Goal: Task Accomplishment & Management: Manage account settings

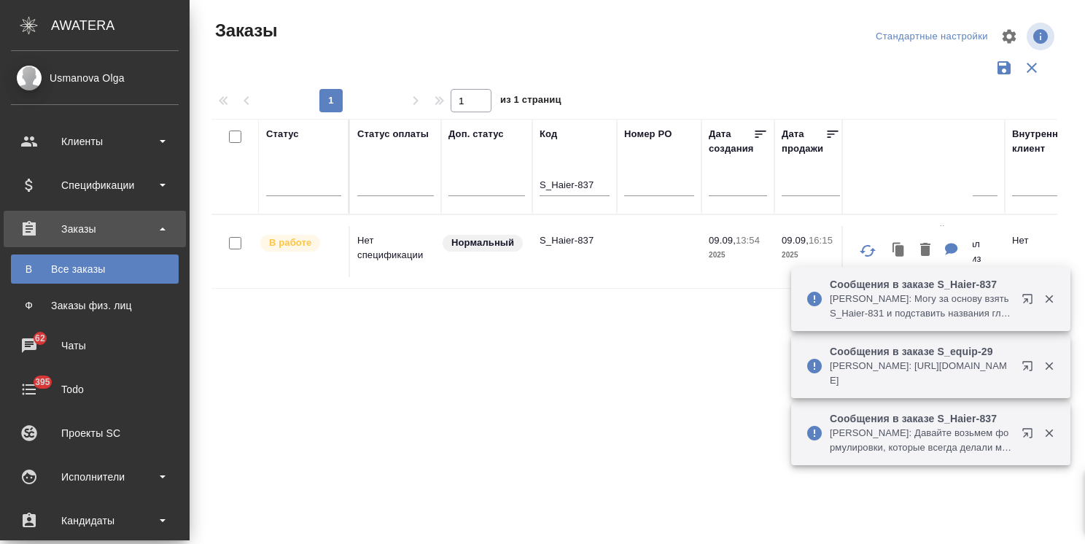
scroll to position [108, 0]
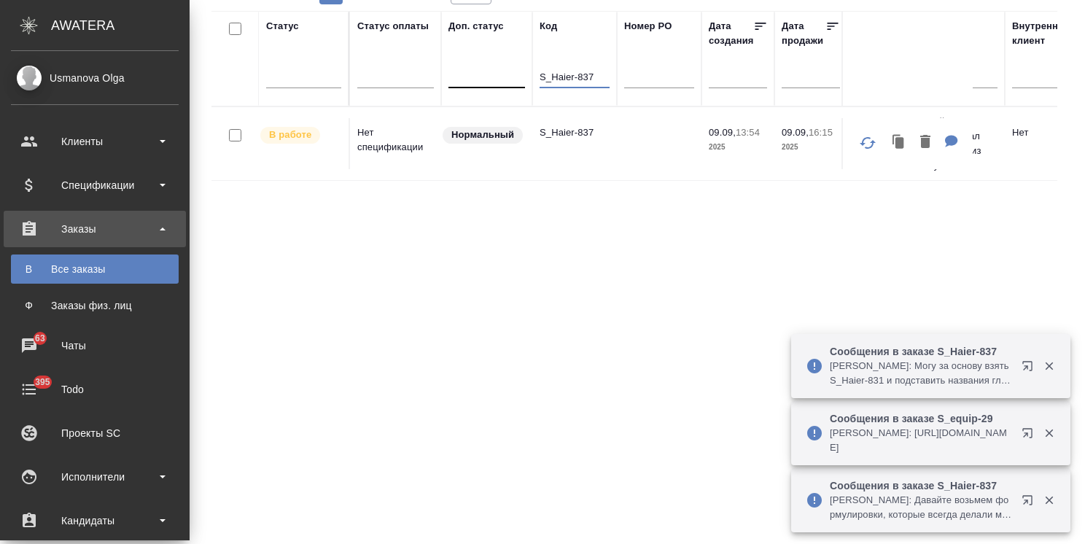
drag, startPoint x: 601, startPoint y: 75, endPoint x: 499, endPoint y: 69, distance: 101.5
paste input "FL-5990"
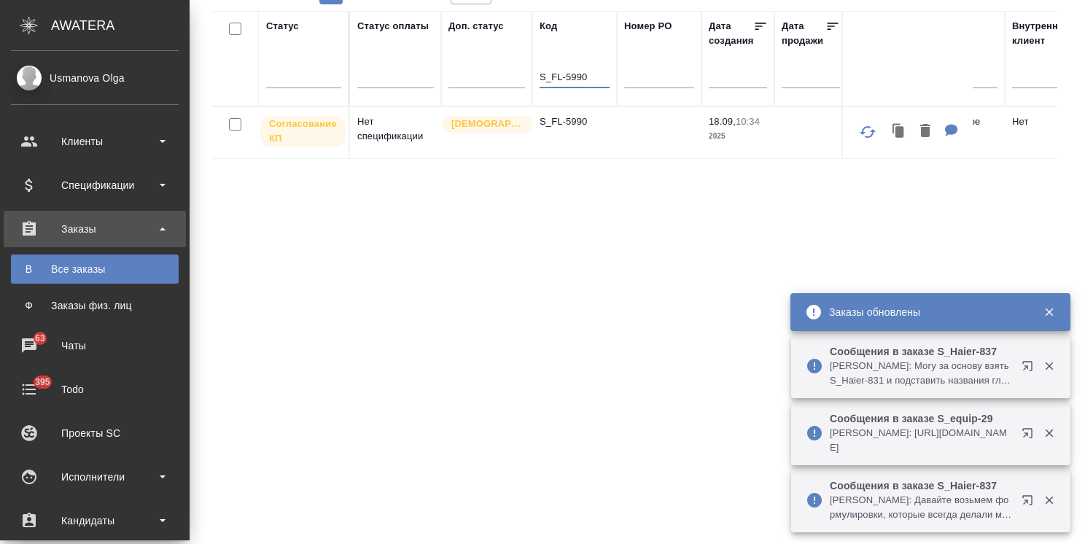
click at [572, 120] on p "S_FL-5990" at bounding box center [574, 121] width 70 height 15
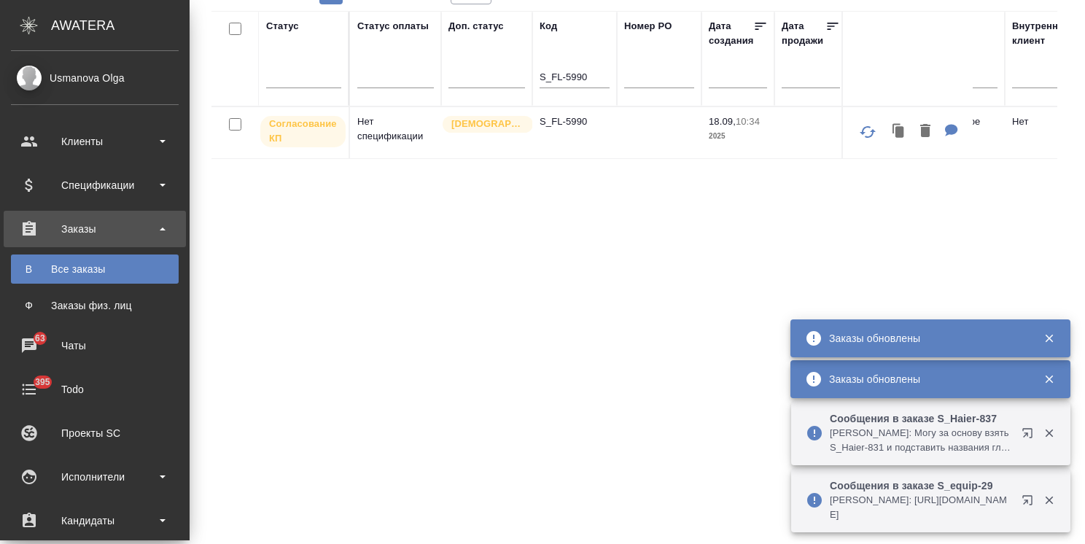
click at [566, 120] on p "S_FL-5990" at bounding box center [574, 121] width 70 height 15
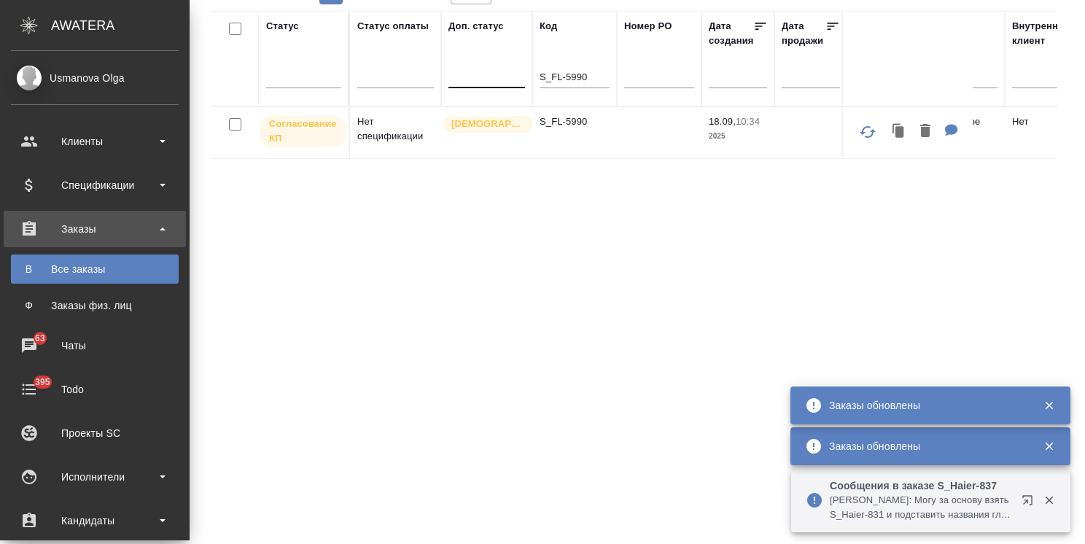
paste input "GOODLKG-1"
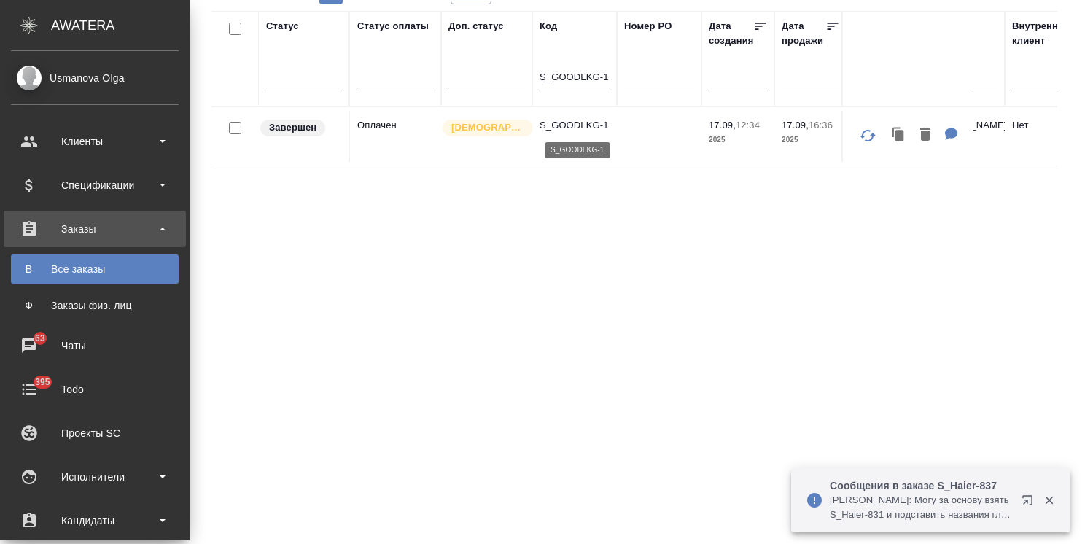
click at [566, 123] on p "S_GOODLKG-1" at bounding box center [574, 125] width 70 height 15
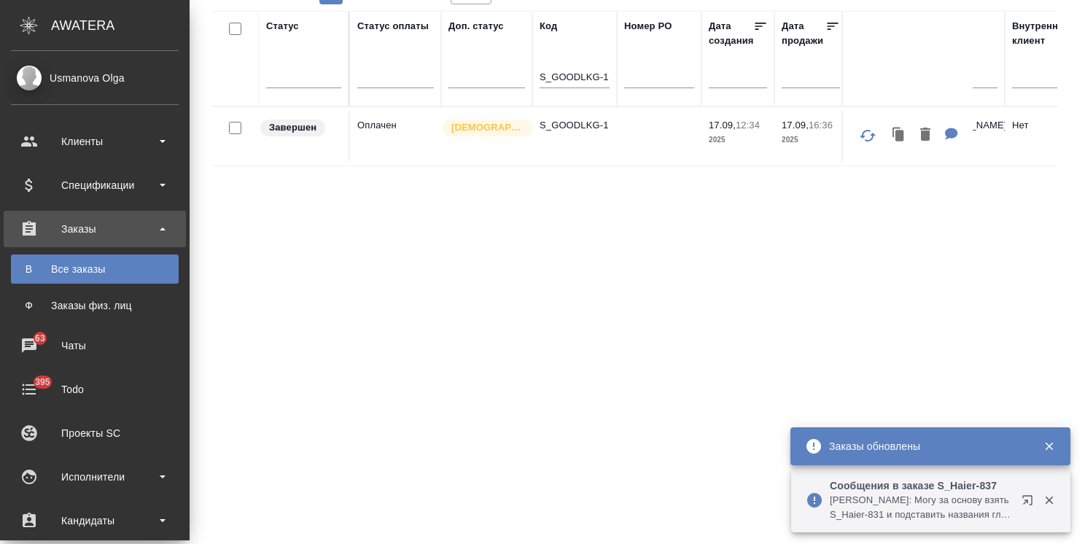
drag, startPoint x: 586, startPoint y: 75, endPoint x: 564, endPoint y: 75, distance: 21.9
click at [564, 75] on th "Код S_GOODLKG-1" at bounding box center [574, 58] width 85 height 95
drag, startPoint x: 542, startPoint y: 78, endPoint x: 601, endPoint y: 83, distance: 58.5
drag, startPoint x: 540, startPoint y: 70, endPoint x: 685, endPoint y: 71, distance: 145.1
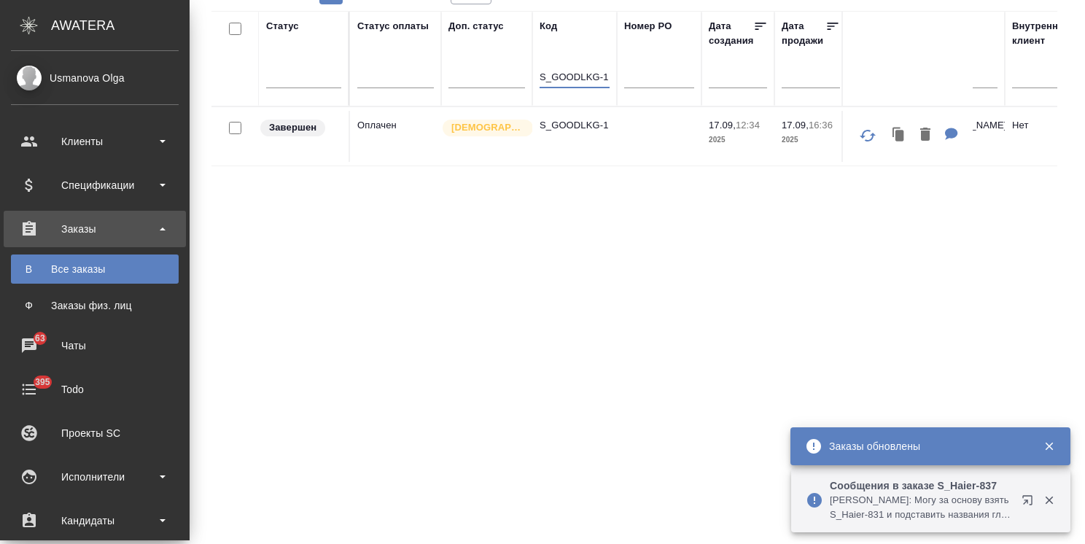
paste input "JNJ-857"
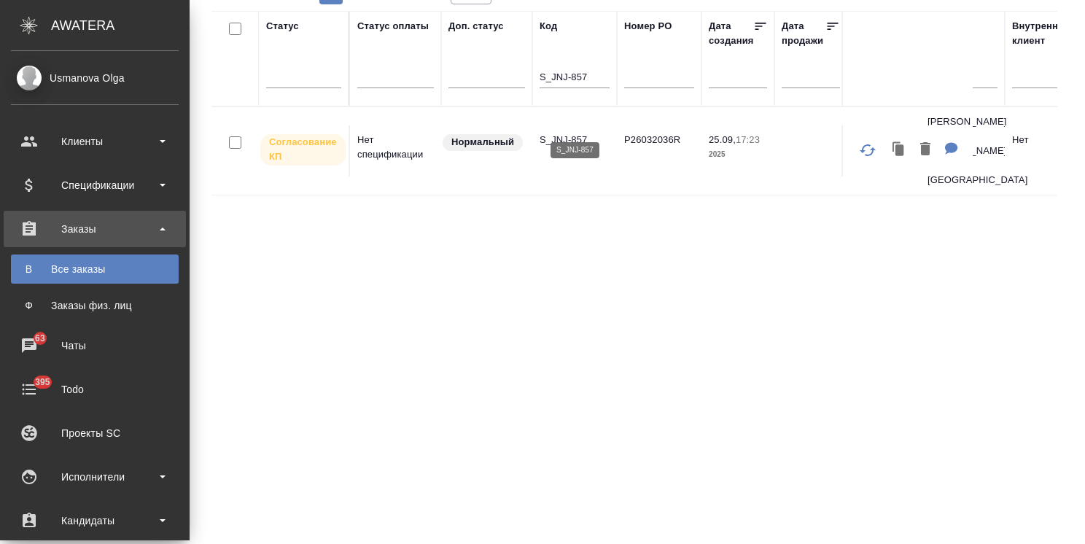
click at [574, 133] on p "S_JNJ-857" at bounding box center [574, 140] width 70 height 15
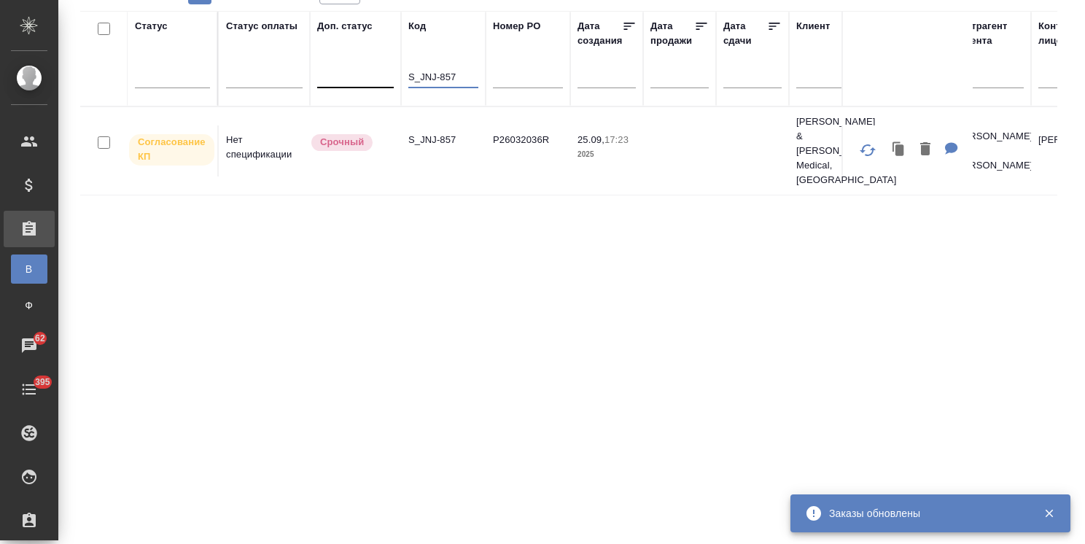
drag, startPoint x: 462, startPoint y: 79, endPoint x: 351, endPoint y: 78, distance: 111.5
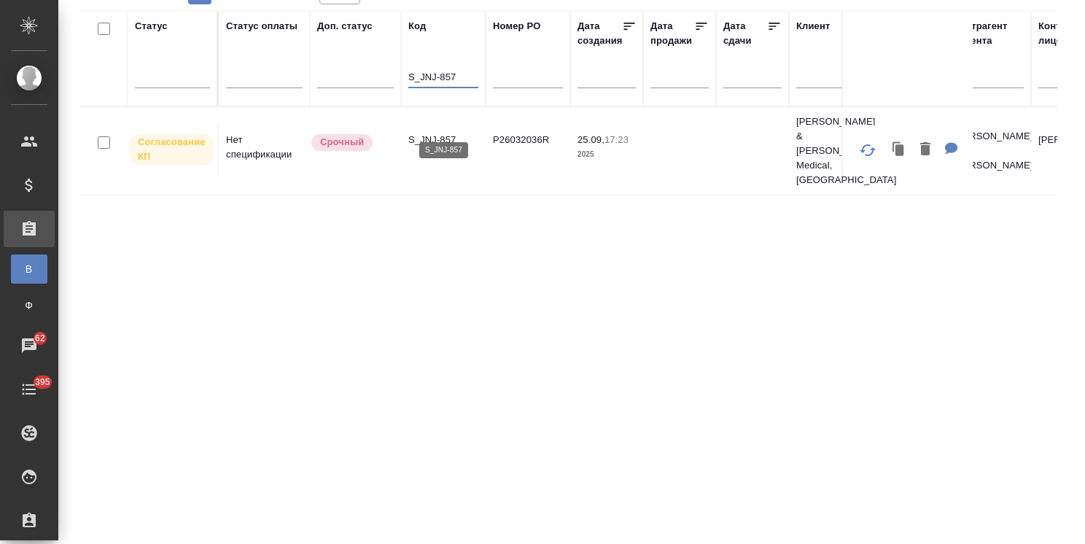
click at [434, 133] on p "S_JNJ-857" at bounding box center [443, 140] width 70 height 15
drag, startPoint x: 459, startPoint y: 81, endPoint x: 356, endPoint y: 68, distance: 104.3
paste input "Haier-840"
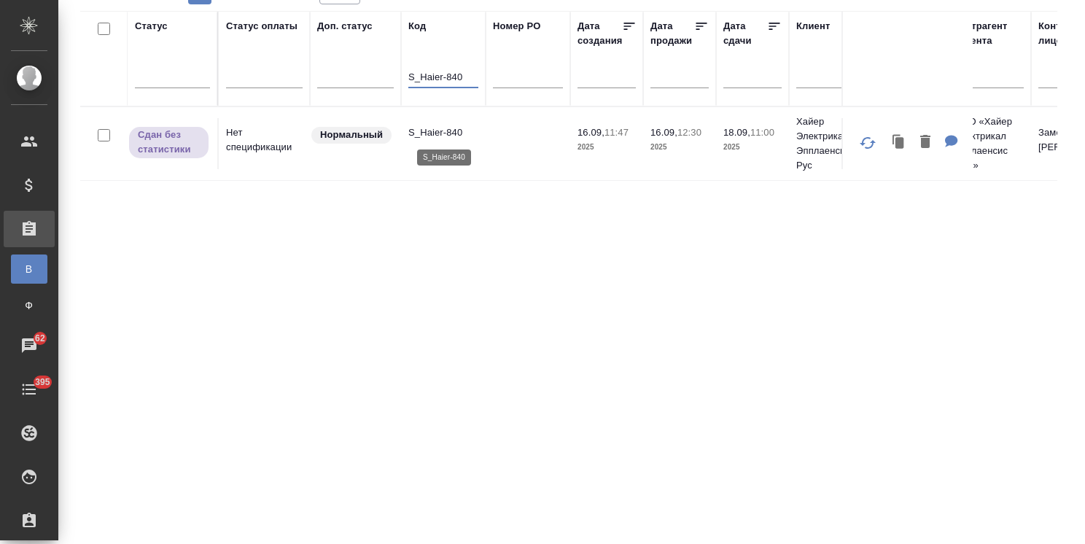
click at [437, 130] on p "S_Haier-840" at bounding box center [443, 132] width 70 height 15
drag, startPoint x: 449, startPoint y: 74, endPoint x: 298, endPoint y: 80, distance: 151.0
paste input "JNJ-86"
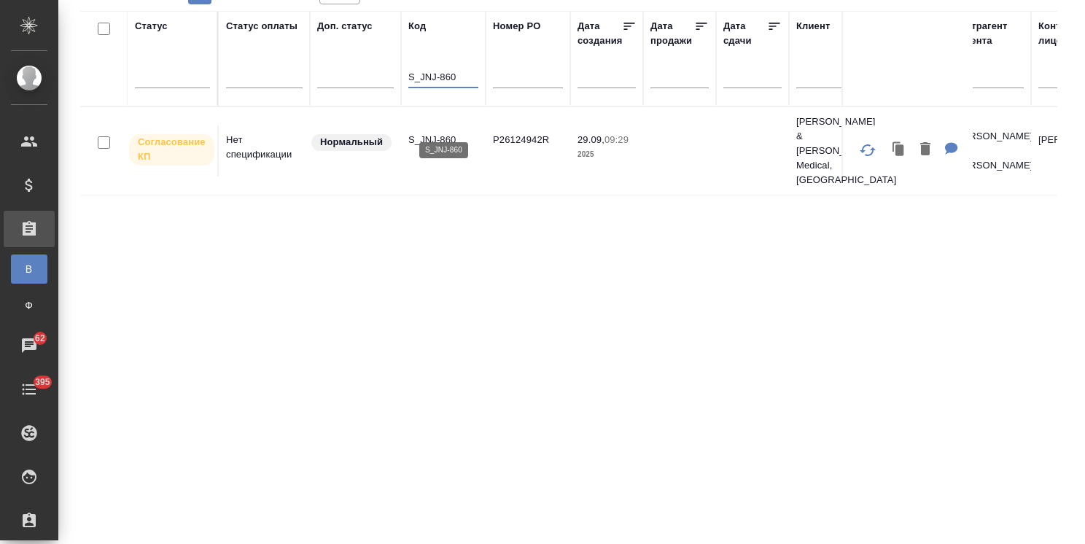
type input "S_JNJ-860"
click at [443, 133] on p "S_JNJ-860" at bounding box center [443, 140] width 70 height 15
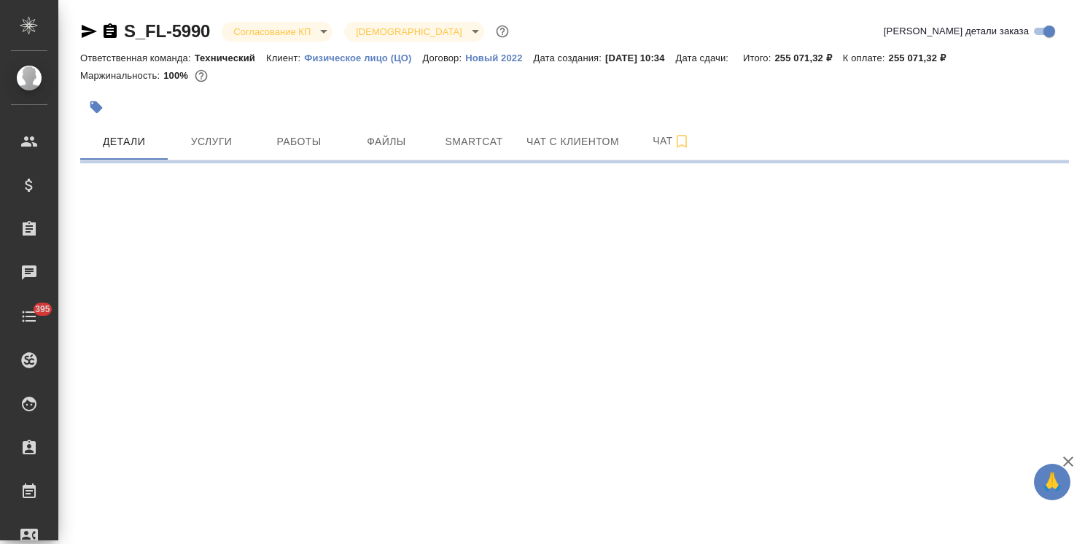
select select "RU"
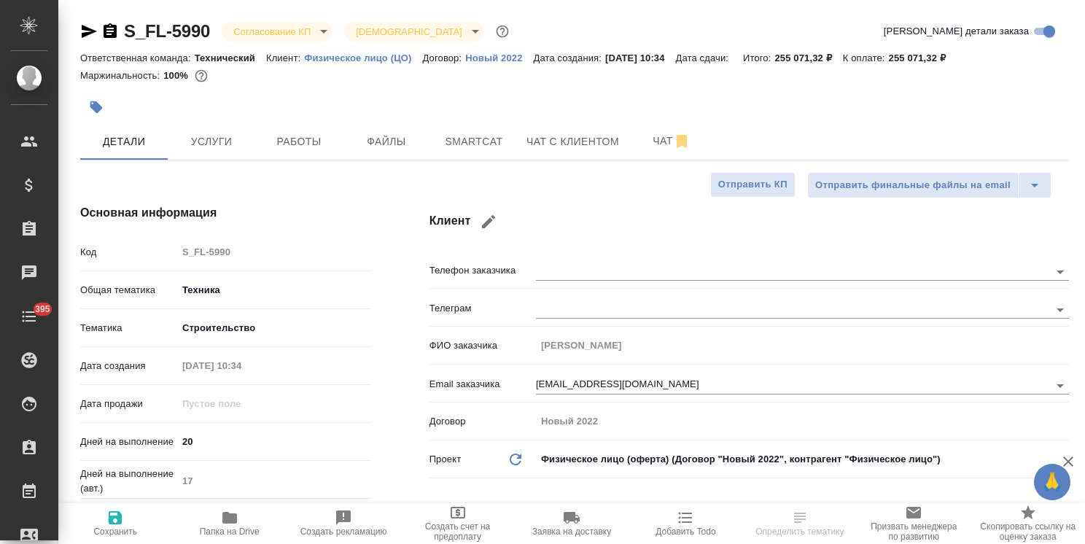
type textarea "x"
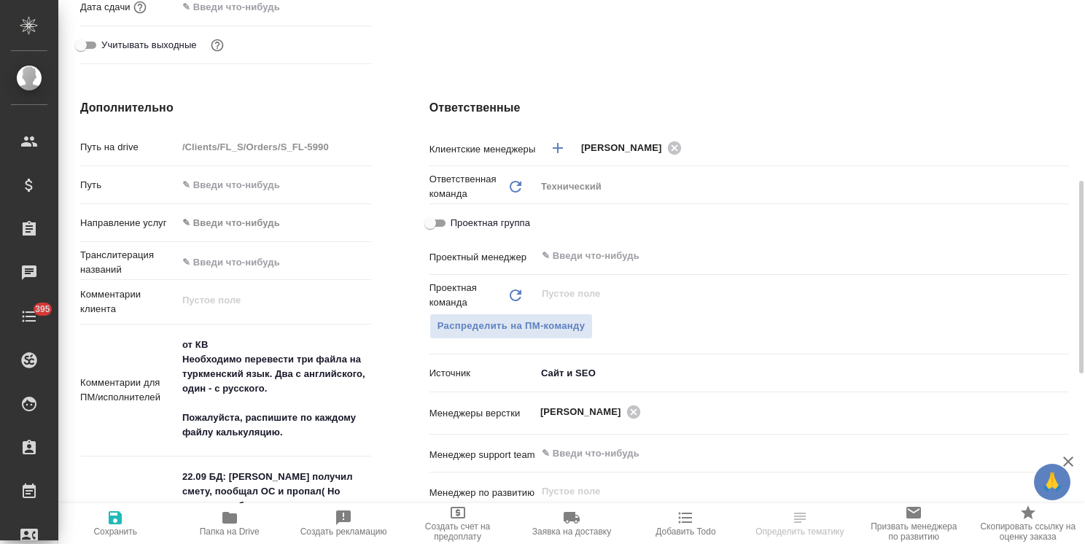
scroll to position [729, 0]
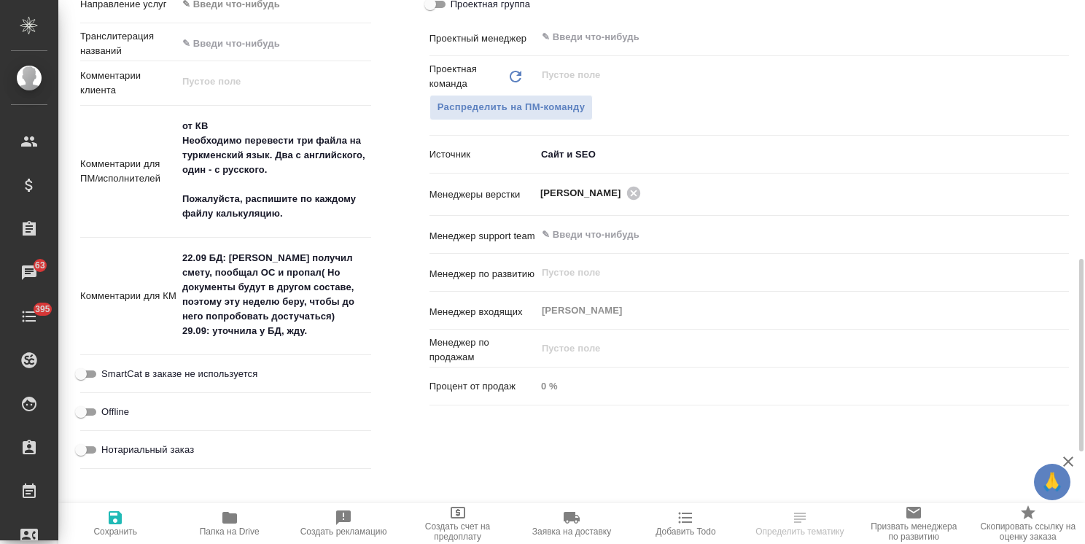
type textarea "x"
drag, startPoint x: 323, startPoint y: 331, endPoint x: 205, endPoint y: 337, distance: 118.2
click at [205, 337] on textarea "22.09 БД: Николай получил смету, пообщал ОС и пропал( Но документы будут в друг…" at bounding box center [274, 295] width 192 height 98
type textarea "22.09 БД: Николай получил смету, пообщал ОС и пропал( Но документы будут в друг…"
type textarea "x"
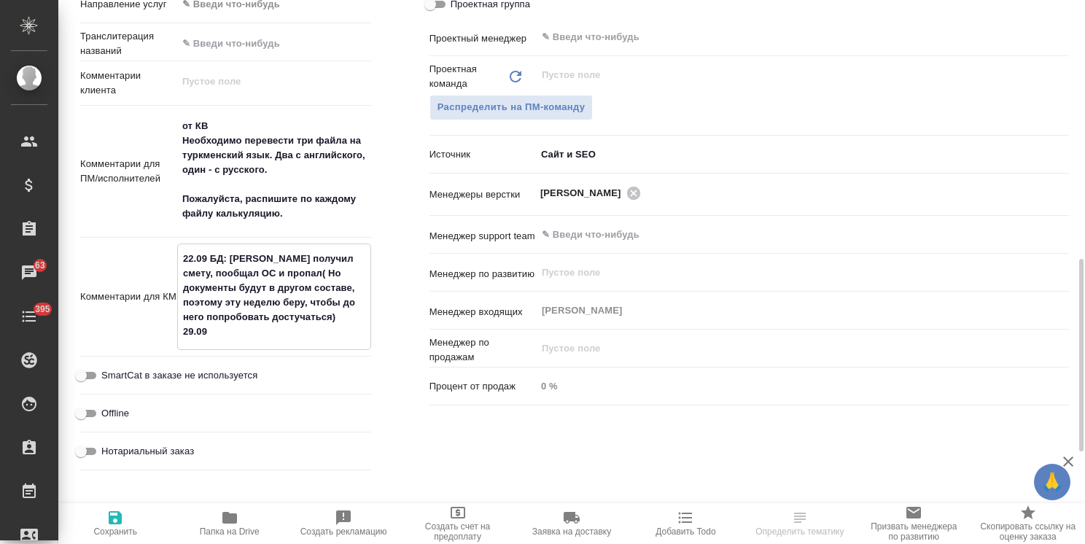
type textarea "x"
type textarea "22.09 БД: Николай получил смету, пообщал ОС и пропал( Но документы будут в друг…"
type textarea "x"
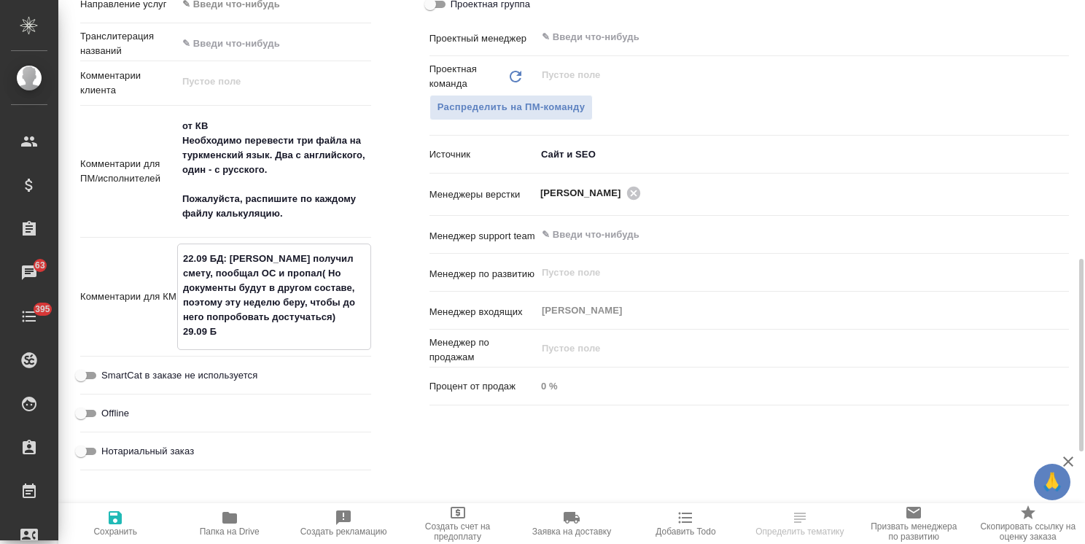
type textarea "x"
type textarea "22.09 БД: Николай получил смету, пообщал ОС и пропал( Но документы будут в друг…"
type textarea "x"
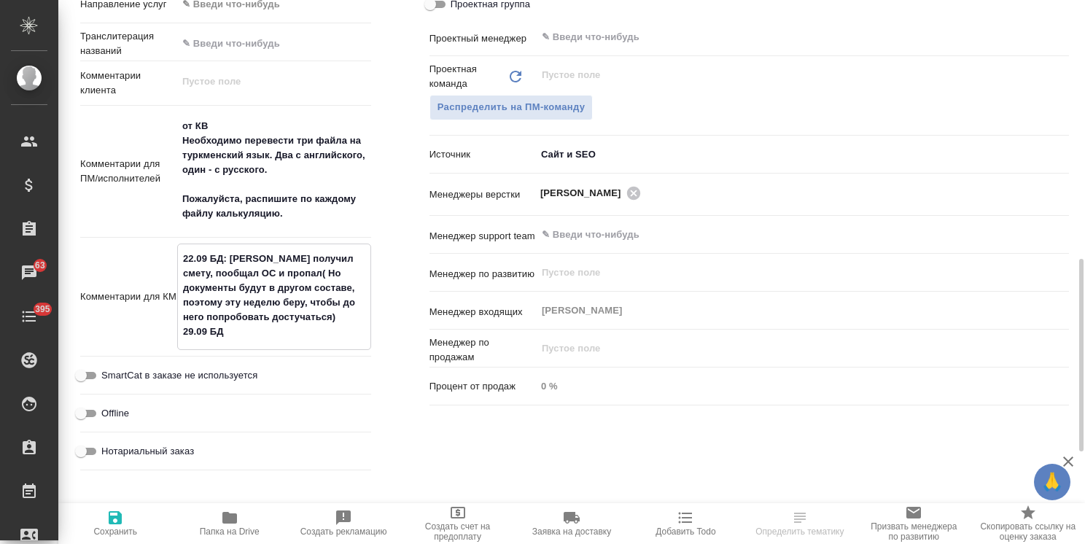
type textarea "22.09 БД: Николай получил смету, пообщал ОС и пропал( Но документы будут в друг…"
type textarea "x"
type textarea "22.09 БД: Николай получил смету, пообщал ОС и пропал( Но документы будут в друг…"
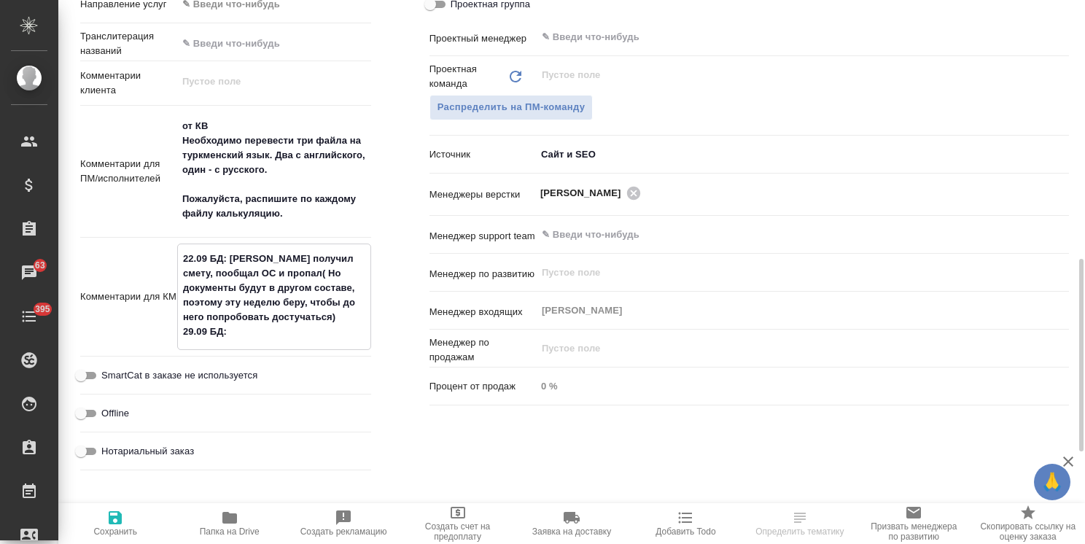
type textarea "x"
paste textarea "Игнорирует коммуникацию( Еще раз попробую сегодня."
type textarea "x"
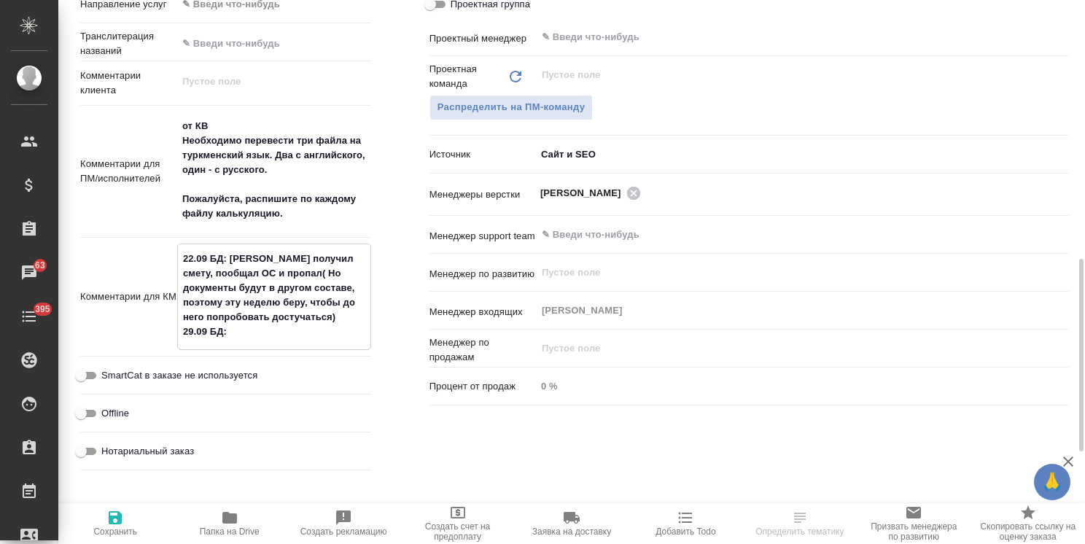
type textarea "x"
type textarea "22.09 БД: Николай получил смету, пообщал ОС и пропал( Но документы будут в друг…"
type textarea "x"
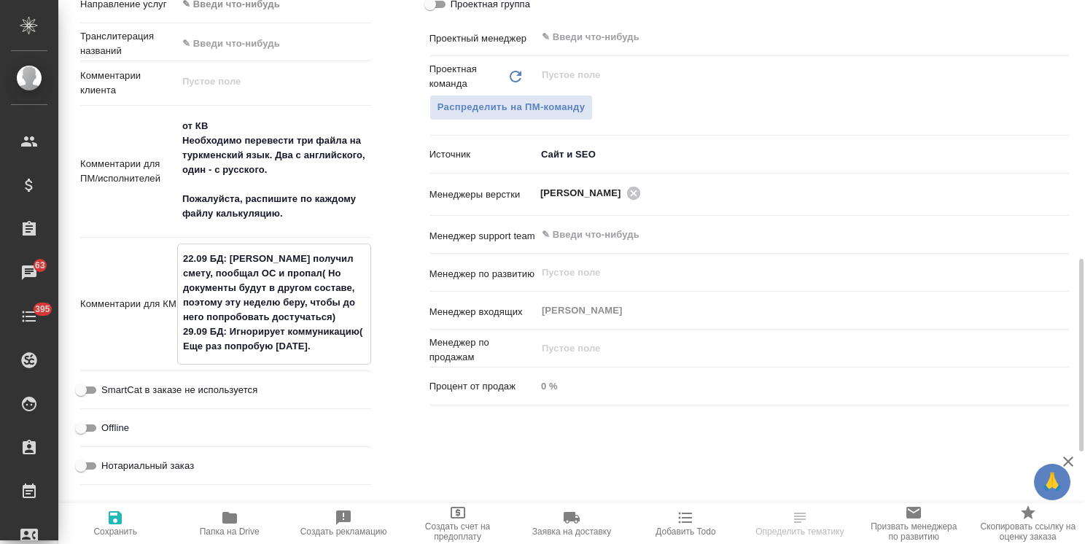
type textarea "22.09 БД: Николай получил смету, пообщал ОС и пропал( Но документы будут в друг…"
type textarea "x"
click at [132, 528] on span "Сохранить" at bounding box center [115, 531] width 44 height 10
type textarea "x"
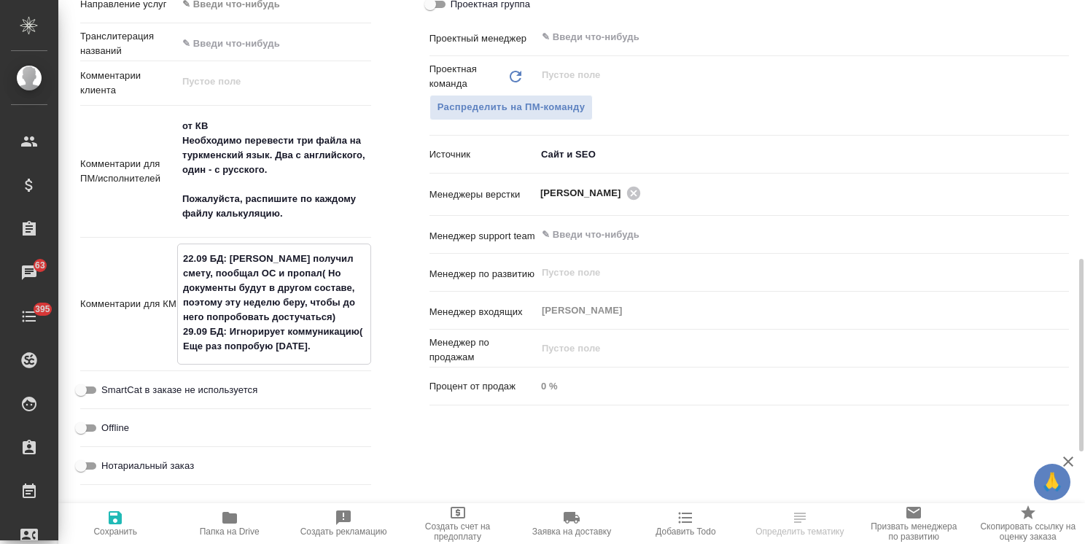
type textarea "x"
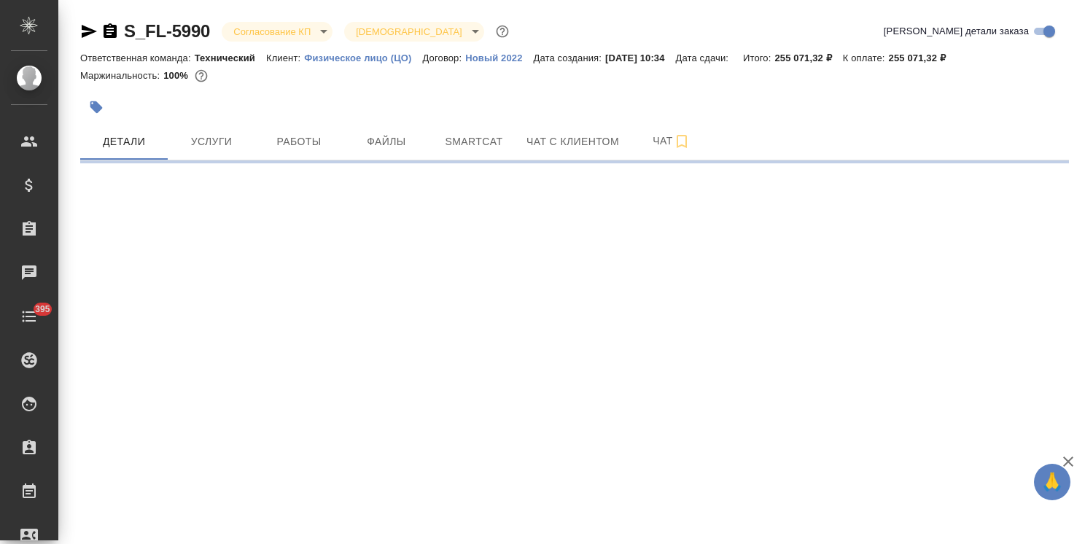
select select "RU"
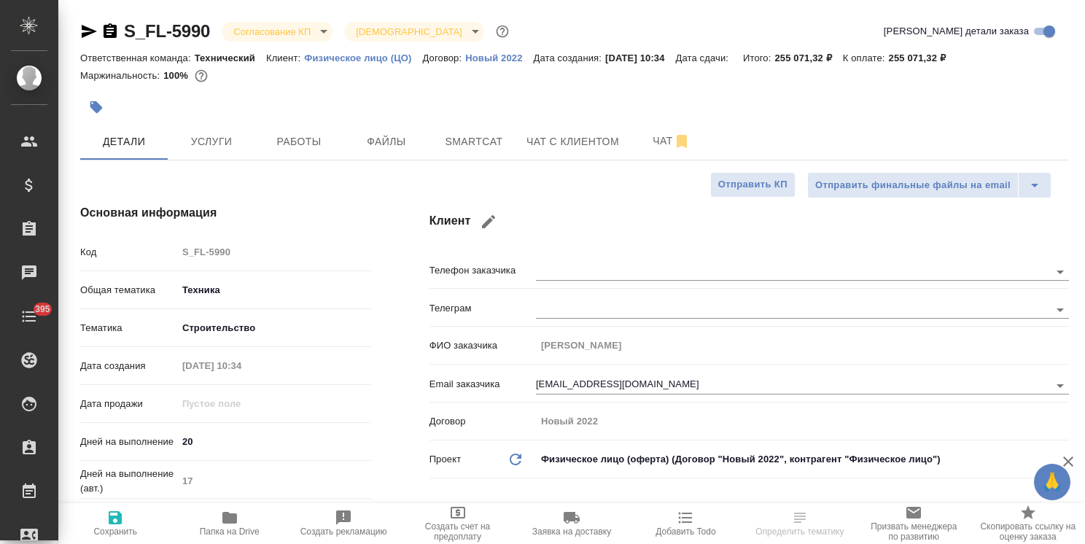
type textarea "x"
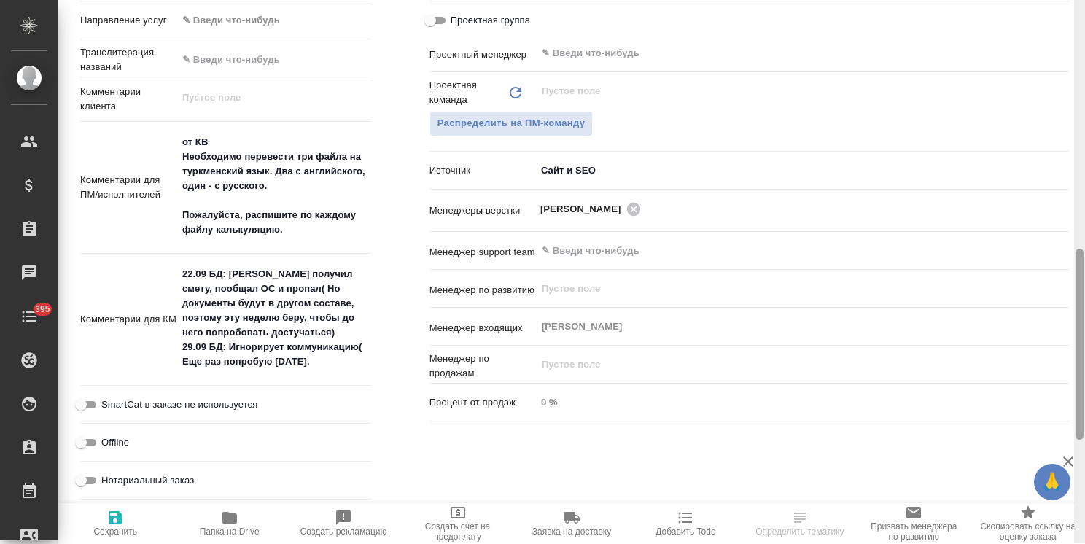
scroll to position [736, 0]
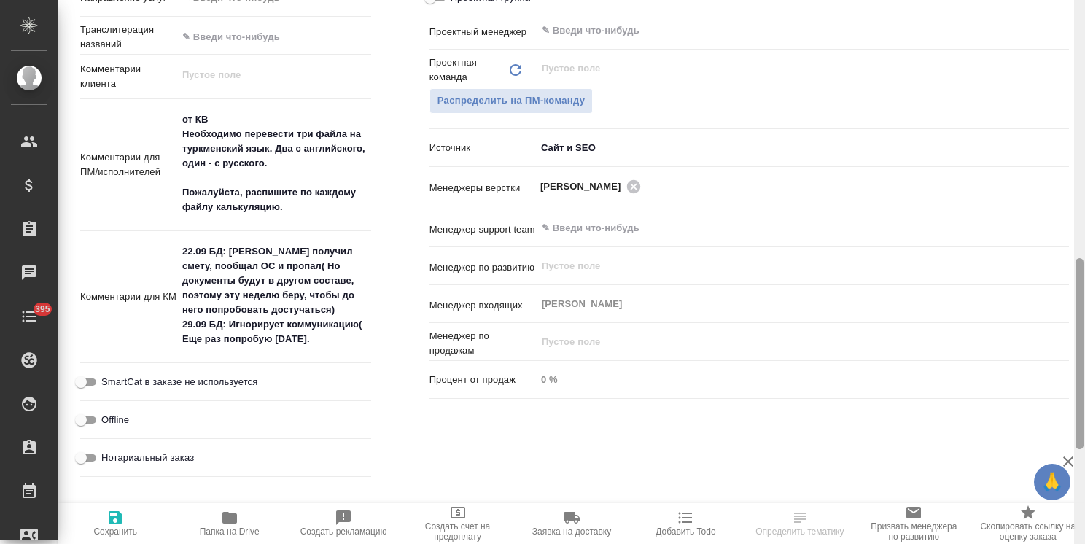
drag, startPoint x: 1075, startPoint y: 147, endPoint x: 1057, endPoint y: 366, distance: 220.1
click at [1057, 366] on div "S_FL-5990 Согласование КП kpNegotiation Святая троица holyTrinity Кратко детали…" at bounding box center [571, 272] width 1026 height 544
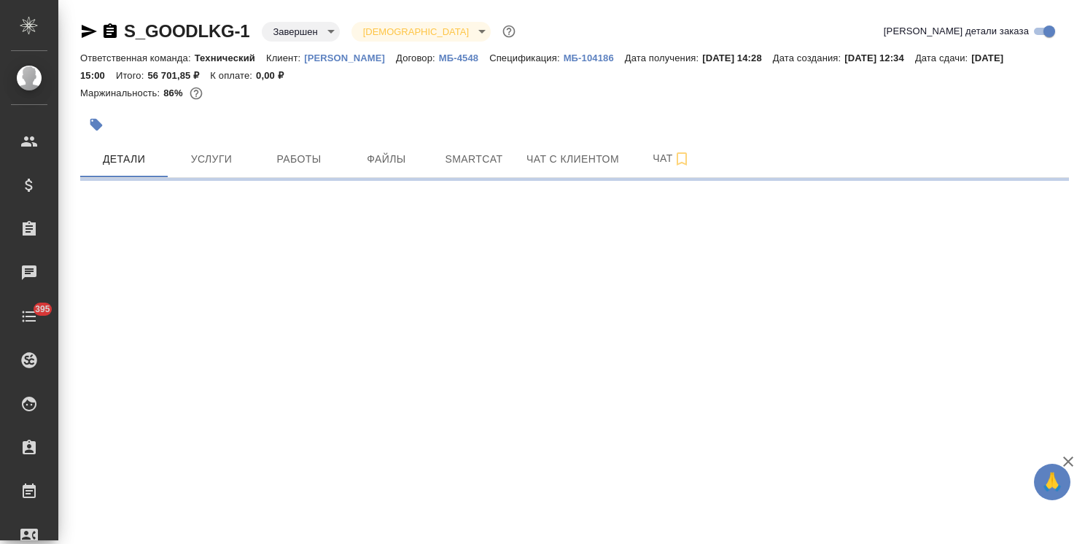
select select "RU"
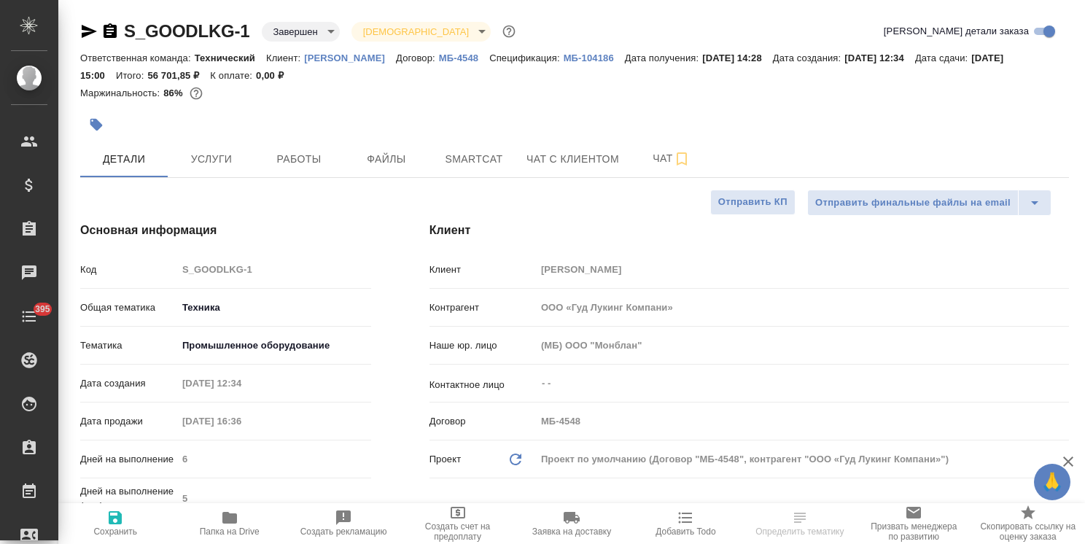
type textarea "x"
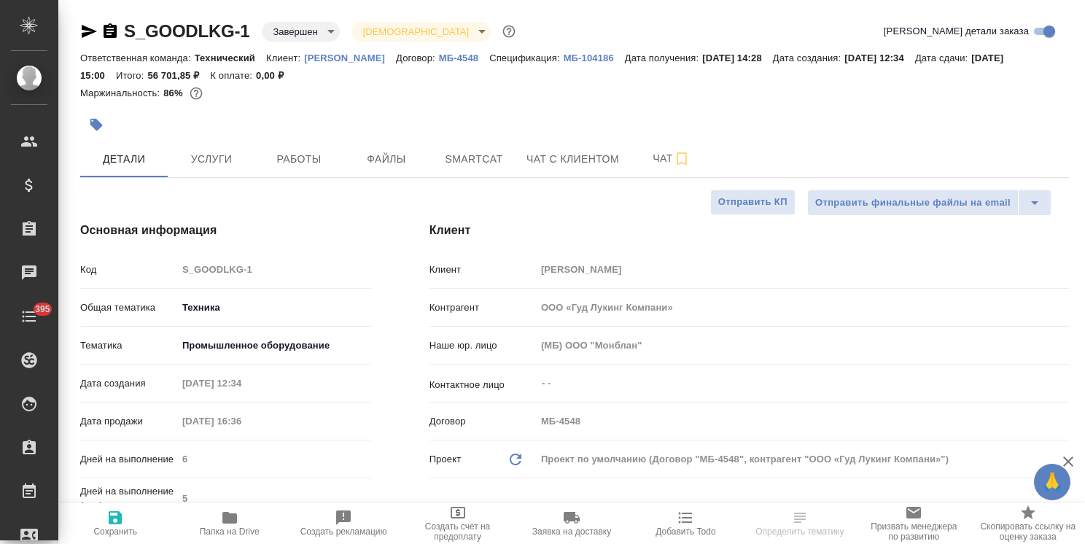
type textarea "x"
click at [336, 68] on div "Ответственная команда: Технический Клиент: Гуд Лукинг Договор: МБ-4548 Специфик…" at bounding box center [574, 66] width 988 height 35
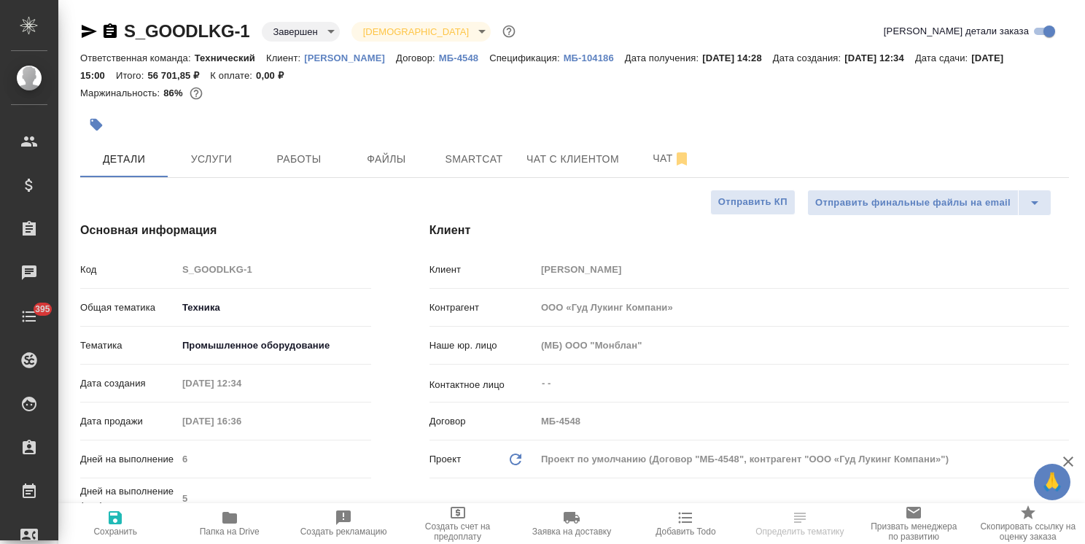
click at [346, 62] on p "[PERSON_NAME]" at bounding box center [350, 57] width 92 height 11
type textarea "x"
select select "RU"
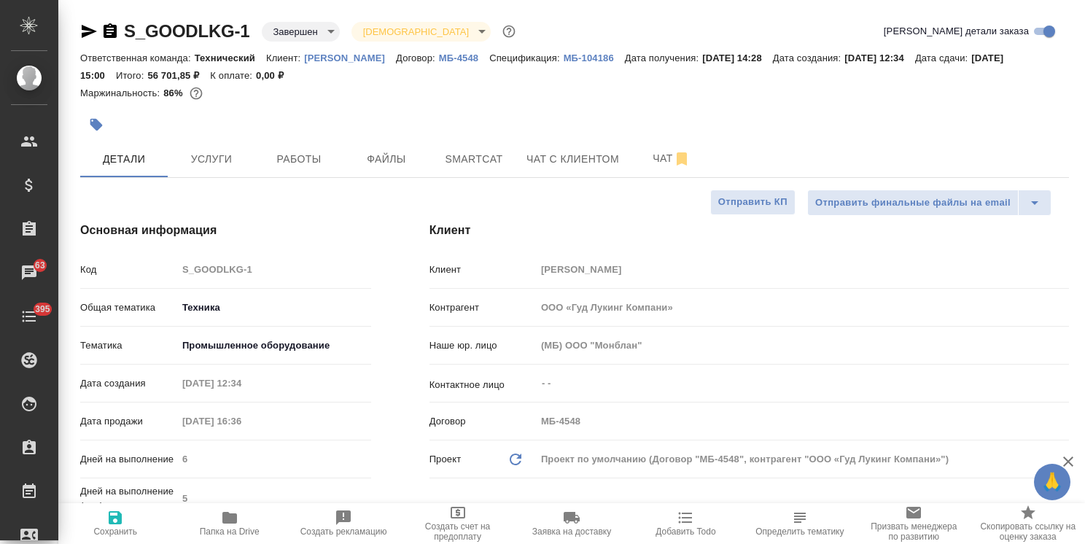
type textarea "x"
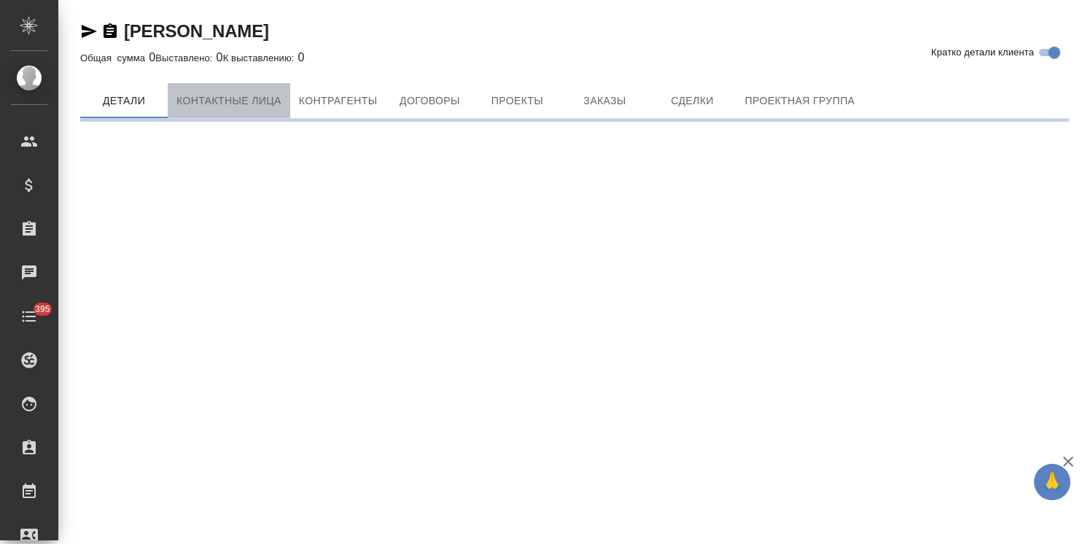
click at [230, 103] on span "Контактные лица" at bounding box center [228, 101] width 105 height 18
select select "RU"
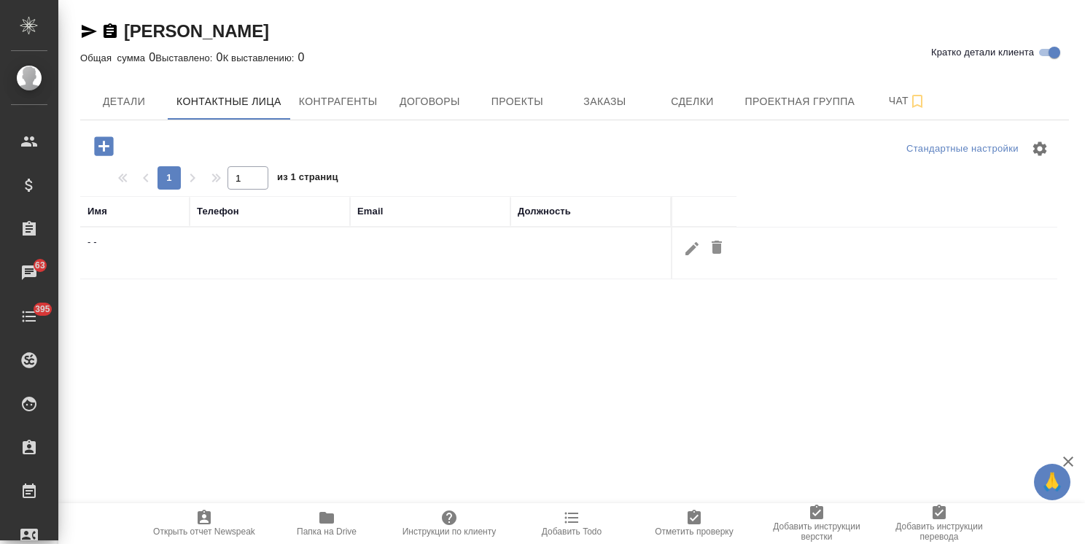
click at [111, 145] on icon "button" at bounding box center [103, 145] width 19 height 19
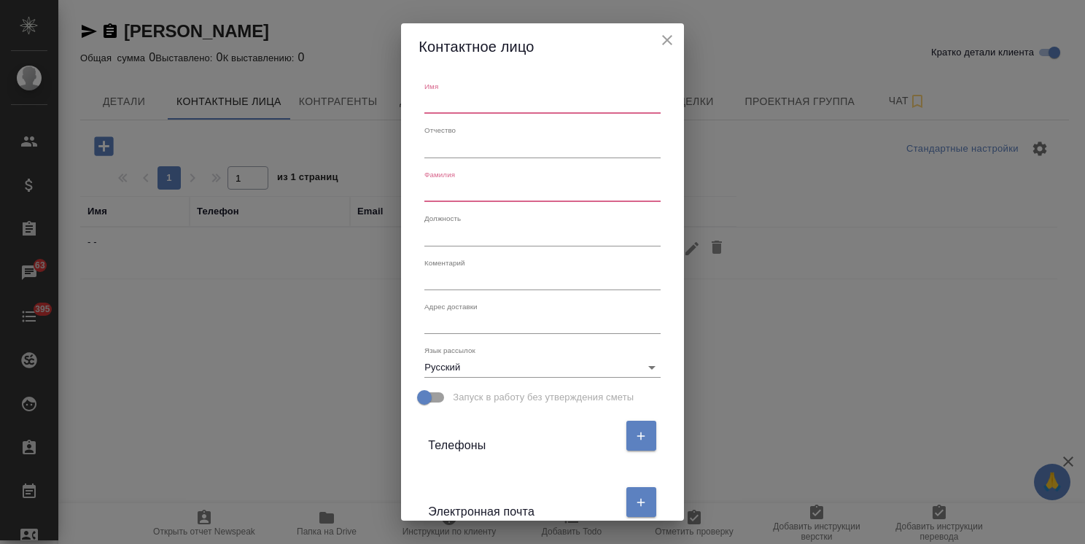
click at [445, 106] on input "text" at bounding box center [541, 103] width 235 height 20
paste input "[PERSON_NAME]"
drag, startPoint x: 488, startPoint y: 104, endPoint x: 459, endPoint y: 109, distance: 30.5
click at [459, 109] on input "Михаил Чихрадзе" at bounding box center [541, 103] width 235 height 20
type input "Михаил Чихрадзе"
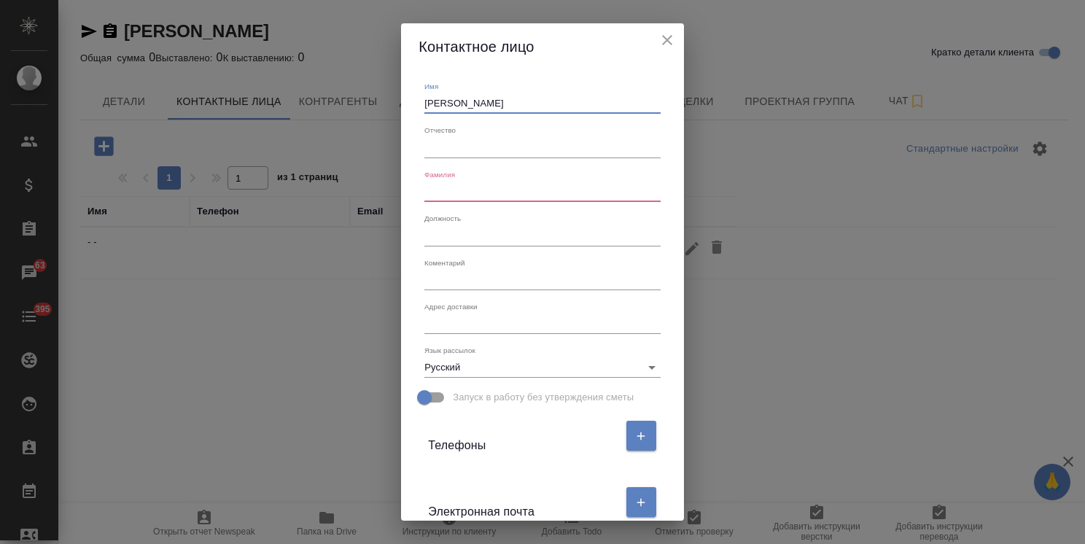
click at [442, 191] on input "text" at bounding box center [541, 192] width 235 height 20
paste input "Чихрадзе"
type input "Чихрадзе"
drag, startPoint x: 504, startPoint y: 106, endPoint x: 452, endPoint y: 108, distance: 52.5
click at [452, 108] on input "Михаил Чихрадзе" at bounding box center [541, 103] width 235 height 20
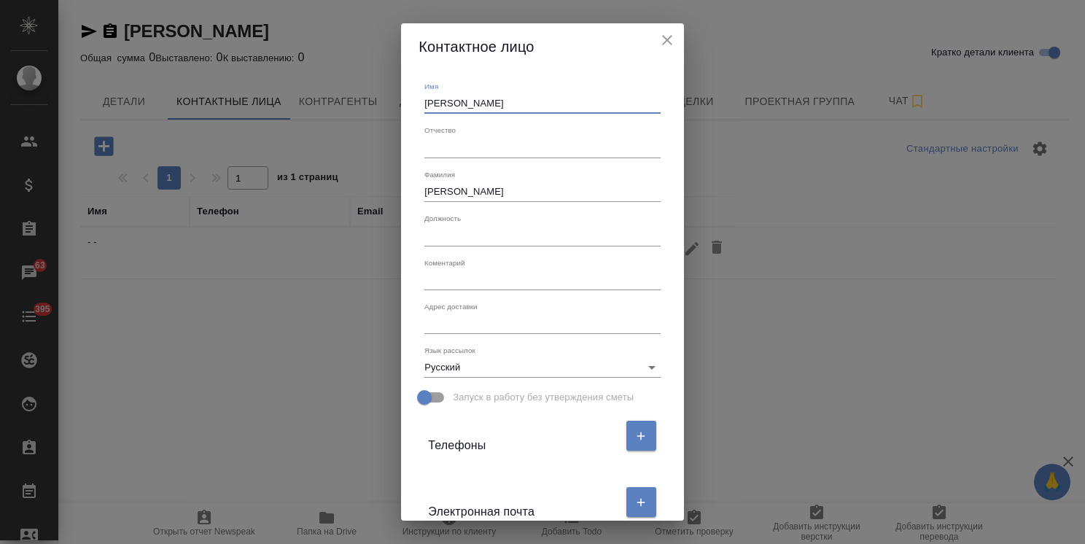
type input "Михаил"
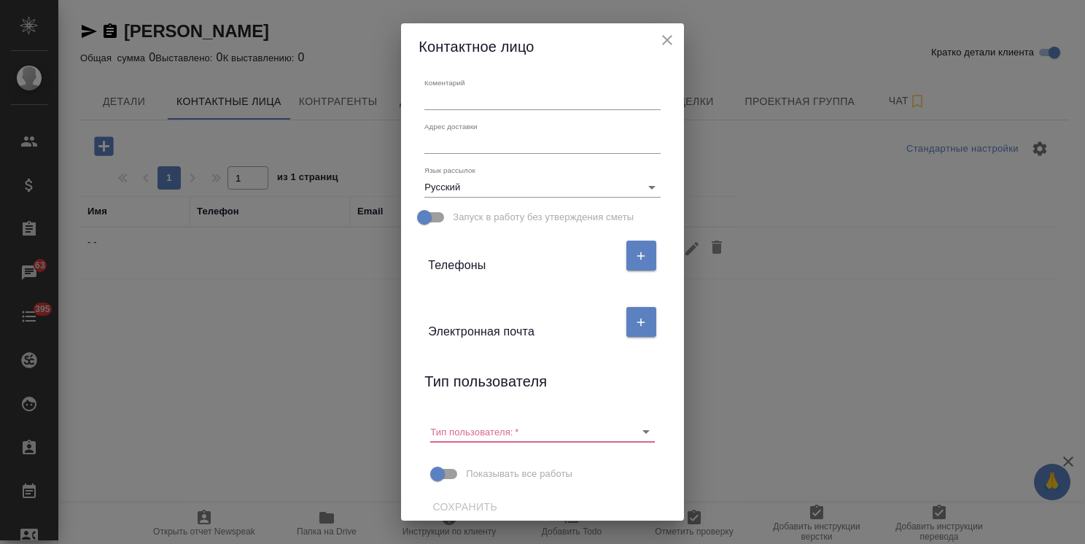
scroll to position [190, 0]
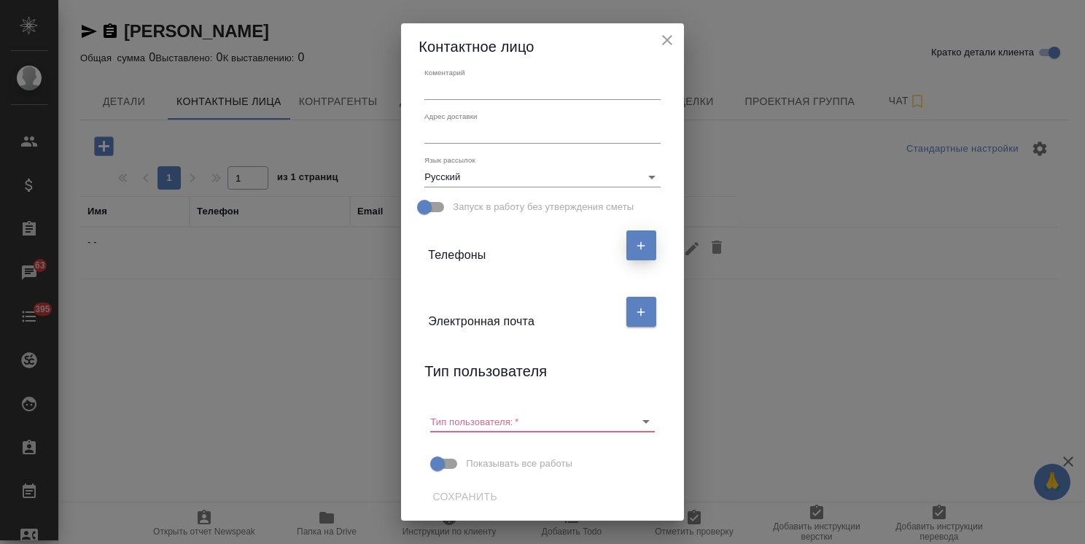
click at [636, 241] on icon "button" at bounding box center [640, 245] width 13 height 13
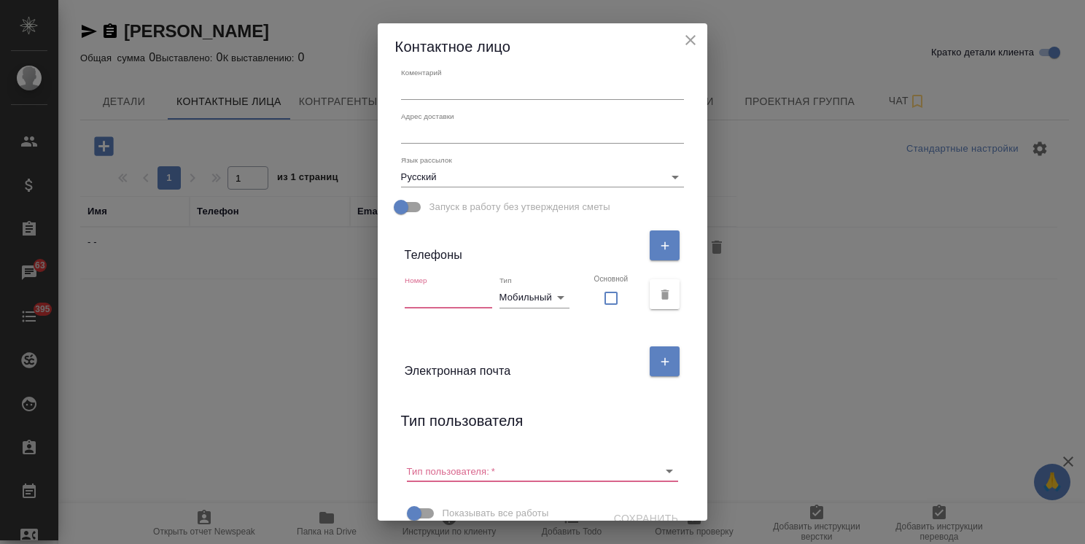
click at [477, 299] on input "text" at bounding box center [448, 297] width 87 height 20
paste input "+7 (926) 205-0070"
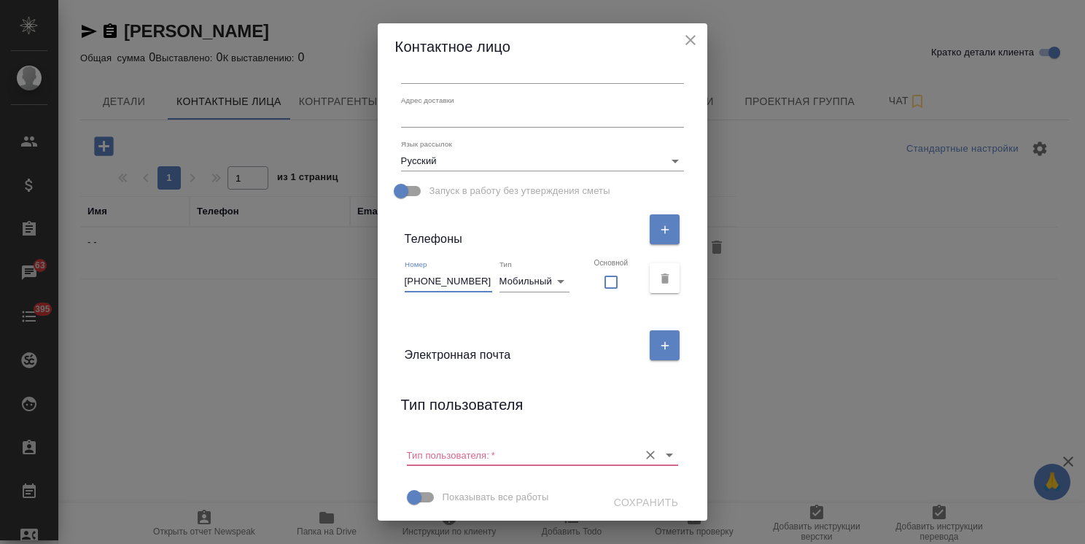
scroll to position [213, 0]
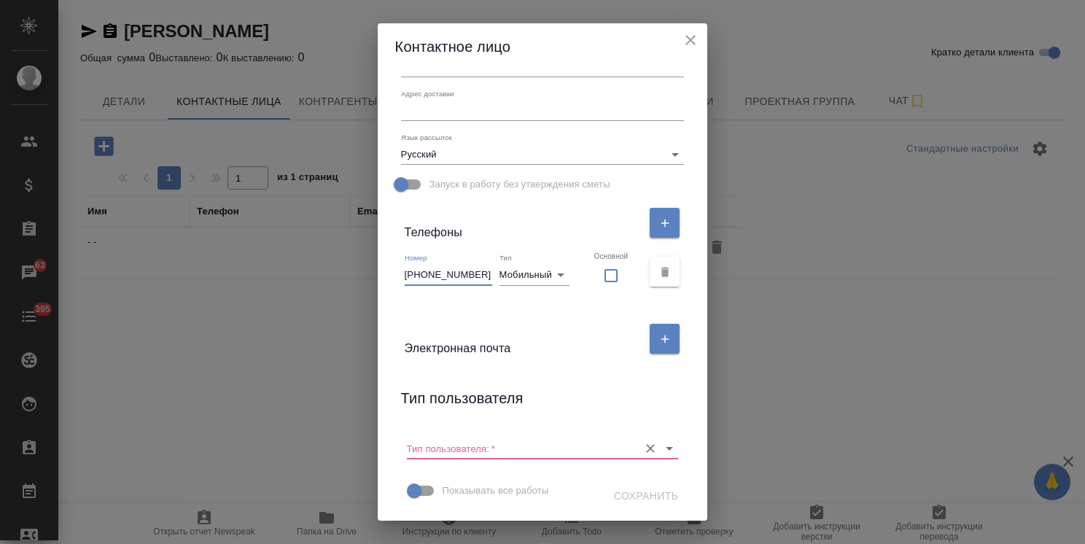
type input "+7 (926) 205-0070"
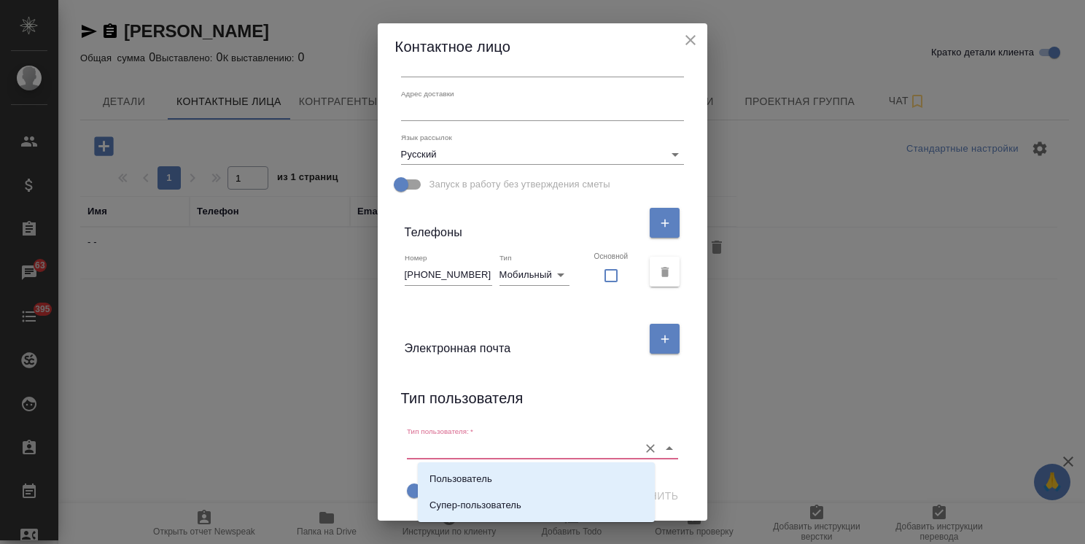
click at [504, 450] on input "Тип пользователя:   *" at bounding box center [519, 448] width 225 height 20
click at [477, 475] on p "Пользователь" at bounding box center [460, 479] width 63 height 15
type input "Пользователь"
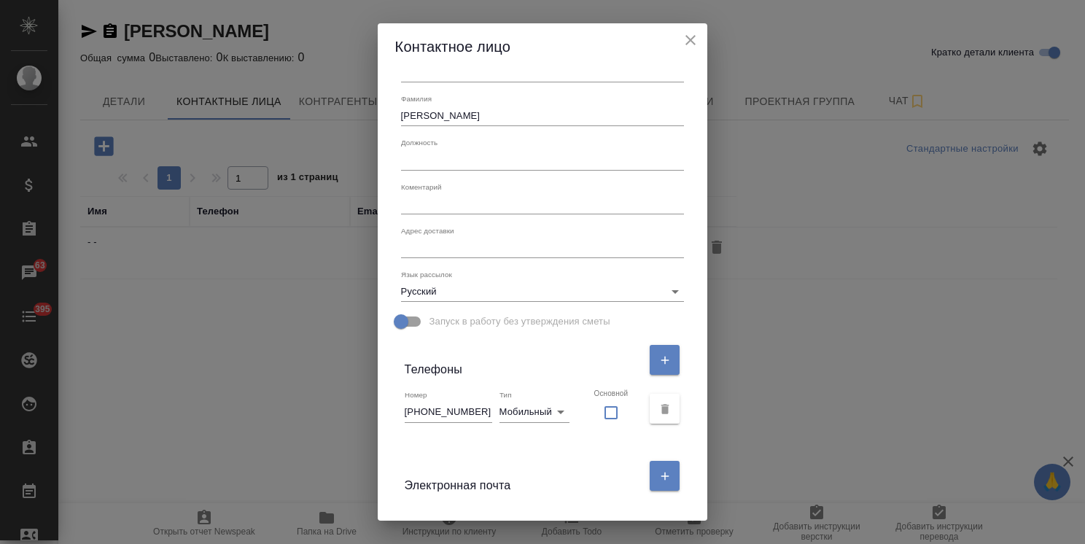
scroll to position [67, 0]
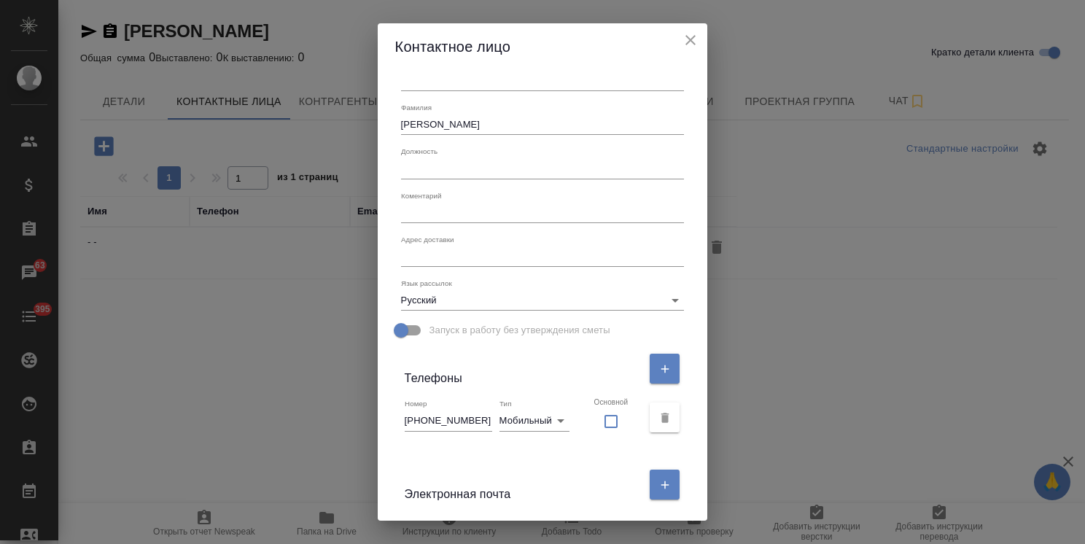
click at [469, 258] on textarea at bounding box center [543, 256] width 284 height 11
paste textarea "Перовская 66к5, 4под. кв 164"
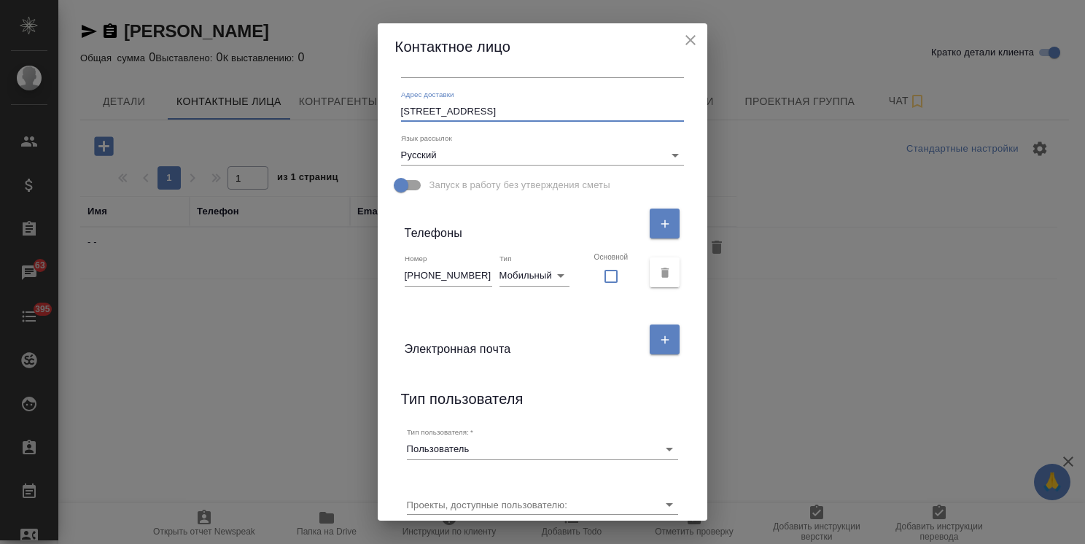
scroll to position [213, 0]
type textarea "Перовская 66к5, 4под. кв 164"
click at [534, 185] on span "Запуск в работу без утверждения сметы" at bounding box center [519, 184] width 181 height 15
click at [442, 185] on input "Запуск в работу без утверждения сметы" at bounding box center [400, 185] width 83 height 28
checkbox input "true"
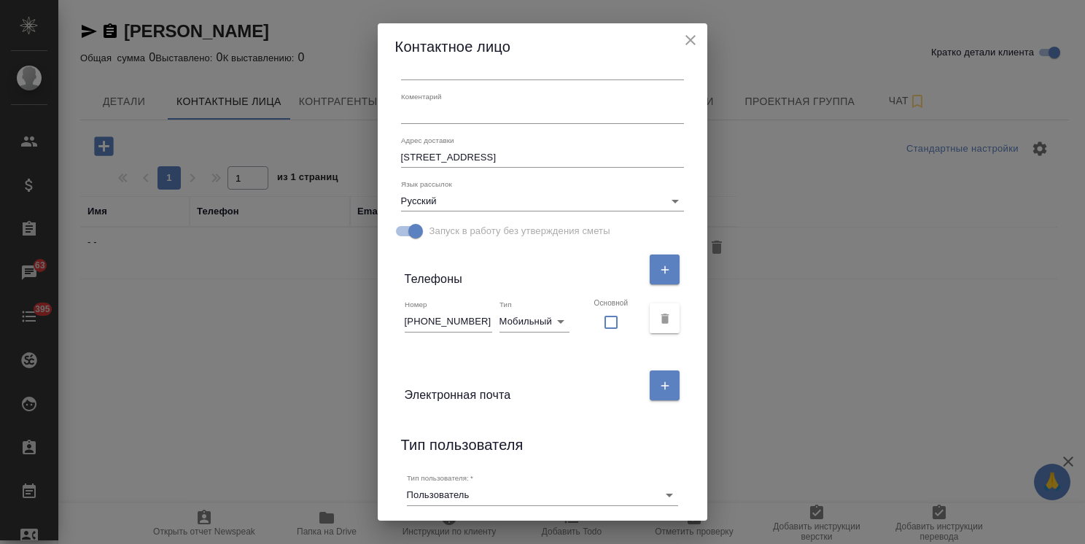
scroll to position [268, 0]
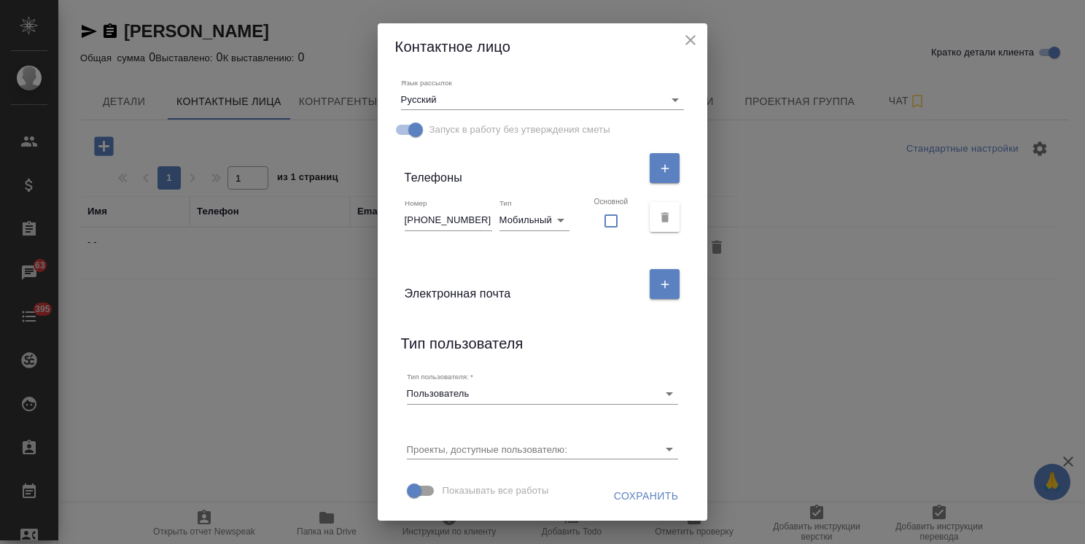
click at [620, 491] on span "Сохранить" at bounding box center [646, 496] width 65 height 18
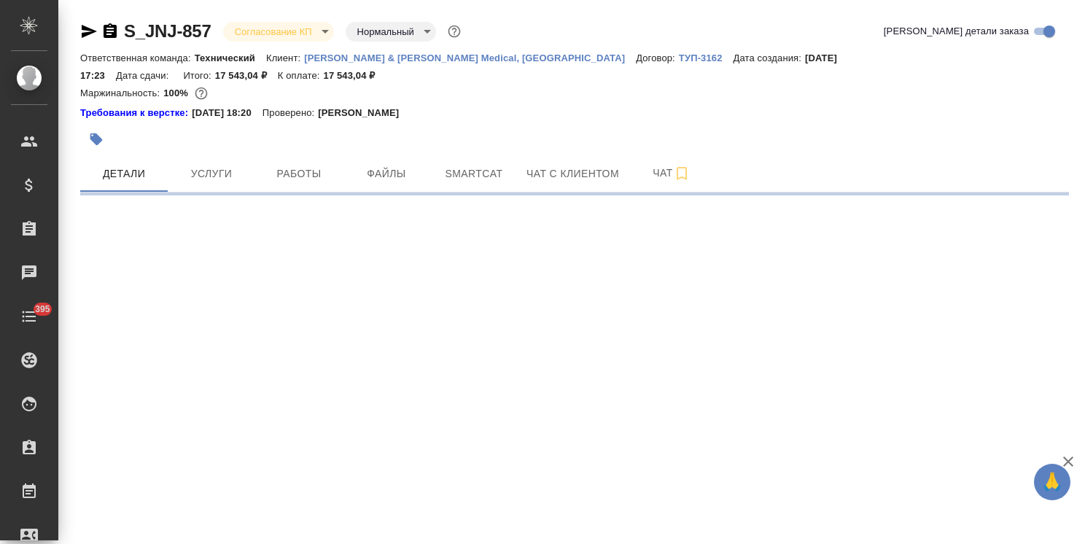
select select "RU"
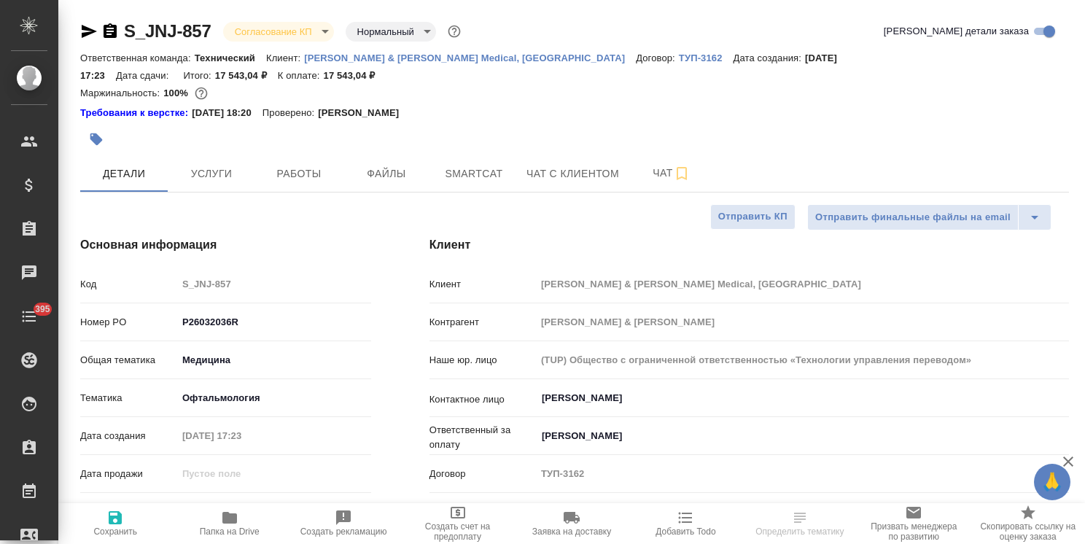
type textarea "x"
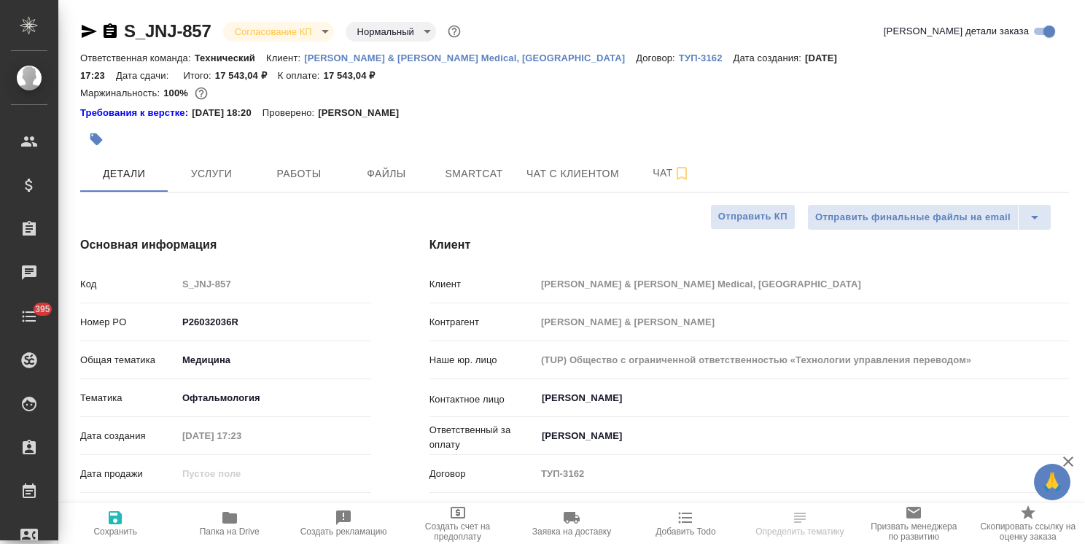
type textarea "x"
click at [668, 164] on span "Чат" at bounding box center [671, 173] width 70 height 18
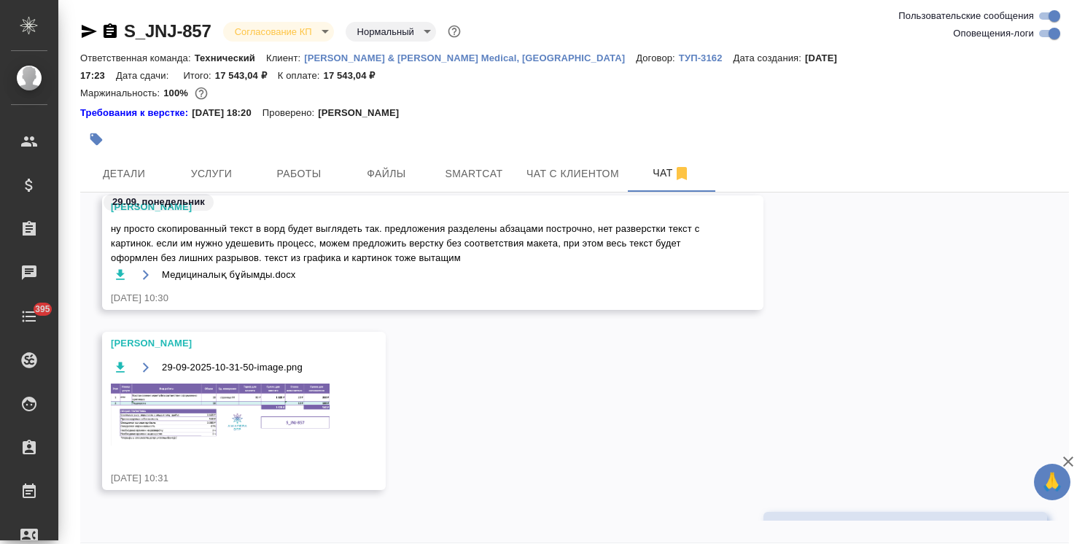
scroll to position [47, 0]
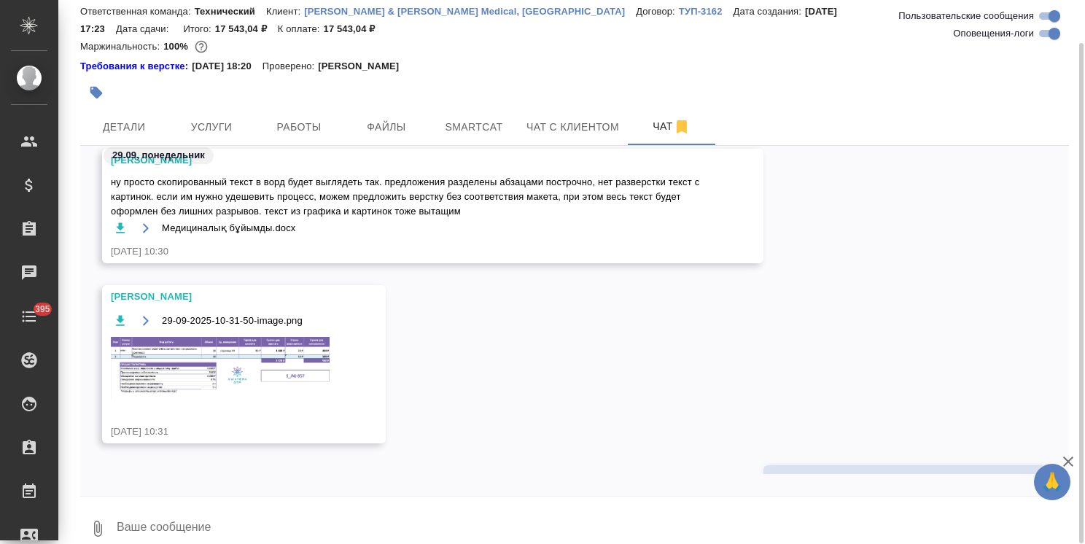
click at [209, 512] on textarea at bounding box center [592, 529] width 954 height 50
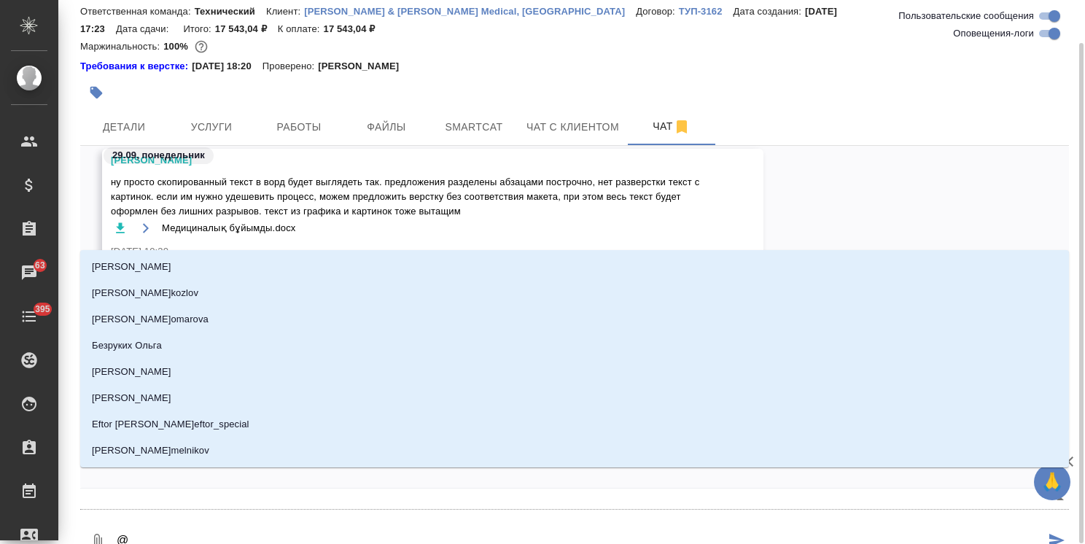
type textarea "@p"
type input "p"
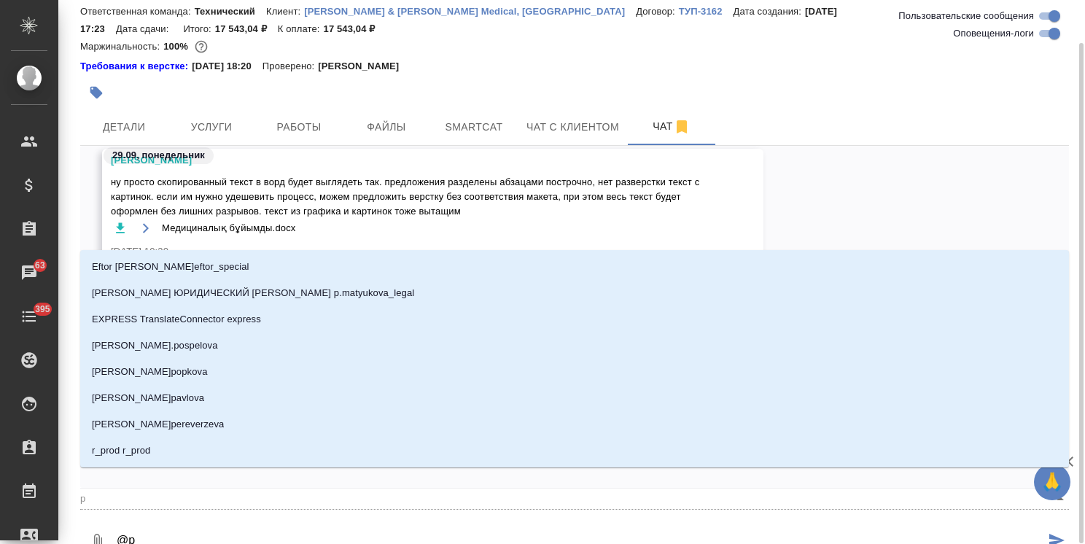
type textarea "@pf"
type input "pf"
type textarea "@pf,"
type input "pf,"
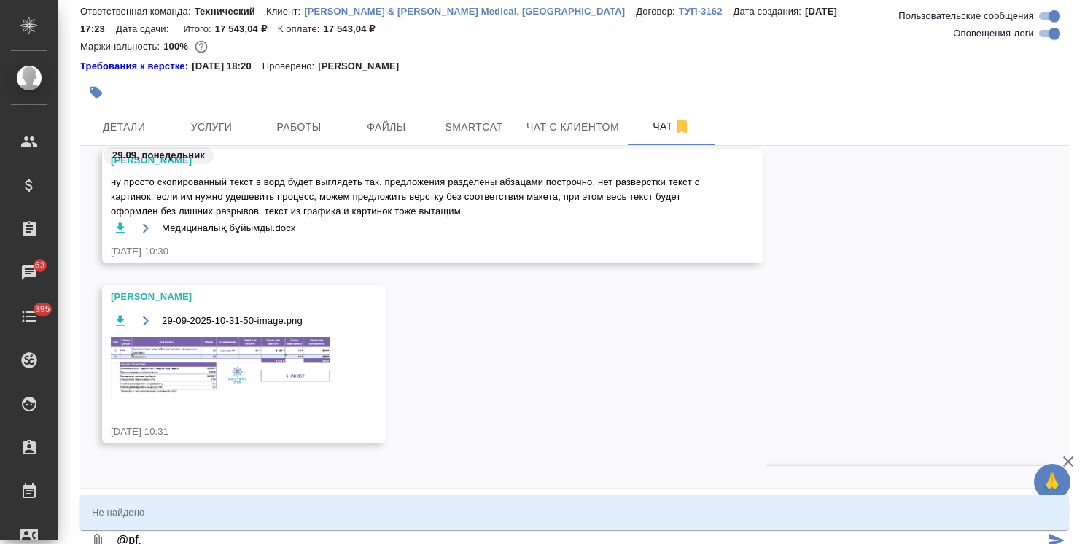
type textarea "@pf"
type input "pf"
type textarea "@p"
type input "p"
type textarea "@"
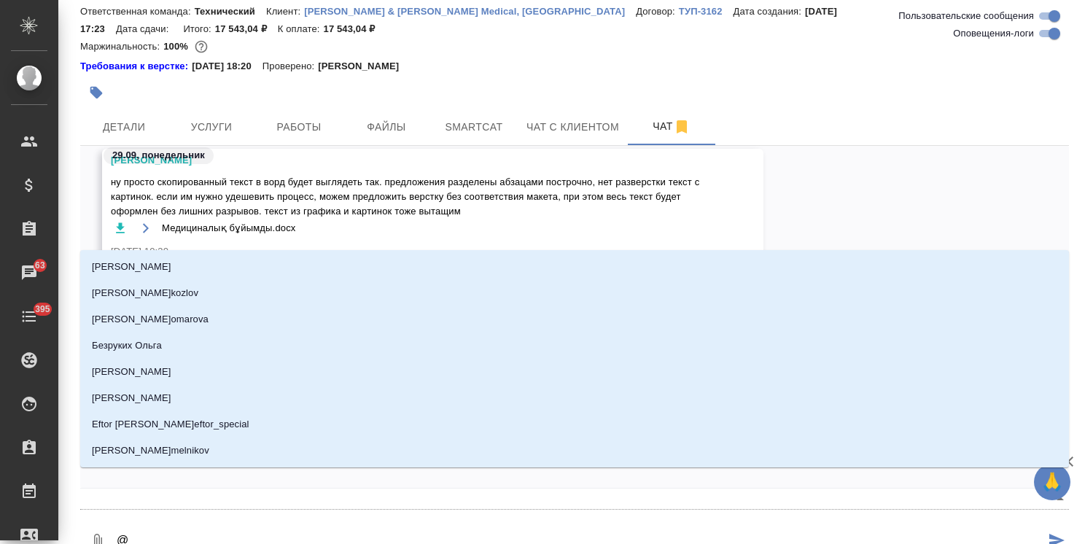
type textarea "@з"
type input "з"
type textarea "@за"
type input "за"
type textarea "@заб"
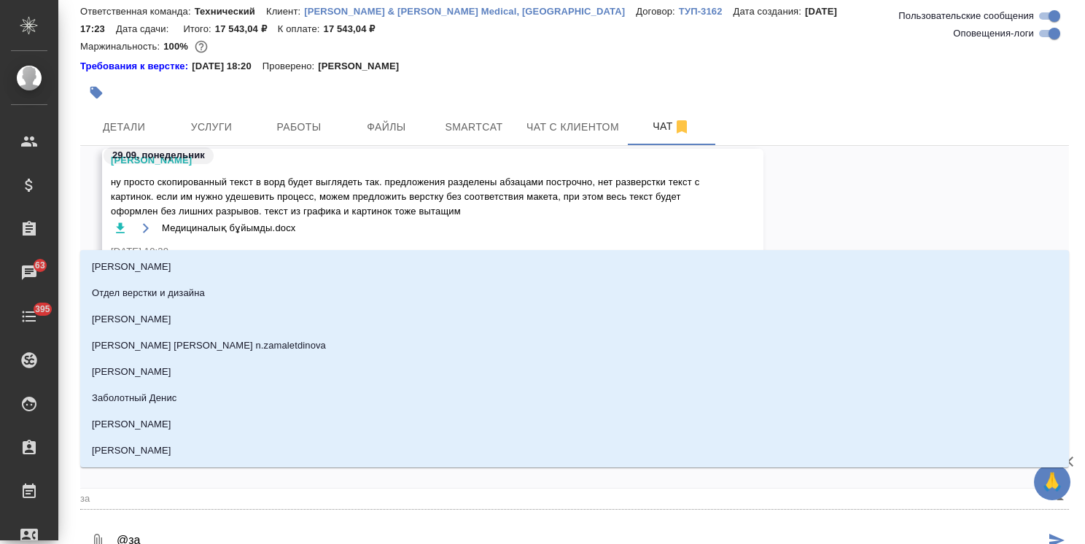
type input "заб"
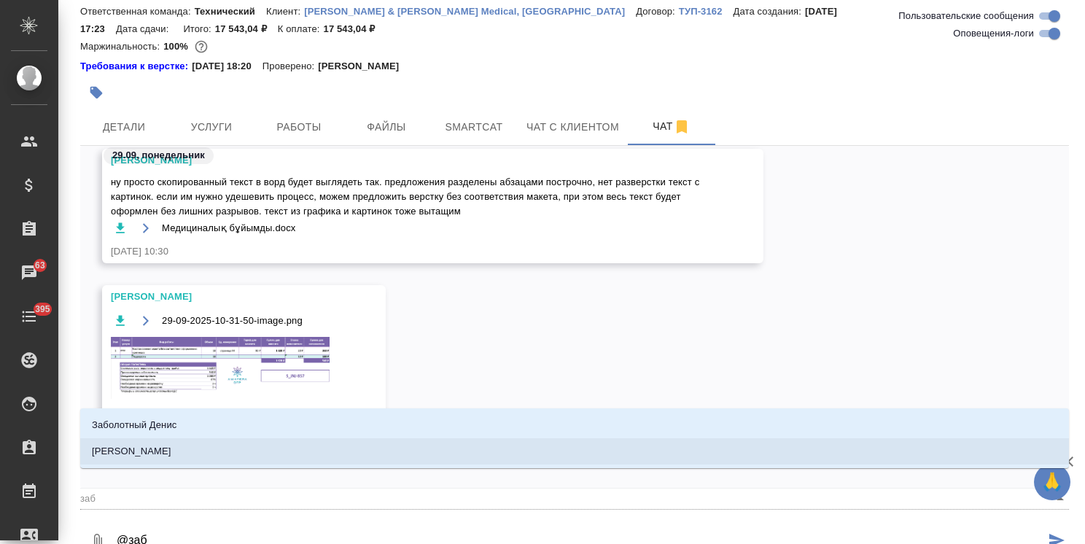
click at [171, 458] on p "[PERSON_NAME]" at bounding box center [131, 451] width 79 height 15
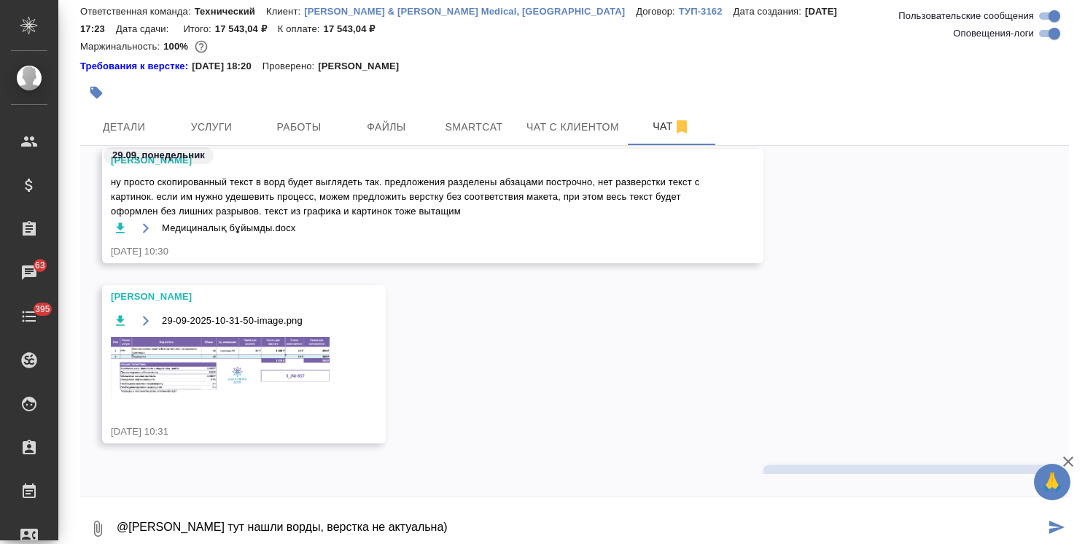
type textarea "@[PERSON_NAME] тут нашли ворды, верстка не актуальна)"
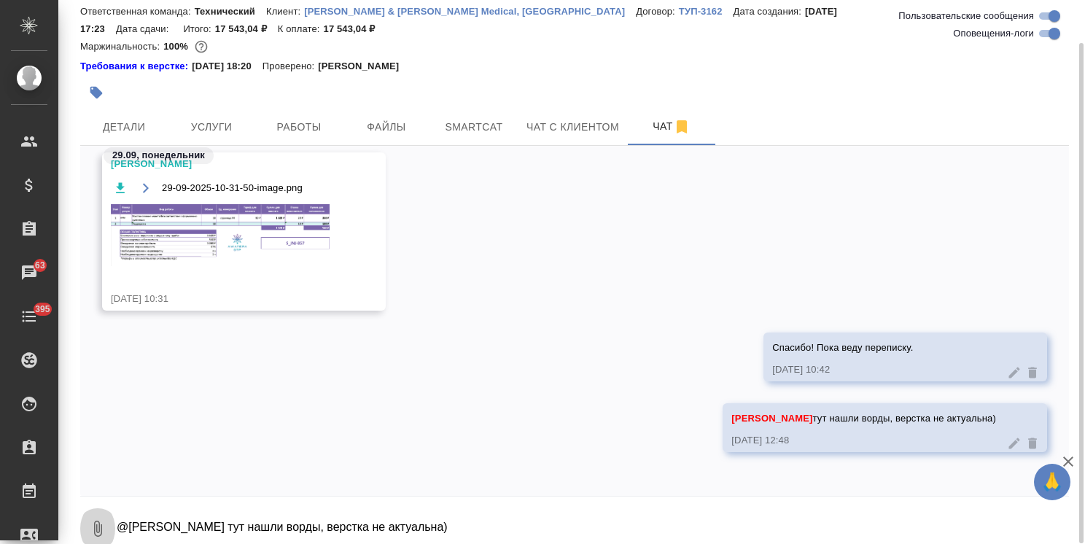
click at [90, 520] on icon "button" at bounding box center [97, 528] width 17 height 17
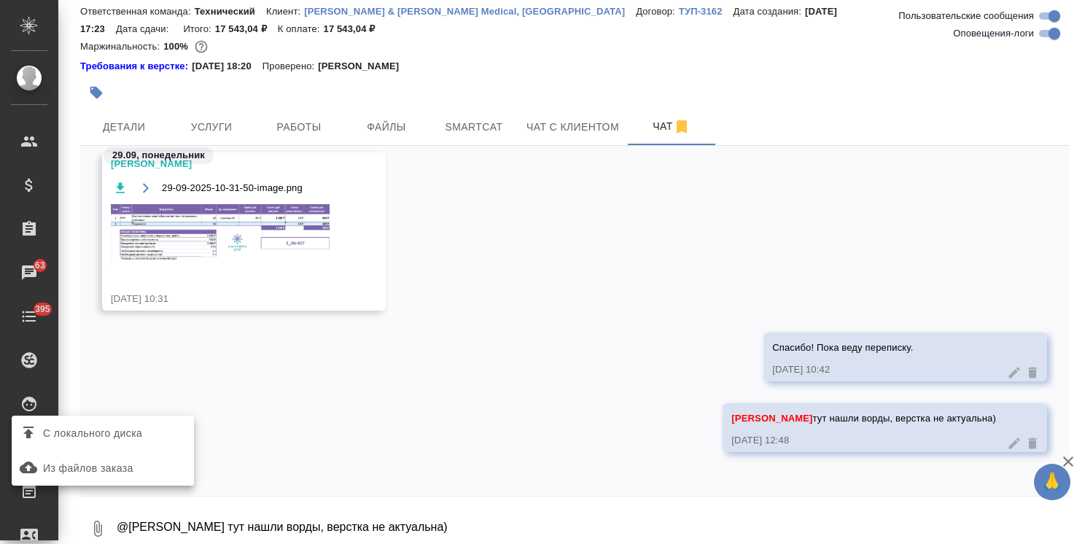
click at [102, 432] on span "С локального диска" at bounding box center [92, 433] width 99 height 18
click at [0, 0] on input "С локального диска" at bounding box center [0, 0] width 0 height 0
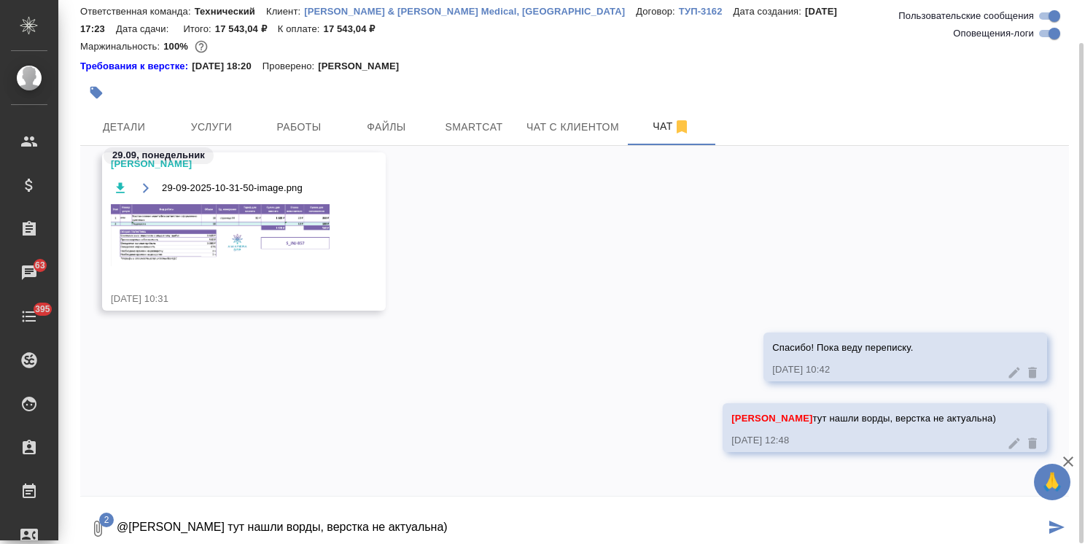
click at [1057, 520] on icon "submit" at bounding box center [1056, 526] width 15 height 13
click at [1070, 464] on icon "button" at bounding box center [1068, 461] width 10 height 10
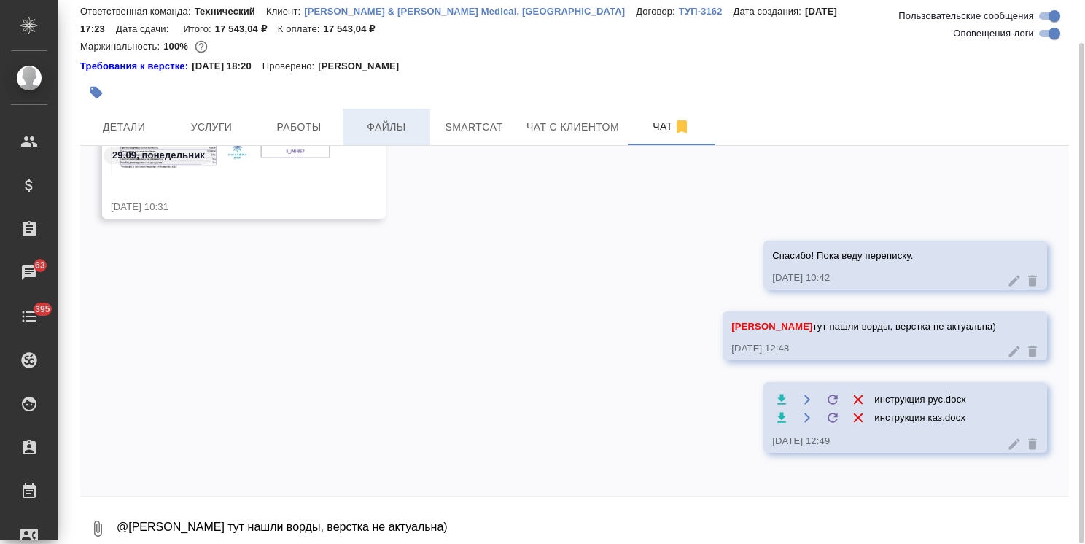
click at [380, 118] on span "Файлы" at bounding box center [386, 127] width 70 height 18
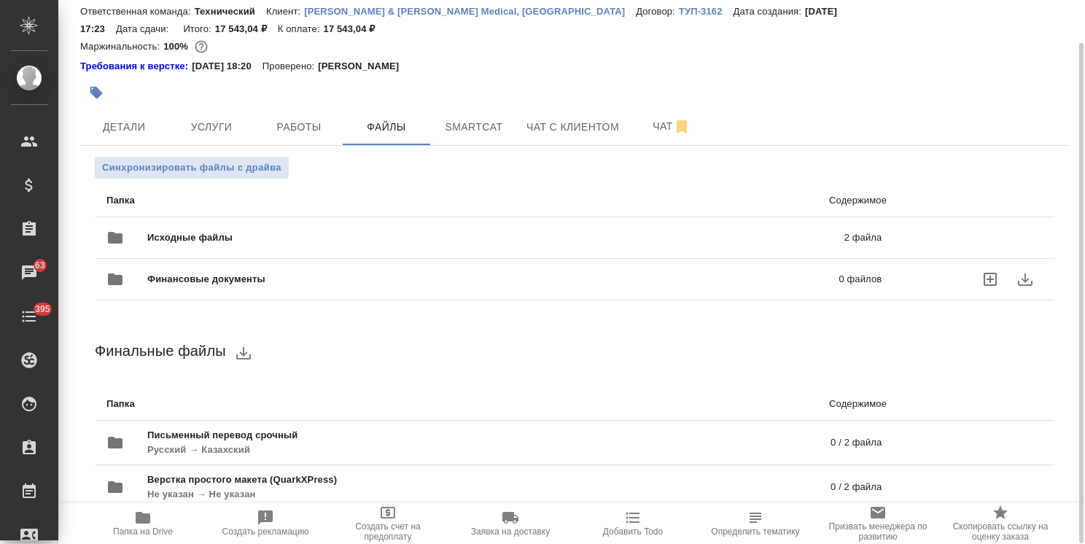
click at [198, 230] on span "Исходные файлы" at bounding box center [342, 237] width 391 height 15
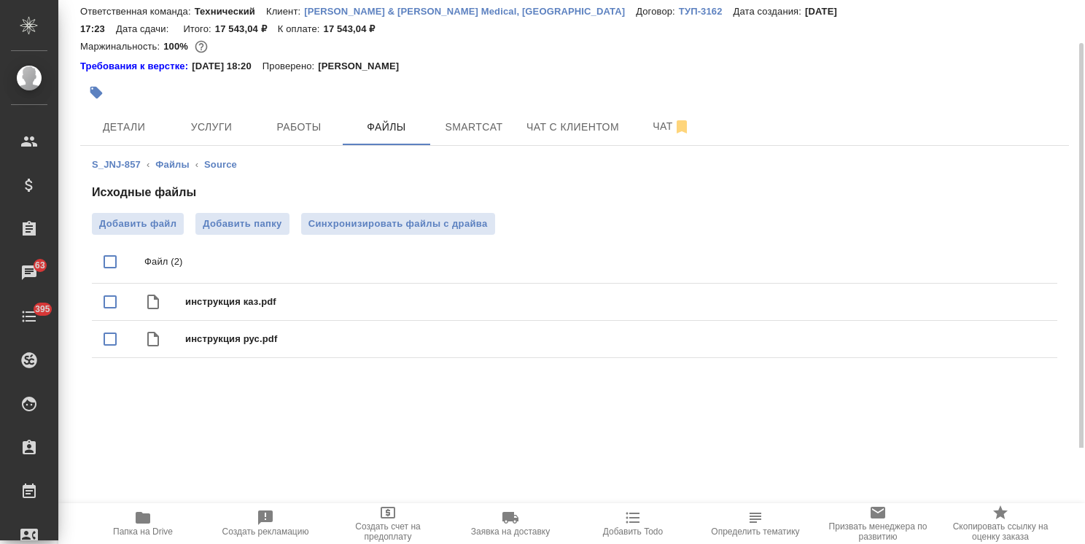
click at [108, 246] on input "checkbox" at bounding box center [110, 261] width 31 height 31
checkbox input "true"
click at [1013, 249] on button "delete" at bounding box center [1027, 262] width 35 height 35
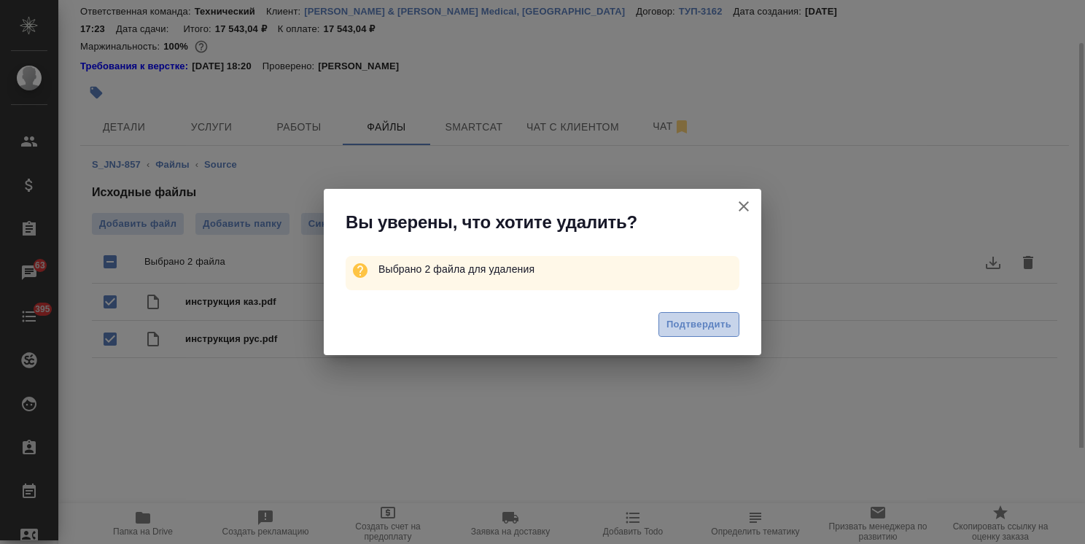
click at [711, 322] on span "Подтвердить" at bounding box center [698, 324] width 65 height 17
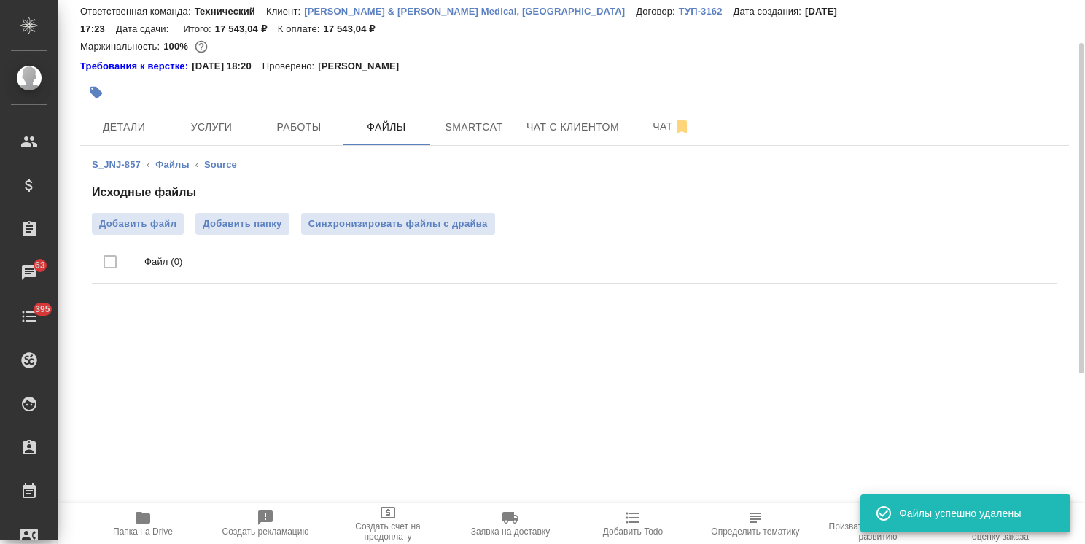
click at [127, 217] on span "Добавить файл" at bounding box center [137, 224] width 77 height 15
click at [0, 0] on input "Добавить файл" at bounding box center [0, 0] width 0 height 0
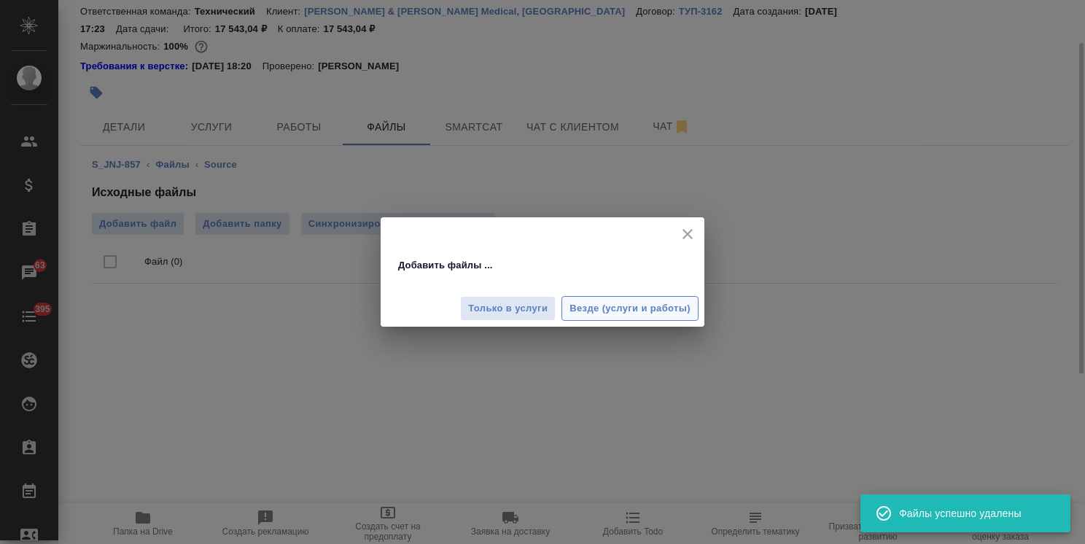
click at [612, 305] on span "Везде (услуги и работы)" at bounding box center [629, 308] width 121 height 17
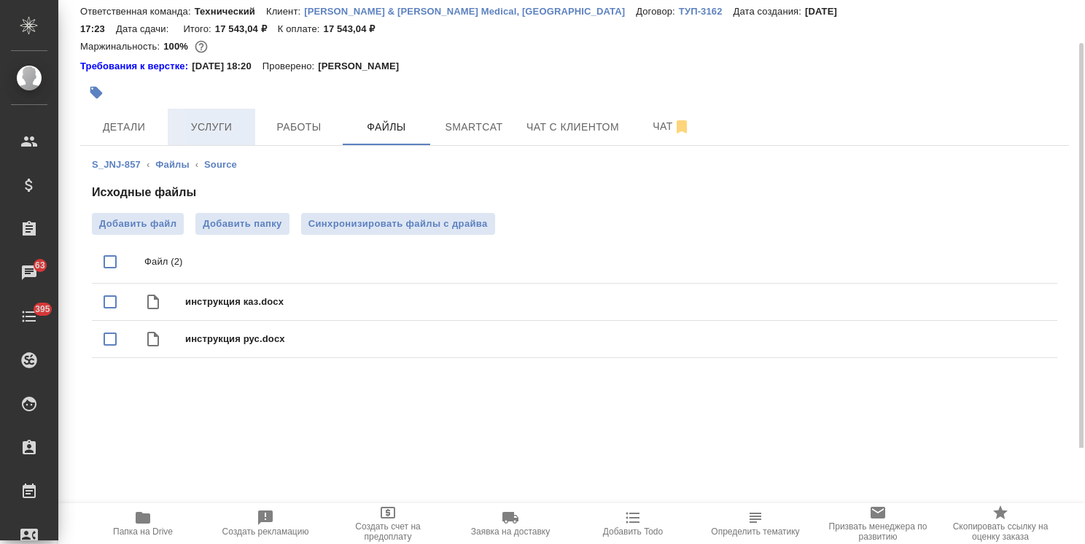
click at [207, 118] on span "Услуги" at bounding box center [211, 127] width 70 height 18
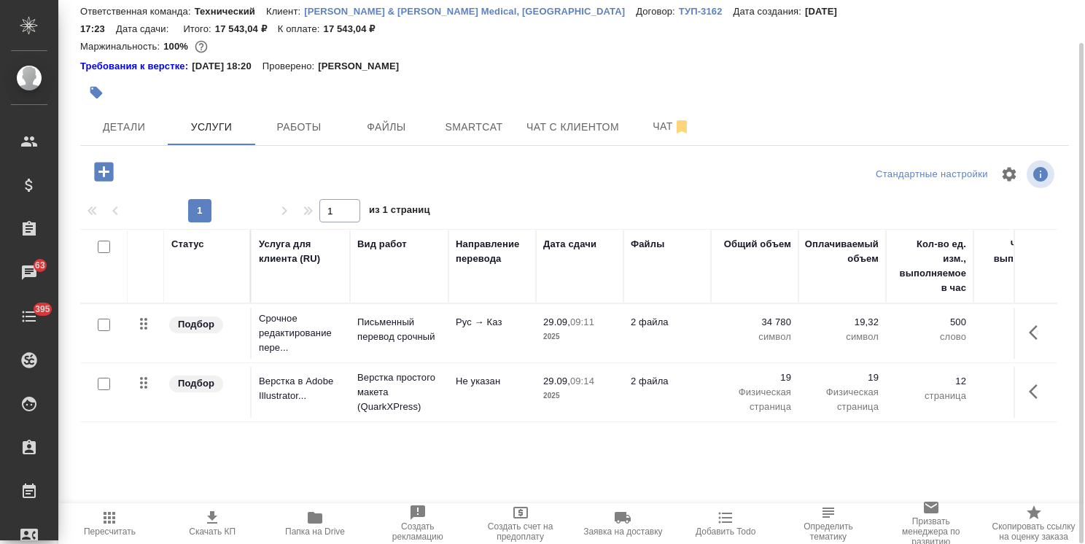
click at [107, 378] on input "checkbox" at bounding box center [104, 384] width 12 height 12
checkbox input "true"
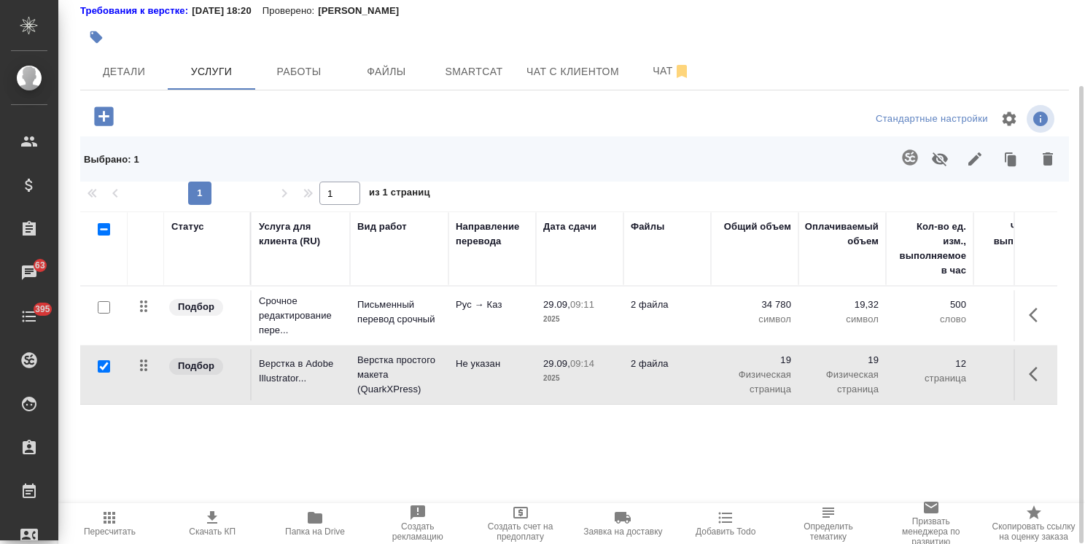
click at [1042, 150] on icon "button" at bounding box center [1047, 158] width 17 height 17
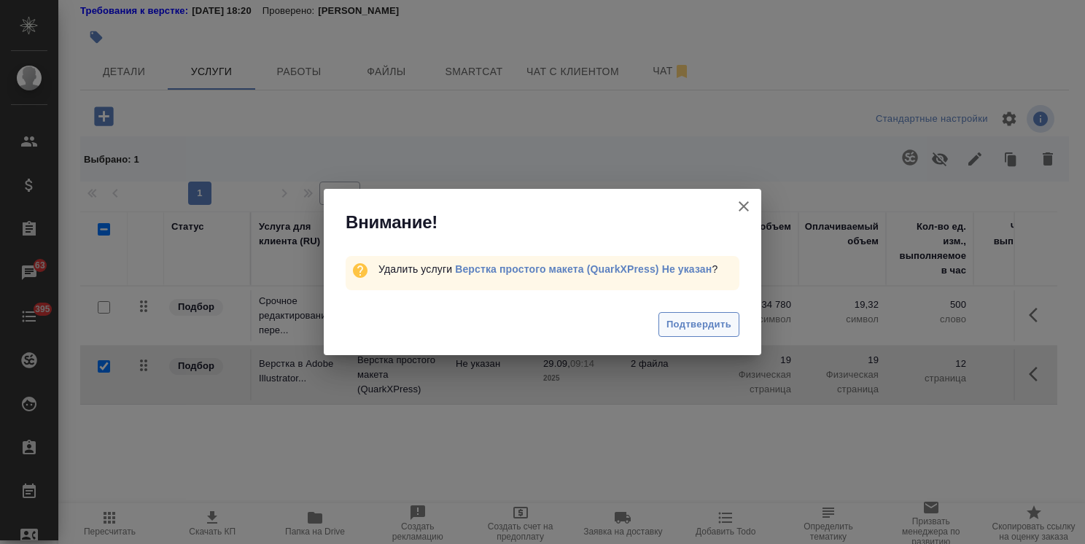
click at [693, 326] on span "Подтвердить" at bounding box center [698, 324] width 65 height 17
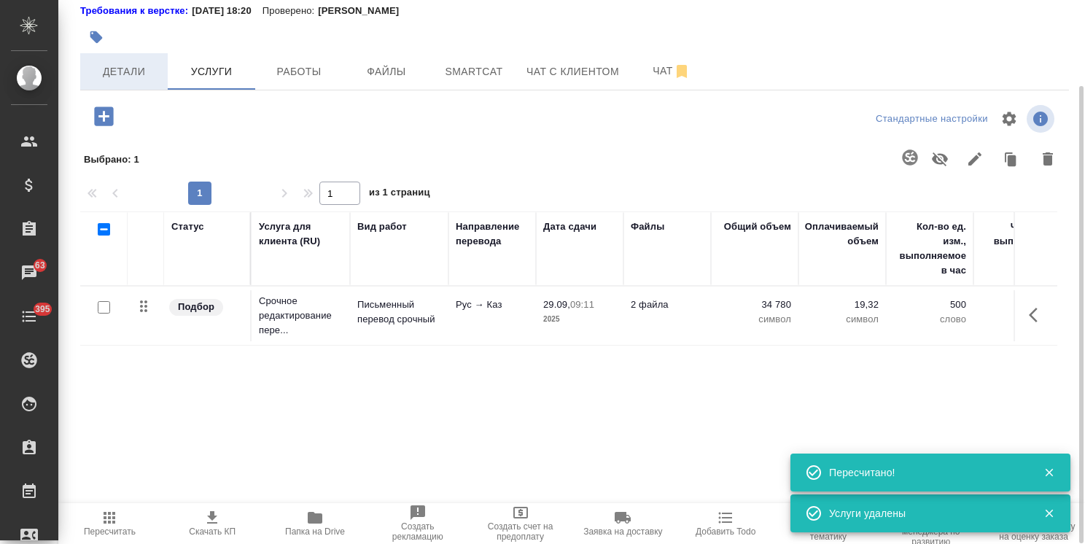
click at [144, 63] on span "Детали" at bounding box center [124, 72] width 70 height 18
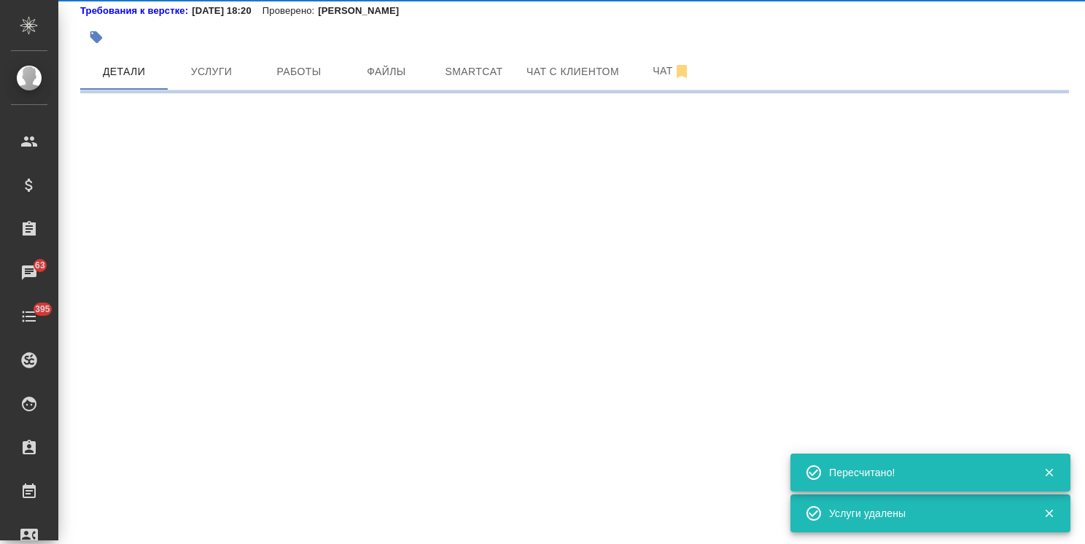
select select "RU"
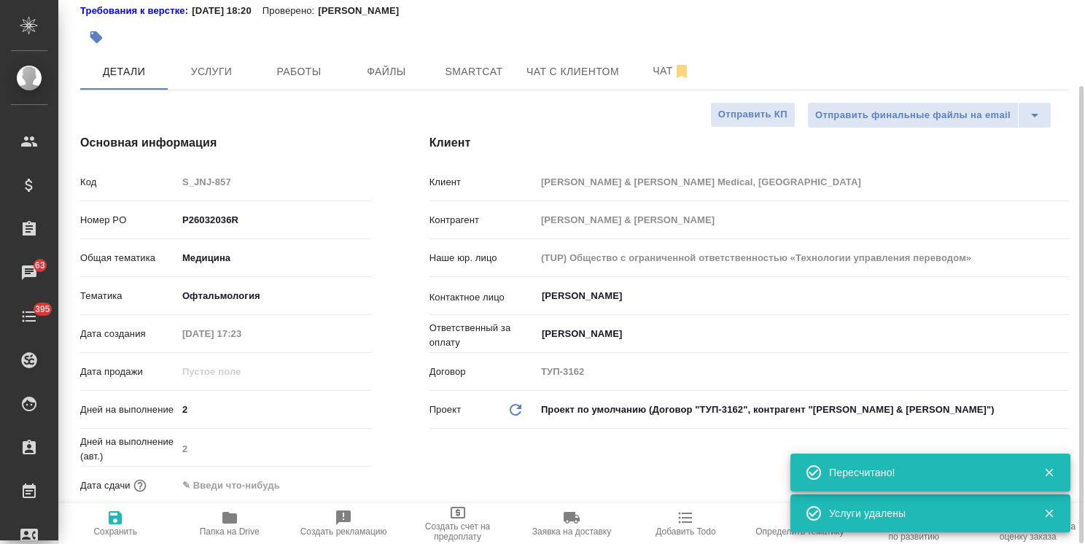
type textarea "x"
drag, startPoint x: 209, startPoint y: 399, endPoint x: 176, endPoint y: 399, distance: 32.8
click at [177, 399] on div "2" at bounding box center [274, 409] width 194 height 23
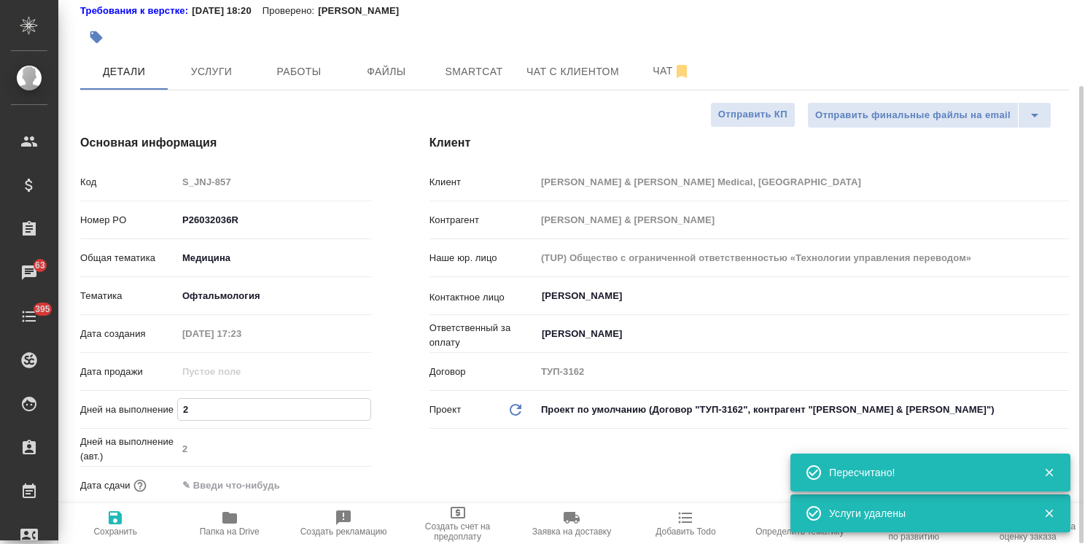
type input "1"
type textarea "x"
type input "1"
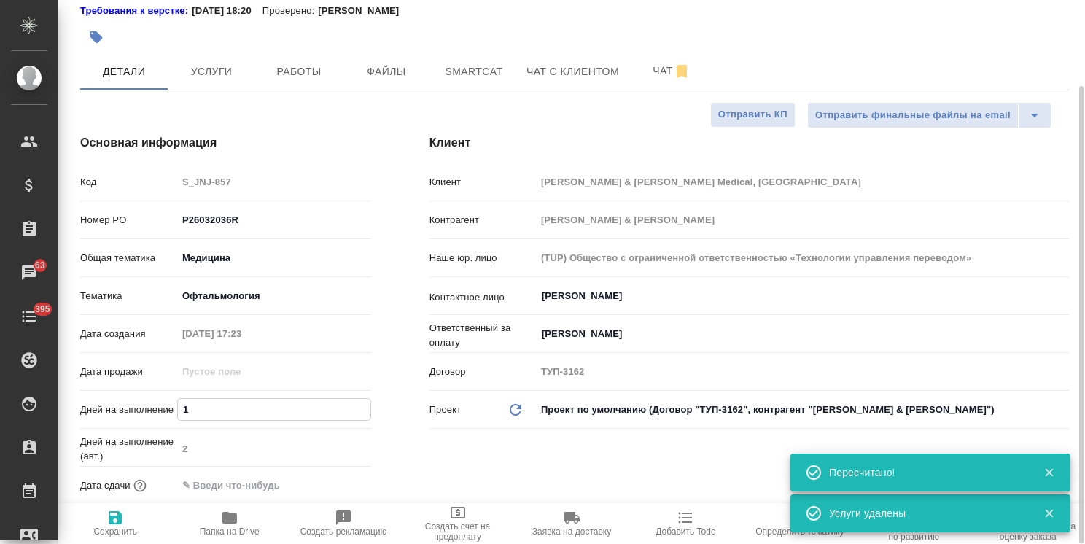
click at [128, 523] on span "Сохранить" at bounding box center [115, 523] width 96 height 28
type textarea "x"
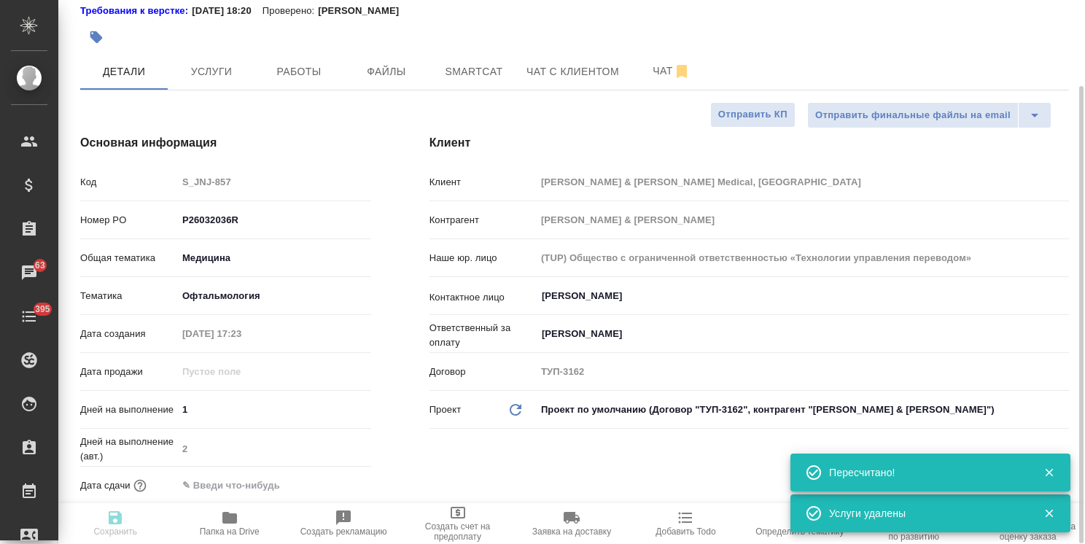
type textarea "x"
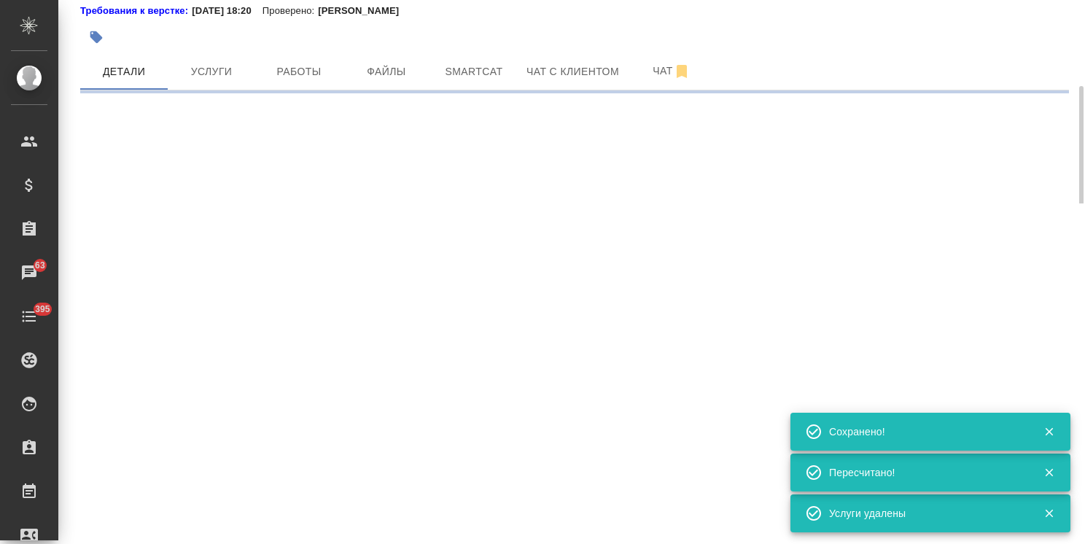
select select "RU"
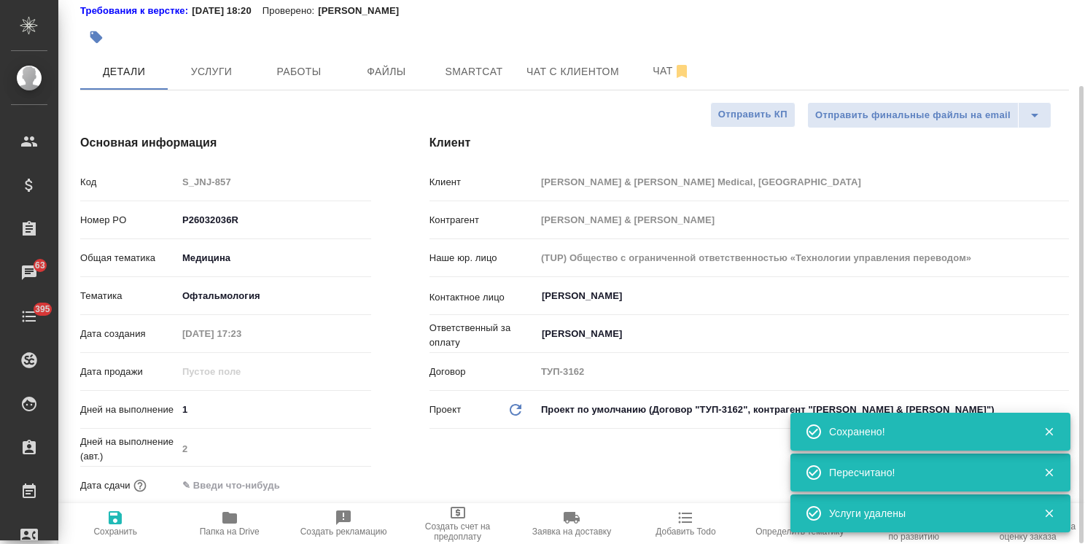
type textarea "x"
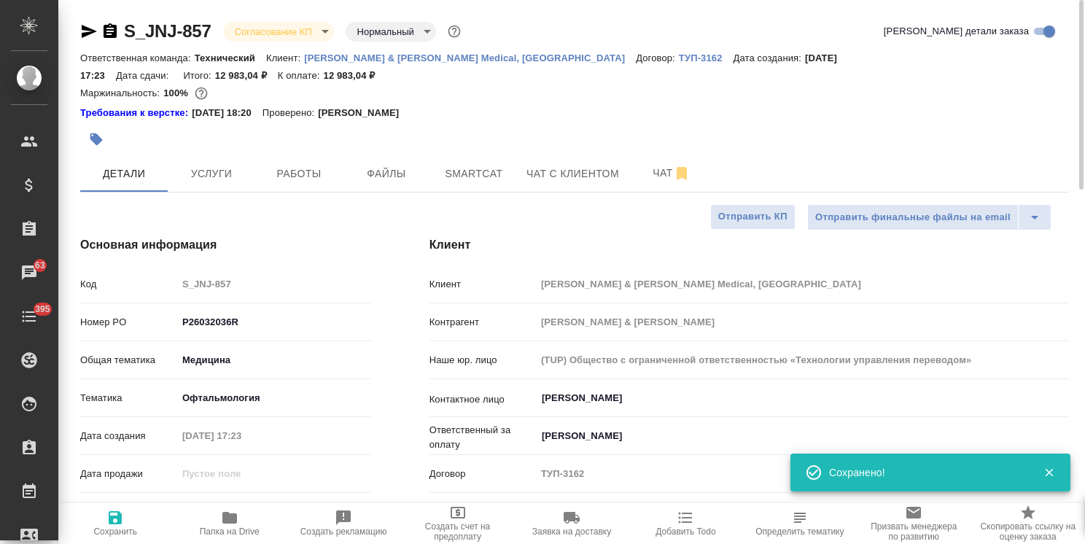
scroll to position [73, 0]
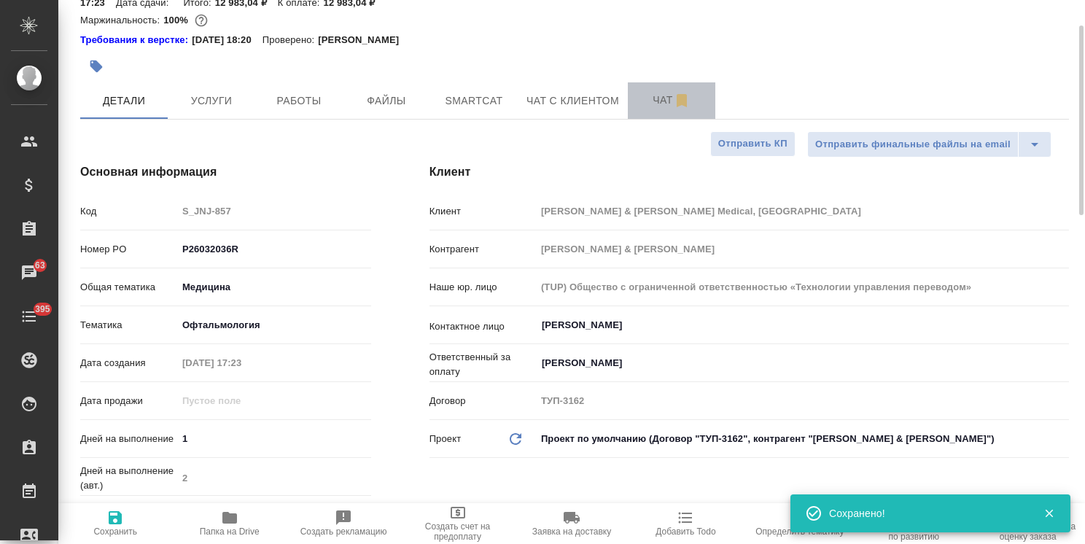
click at [631, 82] on button "Чат" at bounding box center [671, 100] width 87 height 36
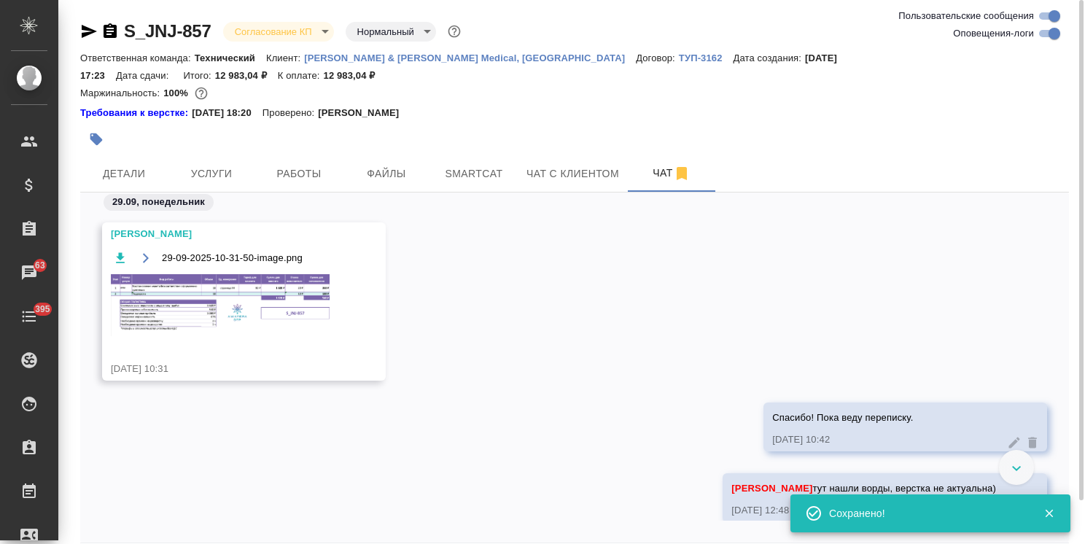
scroll to position [2750, 0]
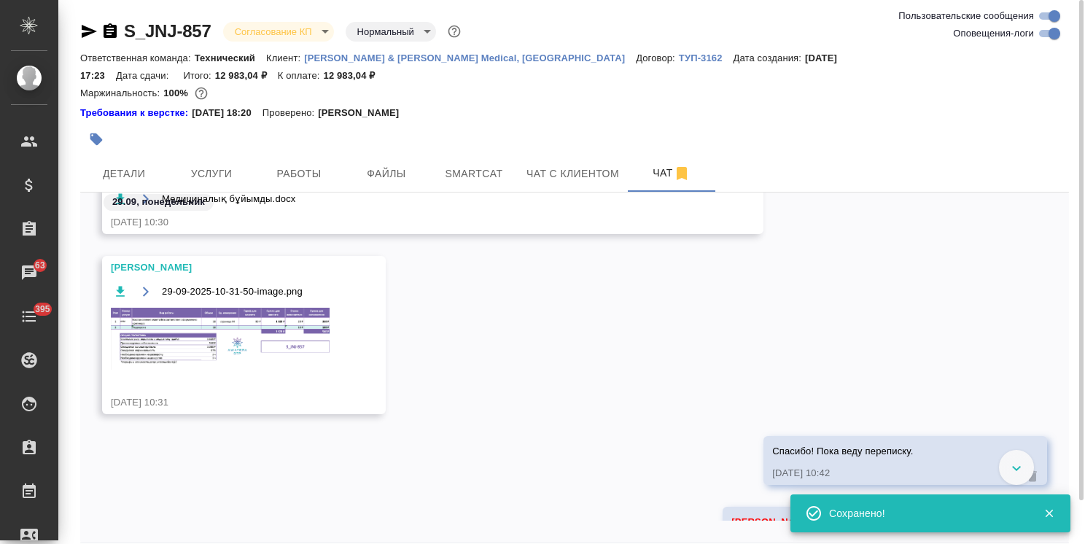
click at [190, 316] on img at bounding box center [220, 339] width 219 height 62
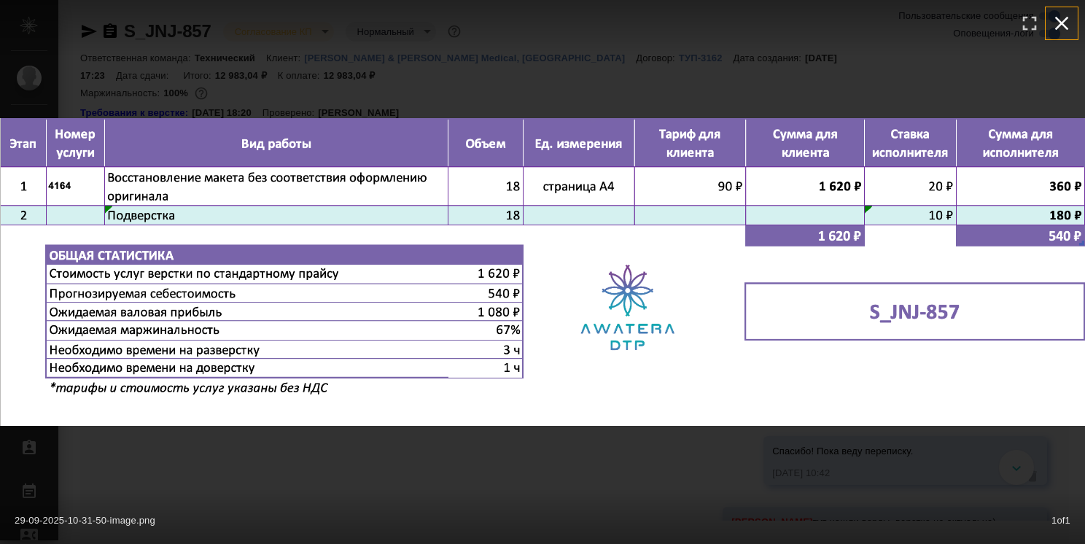
click at [1055, 19] on icon "button" at bounding box center [1061, 23] width 23 height 23
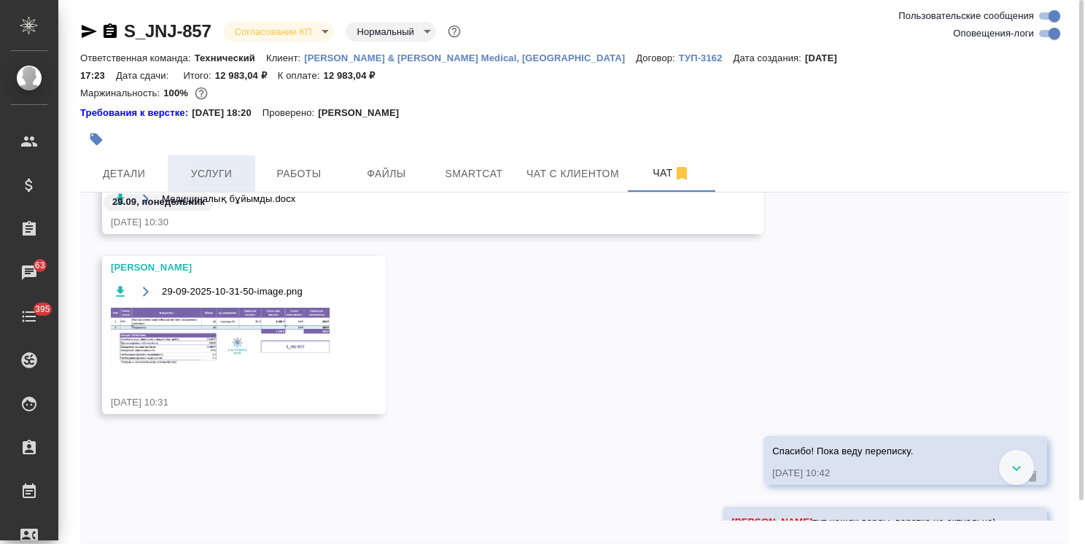
click at [209, 165] on span "Услуги" at bounding box center [211, 174] width 70 height 18
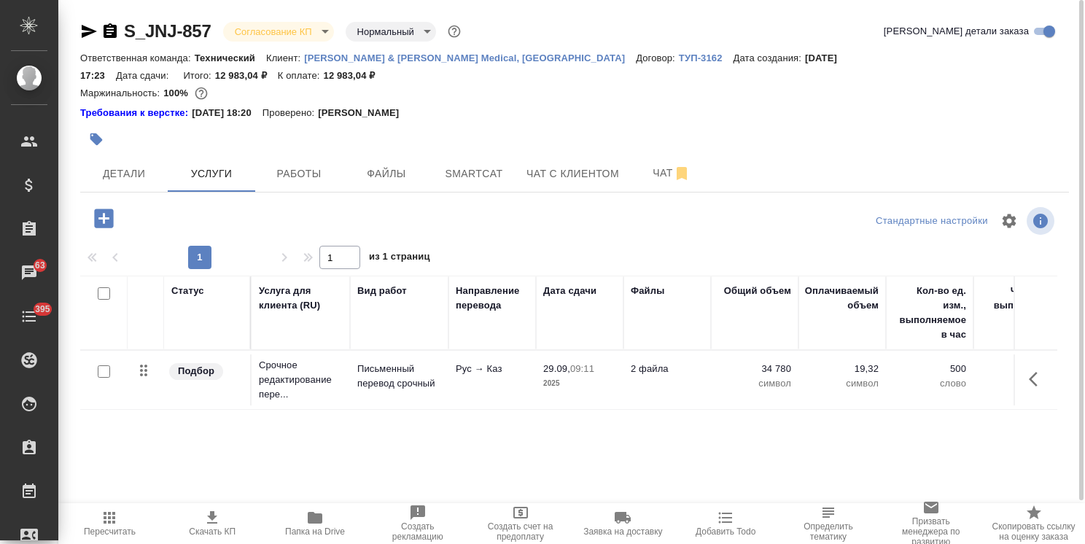
scroll to position [64, 0]
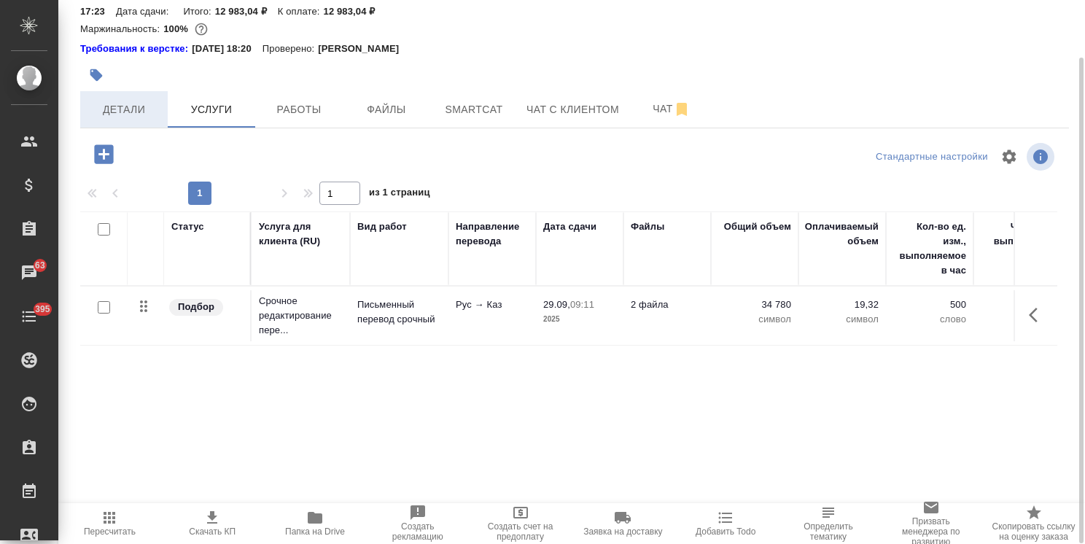
click at [157, 104] on button "Детали" at bounding box center [123, 109] width 87 height 36
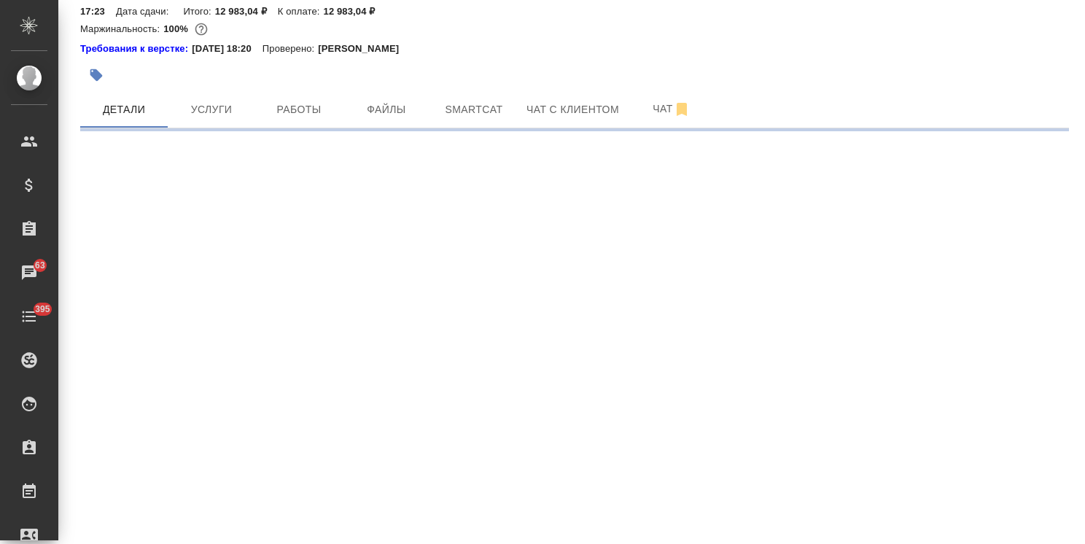
select select "RU"
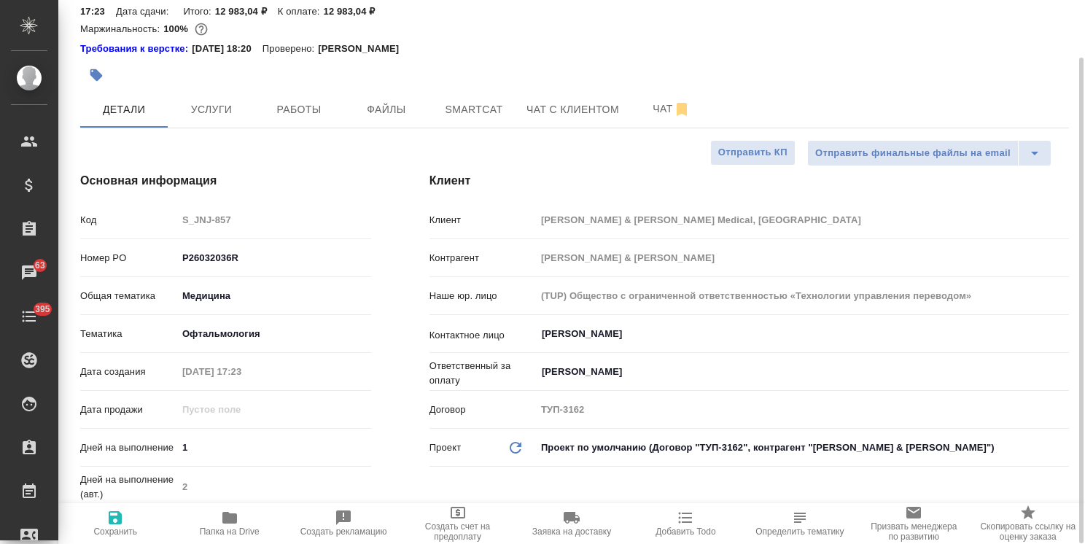
type textarea "x"
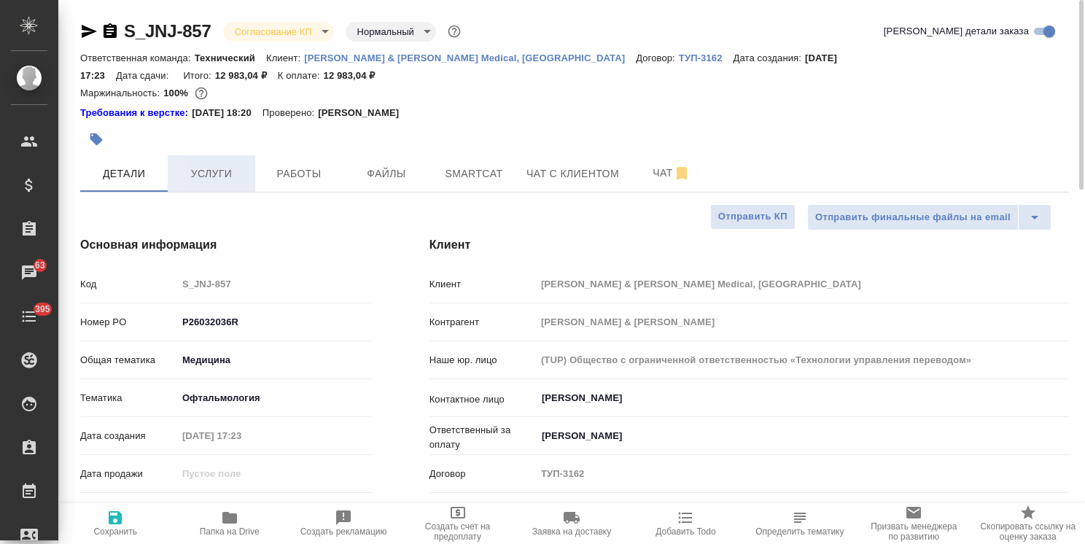
click at [220, 165] on span "Услуги" at bounding box center [211, 174] width 70 height 18
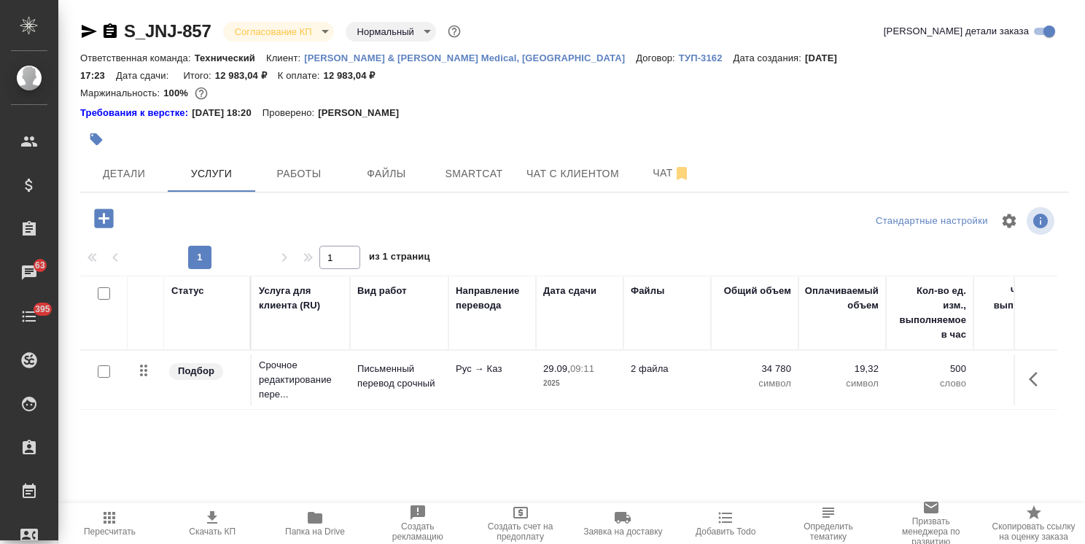
drag, startPoint x: 95, startPoint y: 532, endPoint x: 128, endPoint y: 528, distance: 33.8
click at [95, 532] on span "Пересчитать" at bounding box center [110, 531] width 52 height 10
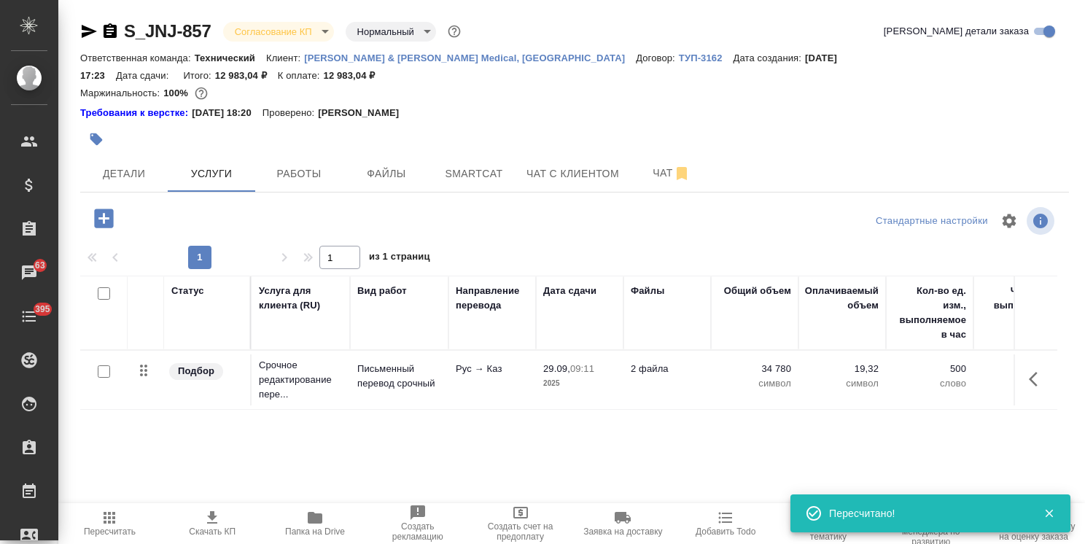
click at [208, 526] on span "Скачать КП" at bounding box center [212, 531] width 47 height 10
click at [382, 26] on body ".cls-1 fill:#fff; AWATERA Usmanova Olga Клиенты Спецификации Заказы 63 Чаты 395…" at bounding box center [542, 272] width 1085 height 544
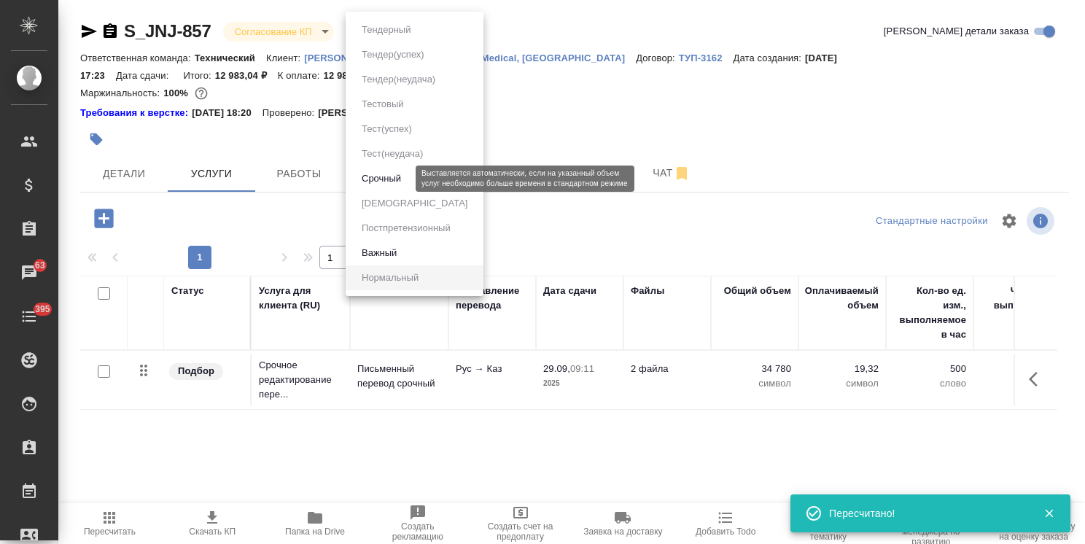
click at [386, 178] on button "Срочный" at bounding box center [381, 179] width 48 height 16
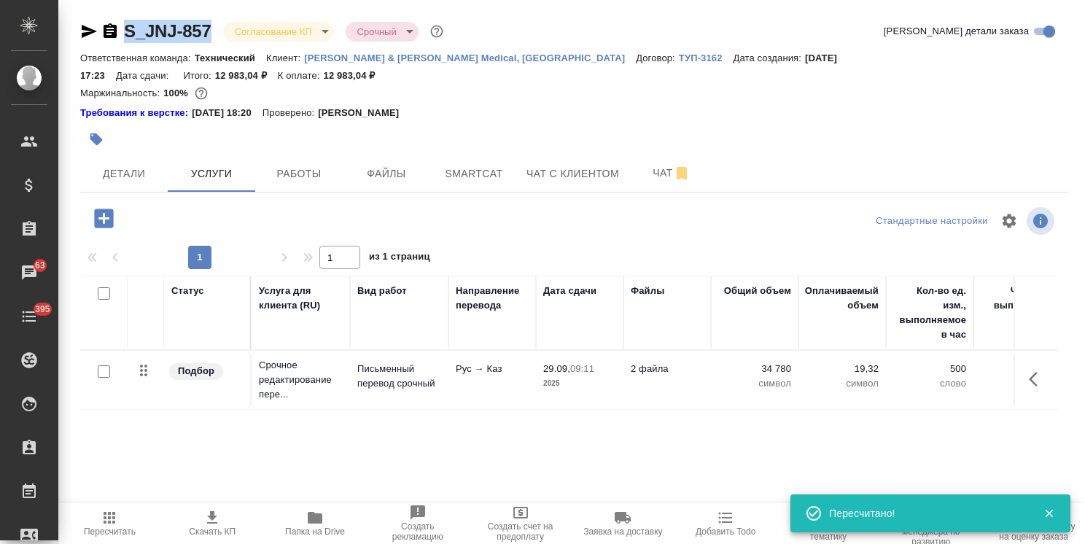
drag, startPoint x: 219, startPoint y: 10, endPoint x: 110, endPoint y: 16, distance: 109.5
click at [110, 16] on div "S_JNJ-857 Согласование КП kpNegotiation Срочный urgent Кратко детали заказа Отв…" at bounding box center [574, 313] width 1005 height 626
copy link "S_JNJ-857"
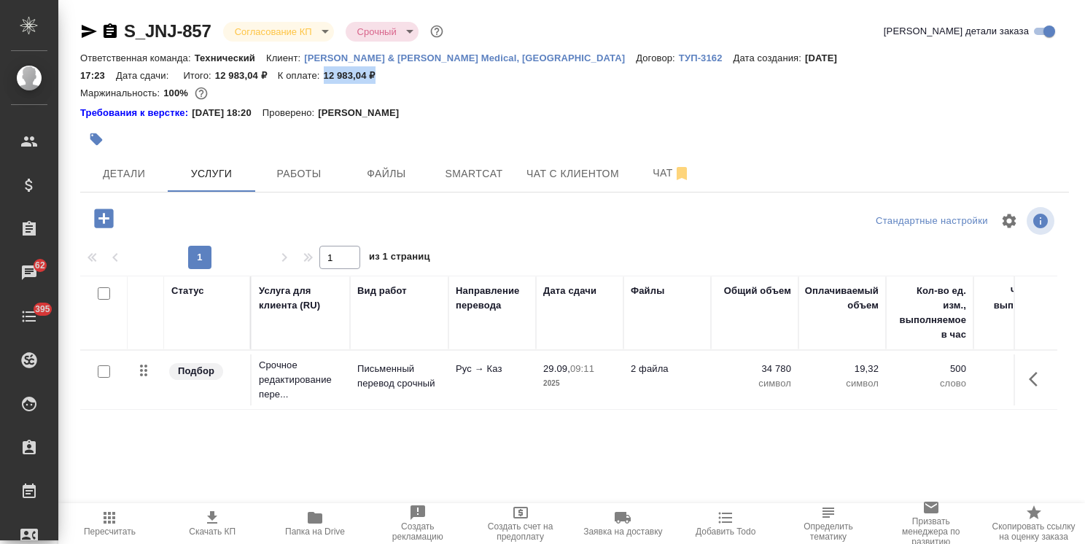
drag, startPoint x: 965, startPoint y: 63, endPoint x: 948, endPoint y: 60, distance: 17.7
click at [948, 60] on div "Ответственная команда: Технический Клиент: Johnson & Johnson Medical, Russia До…" at bounding box center [574, 66] width 988 height 35
copy p "12 983,04 ₽"
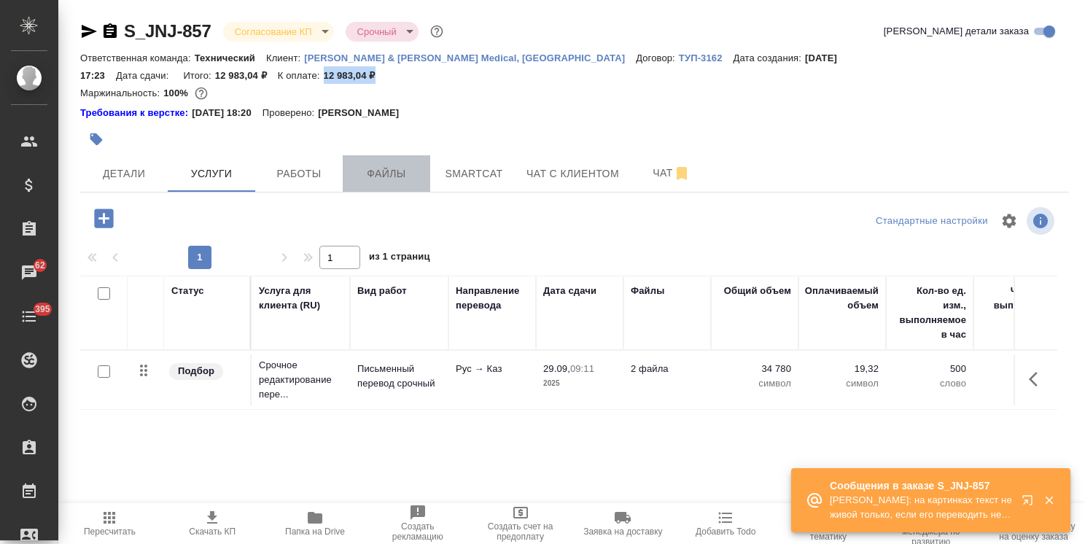
click at [393, 165] on span "Файлы" at bounding box center [386, 174] width 70 height 18
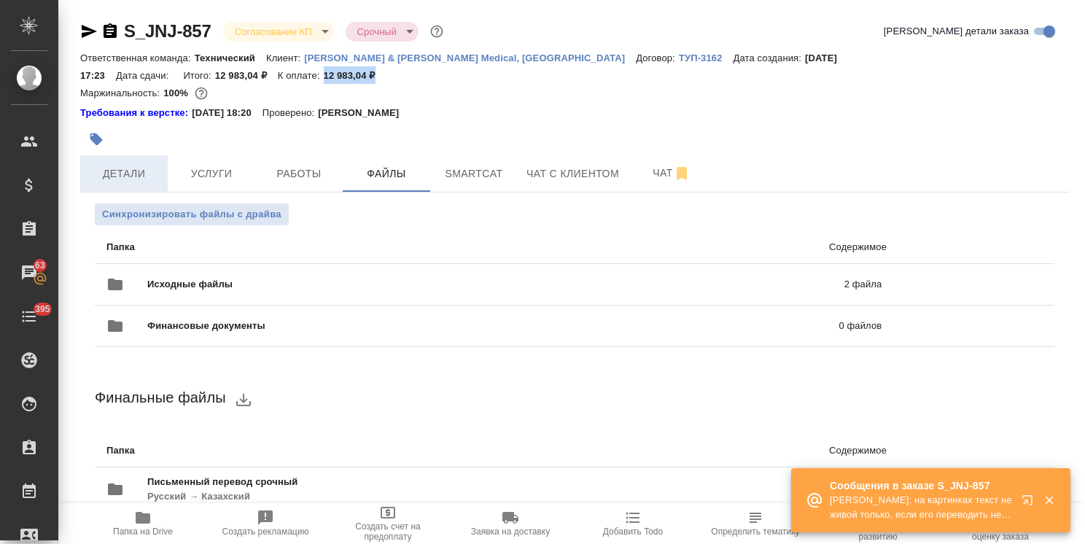
click at [131, 165] on span "Детали" at bounding box center [124, 174] width 70 height 18
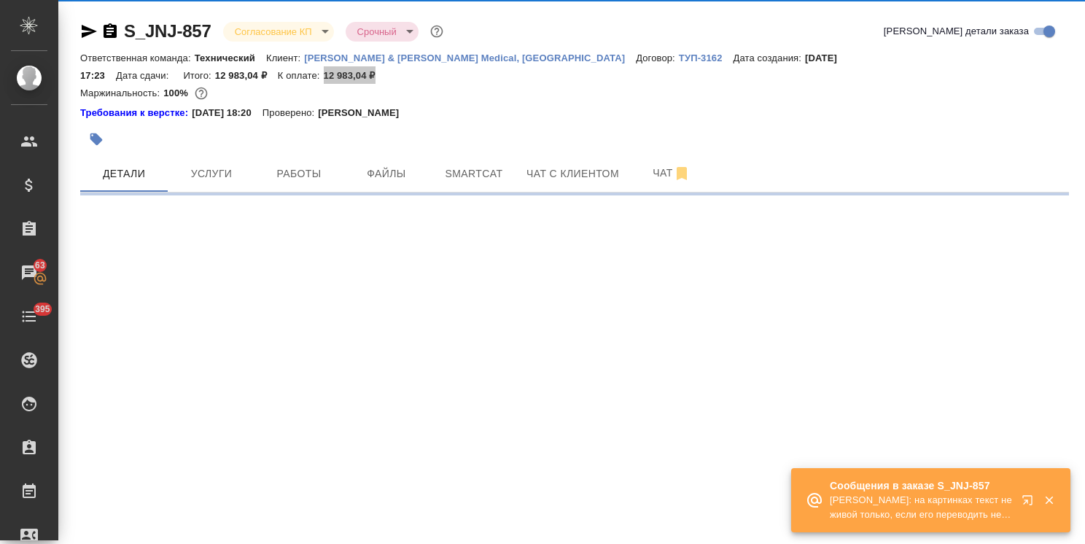
select select "RU"
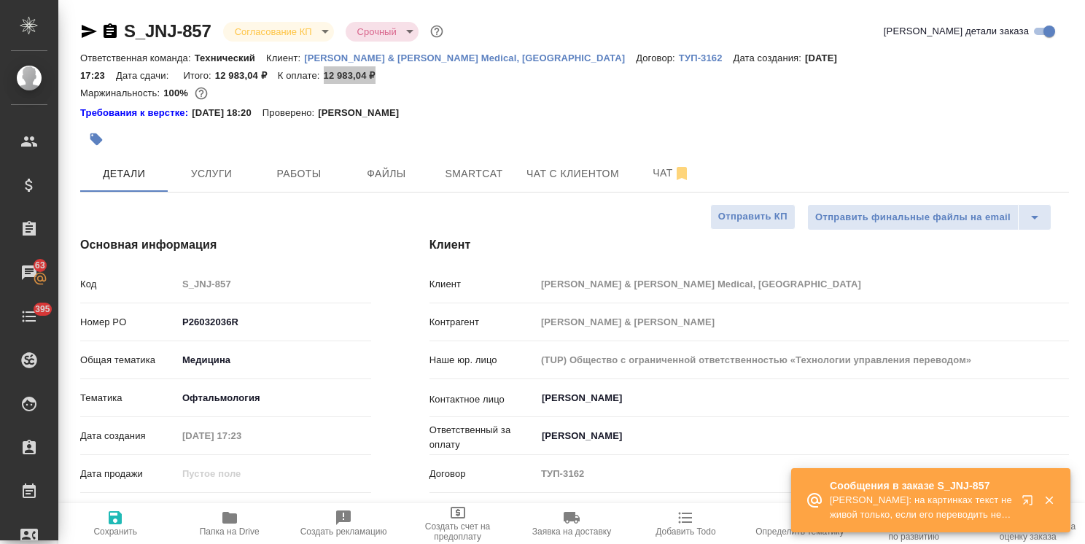
type textarea "x"
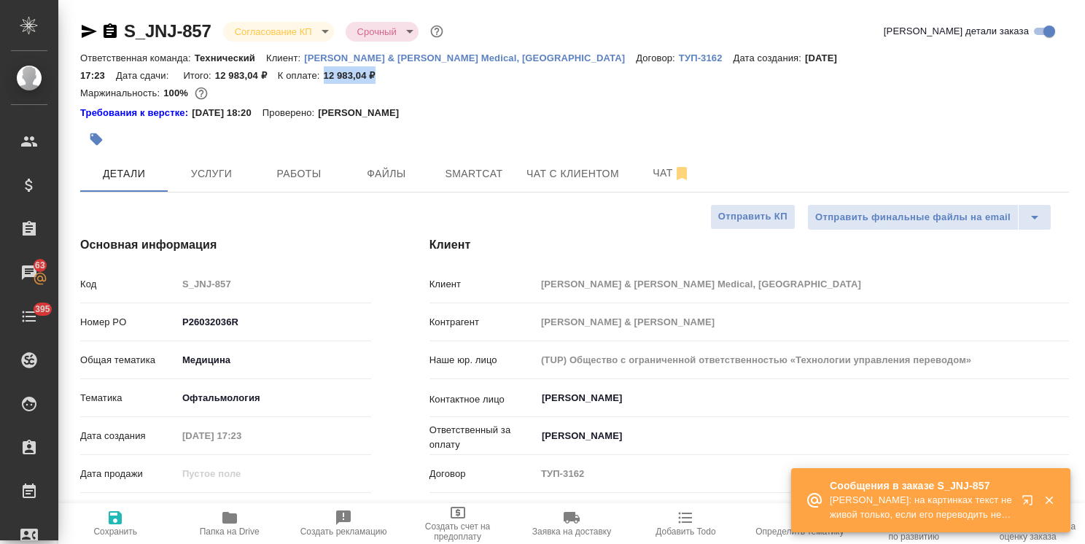
type textarea "x"
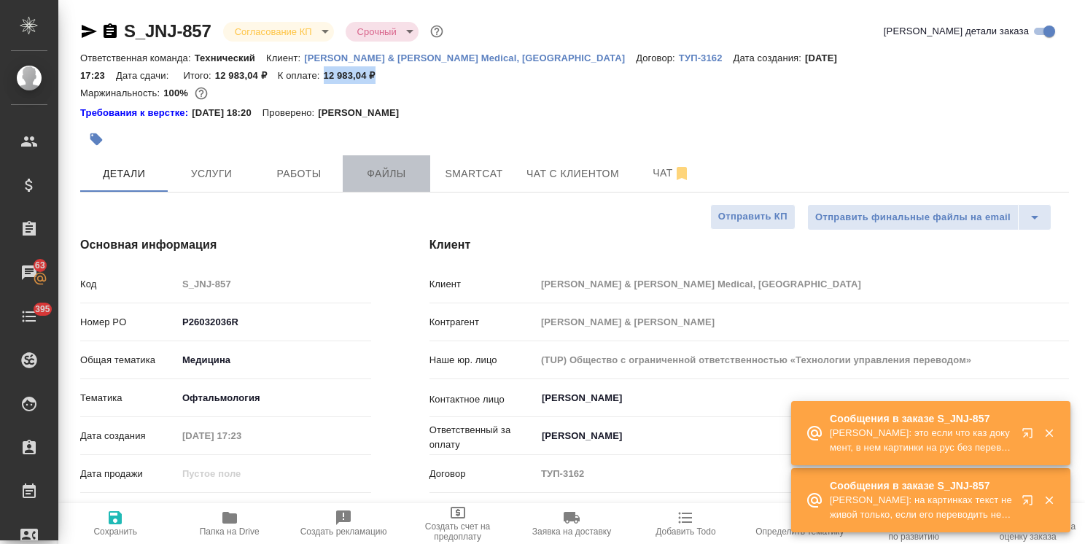
click at [383, 165] on span "Файлы" at bounding box center [386, 174] width 70 height 18
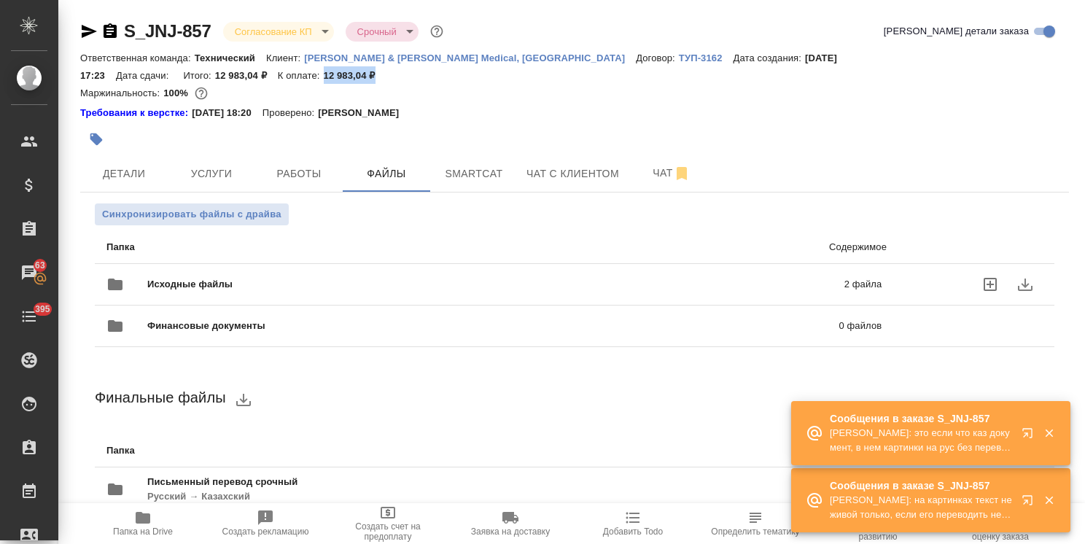
click at [234, 267] on div "Исходные файлы 2 файла" at bounding box center [493, 284] width 775 height 35
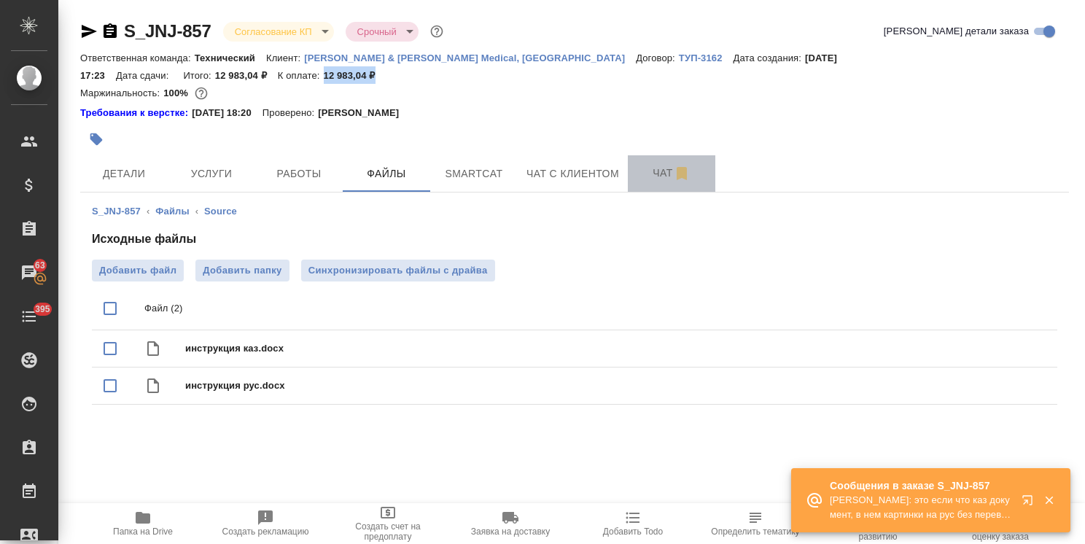
click at [652, 164] on span "Чат" at bounding box center [671, 173] width 70 height 18
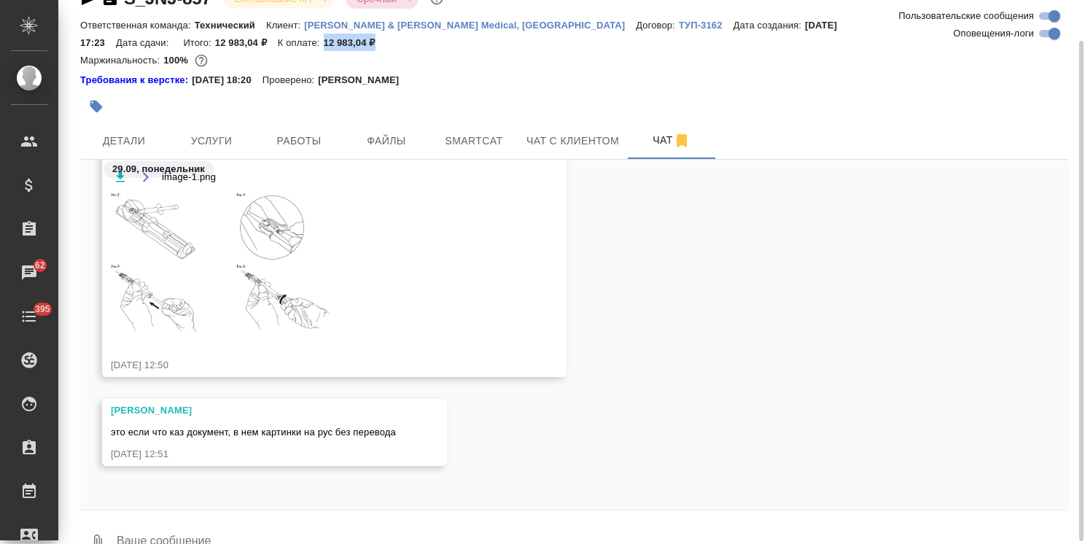
scroll to position [47, 0]
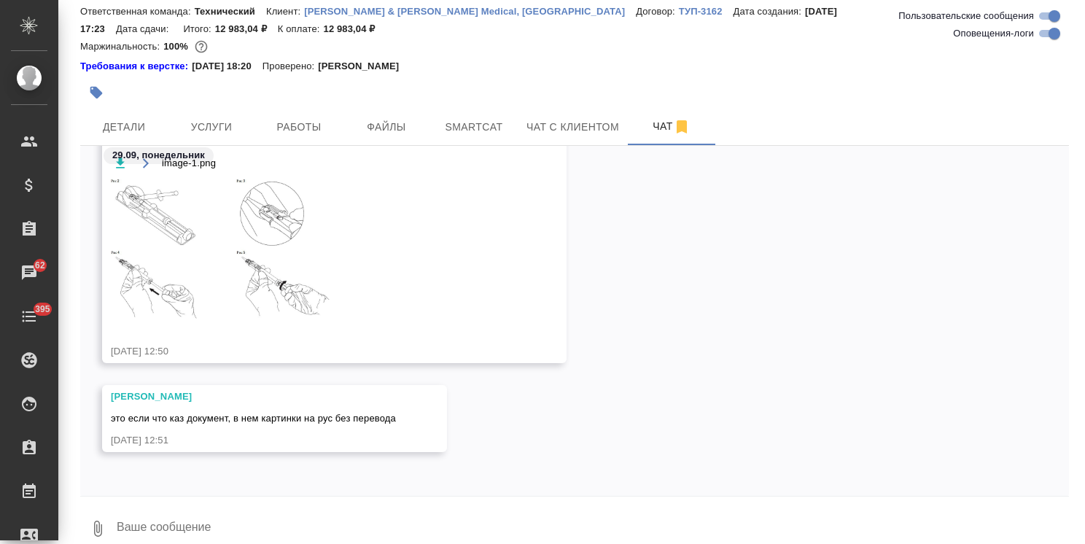
click at [209, 504] on textarea at bounding box center [592, 529] width 954 height 50
type textarea "ОК"
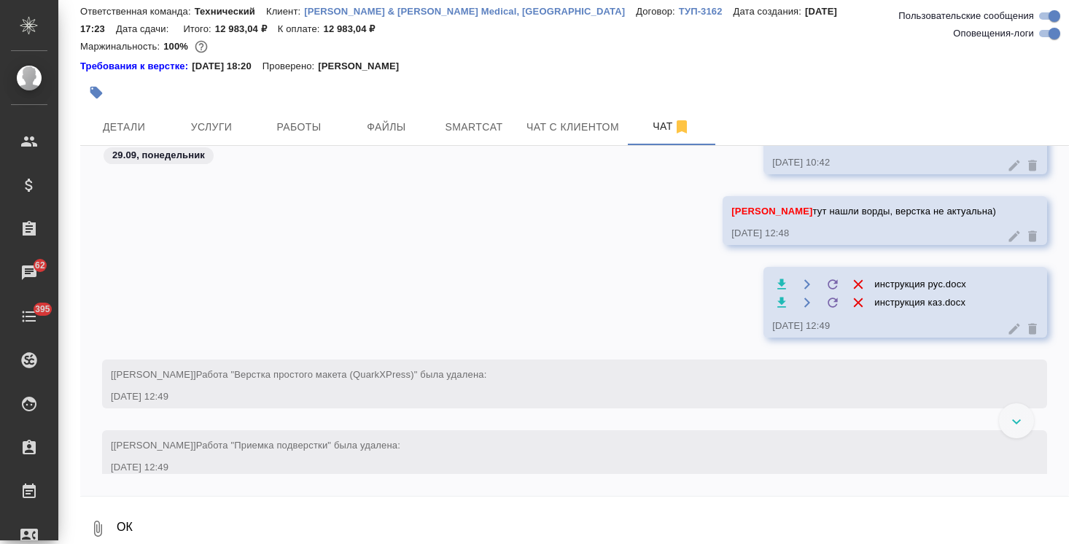
scroll to position [3050, 0]
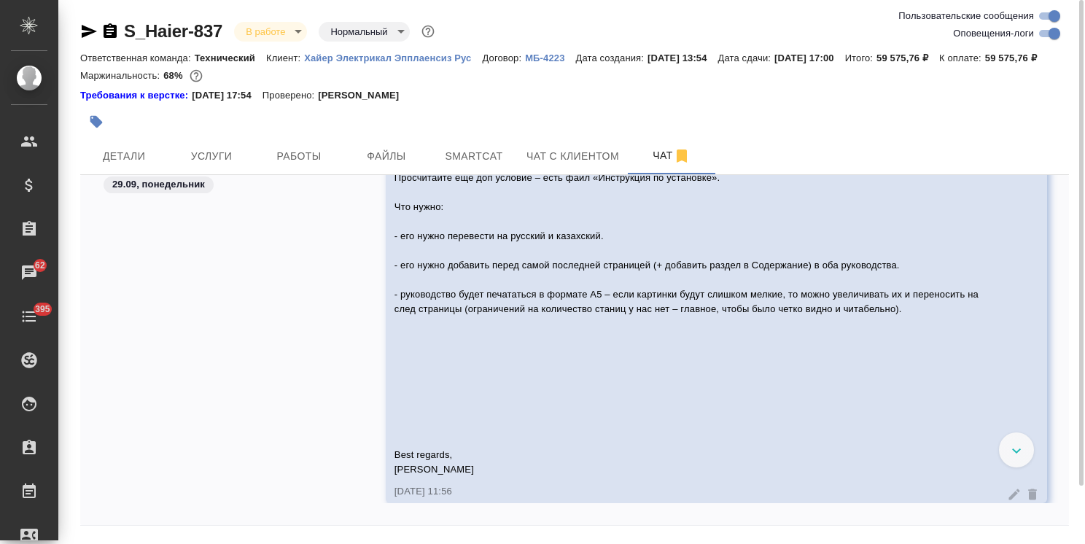
scroll to position [58055, 0]
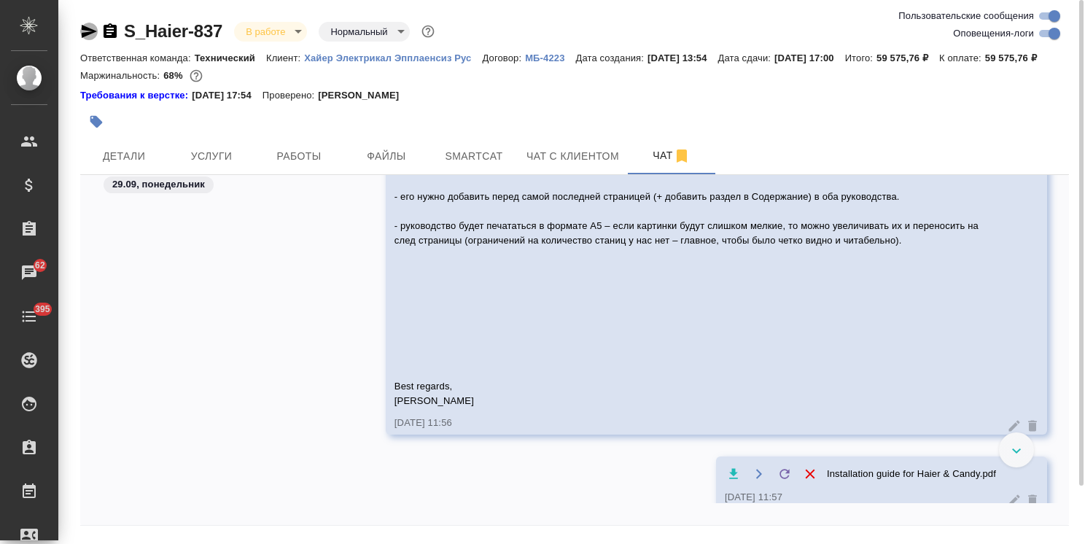
click at [87, 31] on icon "button" at bounding box center [88, 31] width 17 height 17
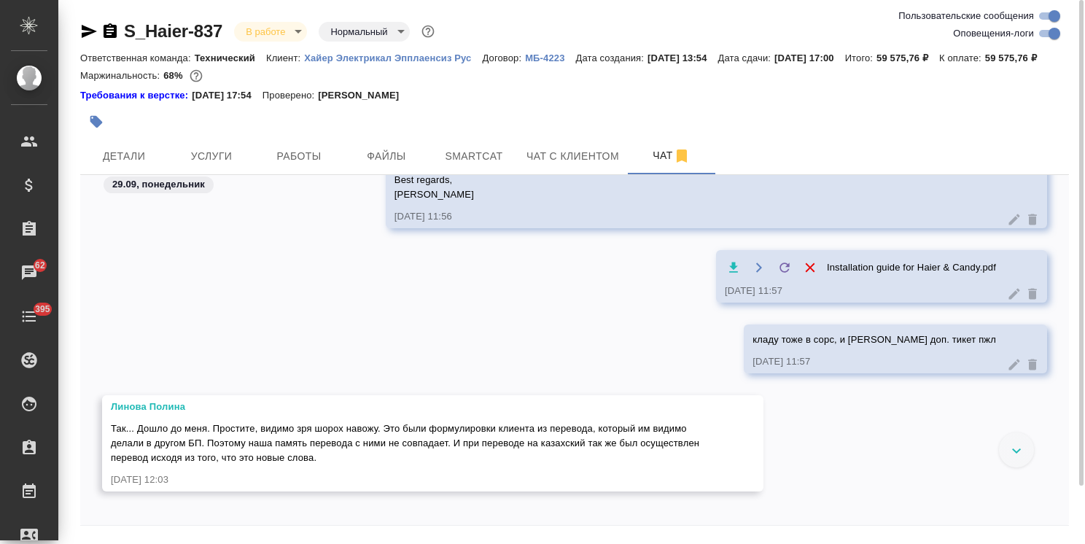
scroll to position [58273, 0]
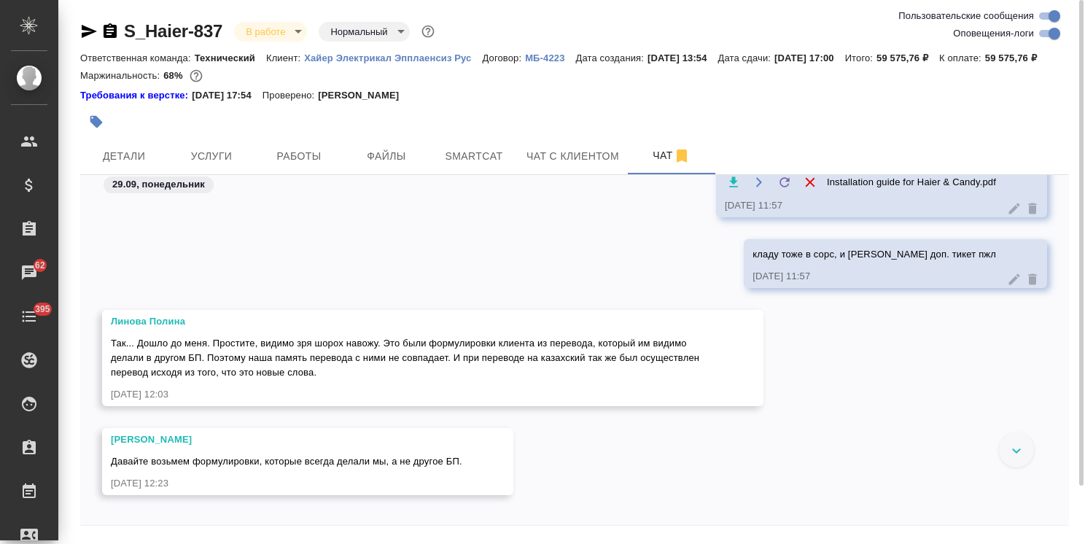
click at [1021, 460] on div at bounding box center [1016, 449] width 35 height 35
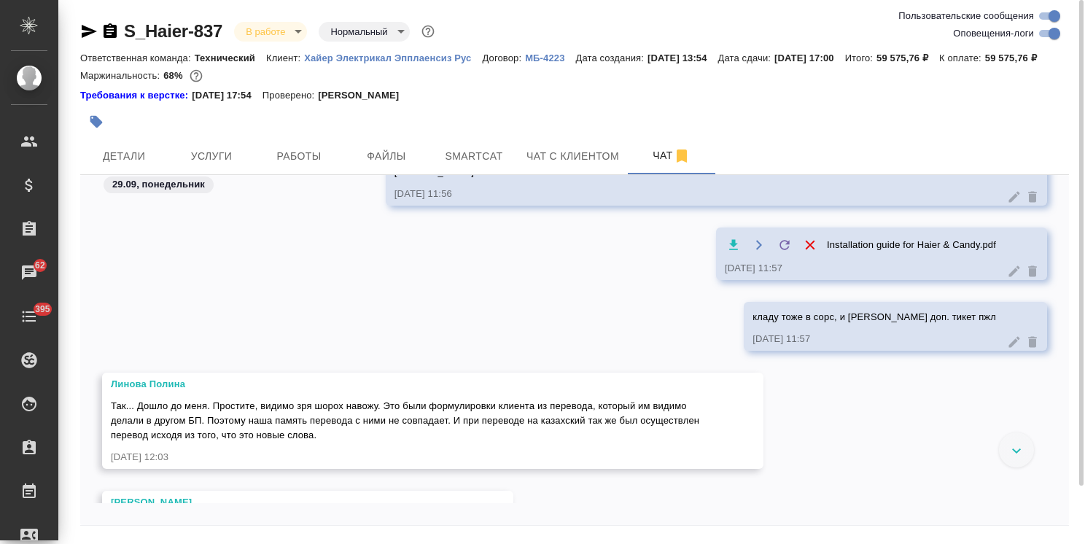
scroll to position [58356, 0]
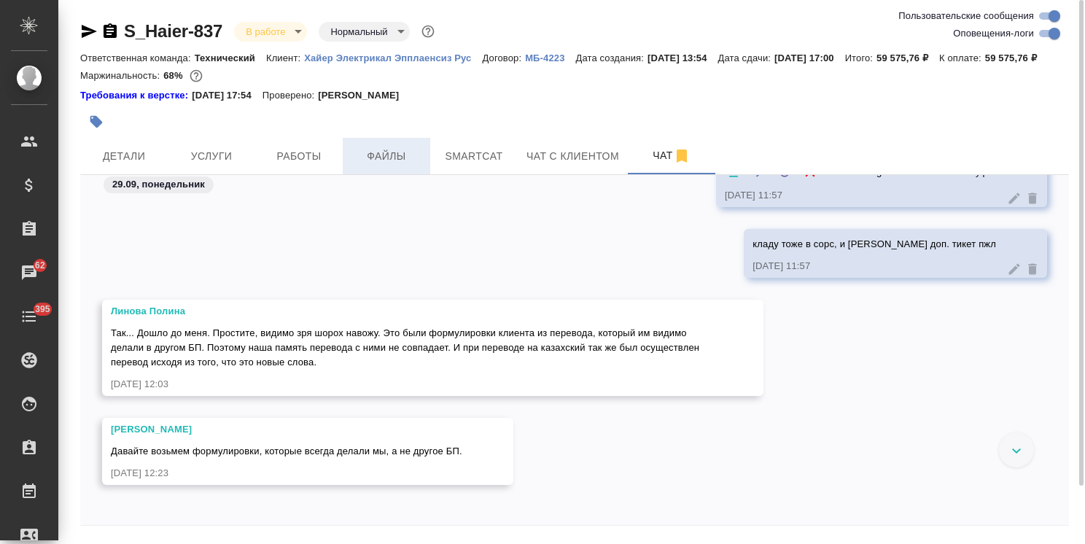
click at [418, 165] on span "Файлы" at bounding box center [386, 156] width 70 height 18
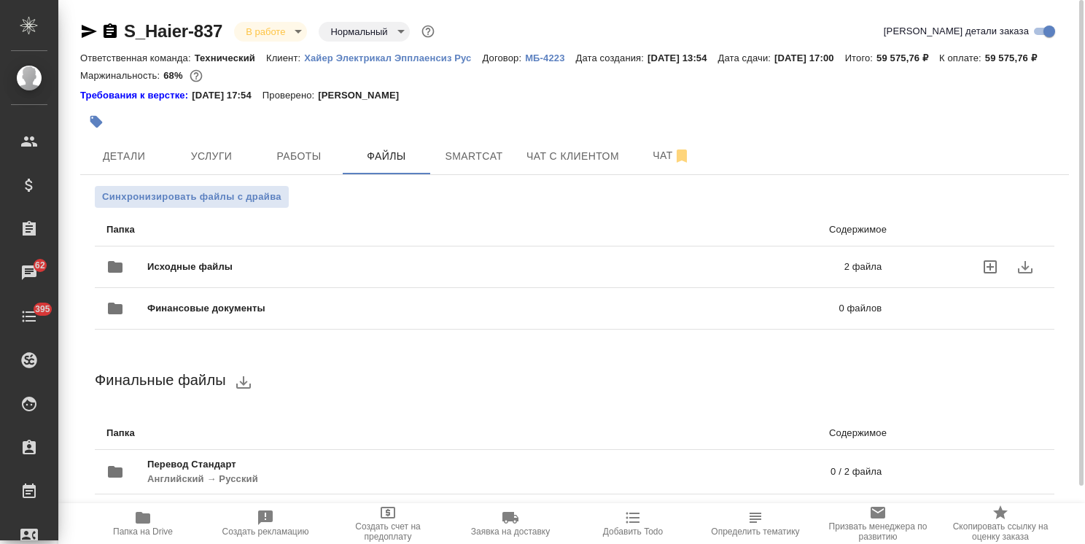
click at [274, 274] on span "Исходные файлы" at bounding box center [342, 267] width 391 height 15
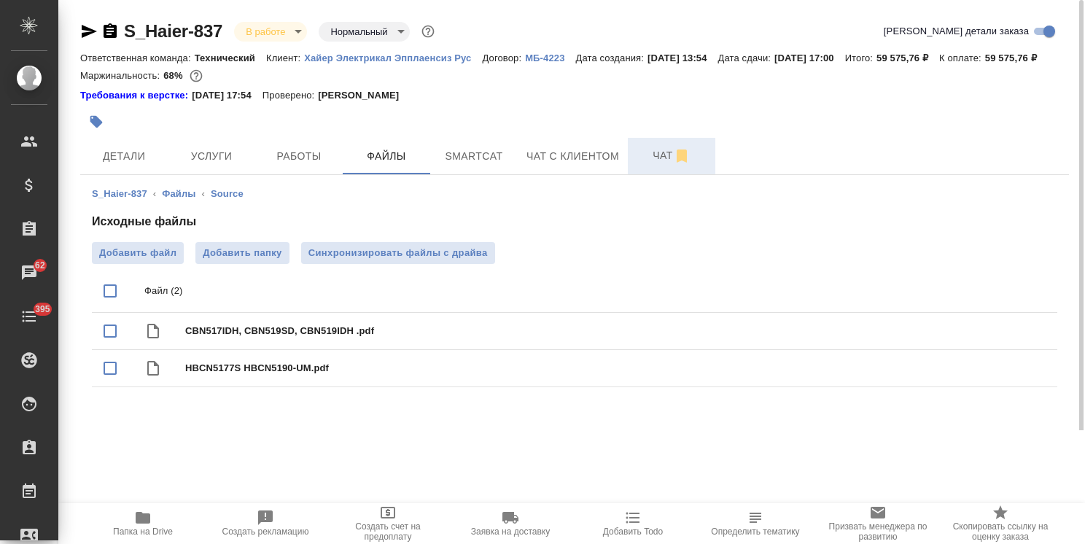
click at [656, 160] on button "Чат" at bounding box center [671, 156] width 87 height 36
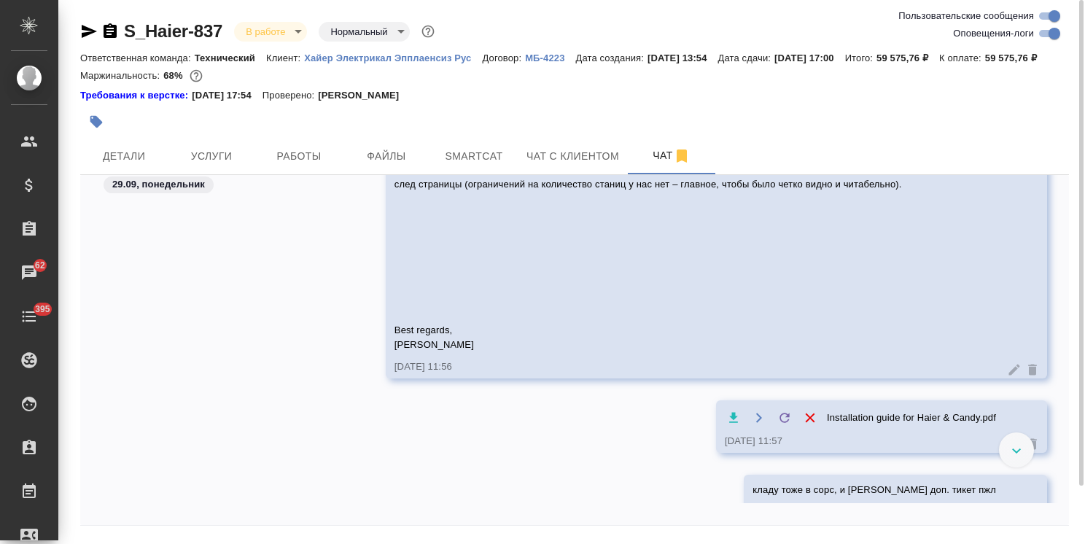
scroll to position [58267, 0]
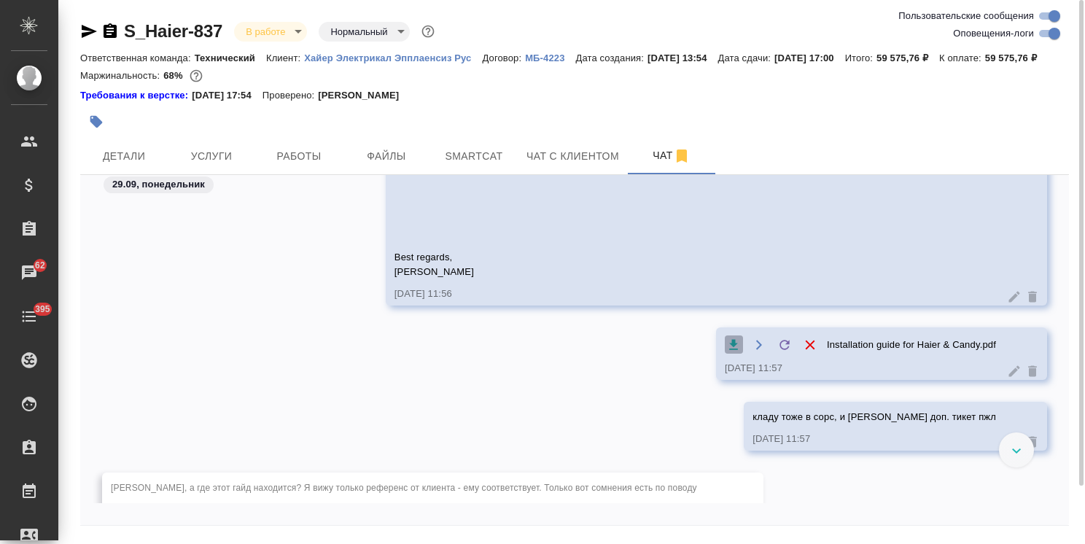
click at [730, 349] on icon "button" at bounding box center [734, 344] width 9 height 10
click at [397, 165] on span "Файлы" at bounding box center [386, 156] width 70 height 18
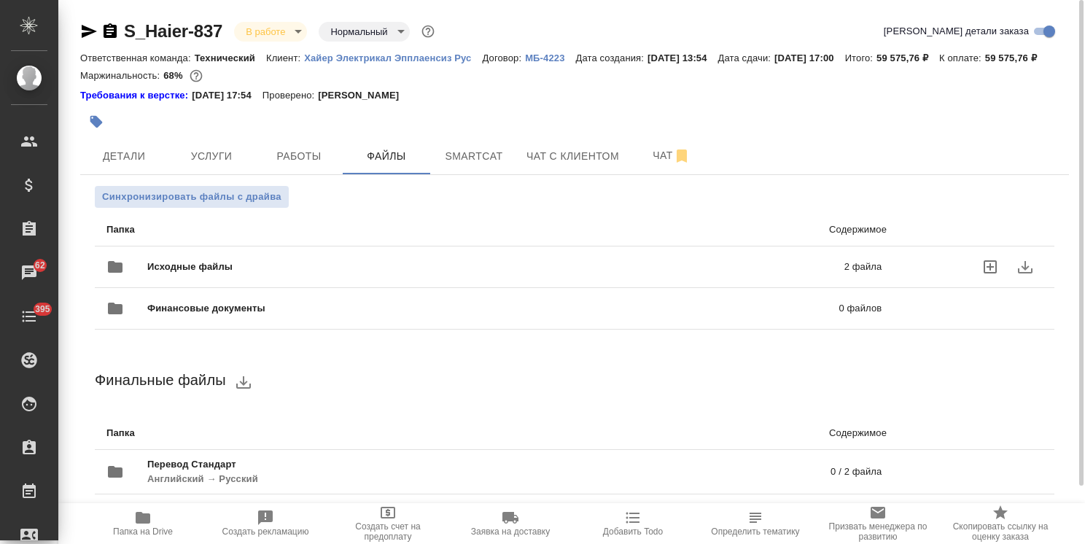
click at [262, 270] on div "Исходные файлы 2 файла" at bounding box center [493, 266] width 775 height 35
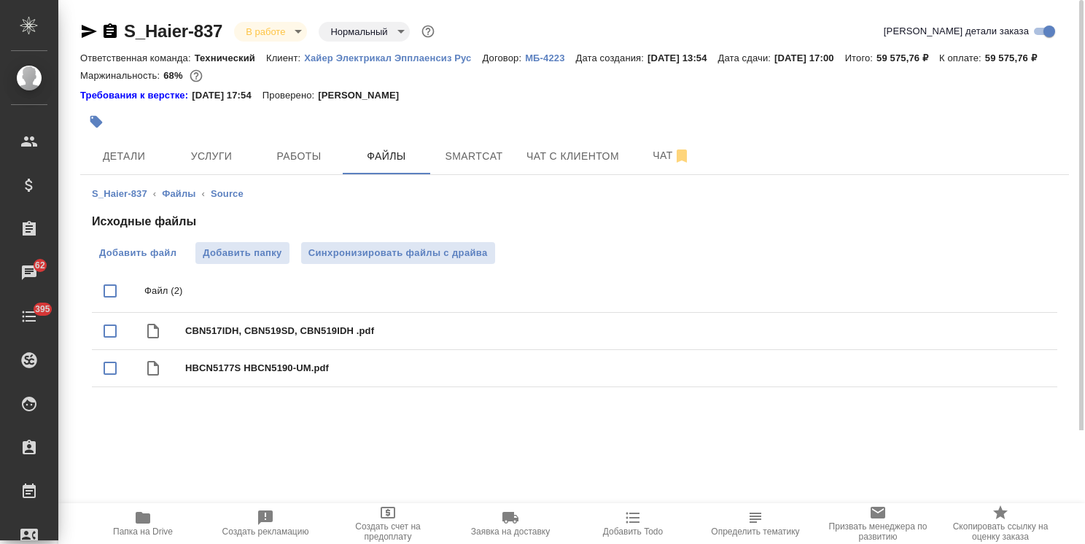
click at [143, 260] on span "Добавить файл" at bounding box center [137, 253] width 77 height 15
click at [0, 0] on input "Добавить файл" at bounding box center [0, 0] width 0 height 0
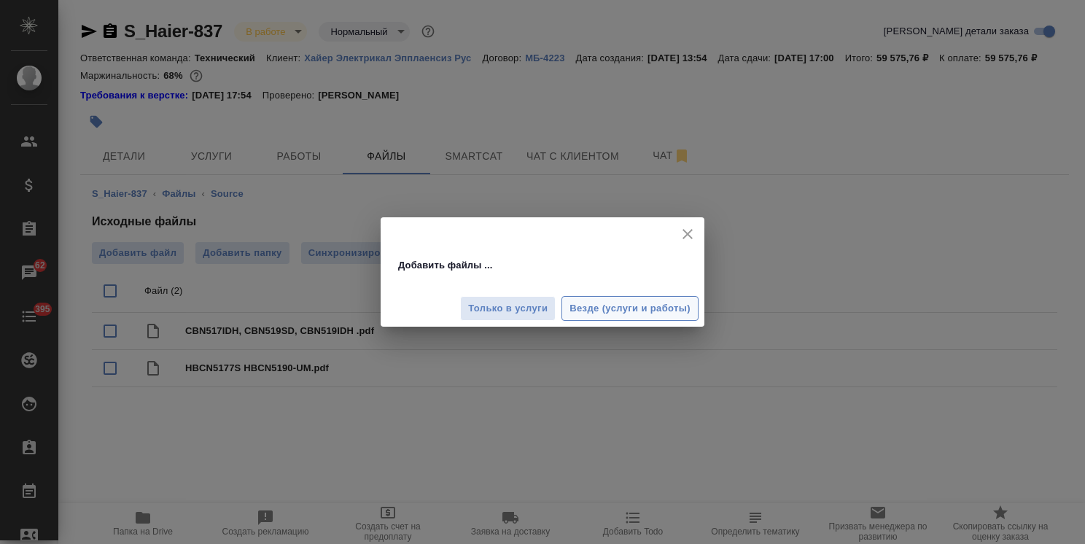
click at [620, 302] on span "Везде (услуги и работы)" at bounding box center [629, 308] width 121 height 17
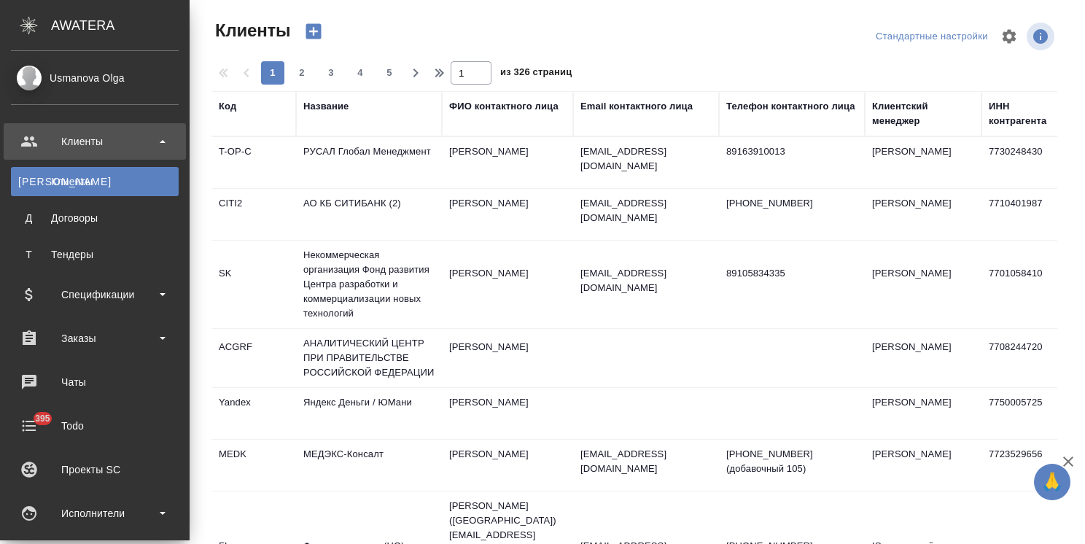
select select "RU"
click at [139, 297] on div "Спецификации" at bounding box center [95, 295] width 168 height 22
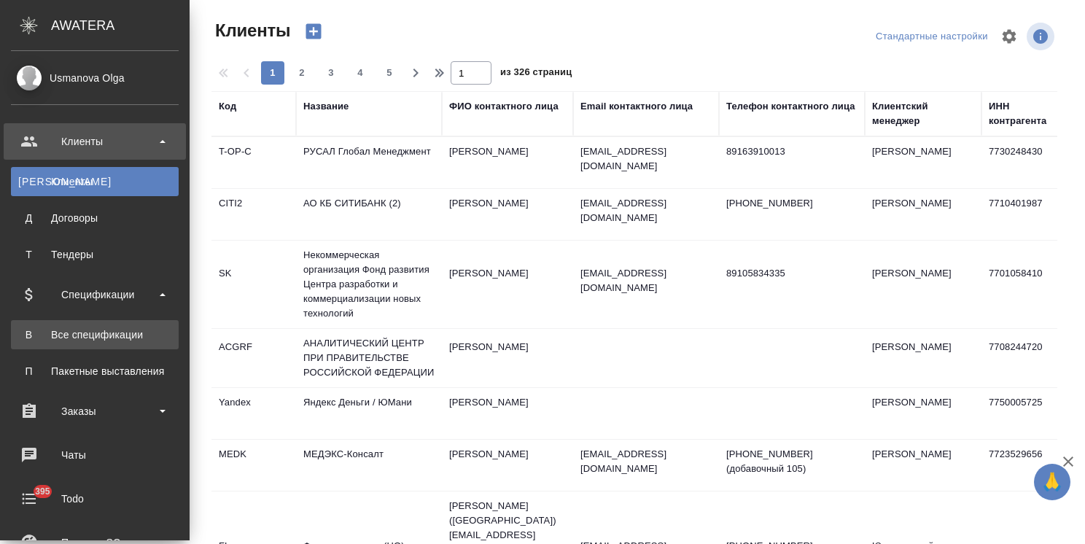
click at [106, 343] on link "В Все спецификации" at bounding box center [95, 334] width 168 height 29
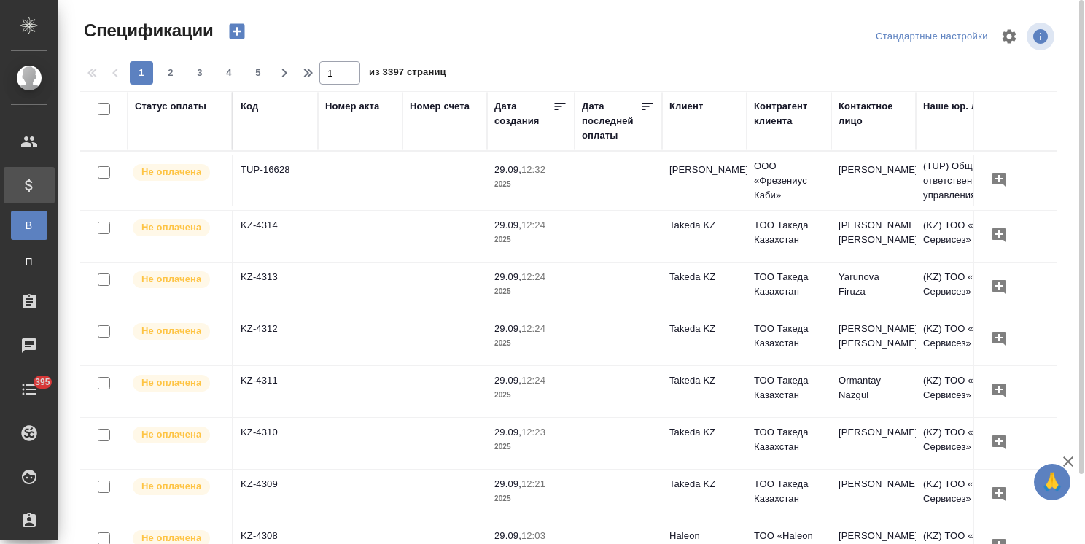
click at [238, 34] on icon "button" at bounding box center [236, 31] width 15 height 15
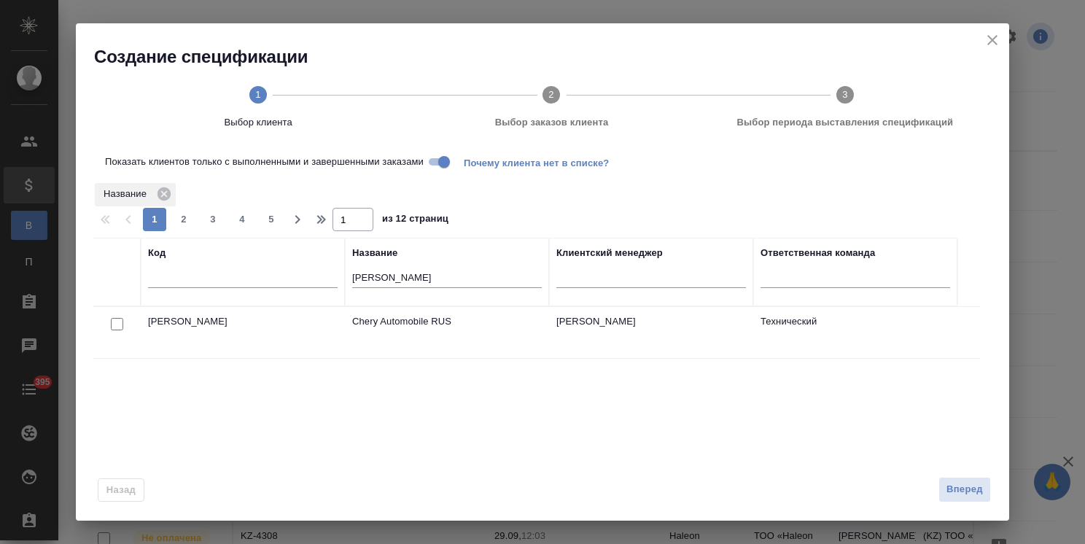
click at [385, 278] on input "chery" at bounding box center [447, 279] width 190 height 18
click at [119, 322] on input "checkbox" at bounding box center [117, 324] width 12 height 12
checkbox input "true"
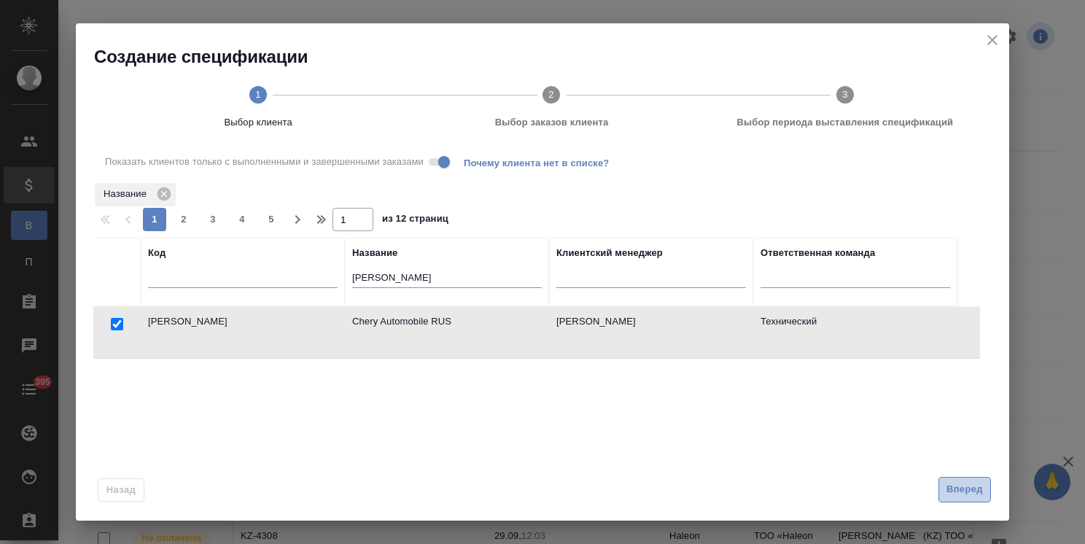
click at [954, 491] on span "Вперед" at bounding box center [964, 489] width 36 height 17
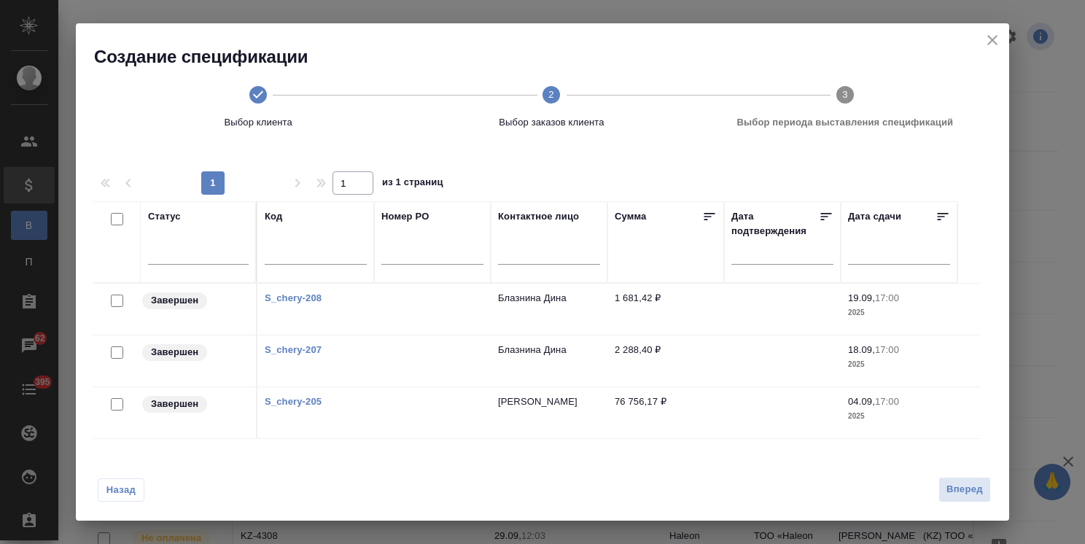
click at [113, 298] on input "checkbox" at bounding box center [117, 301] width 12 height 12
checkbox input "true"
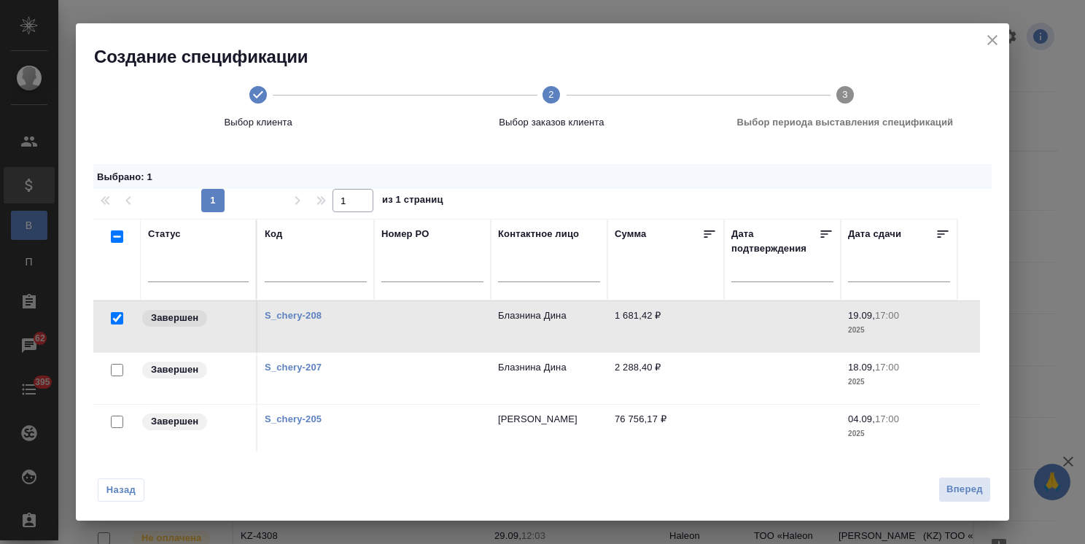
click at [109, 373] on div at bounding box center [117, 370] width 33 height 20
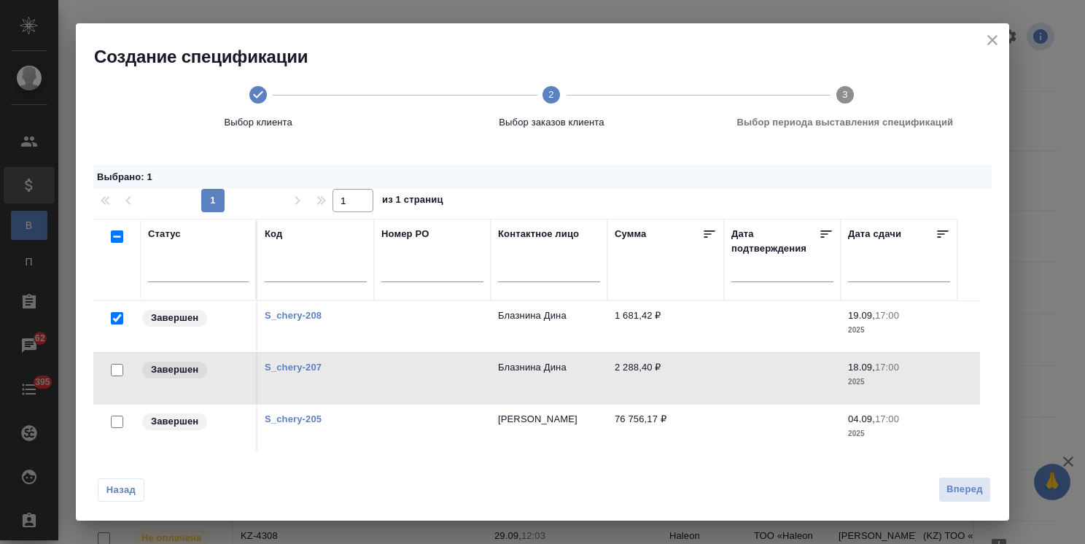
click at [112, 416] on input "checkbox" at bounding box center [117, 422] width 12 height 12
checkbox input "true"
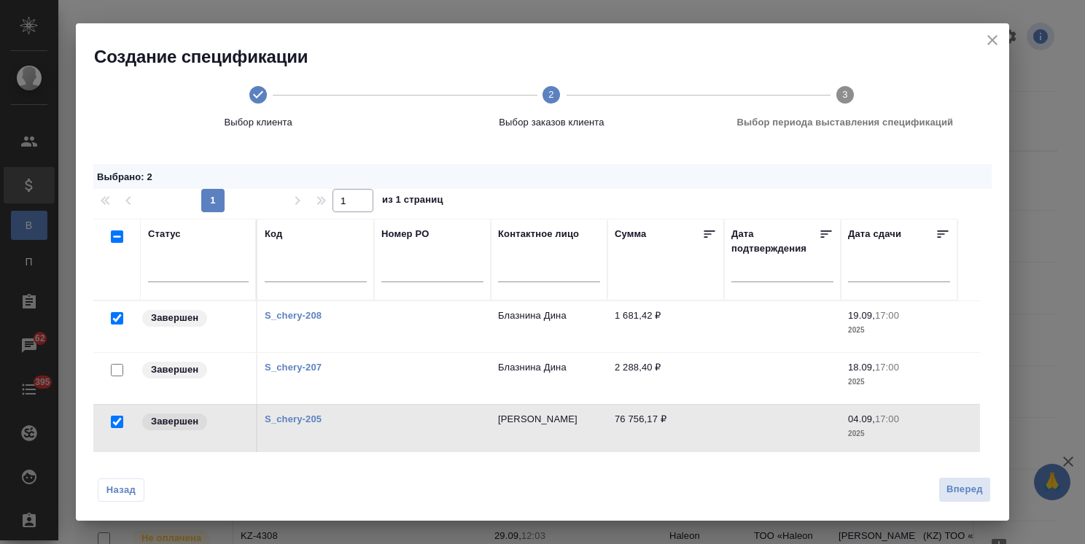
click at [117, 367] on input "checkbox" at bounding box center [117, 370] width 12 height 12
checkbox input "true"
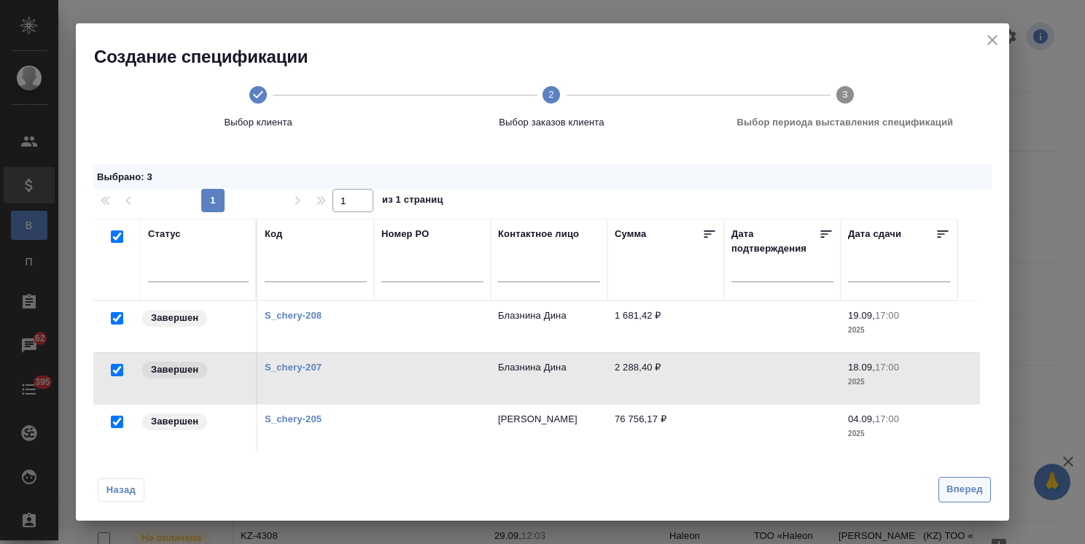
click at [956, 487] on span "Вперед" at bounding box center [964, 489] width 36 height 17
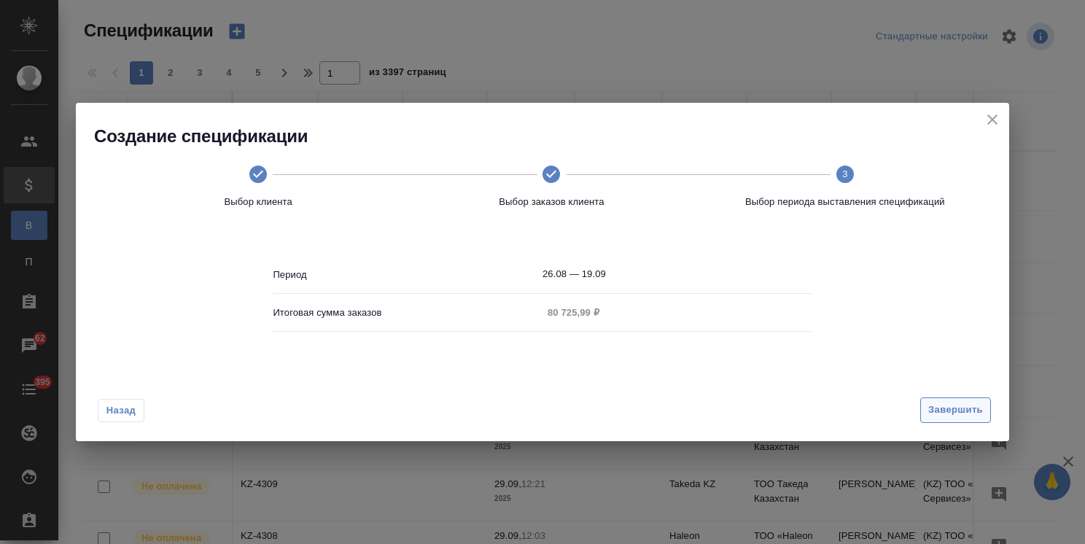
click at [964, 418] on button "Завершить" at bounding box center [955, 410] width 71 height 26
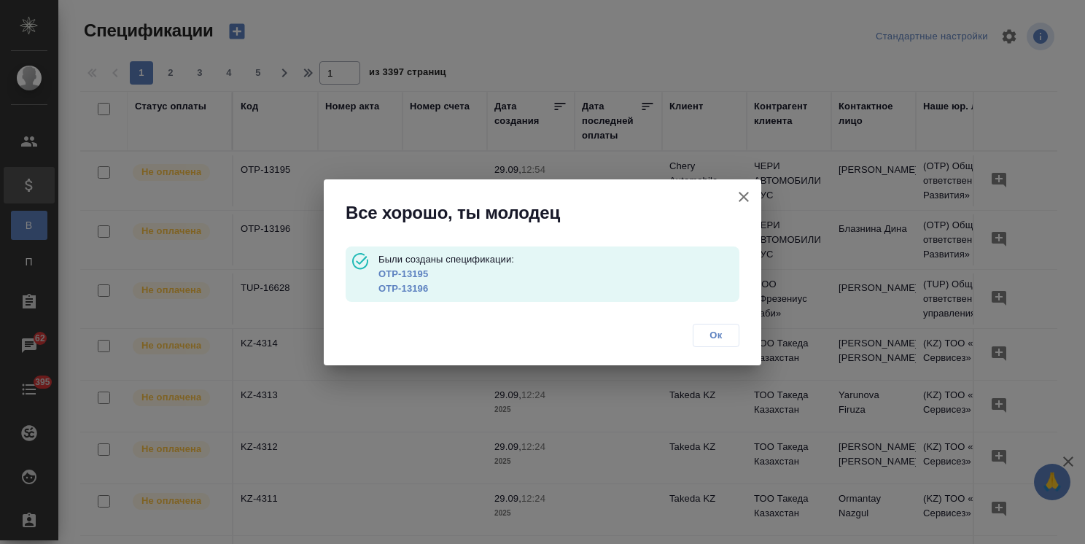
click at [421, 274] on link "OTP-13195" at bounding box center [403, 273] width 50 height 11
click at [408, 284] on link "OTP-13196" at bounding box center [403, 288] width 50 height 11
click at [748, 200] on icon "button" at bounding box center [743, 197] width 10 height 10
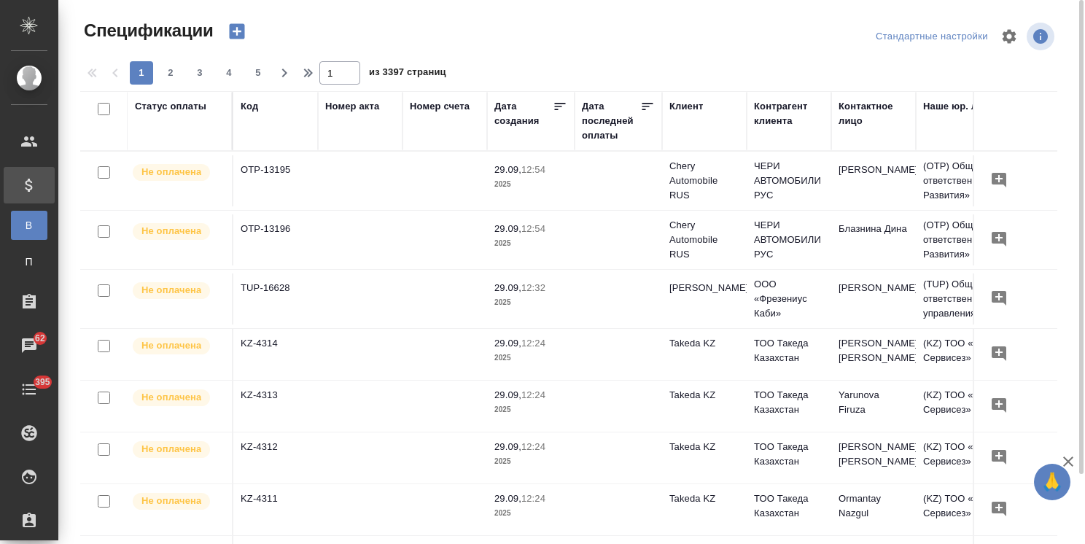
click at [238, 34] on icon "button" at bounding box center [236, 31] width 15 height 15
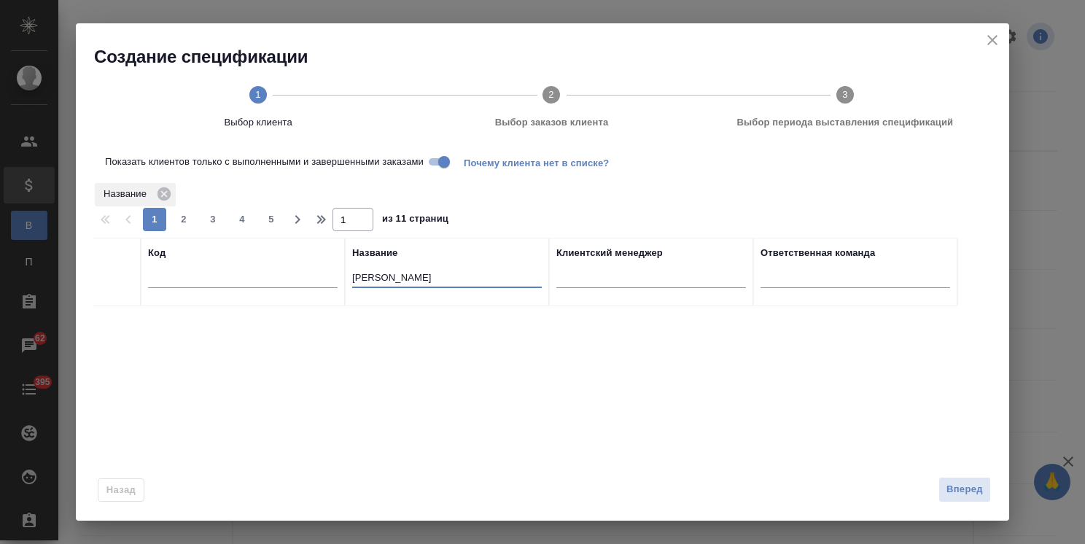
drag, startPoint x: 381, startPoint y: 281, endPoint x: 293, endPoint y: 270, distance: 88.1
click at [293, 270] on tr "Код Название chery Клиентский менеджер Ответственная команда" at bounding box center [525, 272] width 864 height 69
type input "черки"
click at [117, 319] on input "checkbox" at bounding box center [117, 324] width 12 height 12
checkbox input "true"
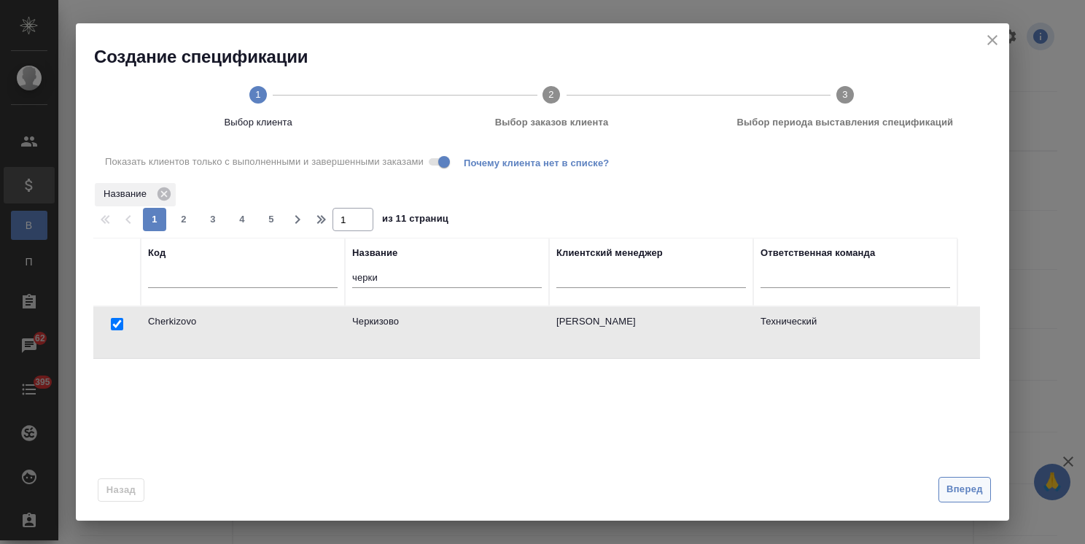
click at [965, 484] on span "Вперед" at bounding box center [964, 489] width 36 height 17
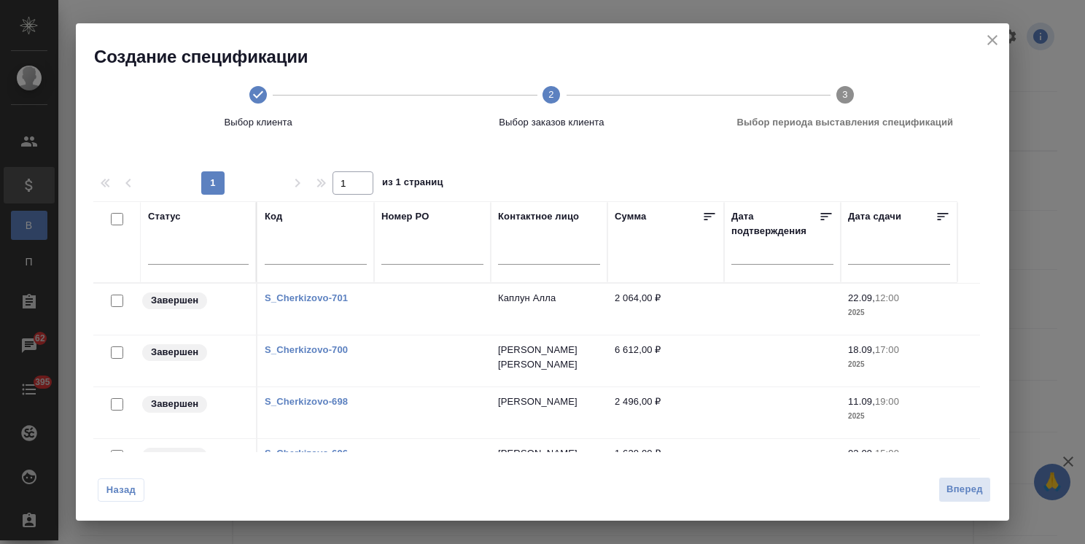
click at [111, 217] on input "checkbox" at bounding box center [117, 219] width 12 height 12
checkbox input "true"
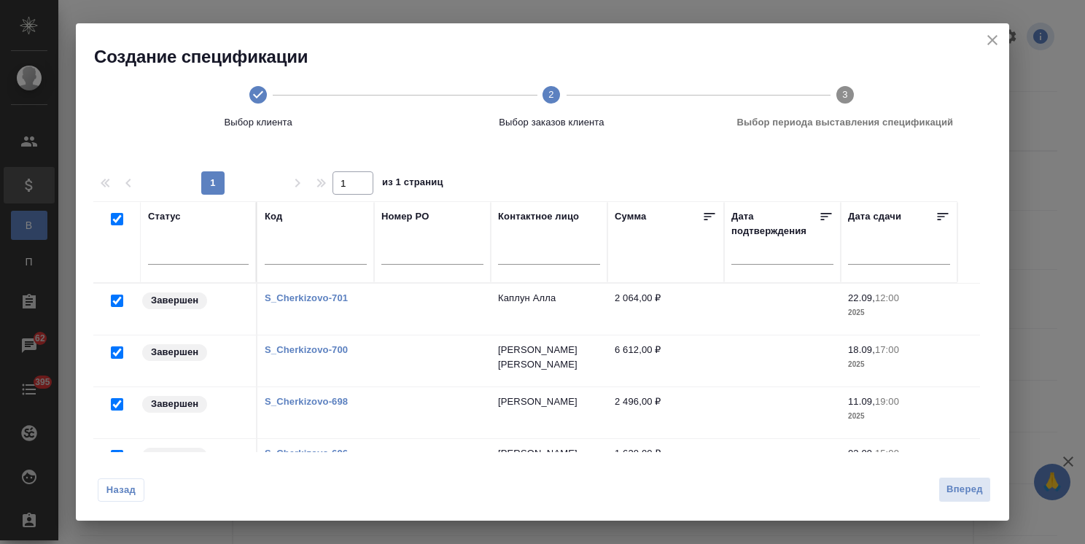
checkbox input "true"
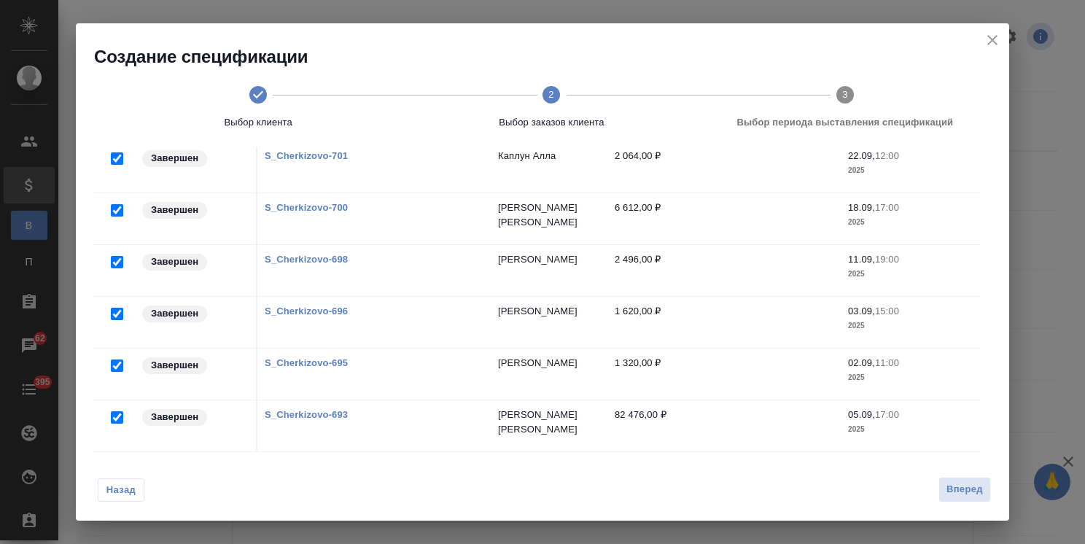
scroll to position [172, 0]
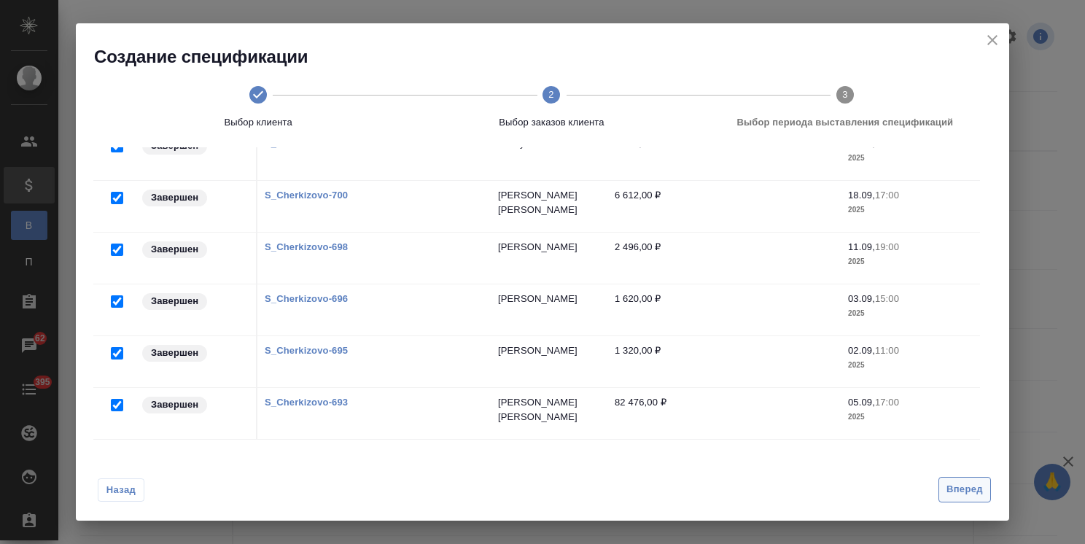
click at [968, 486] on span "Вперед" at bounding box center [964, 489] width 36 height 17
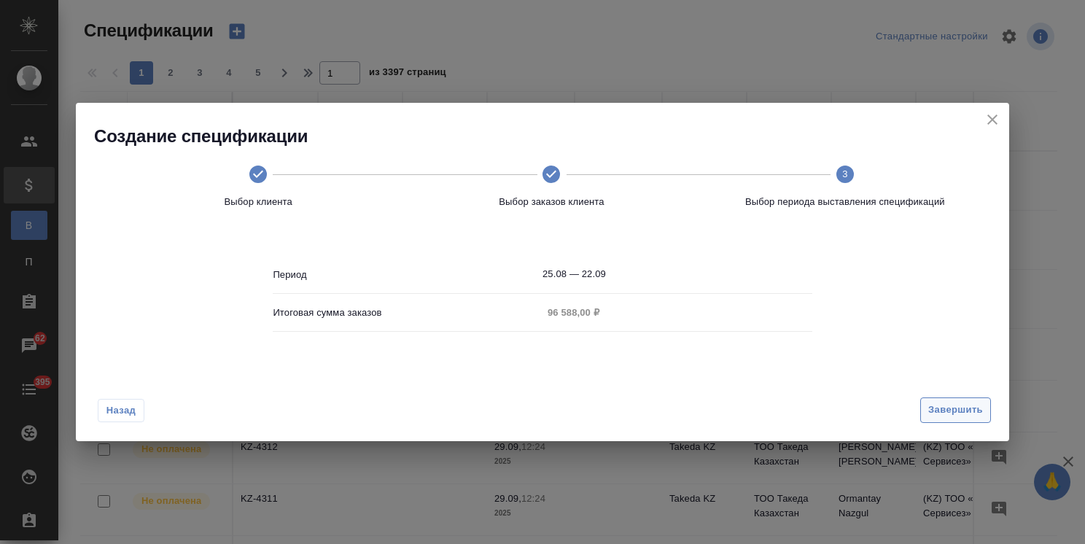
click at [940, 410] on span "Завершить" at bounding box center [955, 410] width 55 height 17
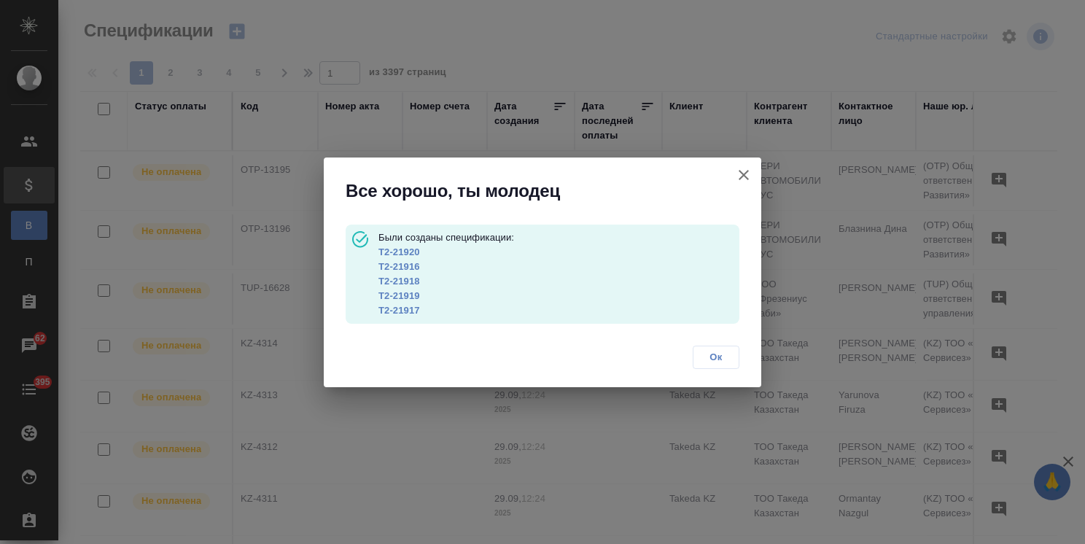
click at [410, 249] on link "Т2-21920" at bounding box center [399, 251] width 42 height 11
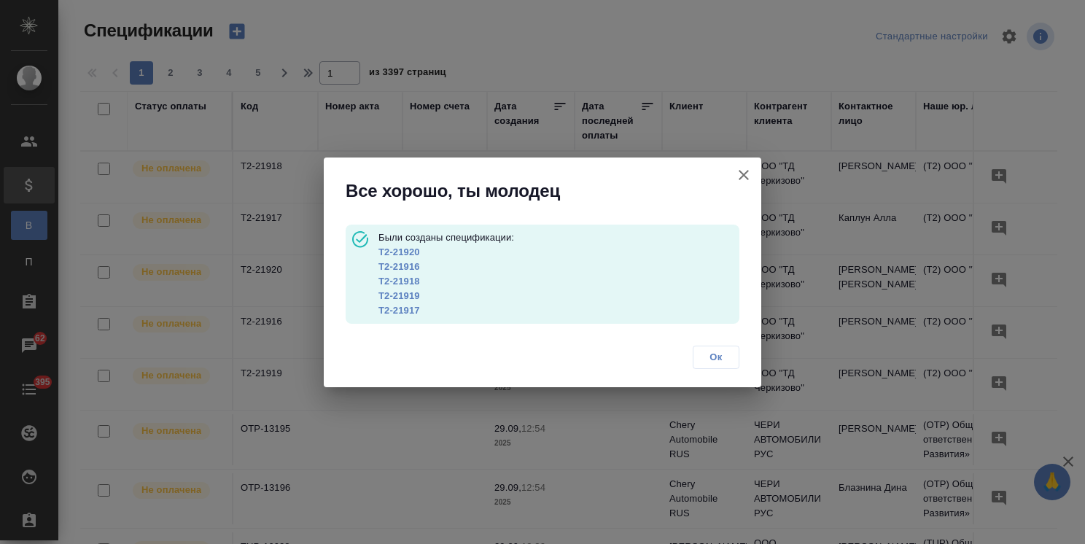
click at [400, 266] on link "Т2-21916" at bounding box center [399, 266] width 42 height 11
click at [411, 281] on link "Т2-21918" at bounding box center [399, 281] width 42 height 11
click at [412, 297] on link "Т2-21919" at bounding box center [399, 295] width 42 height 11
click at [397, 311] on link "Т2-21917" at bounding box center [399, 310] width 42 height 11
click at [744, 173] on icon "button" at bounding box center [743, 175] width 10 height 10
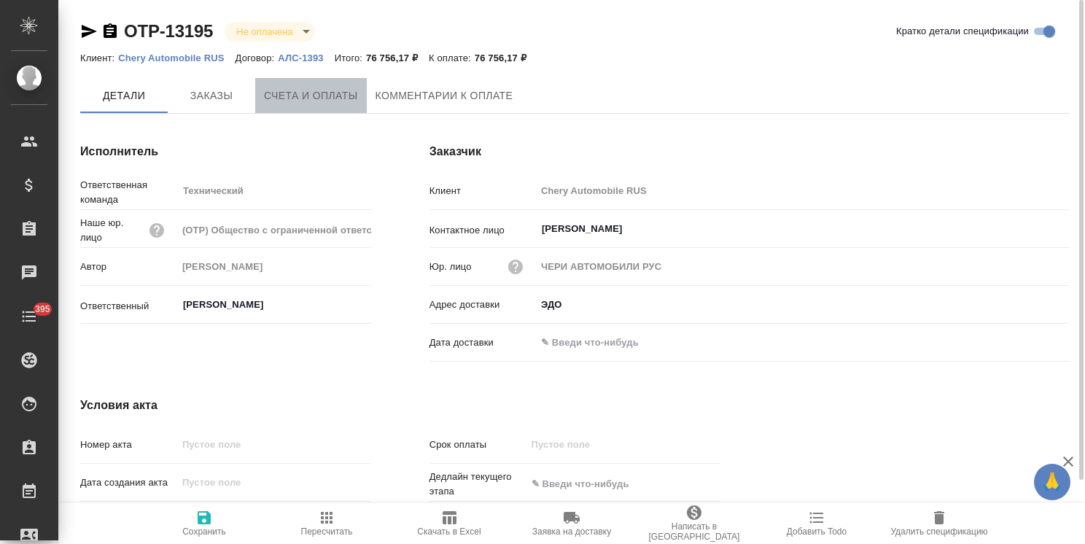
click at [313, 94] on span "Счета и оплаты" at bounding box center [311, 96] width 94 height 18
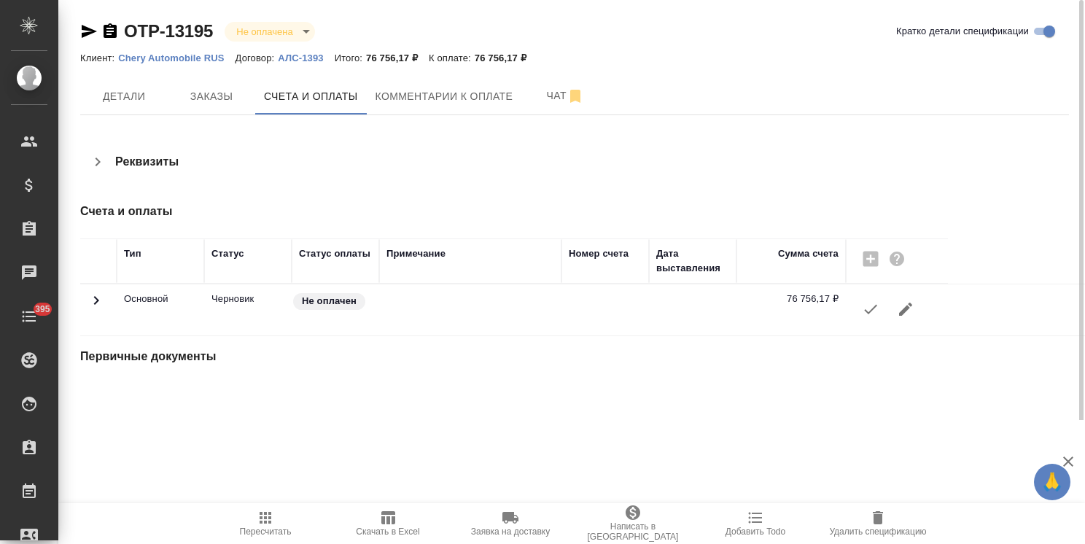
click at [858, 307] on button "button" at bounding box center [870, 309] width 35 height 35
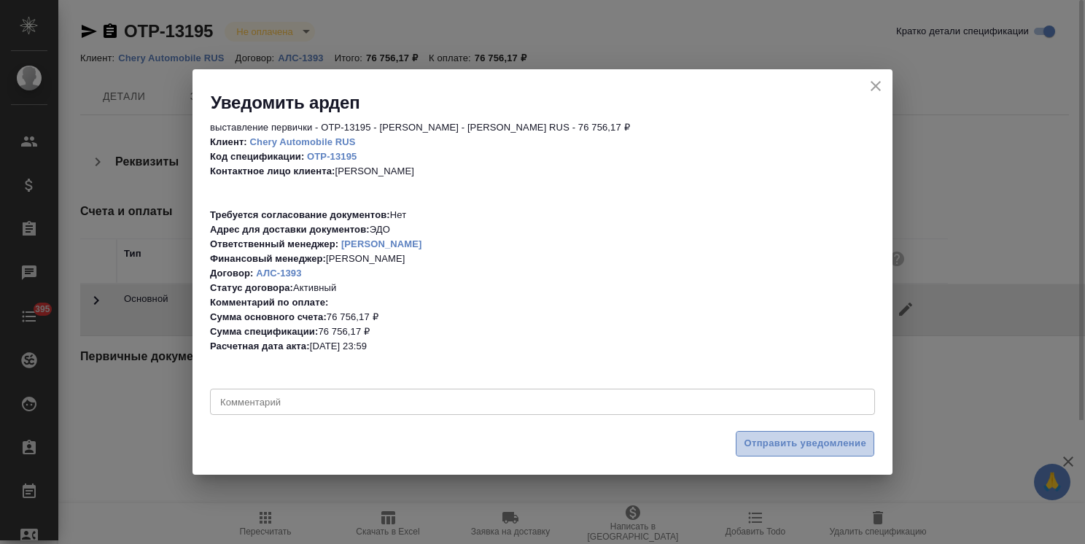
click at [775, 442] on span "Отправить уведомление" at bounding box center [805, 443] width 122 height 17
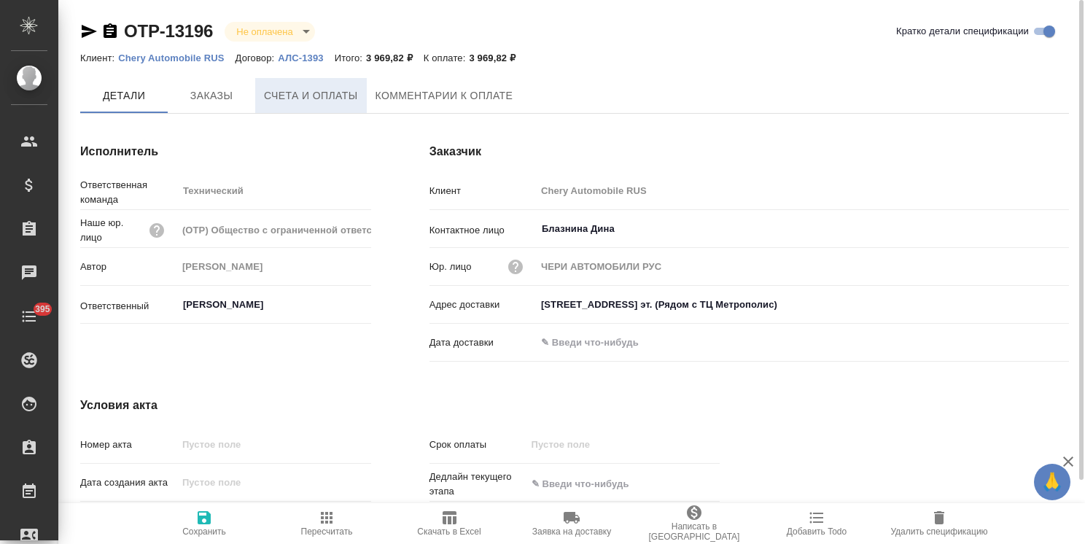
click at [312, 98] on span "Счета и оплаты" at bounding box center [311, 96] width 94 height 18
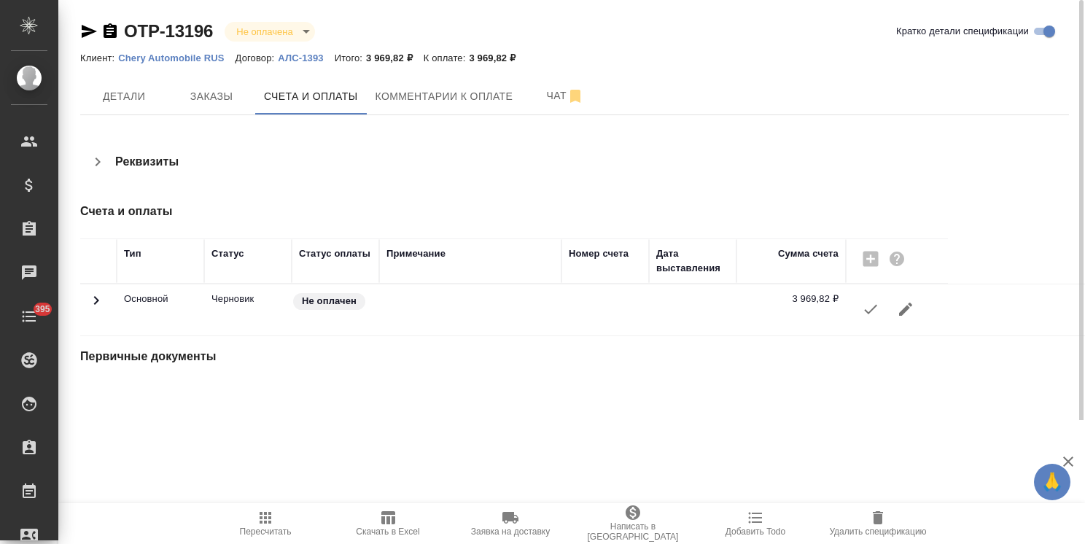
click at [858, 308] on button "button" at bounding box center [870, 309] width 35 height 35
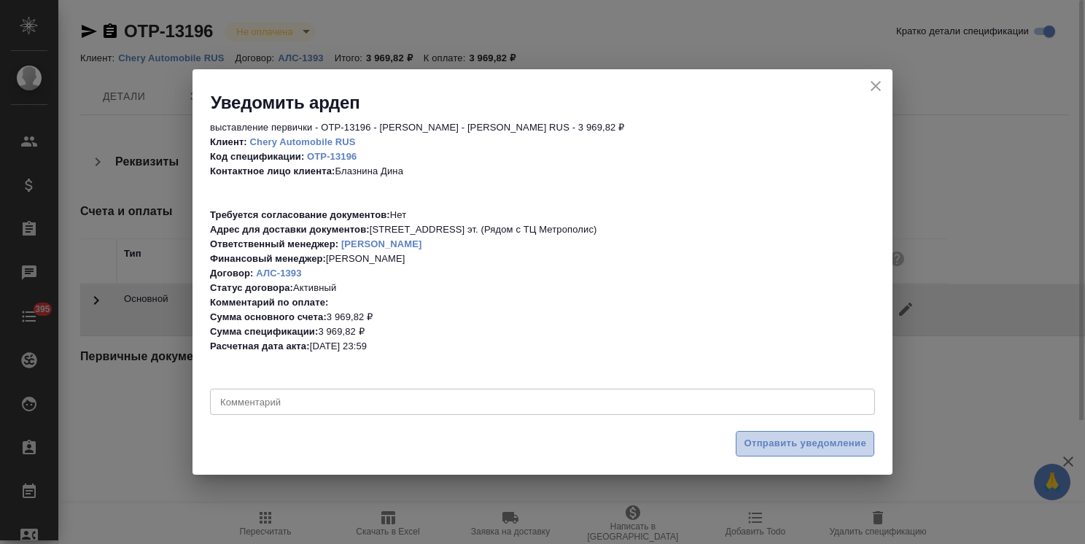
click at [764, 453] on button "Отправить уведомление" at bounding box center [805, 444] width 139 height 26
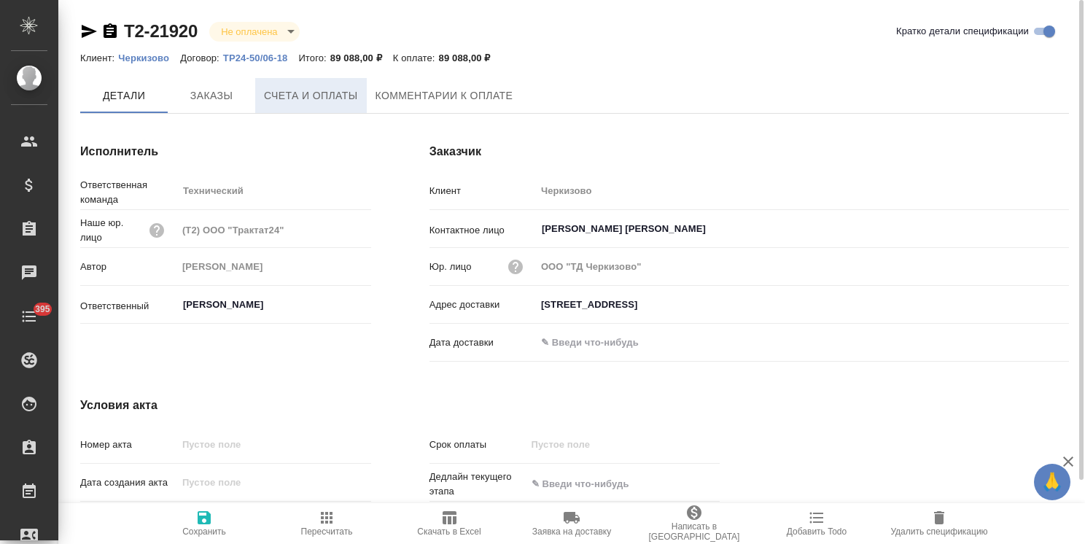
click at [303, 95] on span "Счета и оплаты" at bounding box center [311, 96] width 94 height 18
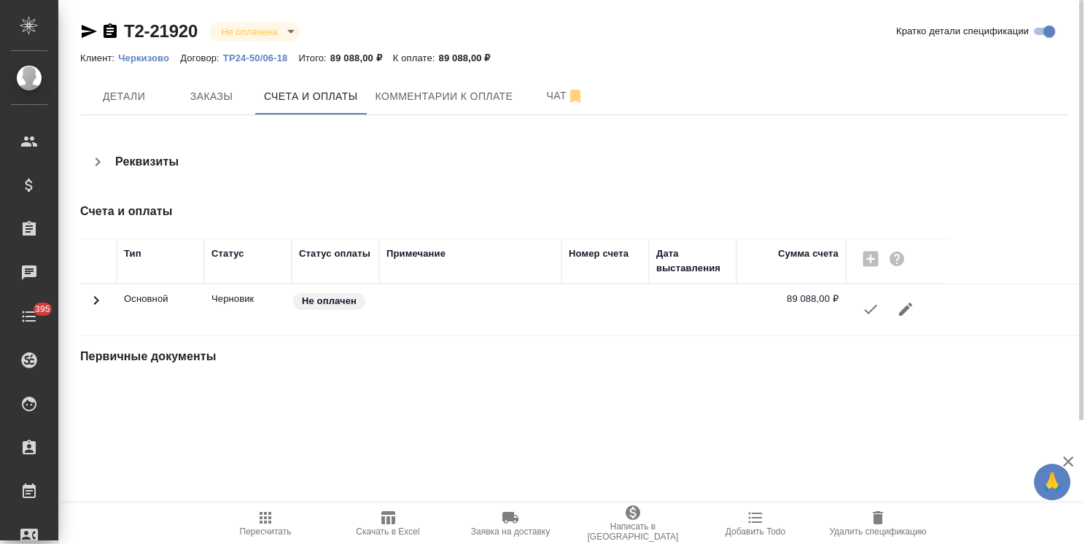
click at [877, 310] on icon "button" at bounding box center [870, 308] width 17 height 17
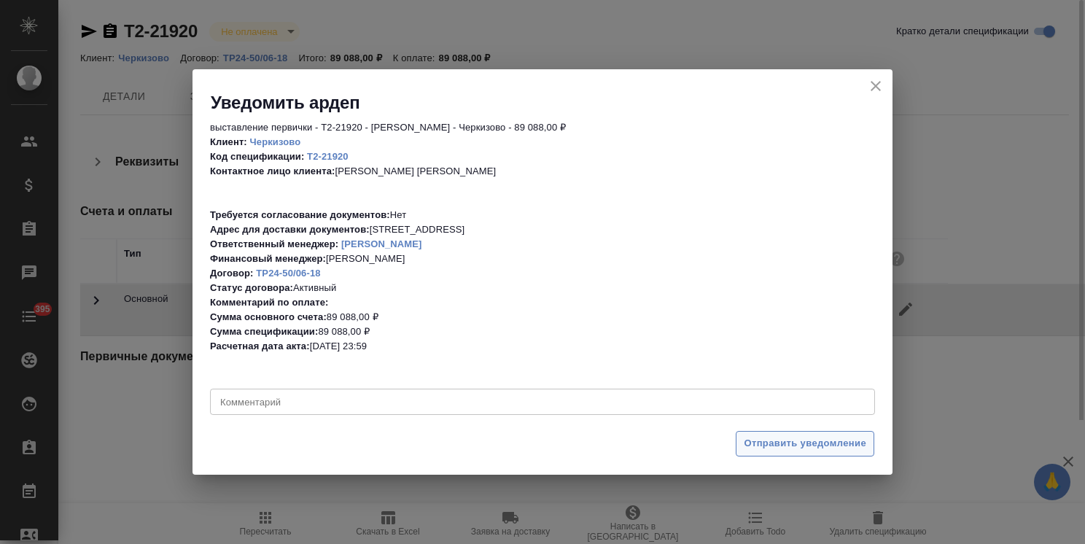
click at [788, 436] on span "Отправить уведомление" at bounding box center [805, 443] width 122 height 17
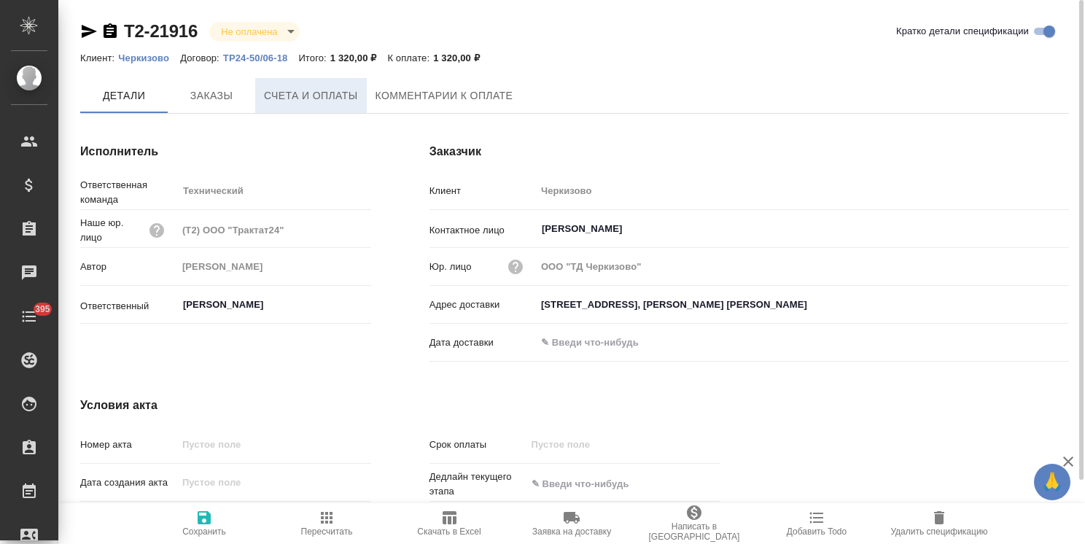
click at [318, 87] on span "Счета и оплаты" at bounding box center [311, 96] width 94 height 18
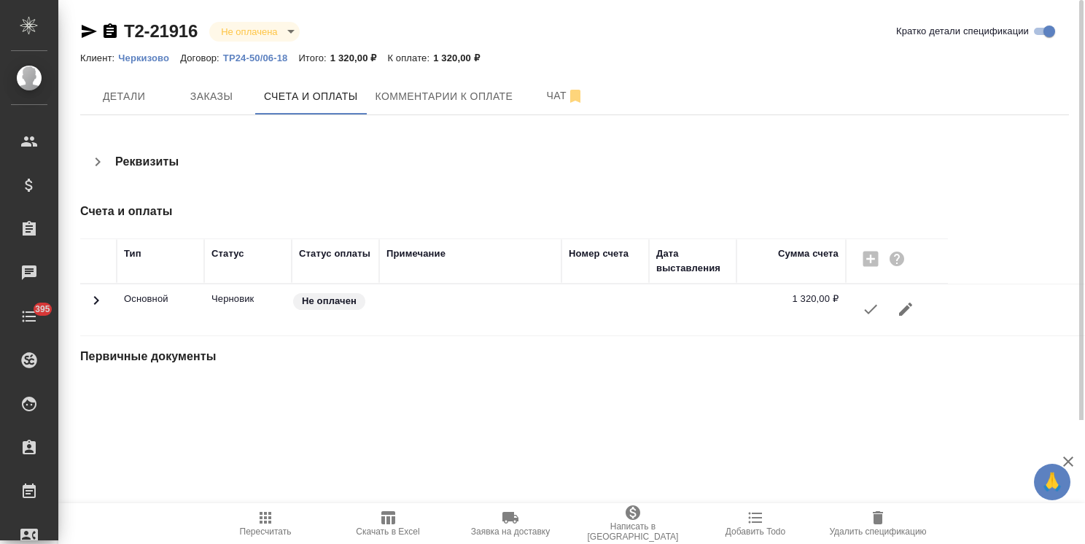
click at [871, 312] on icon "button" at bounding box center [870, 308] width 17 height 17
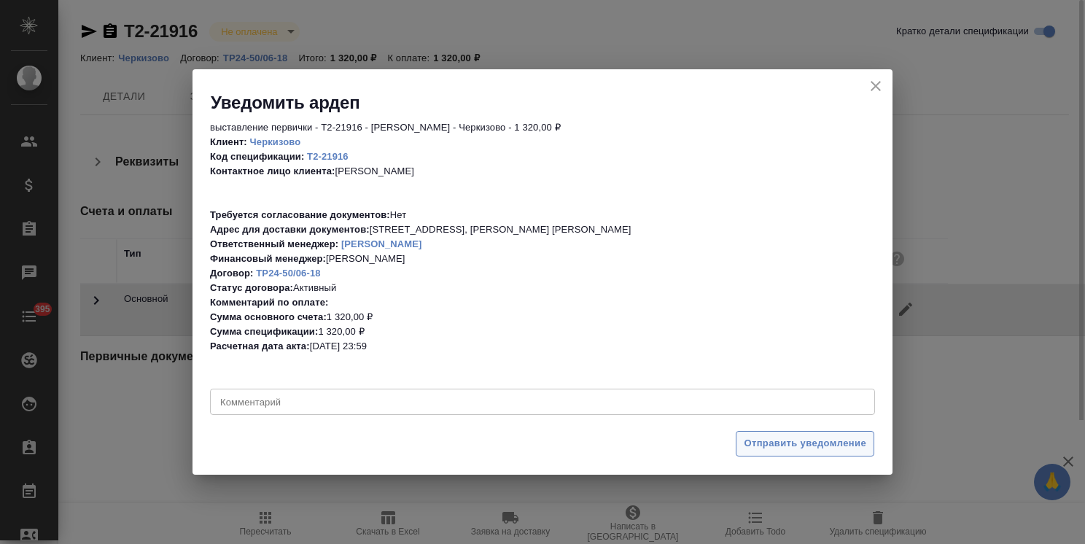
click at [777, 445] on span "Отправить уведомление" at bounding box center [805, 443] width 122 height 17
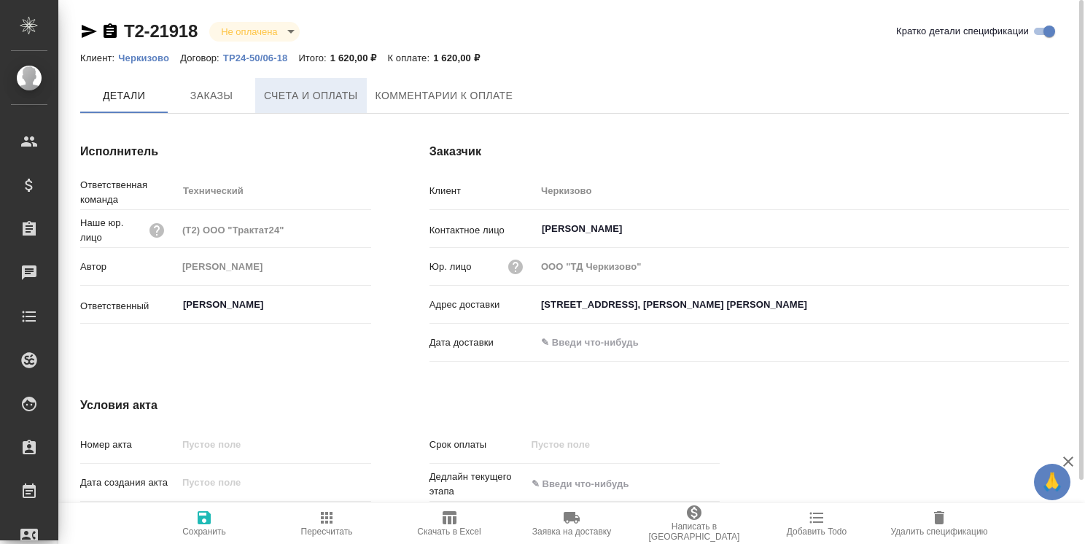
click at [332, 101] on span "Счета и оплаты" at bounding box center [311, 96] width 94 height 18
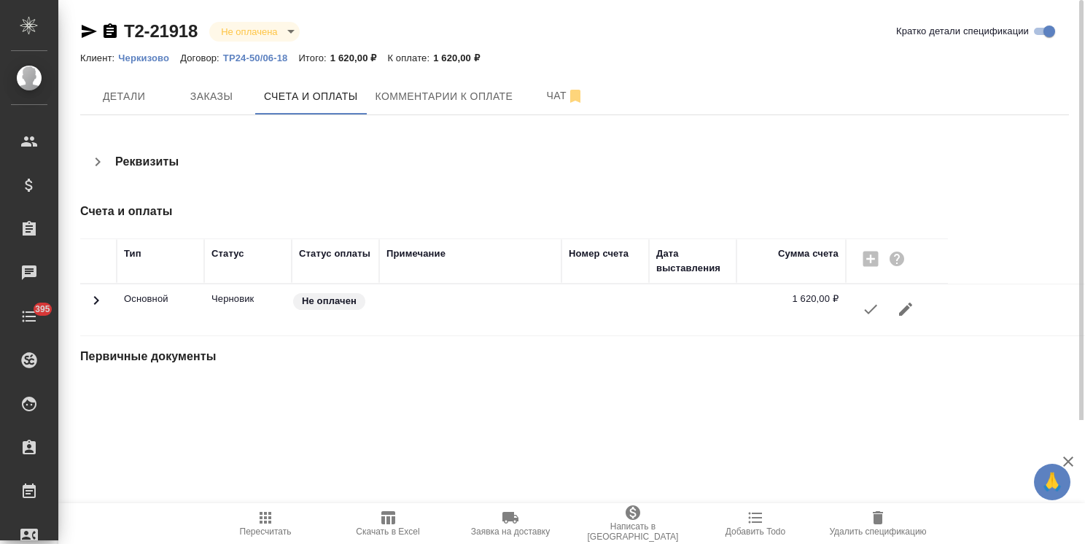
click at [869, 310] on icon "button" at bounding box center [870, 308] width 17 height 17
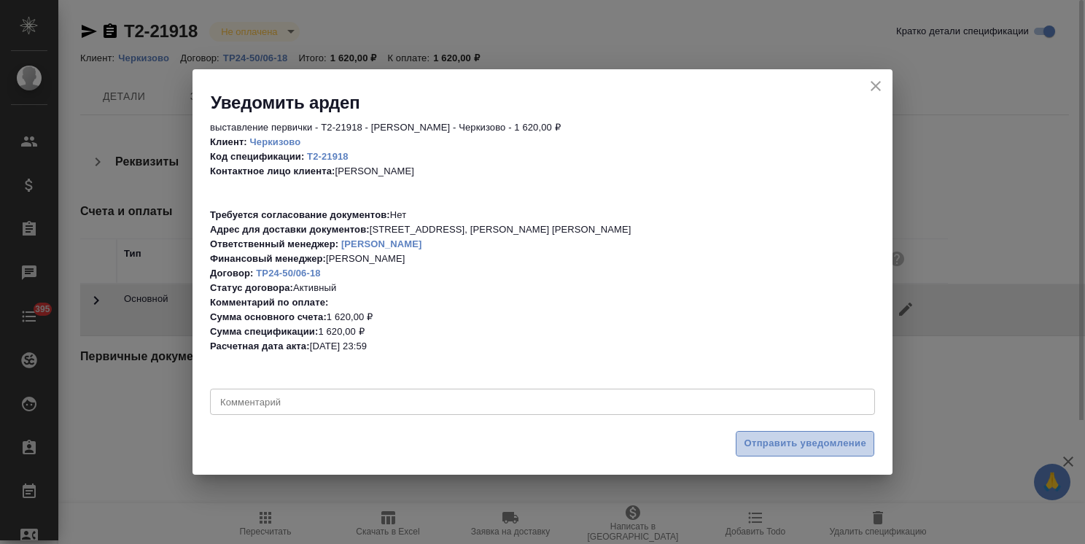
click at [787, 447] on span "Отправить уведомление" at bounding box center [805, 443] width 122 height 17
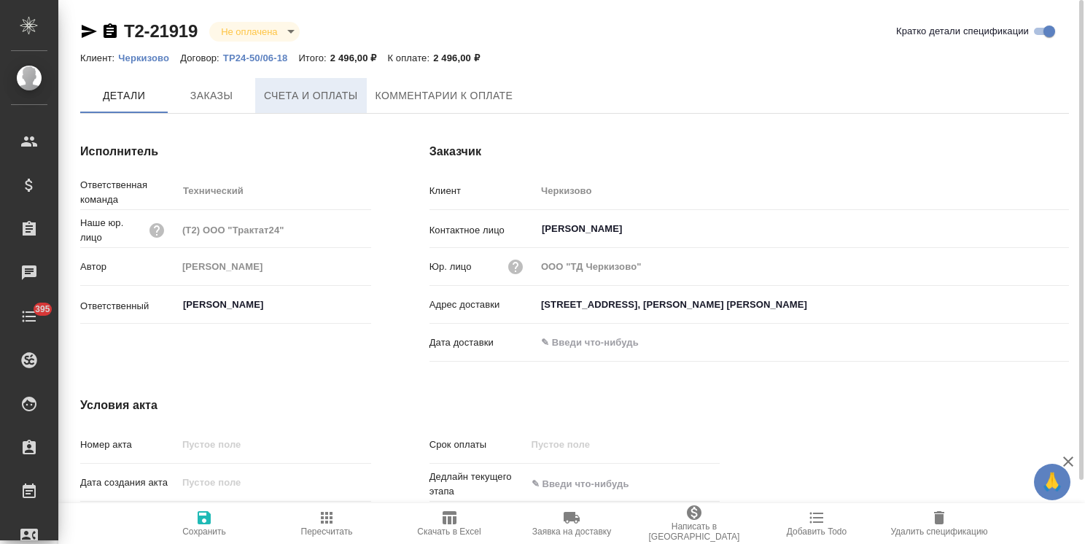
click at [325, 104] on span "Счета и оплаты" at bounding box center [311, 96] width 94 height 18
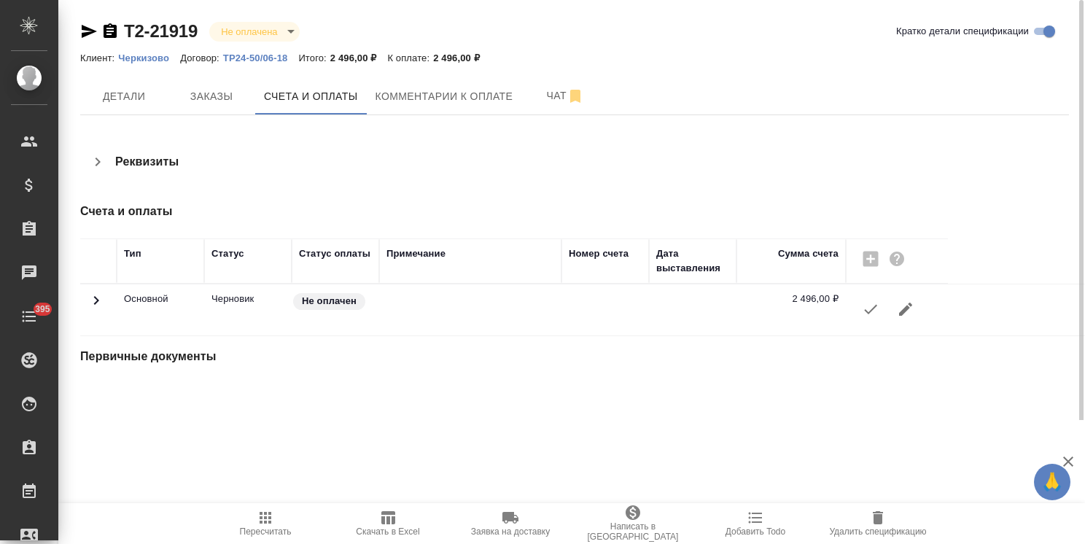
click at [866, 311] on icon "button" at bounding box center [870, 309] width 13 height 9
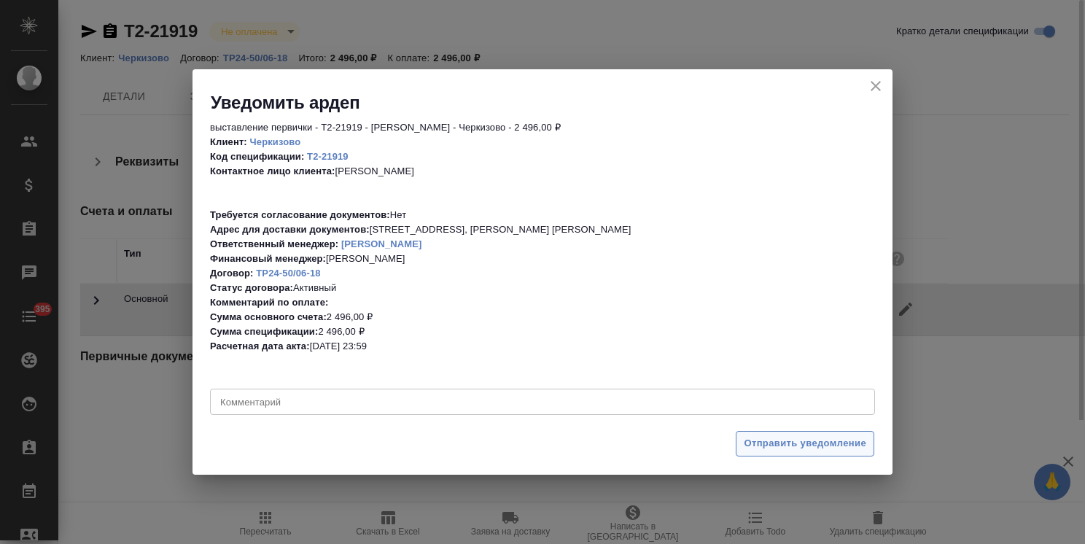
click at [794, 445] on span "Отправить уведомление" at bounding box center [805, 443] width 122 height 17
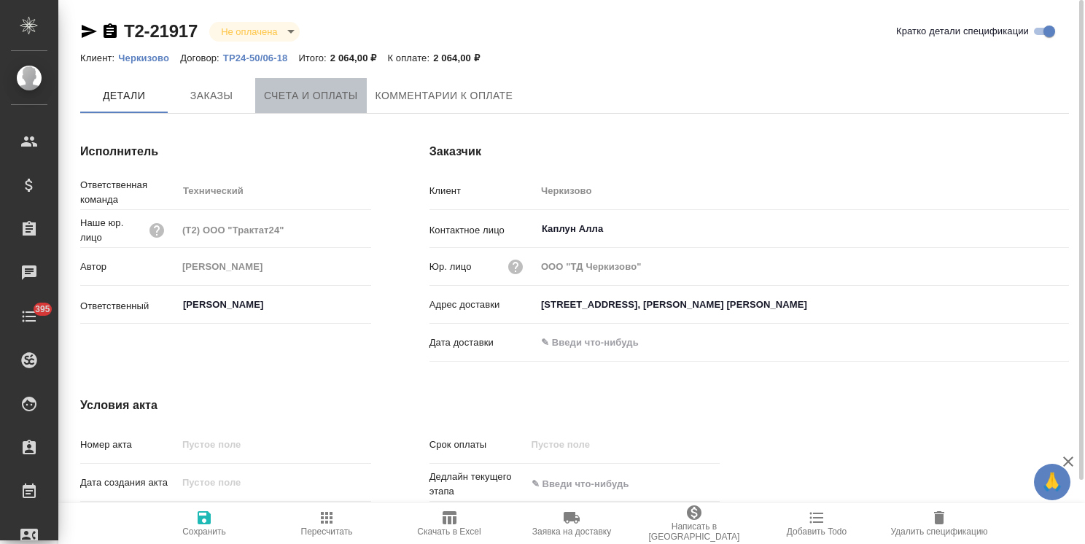
click at [306, 92] on span "Счета и оплаты" at bounding box center [311, 96] width 94 height 18
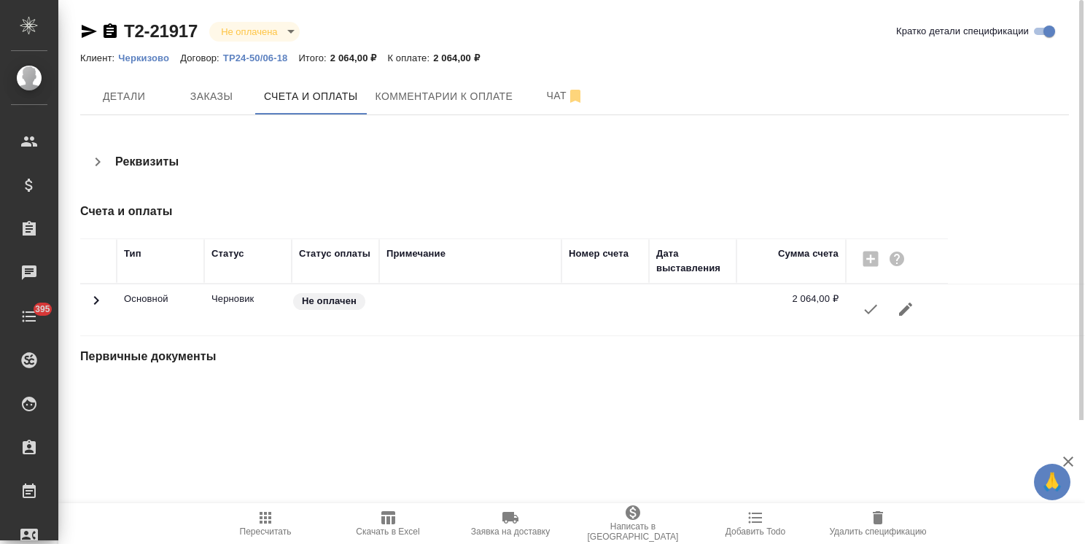
click at [870, 313] on icon "button" at bounding box center [870, 308] width 17 height 17
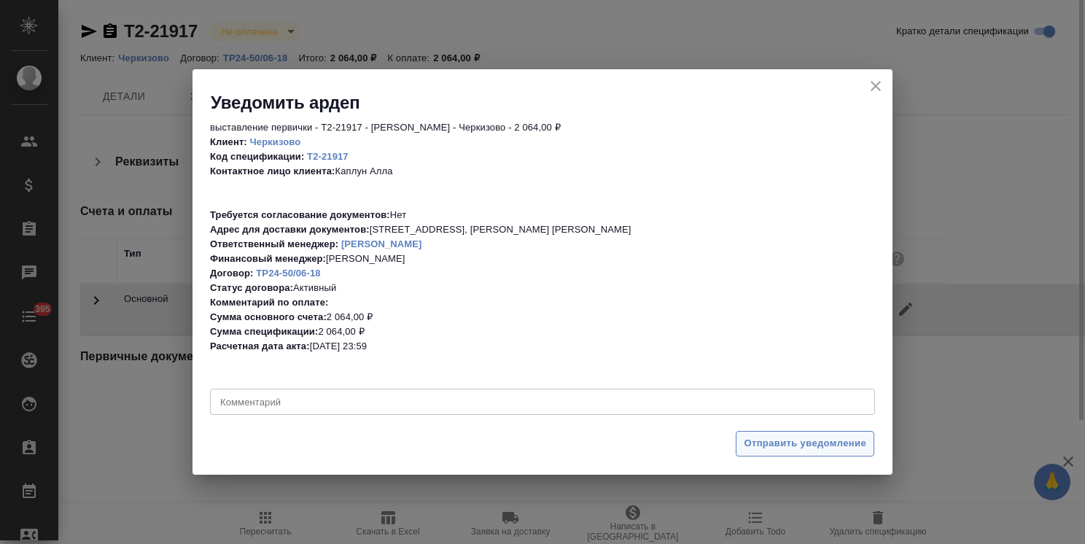
click at [761, 452] on button "Отправить уведомление" at bounding box center [805, 444] width 139 height 26
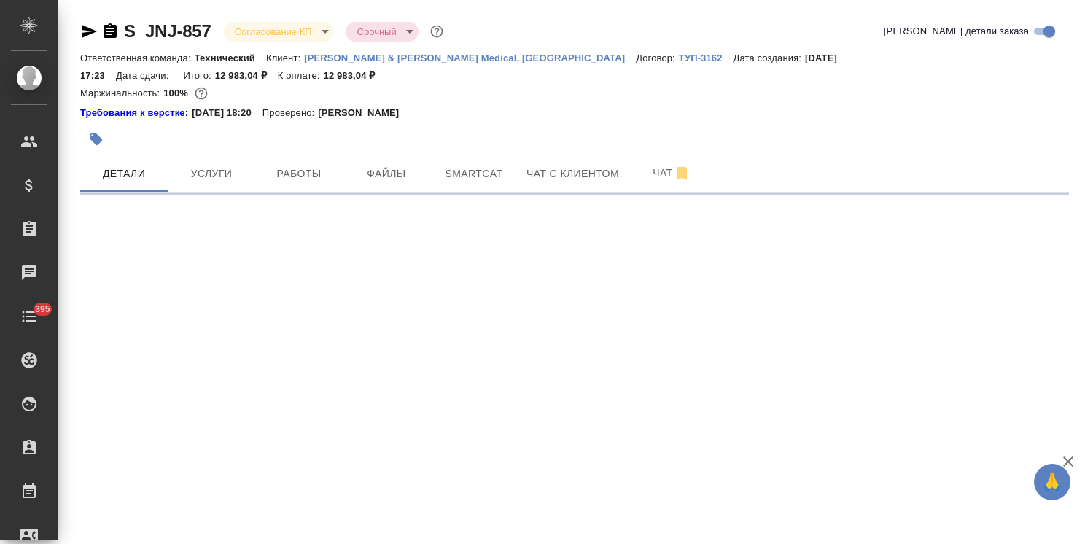
select select "RU"
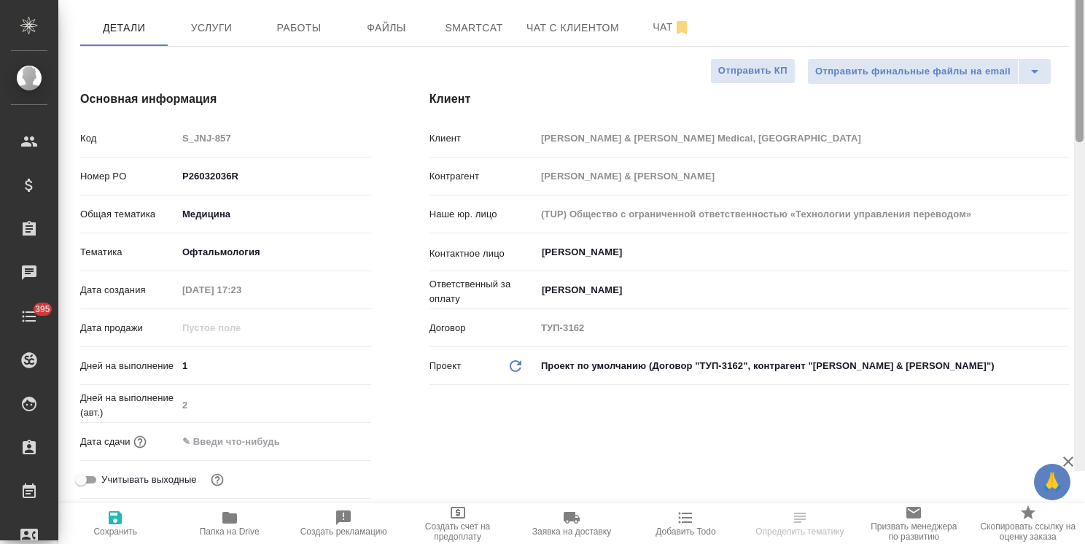
scroll to position [292, 0]
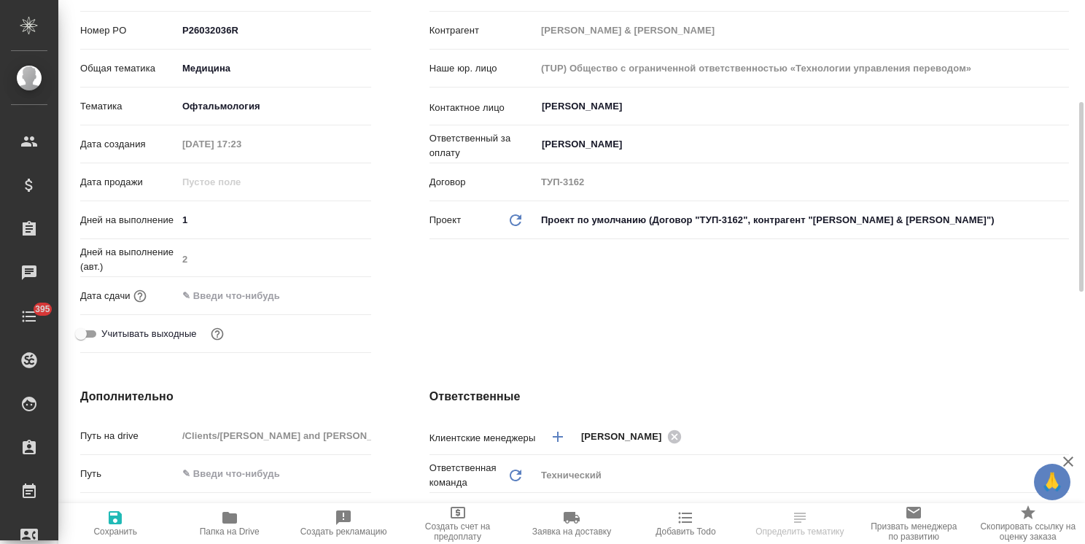
click at [267, 285] on input "text" at bounding box center [241, 295] width 128 height 21
click at [330, 286] on icon "button" at bounding box center [328, 294] width 17 height 17
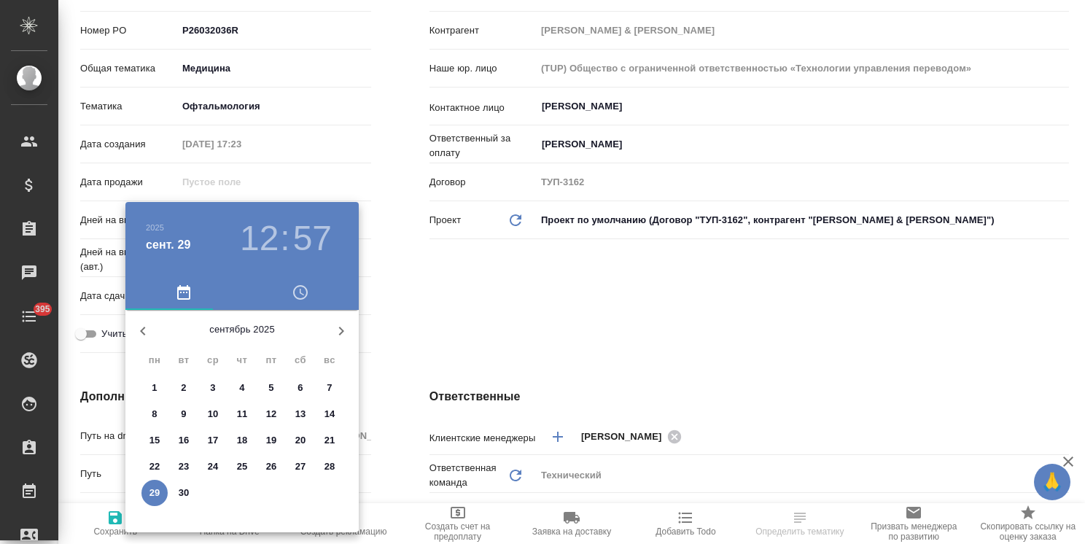
type textarea "x"
click at [184, 486] on p "30" at bounding box center [184, 493] width 11 height 15
type input "30.09.2025 12:57"
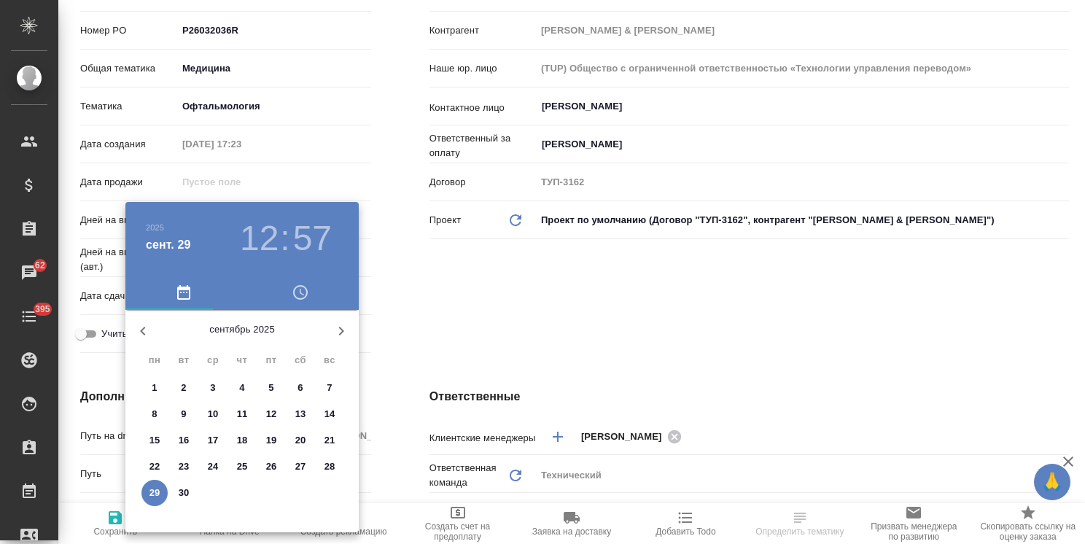
type textarea "x"
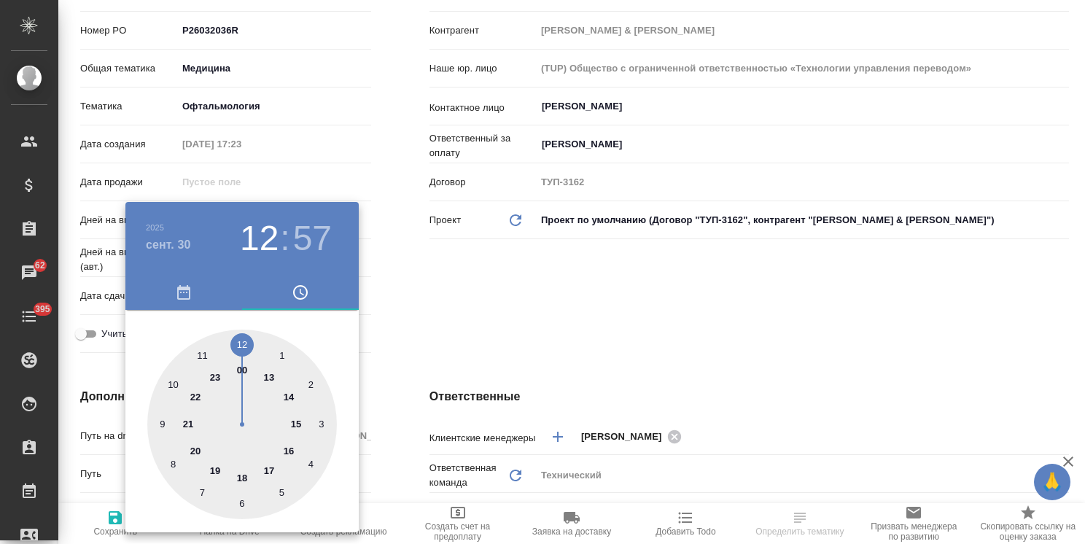
click at [486, 285] on div at bounding box center [542, 272] width 1085 height 544
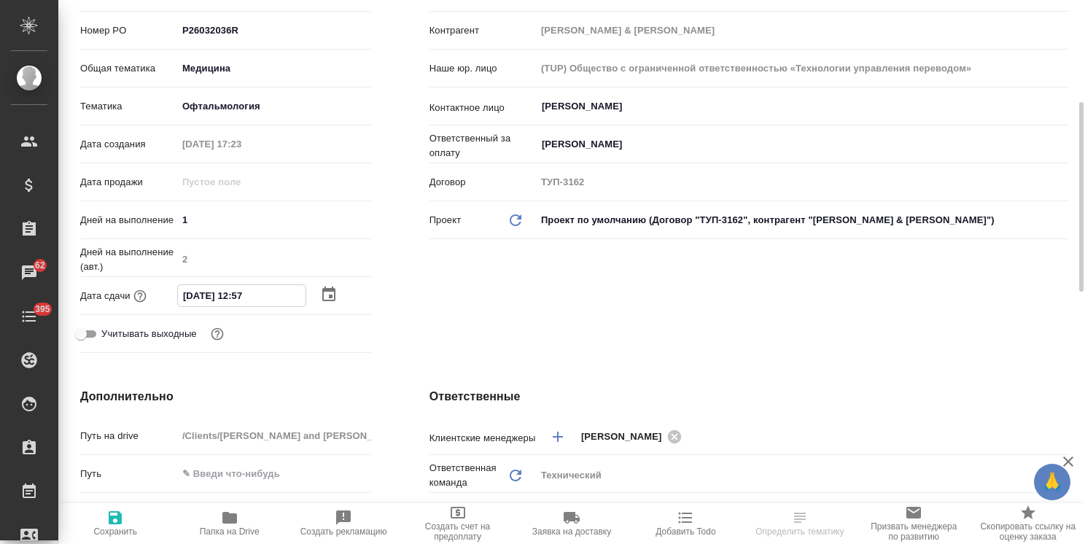
click at [243, 285] on input "30.09.2025 12:57" at bounding box center [242, 295] width 128 height 21
type input "30.09.2025 10:57"
type textarea "x"
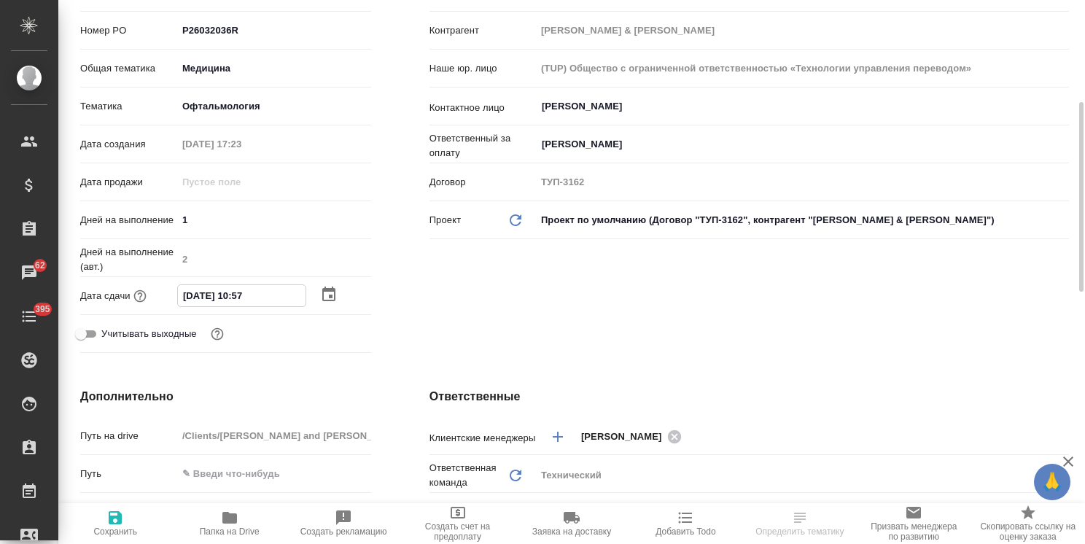
drag, startPoint x: 262, startPoint y: 278, endPoint x: 248, endPoint y: 283, distance: 15.2
click at [248, 285] on input "30.09.2025 10:57" at bounding box center [242, 295] width 128 height 21
type input "30.09.2025 10:0_"
type textarea "x"
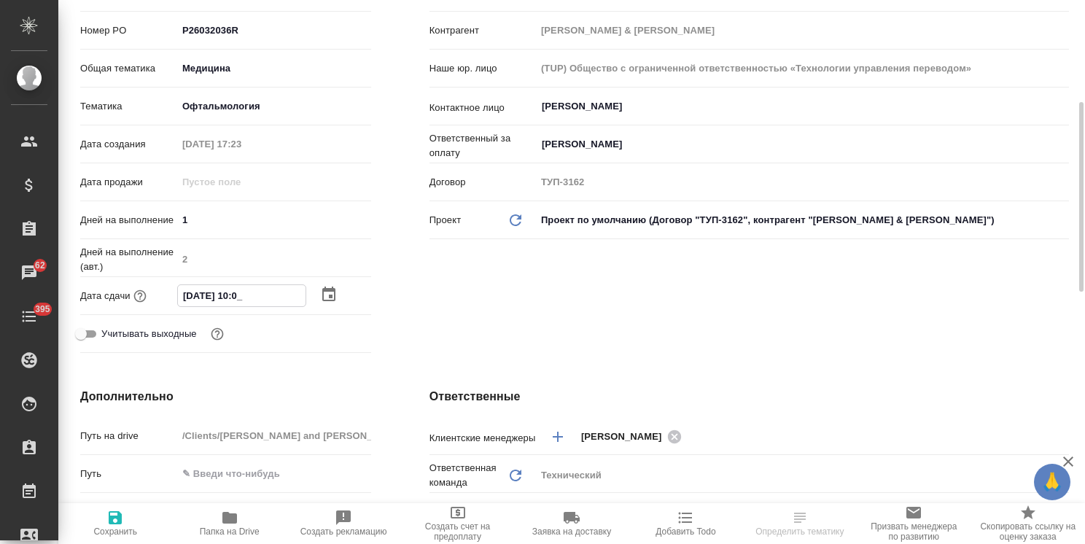
type textarea "x"
type input "30.09.2025 10:00"
type textarea "x"
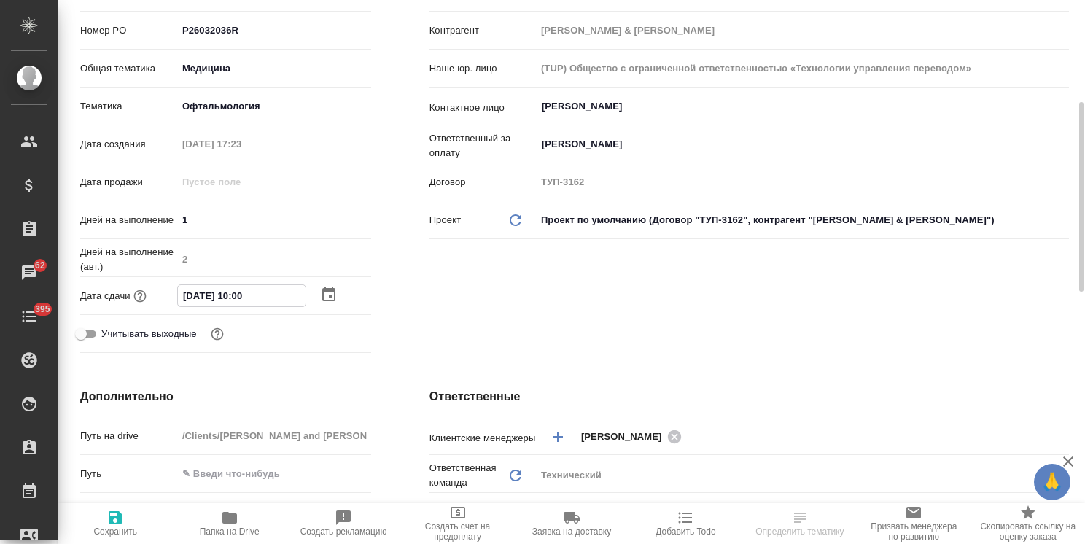
type input "30.09.2025 10:00"
click at [113, 521] on icon "button" at bounding box center [115, 517] width 13 height 13
type textarea "x"
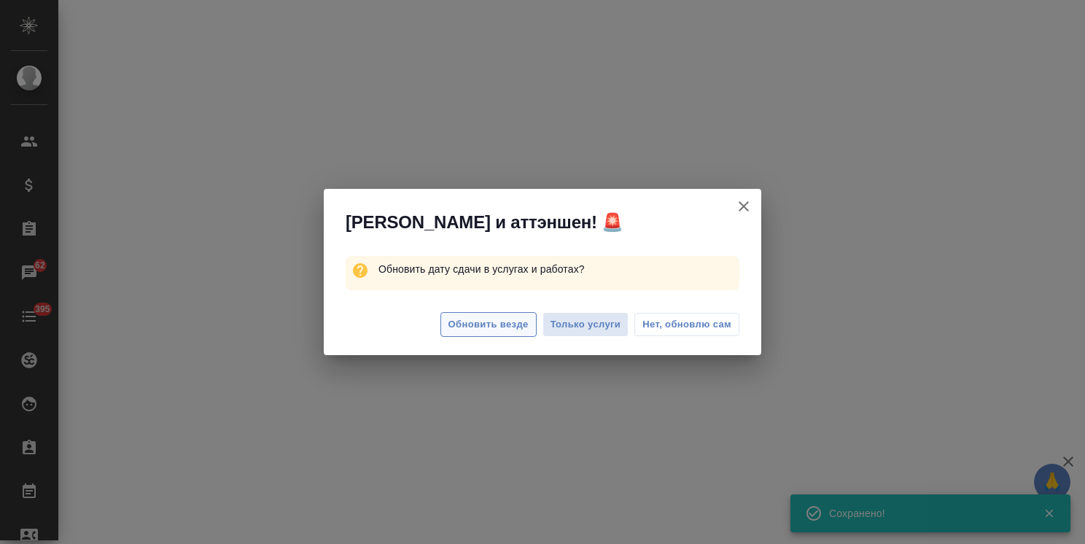
click at [479, 325] on span "Обновить везде" at bounding box center [488, 324] width 80 height 17
select select "RU"
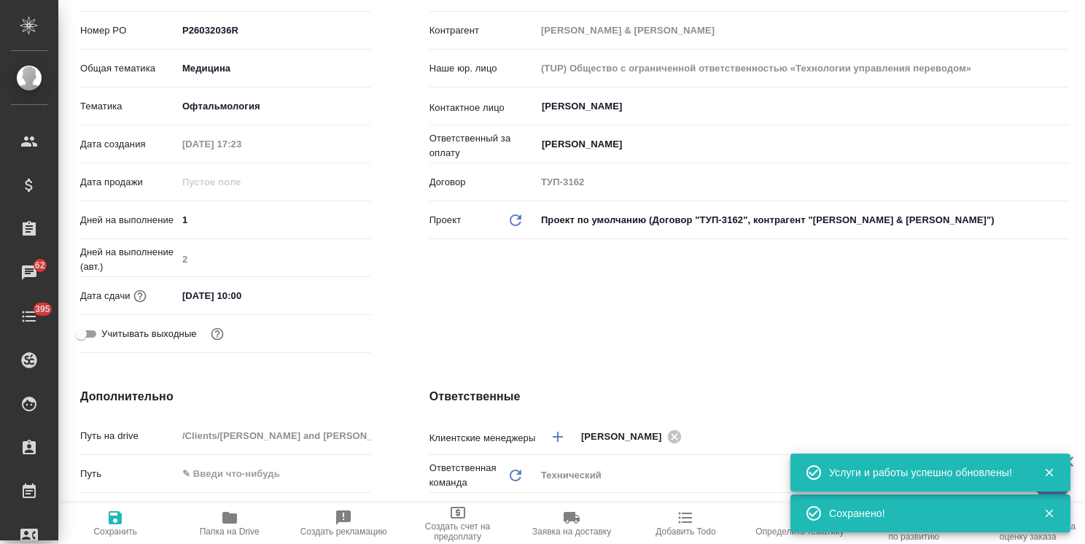
type textarea "x"
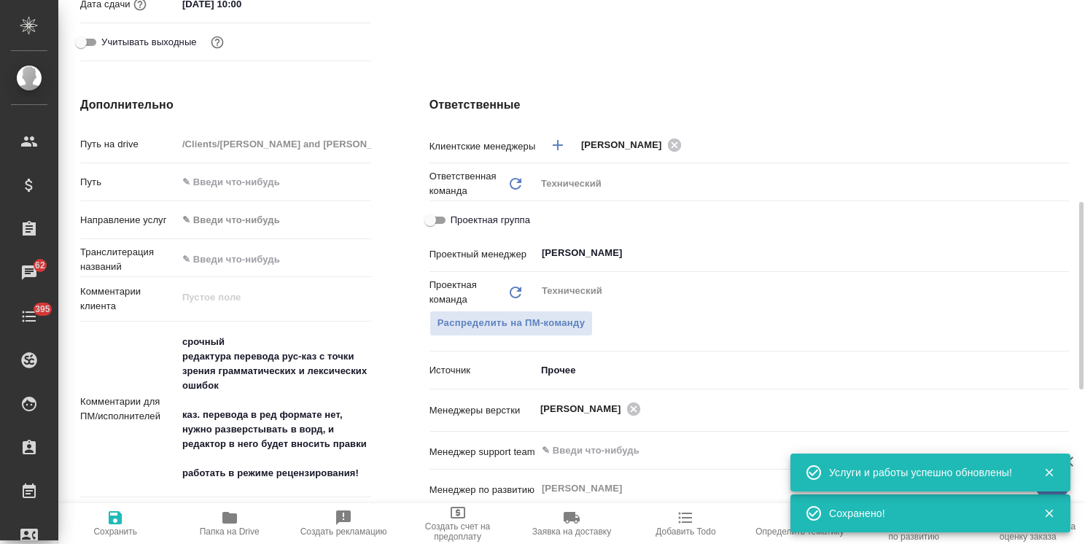
scroll to position [656, 0]
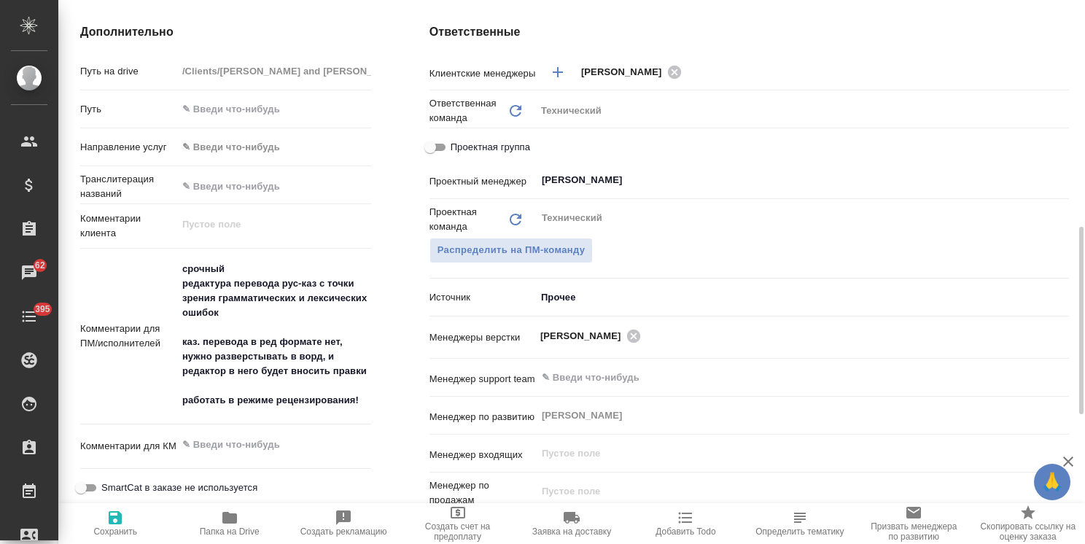
type textarea "x"
drag, startPoint x: 182, startPoint y: 343, endPoint x: 397, endPoint y: 369, distance: 216.6
click at [397, 369] on div "Дополнительно Путь на drive /Clients/Johnson and Johnson Medical/Orders/S_JNJ-8…" at bounding box center [225, 306] width 349 height 625
type textarea "срочный редактура перевода рус-каз с точки зрения грамматических и лексических …"
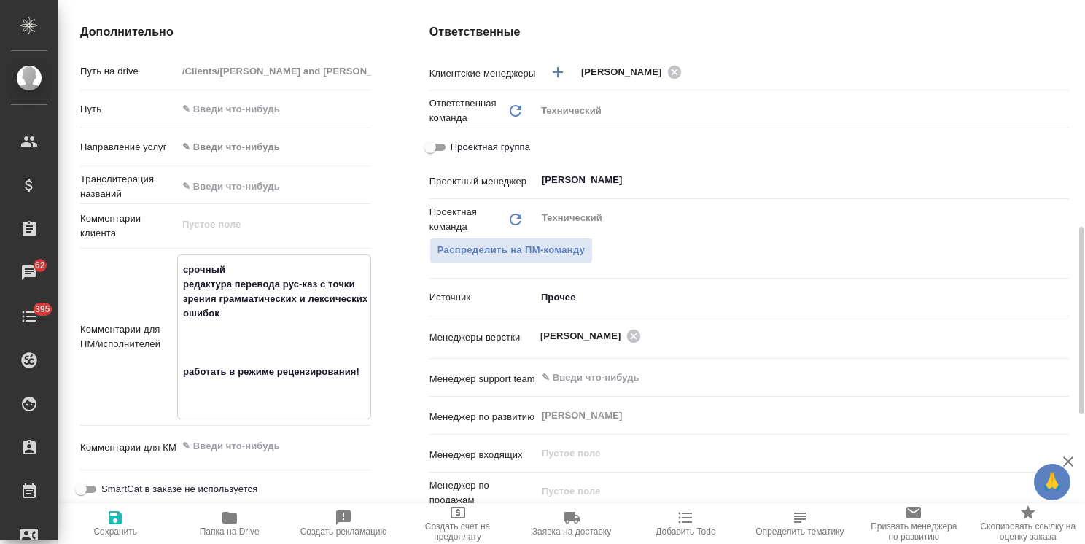
type textarea "x"
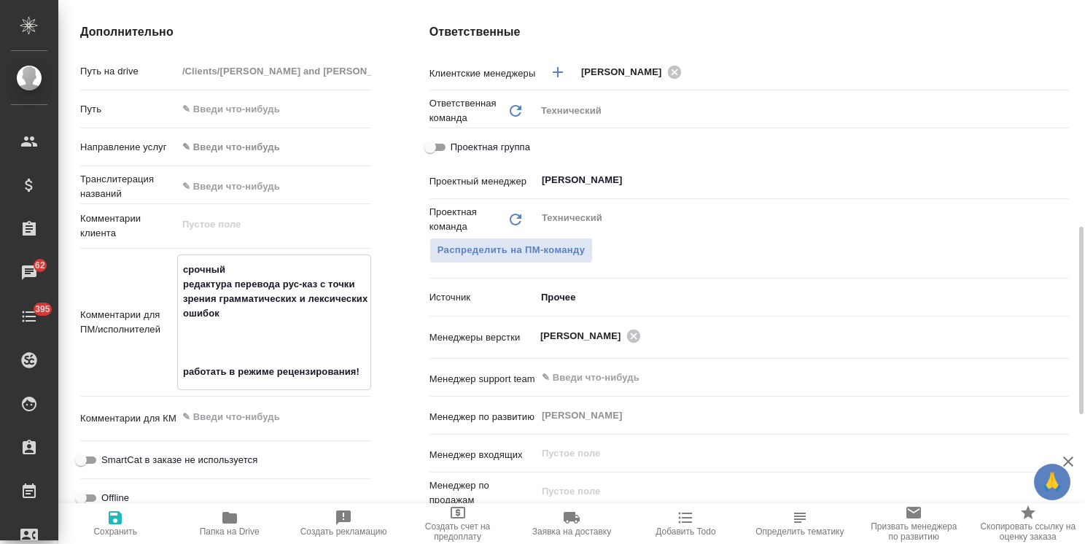
type textarea "x"
type textarea "срочный редактура перевода рус-каз с точки зрения грамматических и лексических …"
type textarea "x"
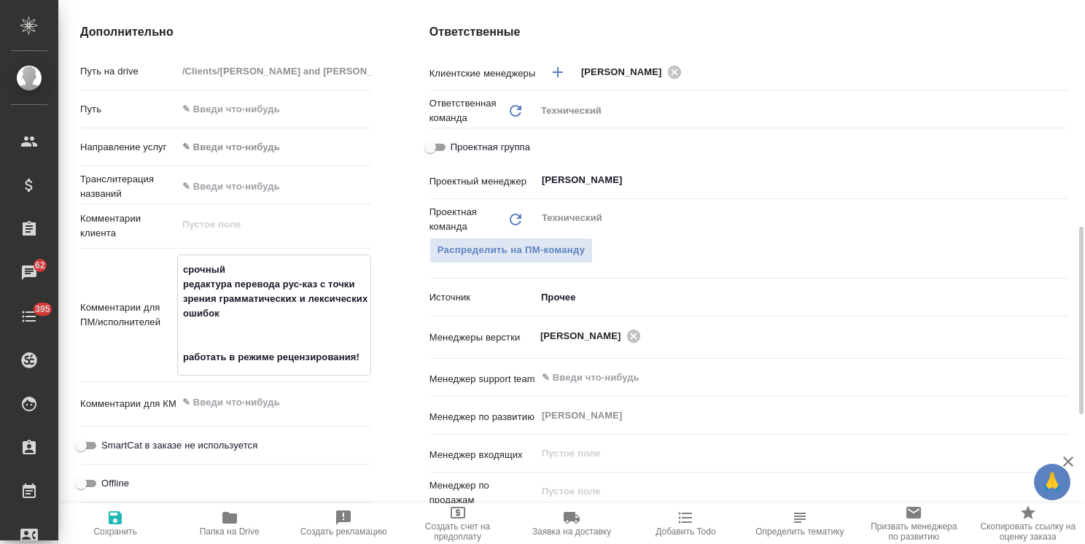
type textarea "x"
type textarea "срочный редактура перевода рус-каз с точки зрения грамматических и лексических …"
type textarea "x"
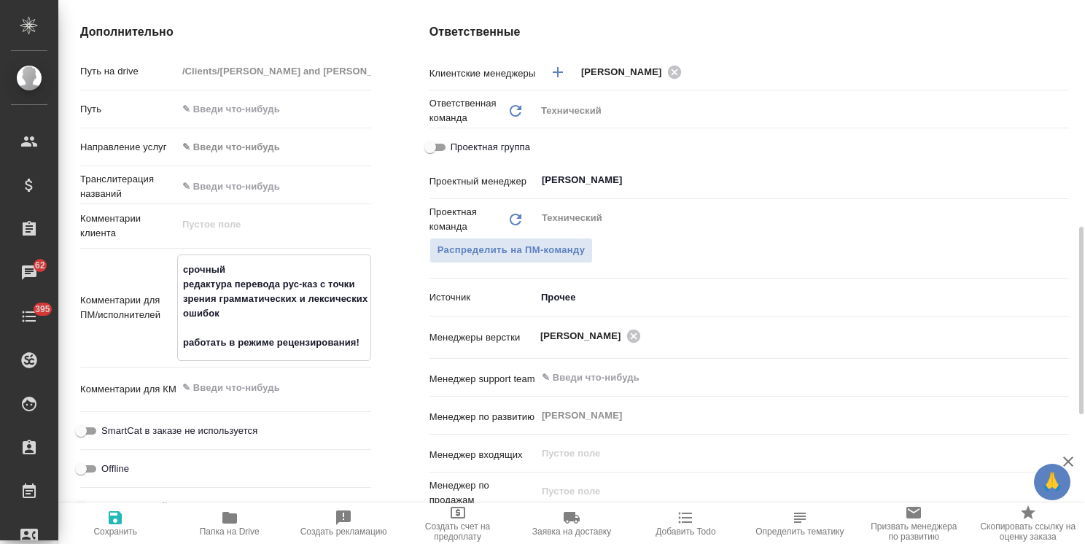
type textarea "срочный редактура перевода рус-каз с точки зрения грамматических и лексических …"
type textarea "x"
click at [118, 522] on icon "button" at bounding box center [115, 517] width 13 height 13
type textarea "x"
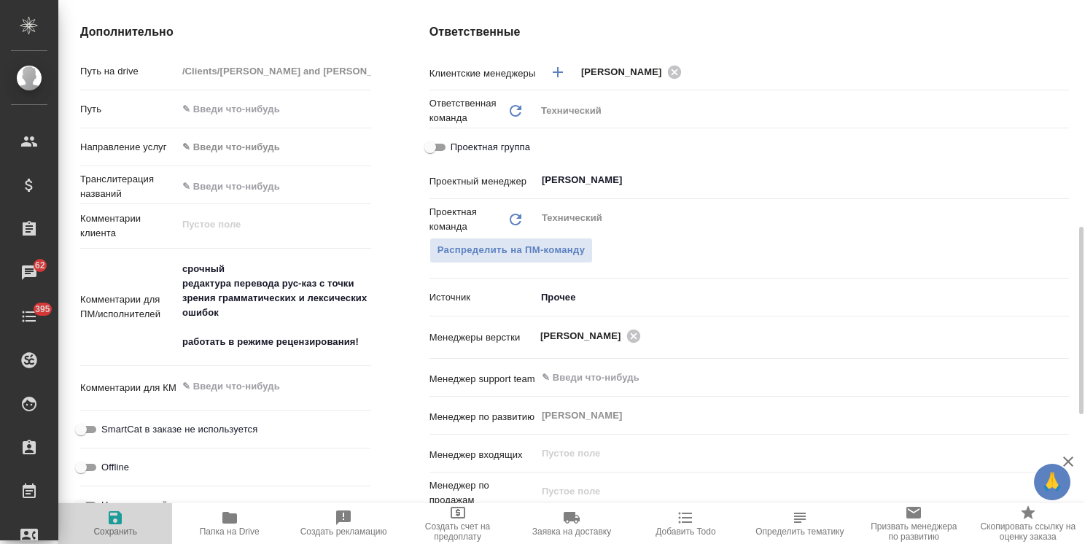
type textarea "x"
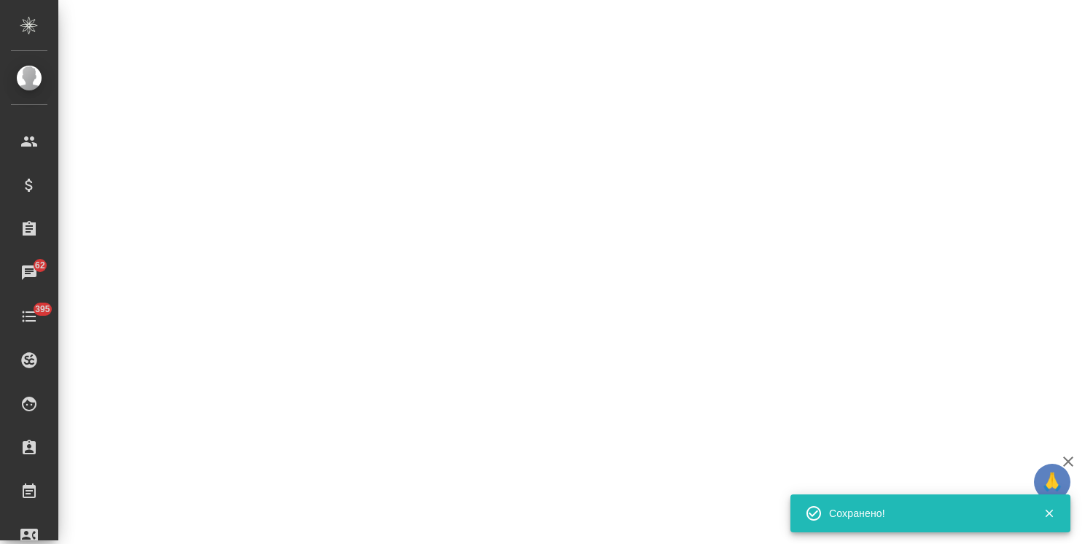
select select "RU"
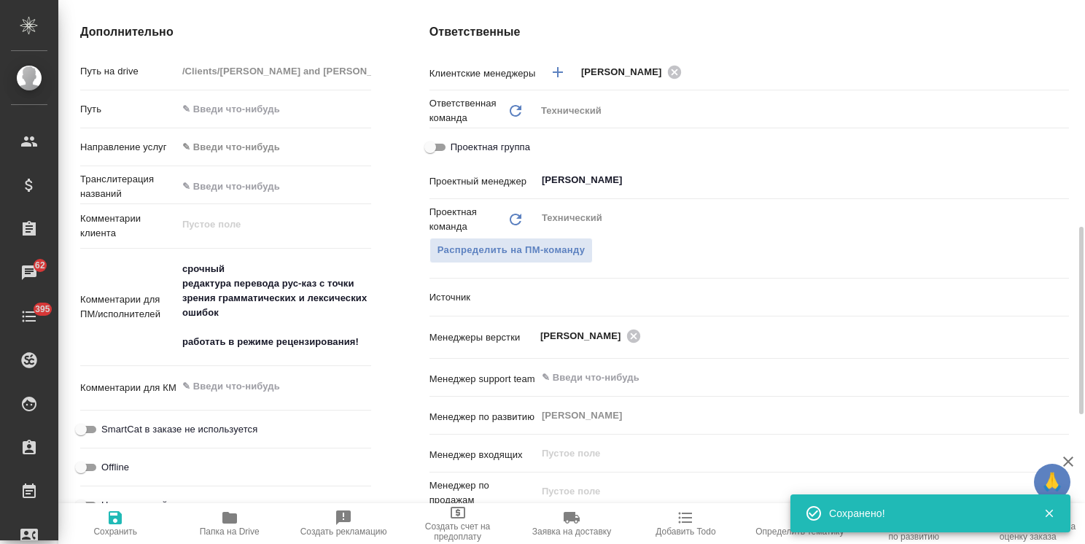
type textarea "x"
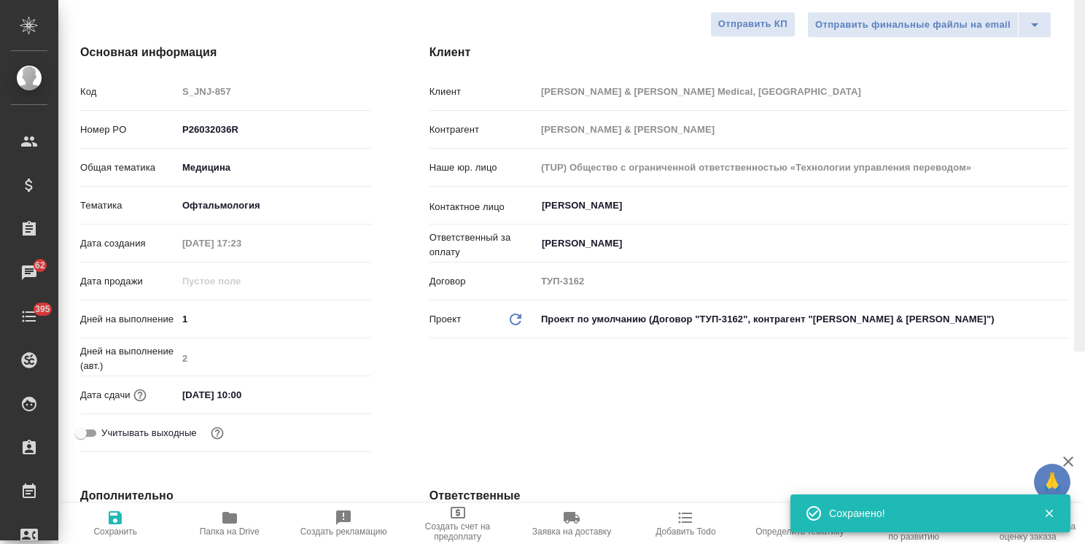
scroll to position [0, 0]
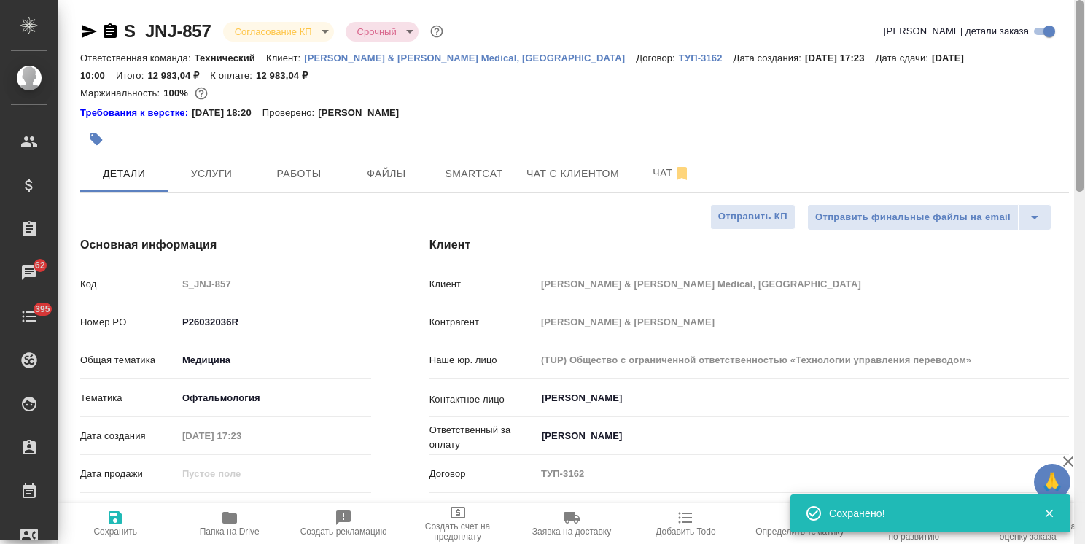
drag, startPoint x: 1078, startPoint y: 375, endPoint x: 1065, endPoint y: 119, distance: 256.2
click at [1075, 130] on div at bounding box center [1079, 96] width 8 height 192
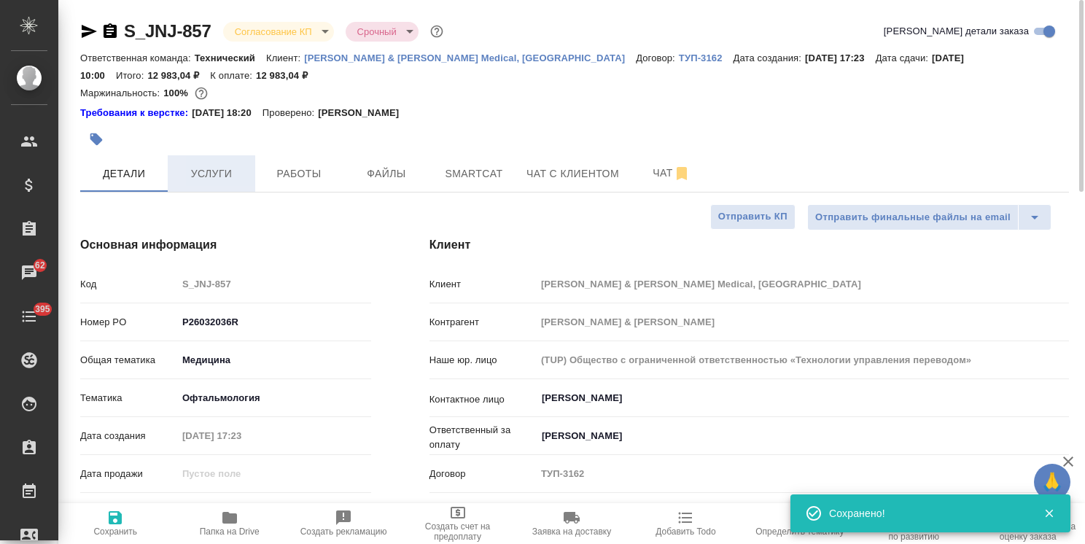
click at [203, 173] on span "Услуги" at bounding box center [211, 174] width 70 height 18
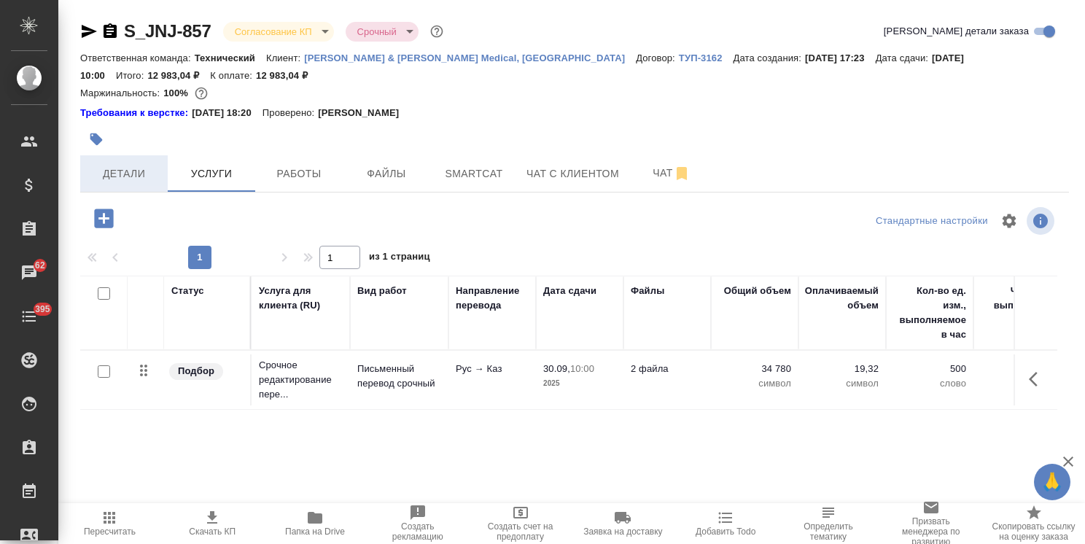
click at [118, 173] on span "Детали" at bounding box center [124, 174] width 70 height 18
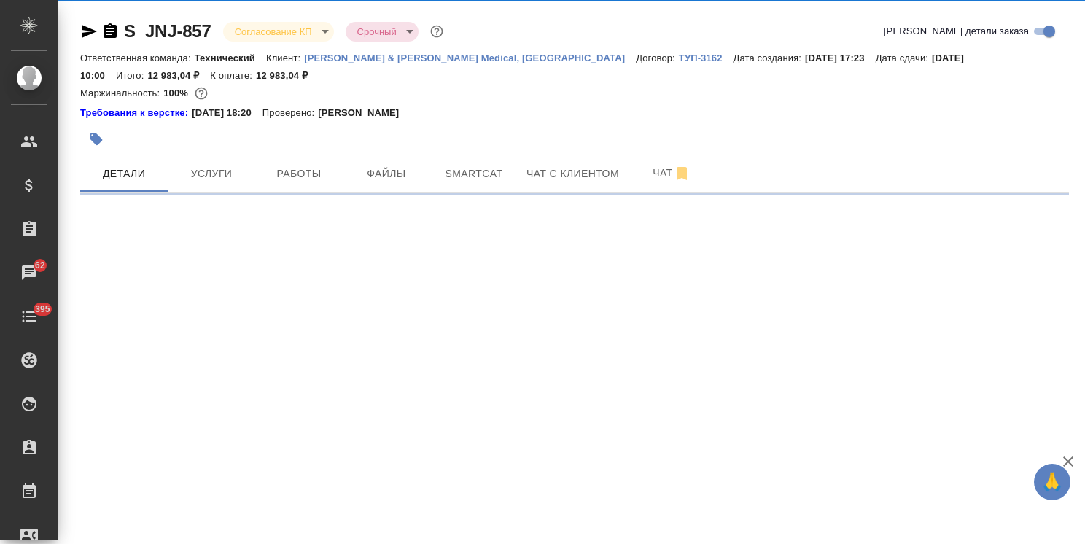
select select "RU"
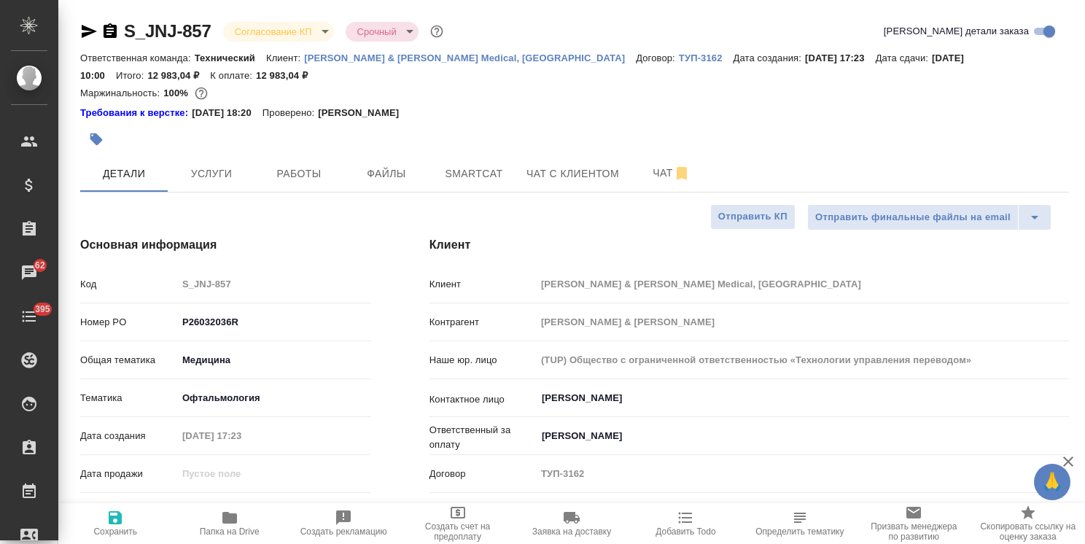
type textarea "x"
click at [257, 27] on body "🙏 .cls-1 fill:#fff; AWATERA Usmanova Olga Клиенты Спецификации Заказы 62 Чаты 3…" at bounding box center [542, 272] width 1085 height 544
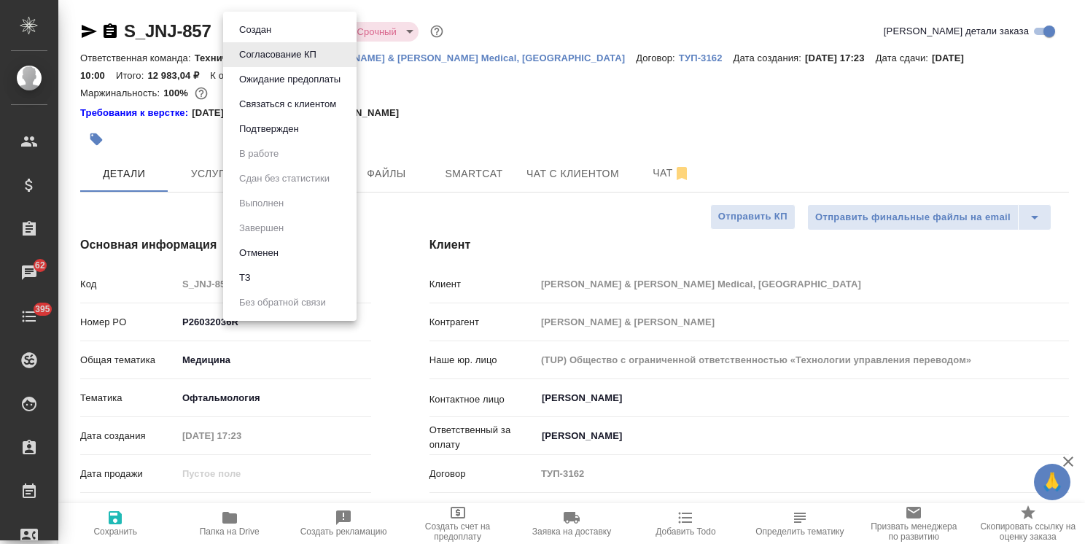
click at [278, 128] on button "Подтвержден" at bounding box center [269, 129] width 69 height 16
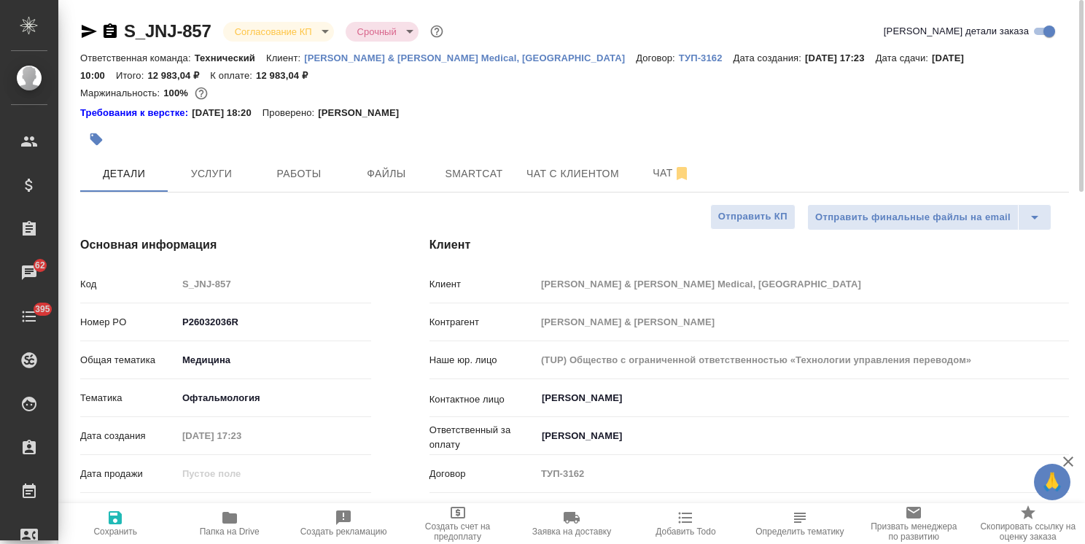
select select "RU"
type textarea "x"
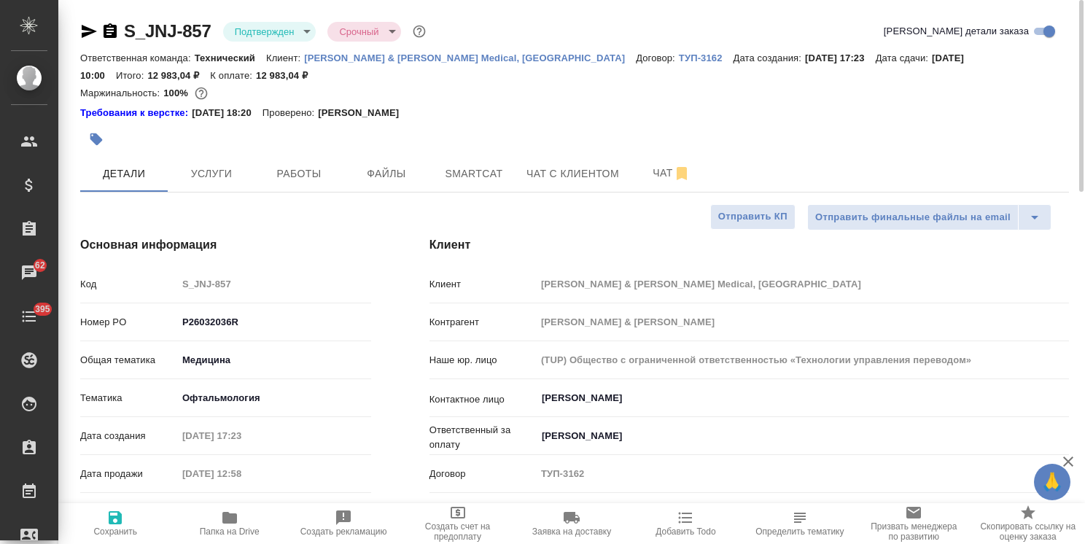
type textarea "x"
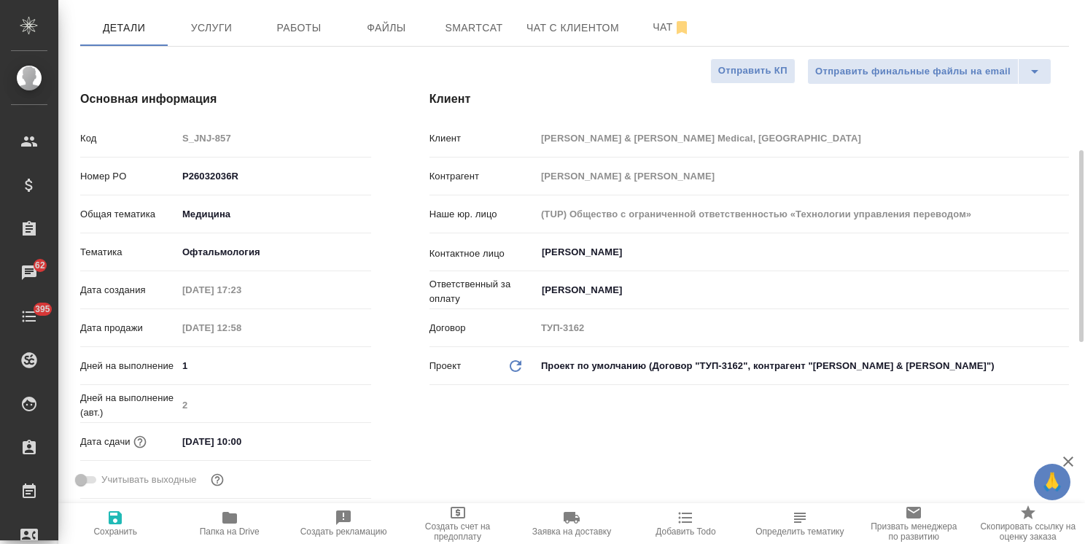
scroll to position [219, 0]
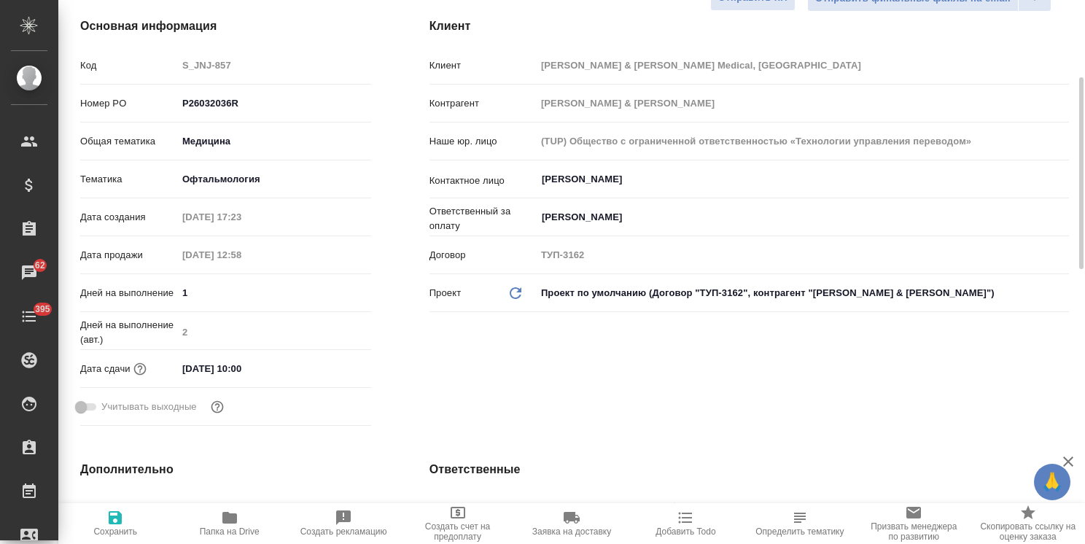
type textarea "x"
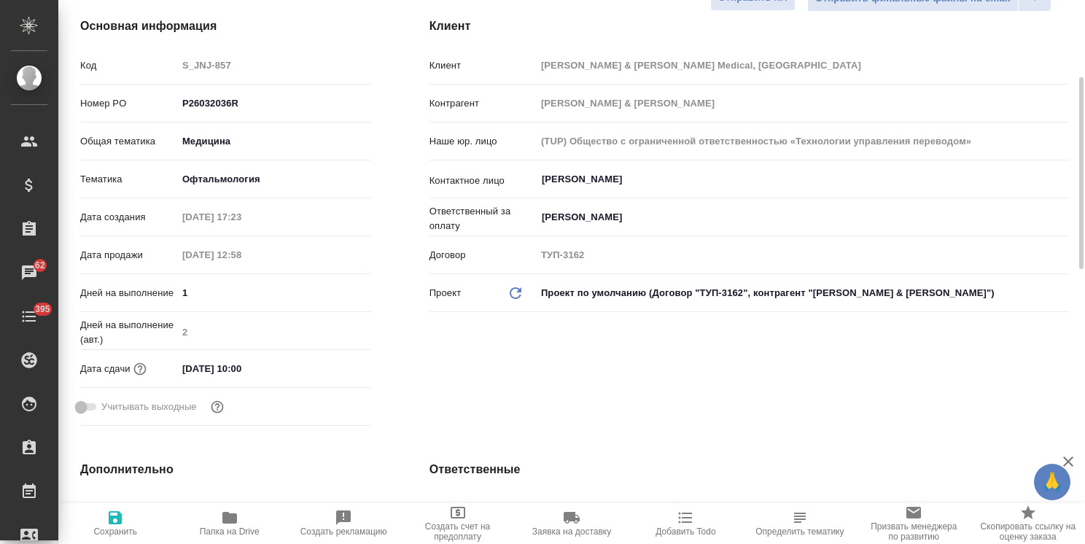
type textarea "x"
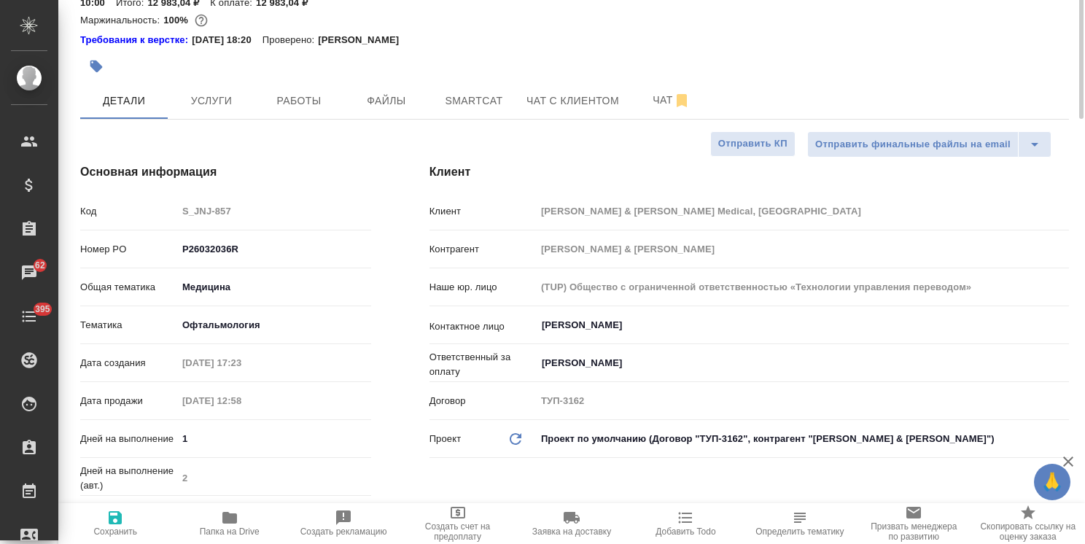
scroll to position [0, 0]
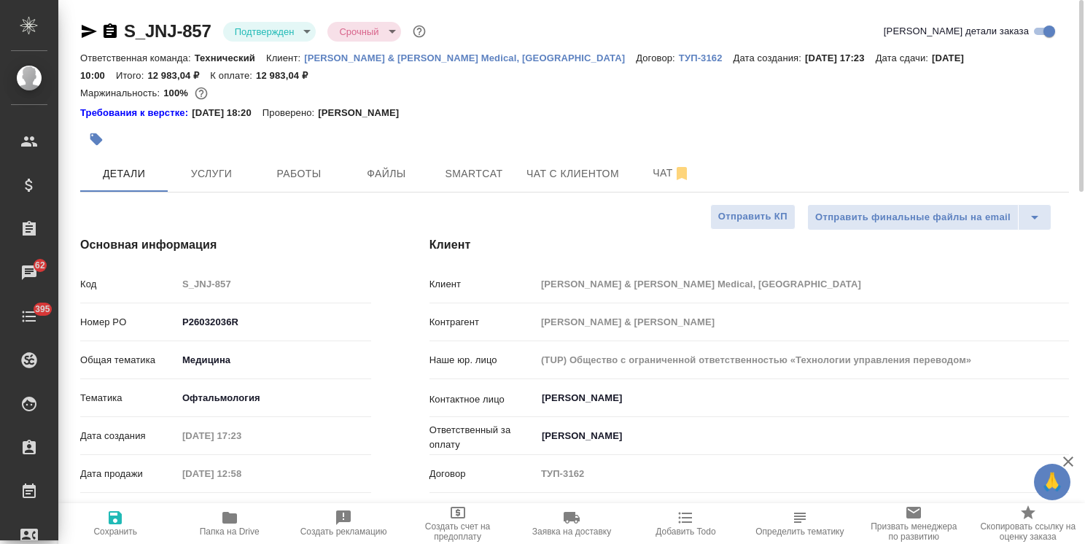
type textarea "x"
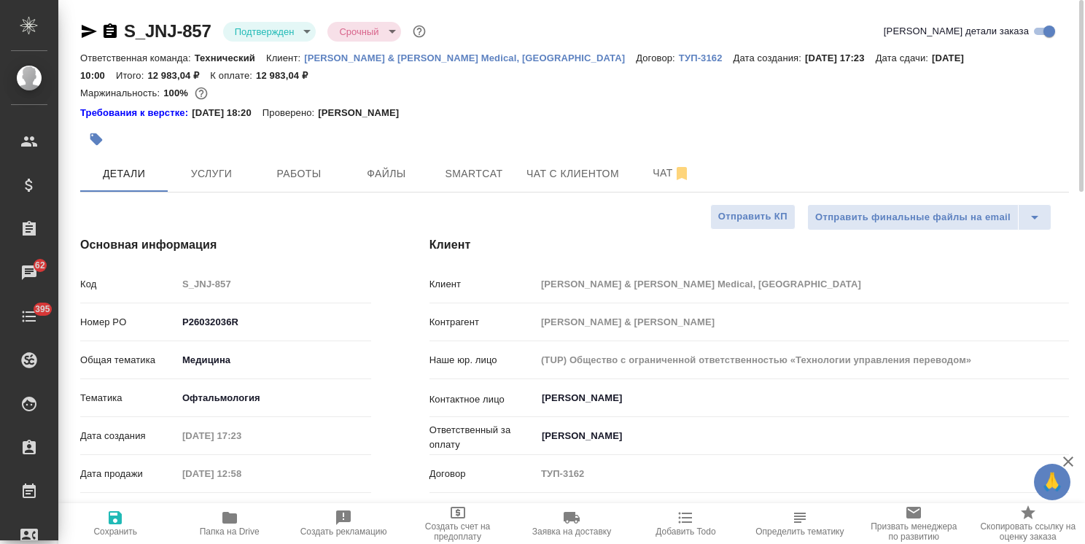
type textarea "x"
click at [110, 31] on icon "button" at bounding box center [110, 30] width 13 height 15
type textarea "x"
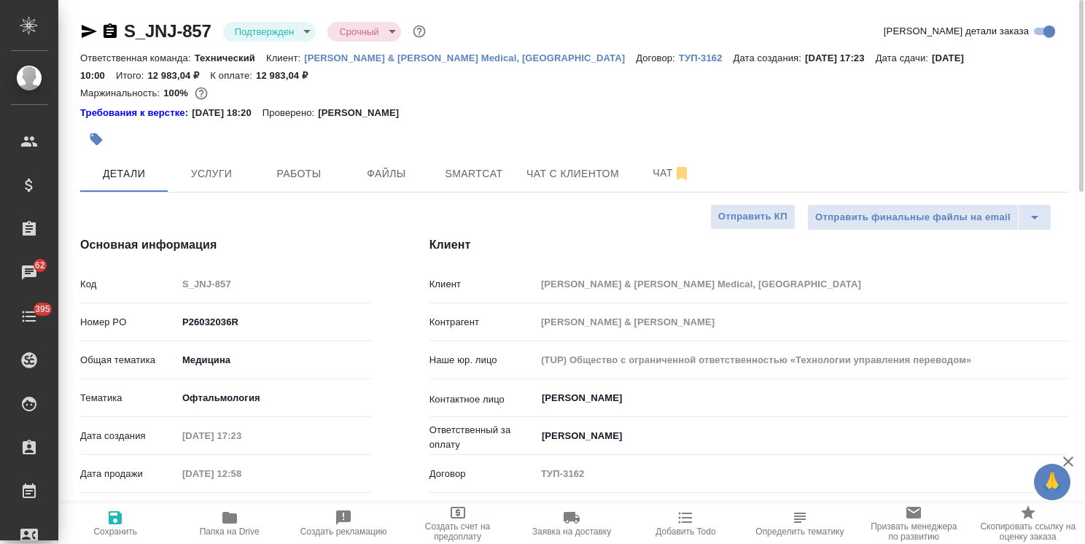
type textarea "x"
drag, startPoint x: 858, startPoint y: 65, endPoint x: 835, endPoint y: 69, distance: 23.7
click at [857, 65] on div "Ответственная команда: Технический Клиент: Johnson & Johnson Medical, Russia До…" at bounding box center [574, 66] width 988 height 35
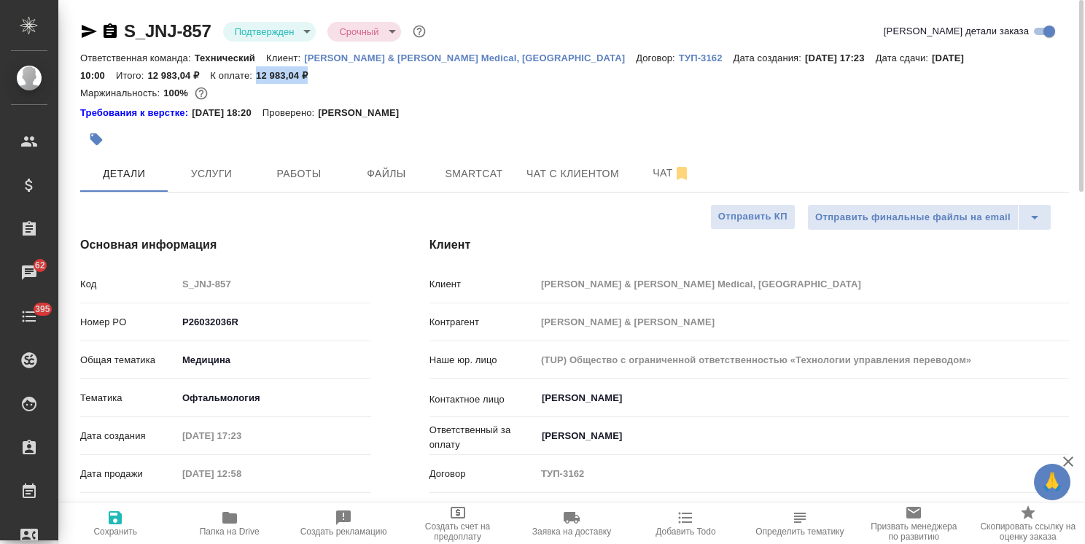
drag, startPoint x: 327, startPoint y: 79, endPoint x: 254, endPoint y: 81, distance: 73.6
click at [254, 81] on div "Ответственная команда: Технический Клиент: Johnson & Johnson Medical, Russia До…" at bounding box center [574, 66] width 988 height 35
copy p "12 983,04 ₽"
type textarea "x"
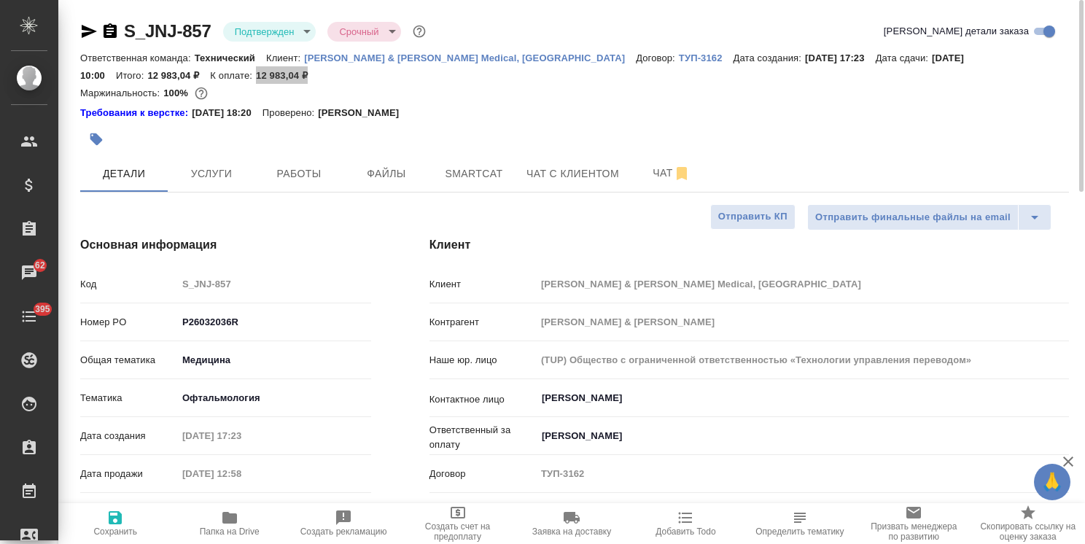
type textarea "x"
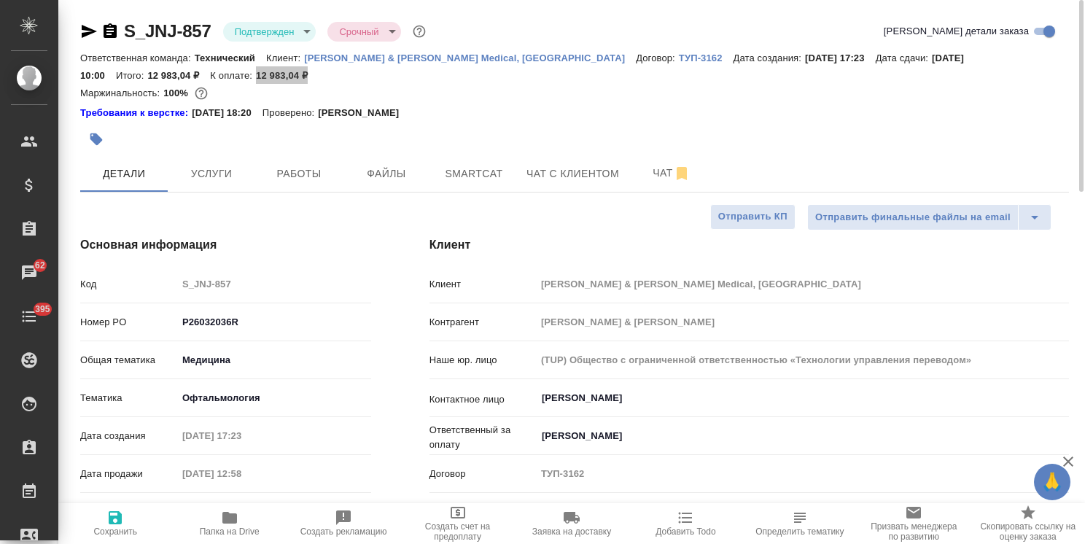
type textarea "x"
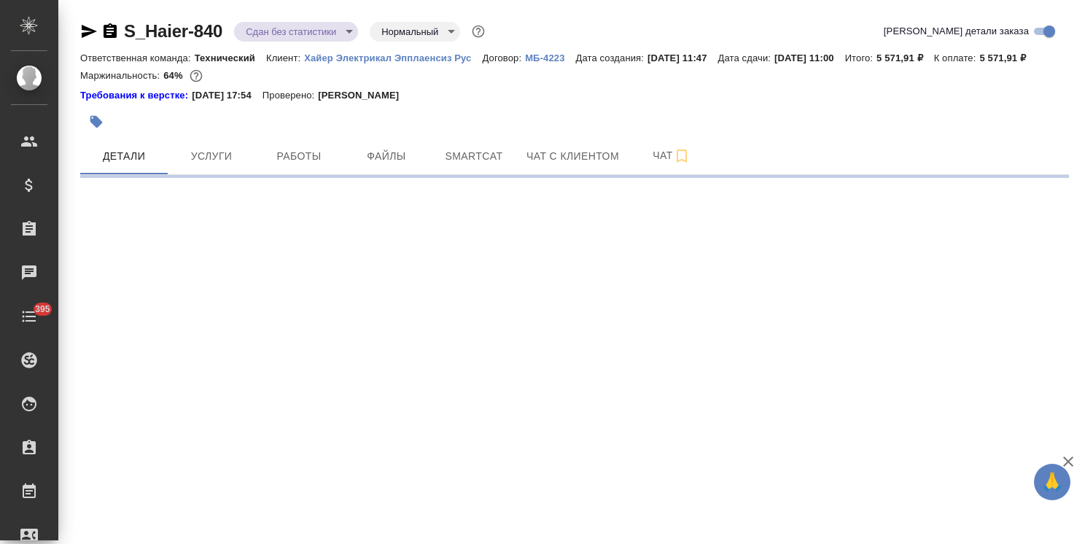
select select "RU"
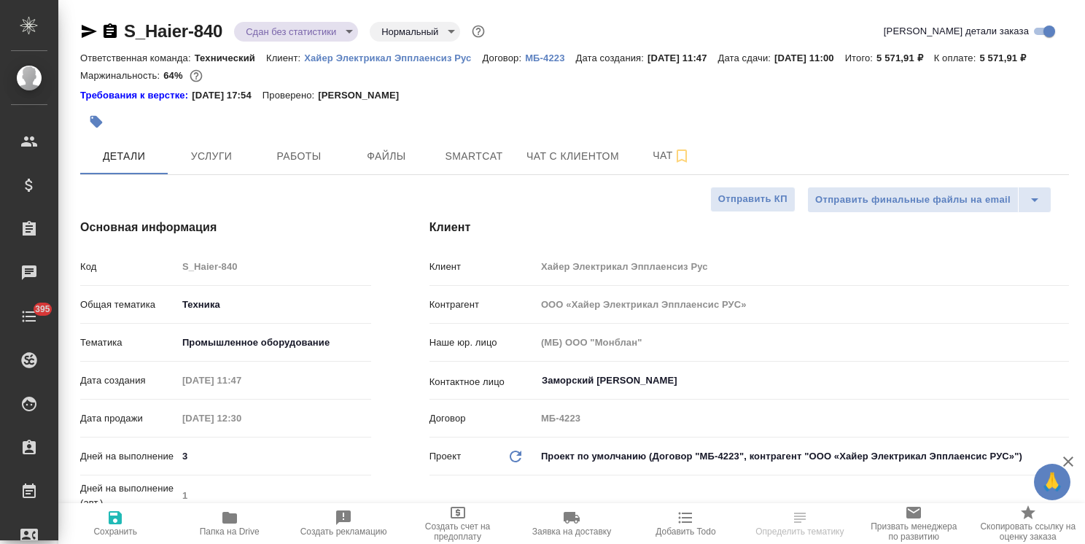
type textarea "x"
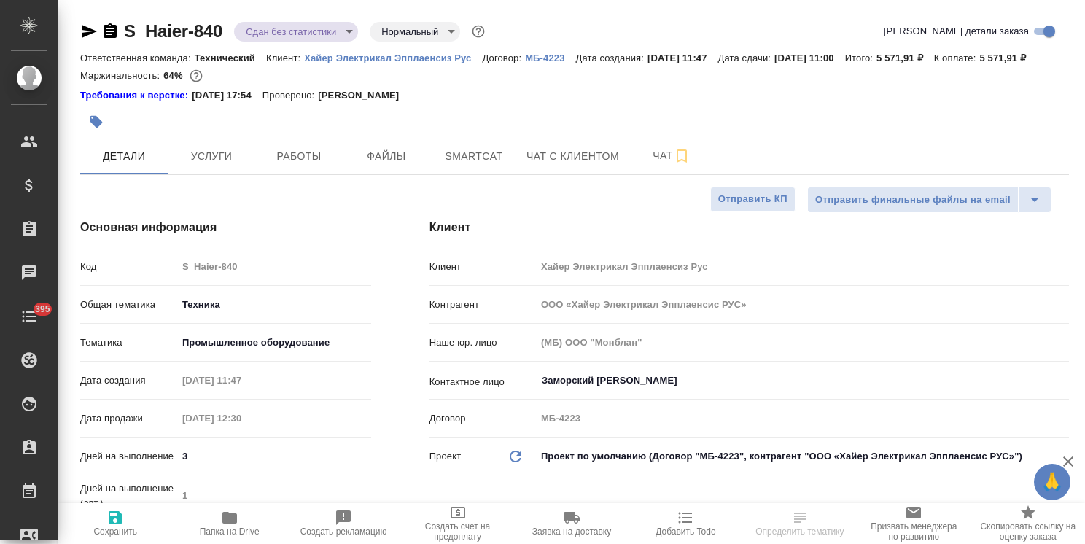
type textarea "x"
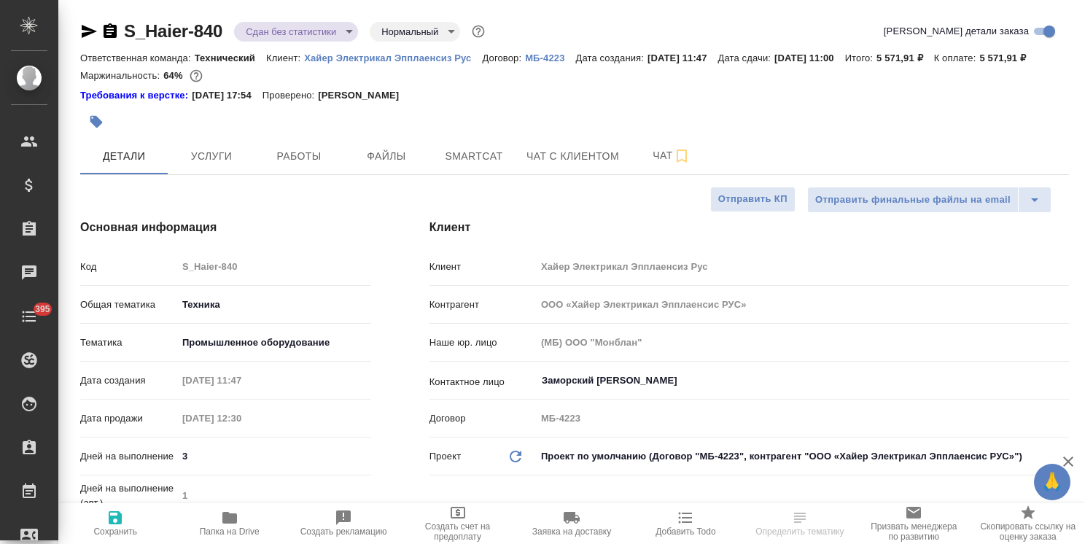
type textarea "x"
select select "RU"
type textarea "x"
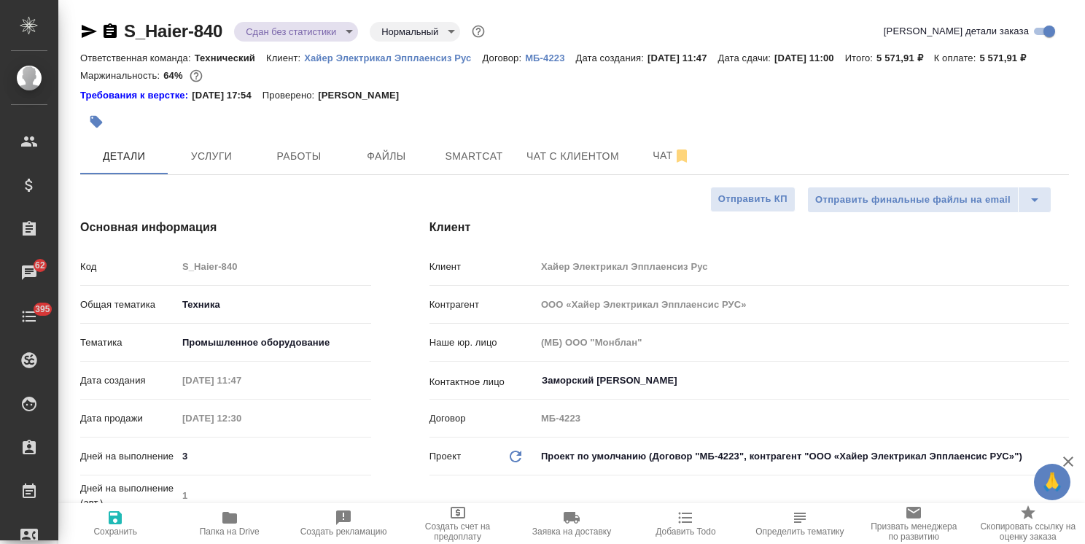
type textarea "x"
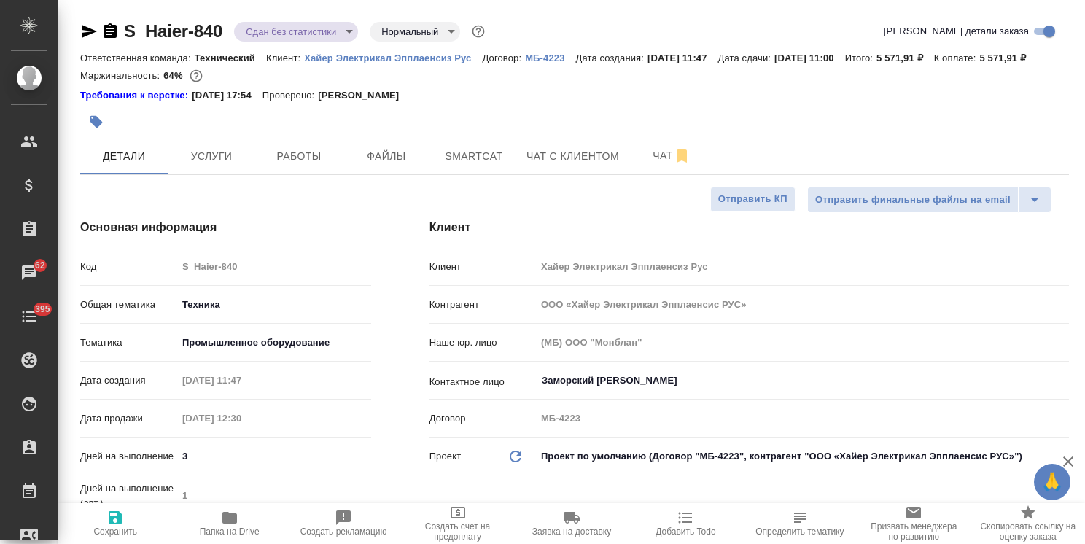
type textarea "x"
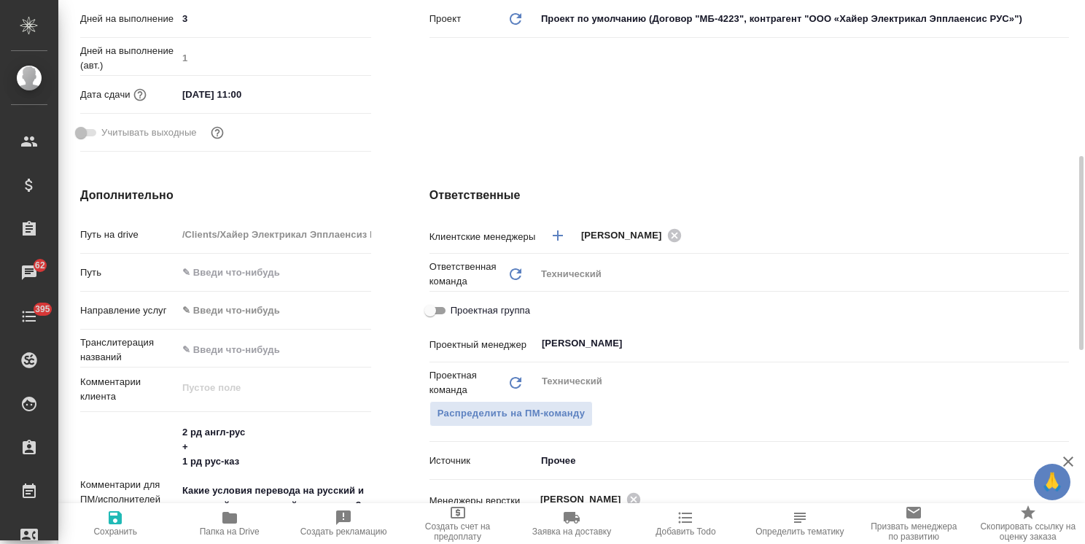
scroll to position [510, 0]
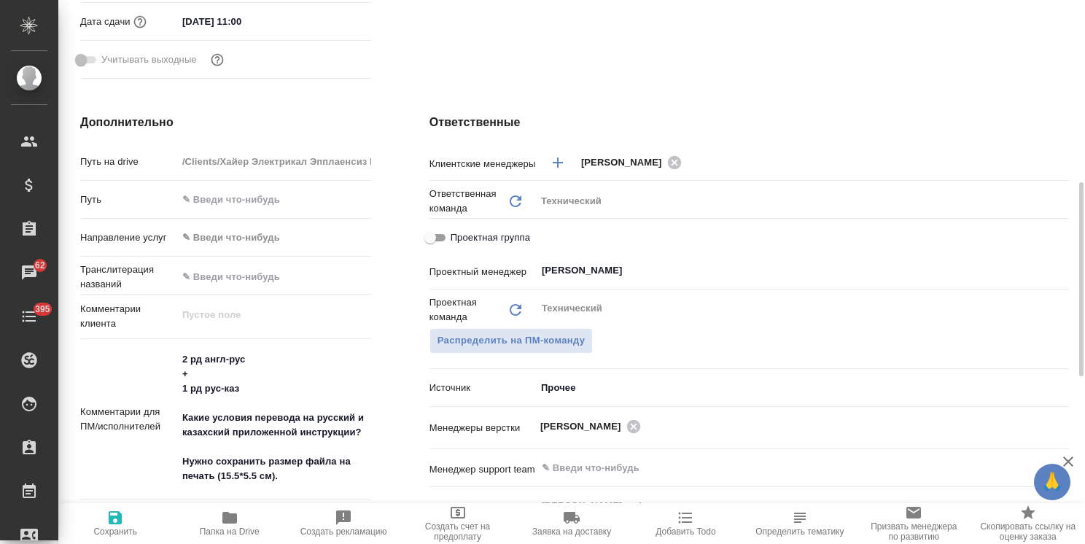
click at [238, 523] on span "Папка на Drive" at bounding box center [229, 523] width 96 height 28
type textarea "x"
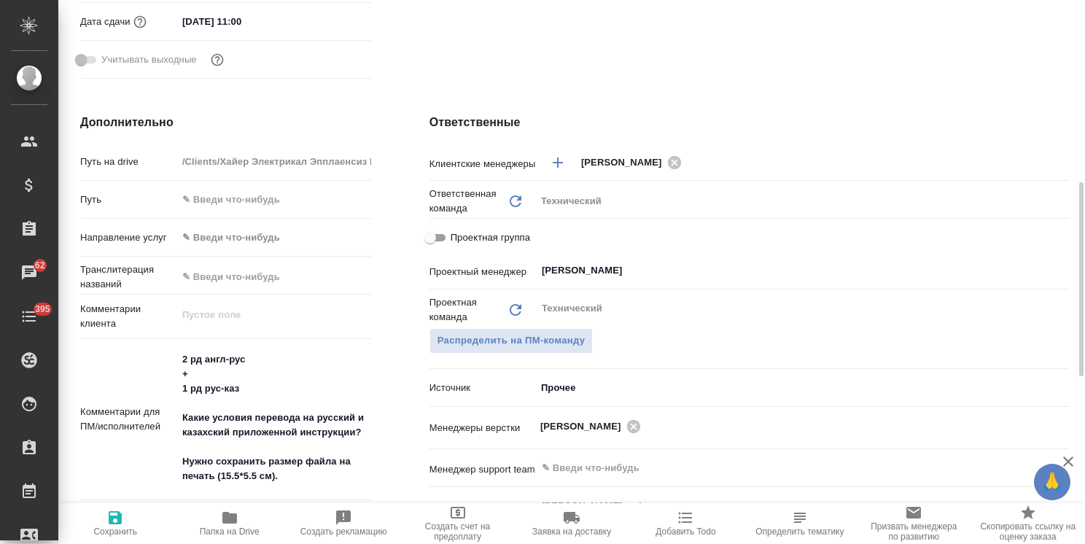
type textarea "x"
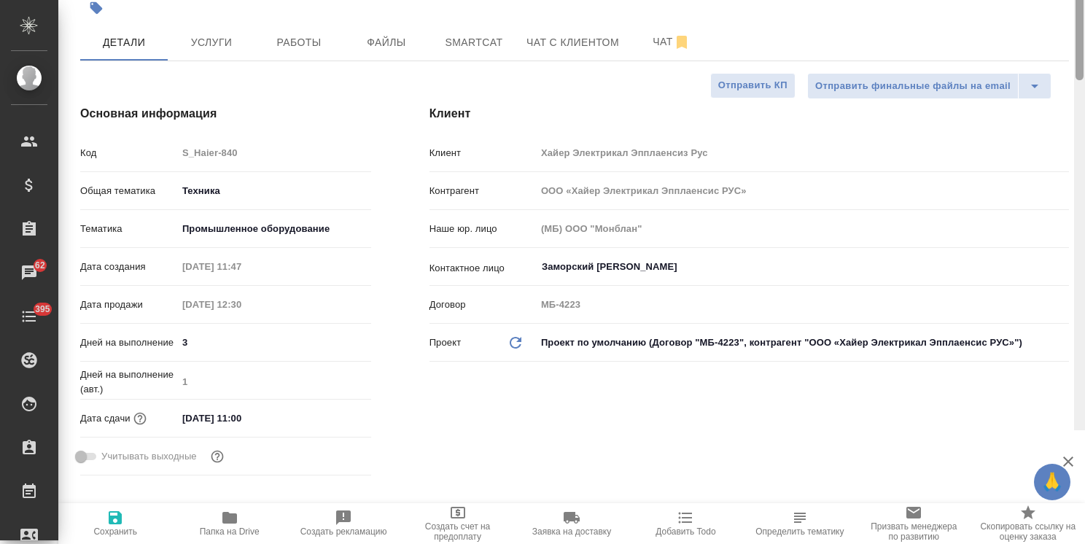
scroll to position [0, 0]
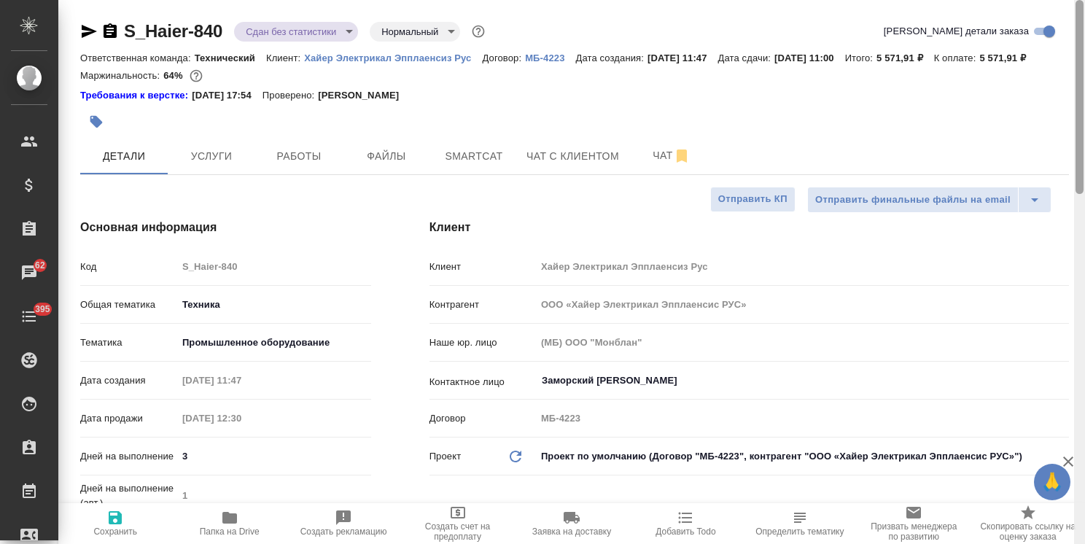
drag, startPoint x: 1080, startPoint y: 281, endPoint x: 599, endPoint y: 144, distance: 499.4
click at [1066, 90] on div "S_Haier-840 Сдан без статистики distributed Нормальный normal Кратко детали зак…" at bounding box center [571, 272] width 1026 height 544
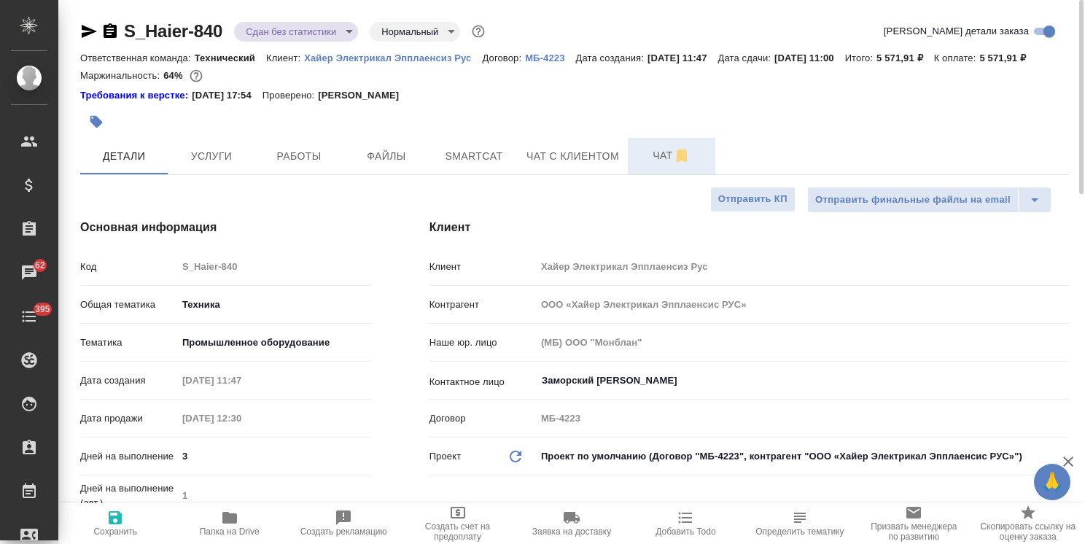
click at [636, 174] on button "Чат" at bounding box center [671, 156] width 87 height 36
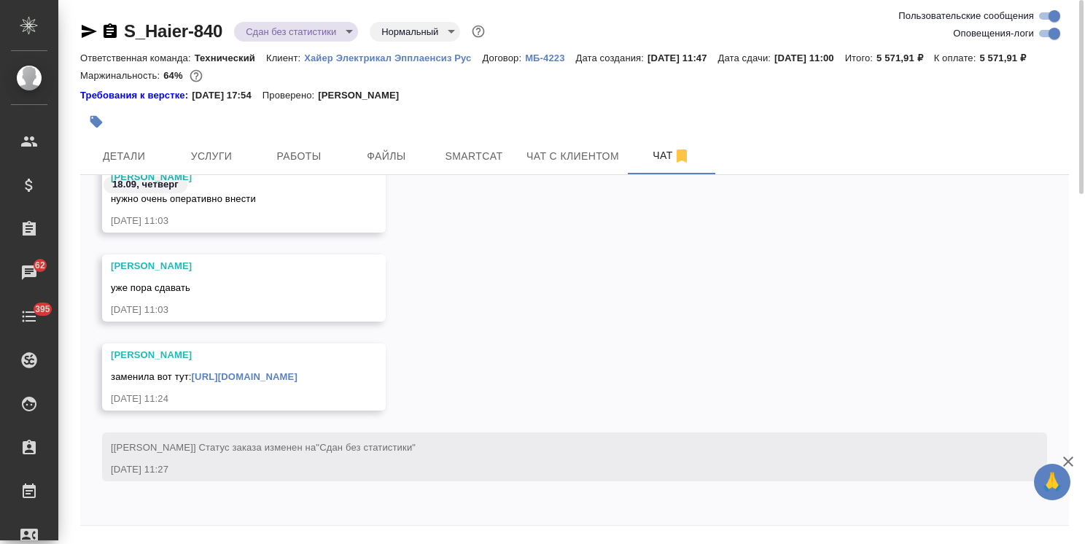
scroll to position [64, 0]
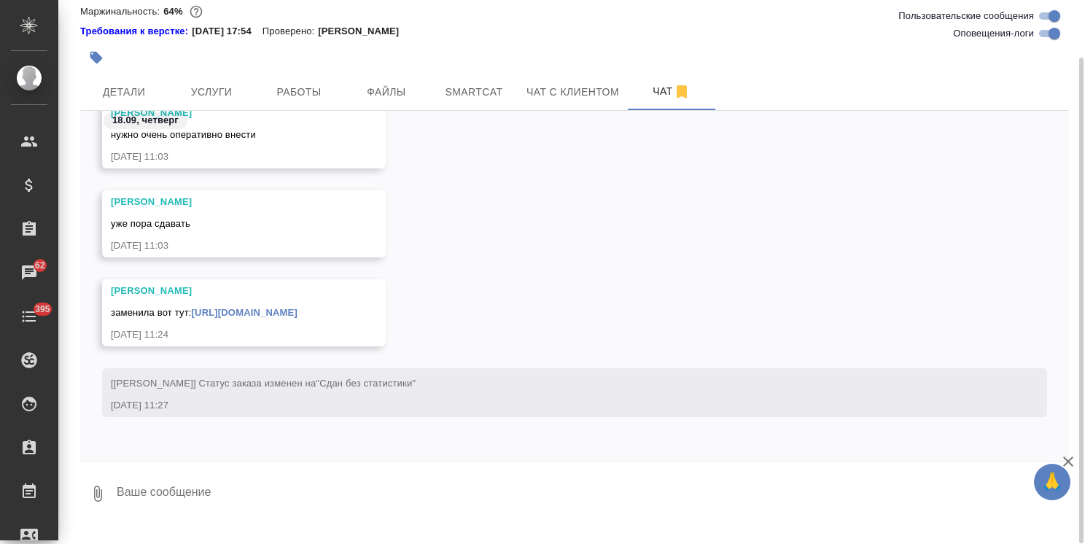
click at [173, 513] on textarea at bounding box center [592, 494] width 954 height 50
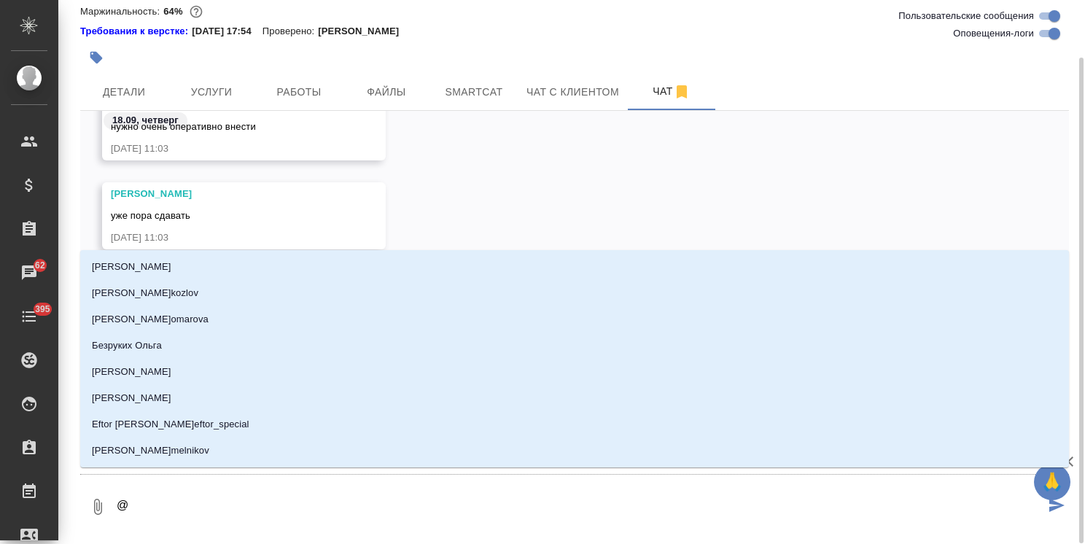
type textarea "@f"
type input "f"
type textarea "@fh"
type input "fh"
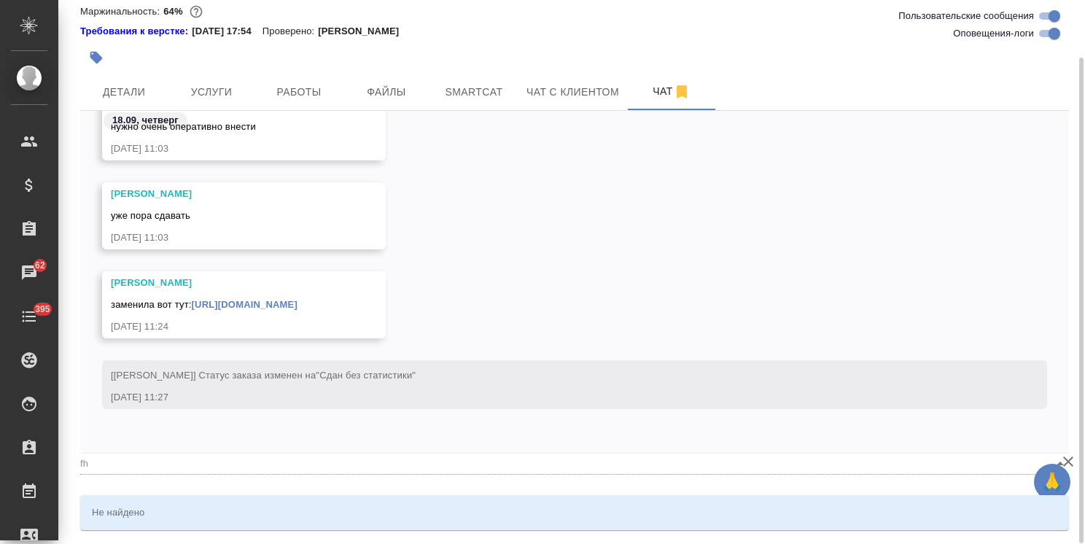
type textarea "@fhc"
type input "fhc"
type textarea "@fh"
type input "fh"
type textarea "@f"
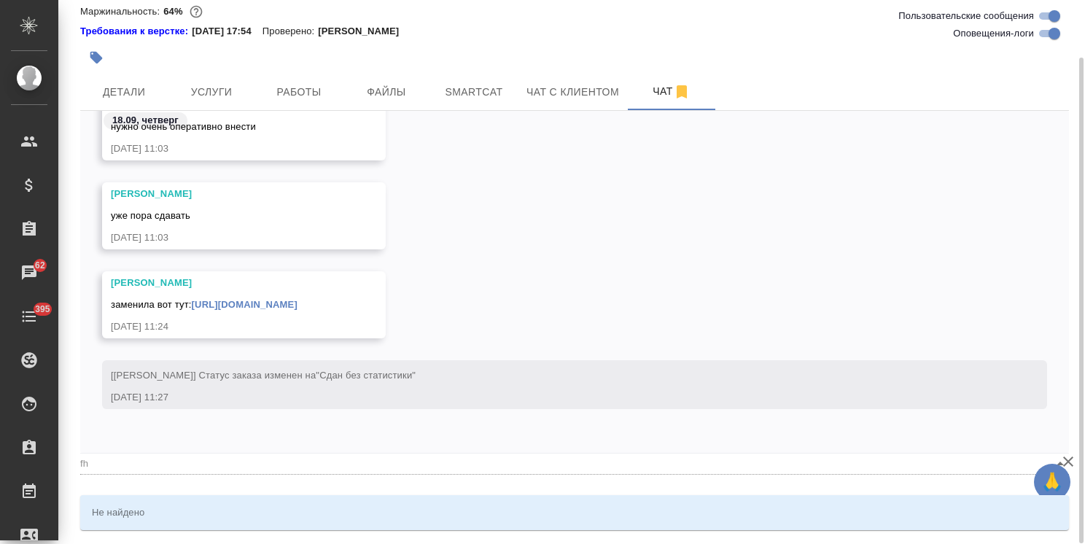
type input "f"
type textarea "@"
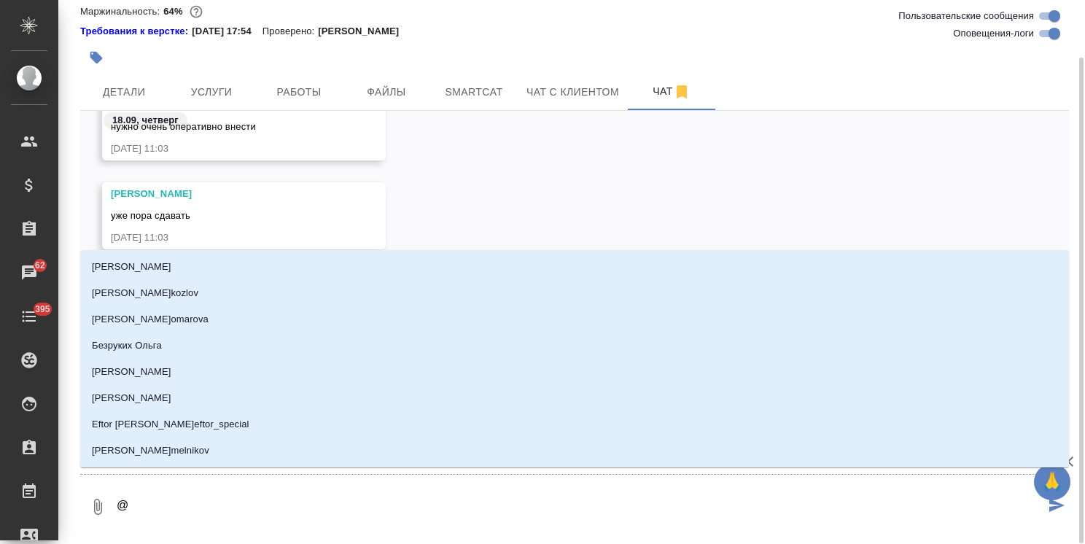
type textarea "@а"
type input "а"
type textarea "@ар"
type input "ар"
type textarea "@арс"
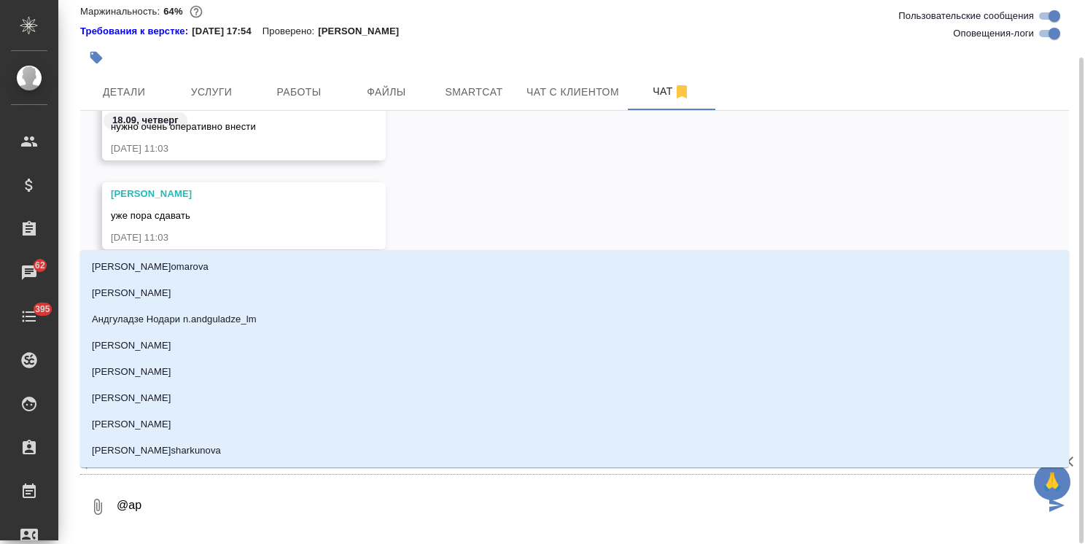
type input "арс"
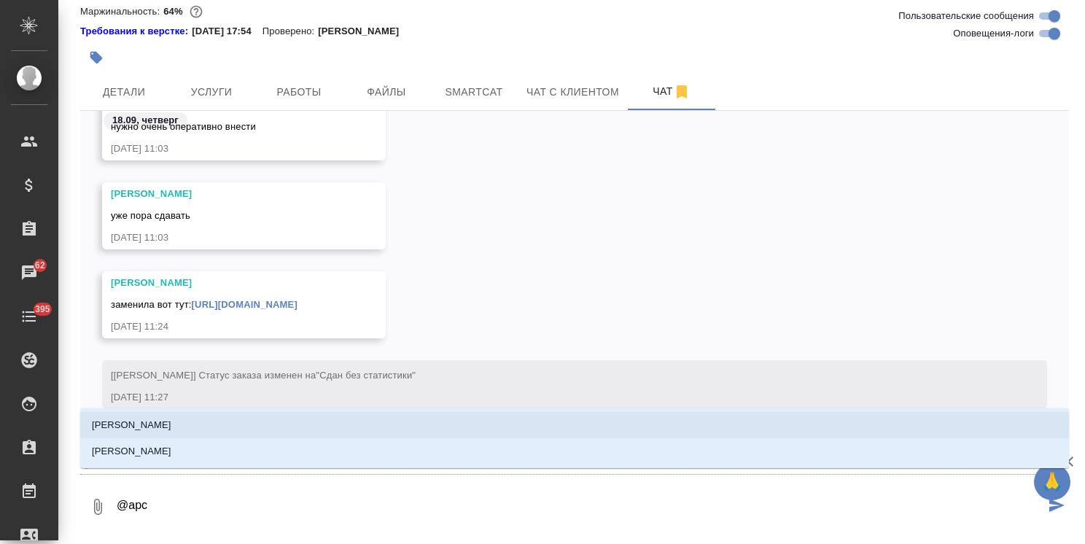
click at [190, 416] on li "Арсеньева Вера" at bounding box center [574, 425] width 988 height 26
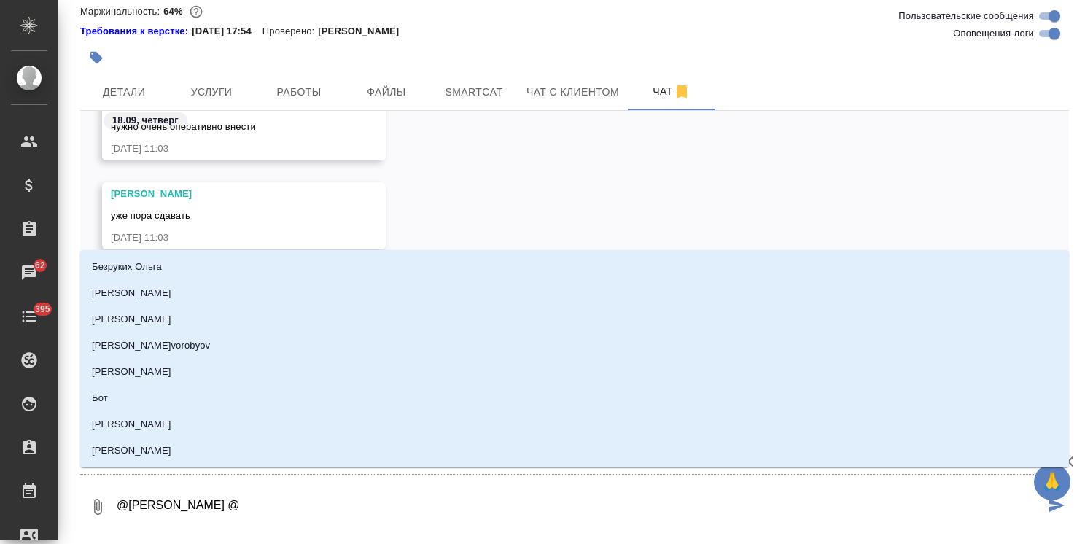
type textarea "@Арсеньева Вера @б"
type input "б"
type textarea "@Арсеньева Вера @бе"
type input "бе"
type textarea "@Арсеньева Вера @бел"
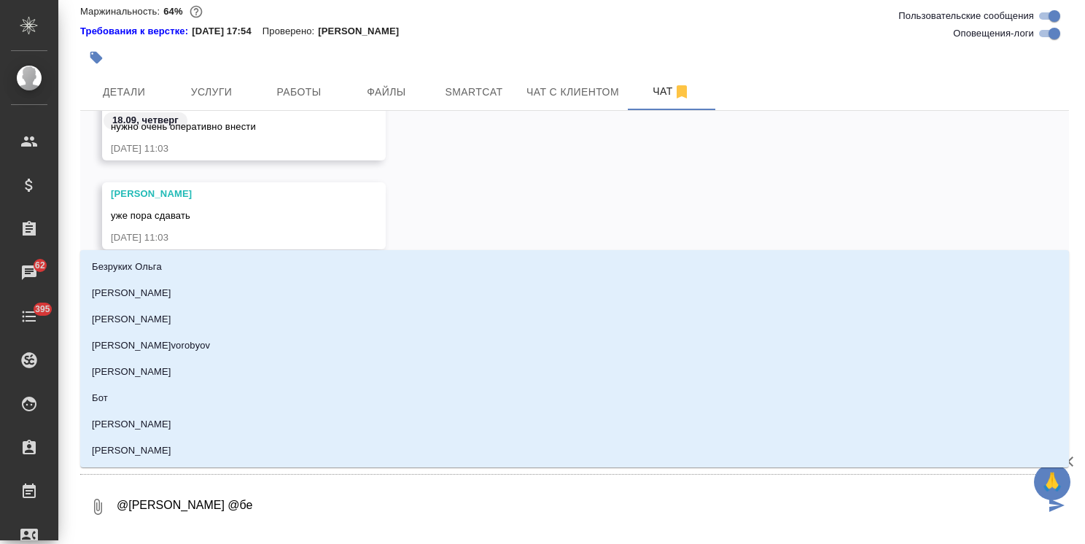
type input "бел"
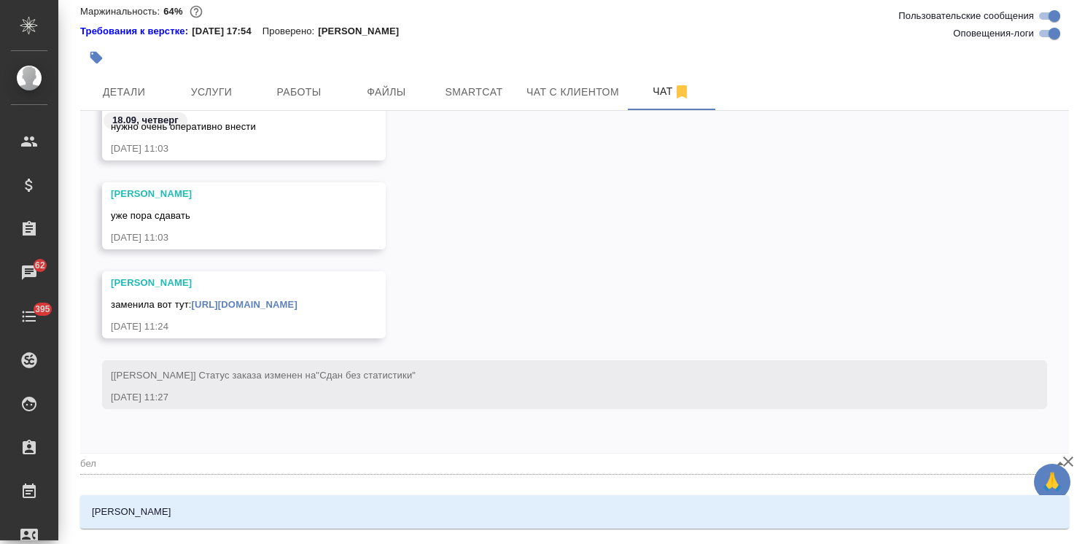
type textarea "@Арсеньева Вера @беля"
type input "беля"
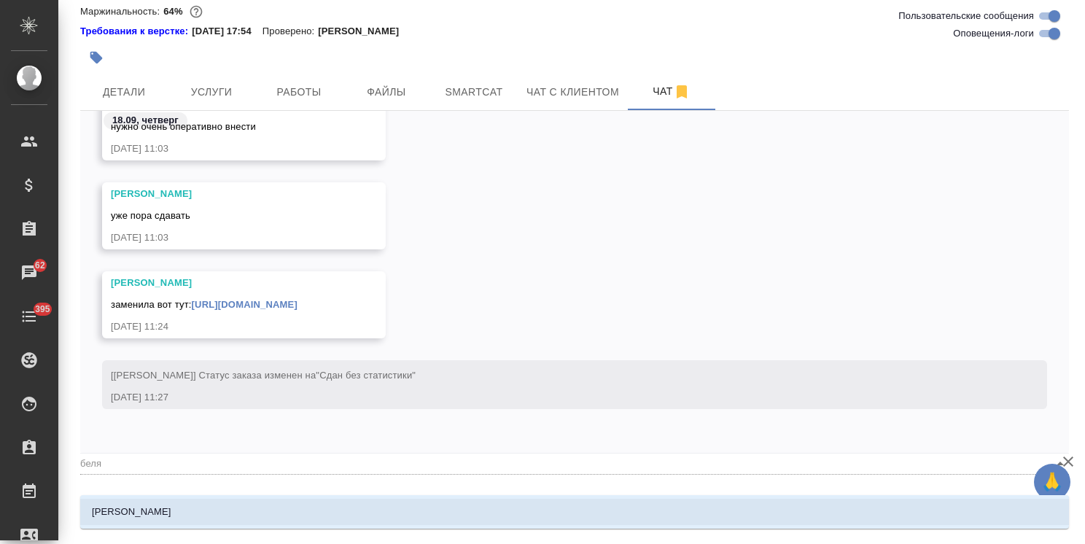
click at [168, 523] on li "Белякова Юлия" at bounding box center [574, 512] width 988 height 26
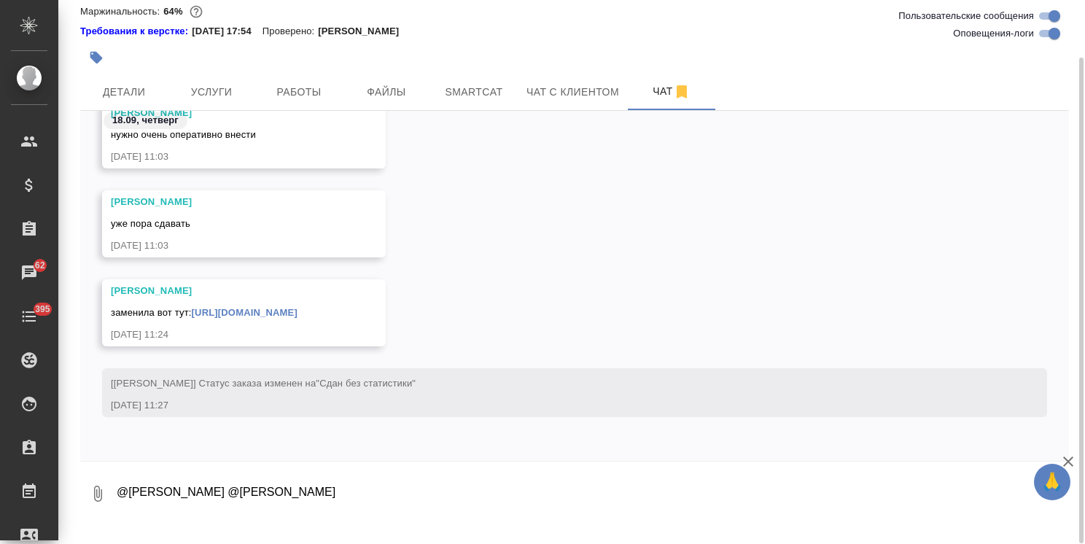
paste textarea "Ольга, добрый день, Во вложении правки на русском, и делаем сразу перевод на ка…"
type textarea "@Арсеньева Вера @Белякова Юлия Ольга, добрый день, Во вложении правки на русско…"
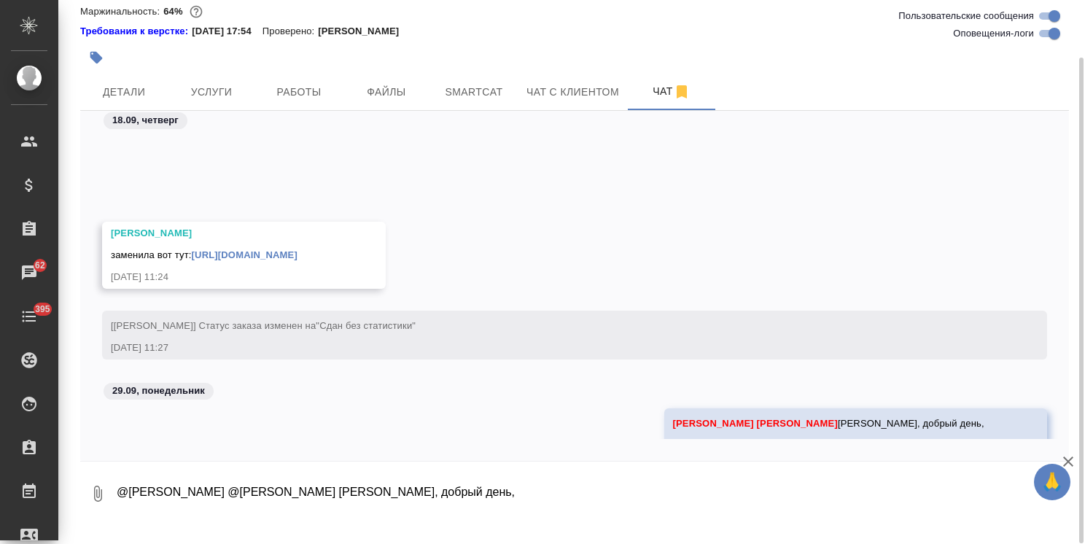
scroll to position [18518, 0]
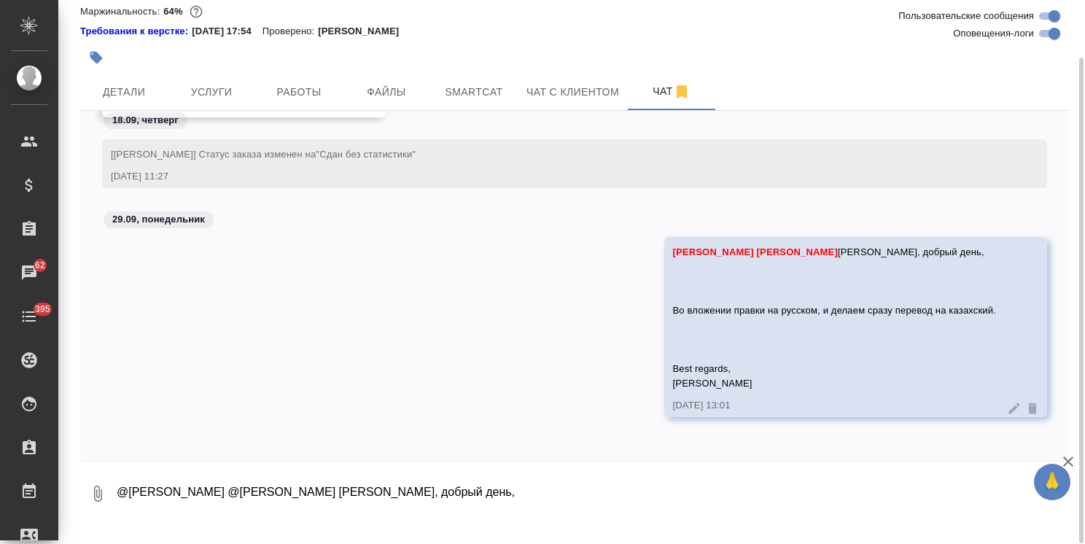
click at [268, 497] on textarea "@Арсеньева Вера @Белякова Юлия Ольга, добрый день, Во вложении правки на русско…" at bounding box center [592, 494] width 954 height 50
paste textarea "https://drive.awatera.com/s/4RsceWTZro3kcLs"
type textarea "https://drive.awatera.com/s/4RsceWTZro3kcLs"
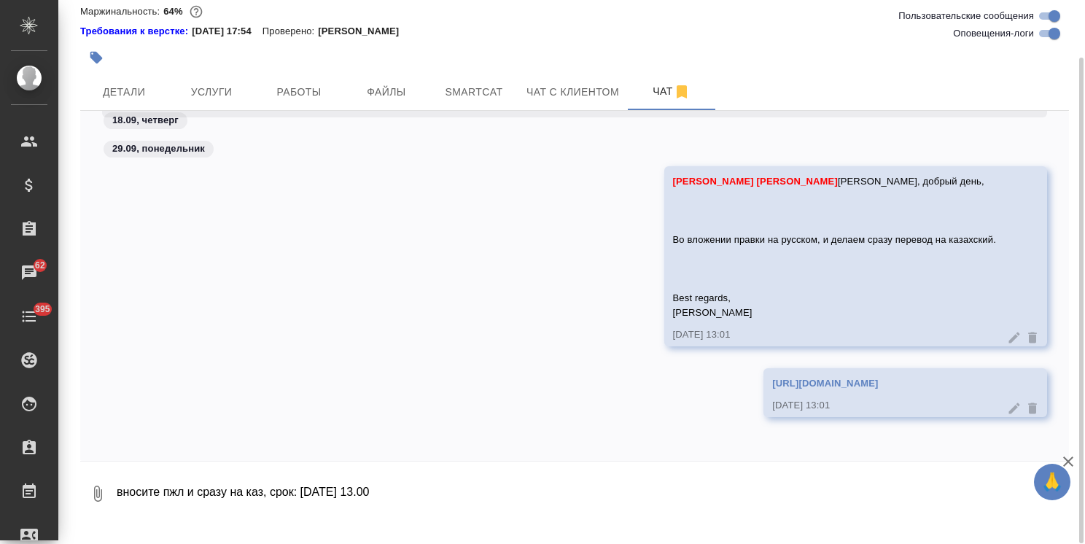
type textarea "вносите пжл и сразу на каз, срок: завтра 13.00"
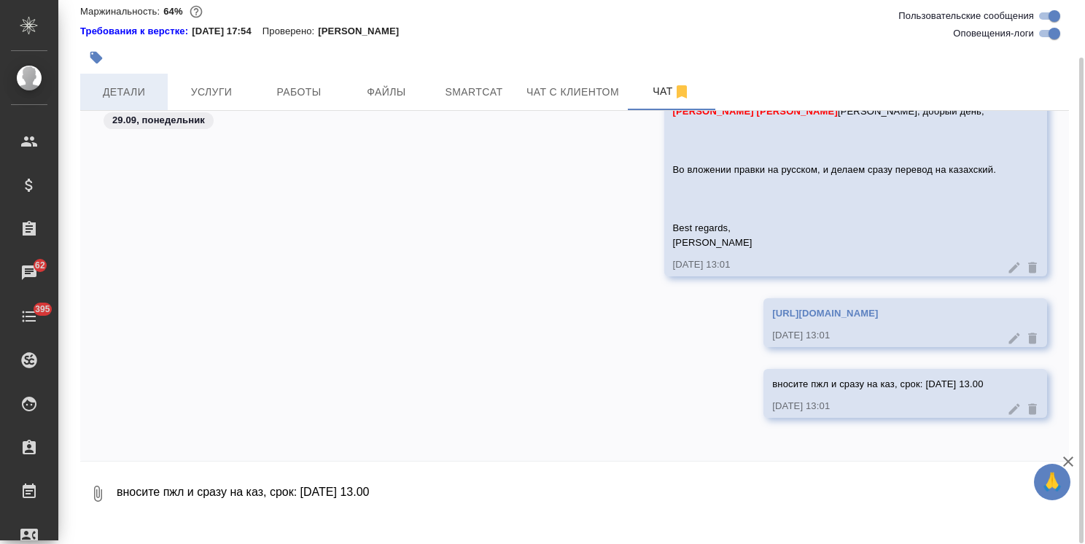
click at [147, 98] on button "Детали" at bounding box center [123, 92] width 87 height 36
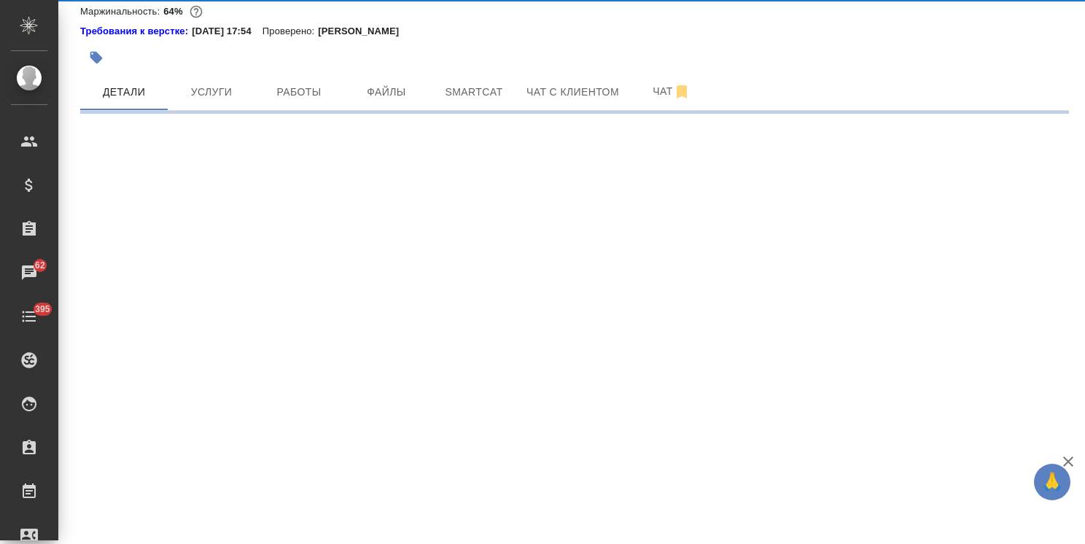
select select "RU"
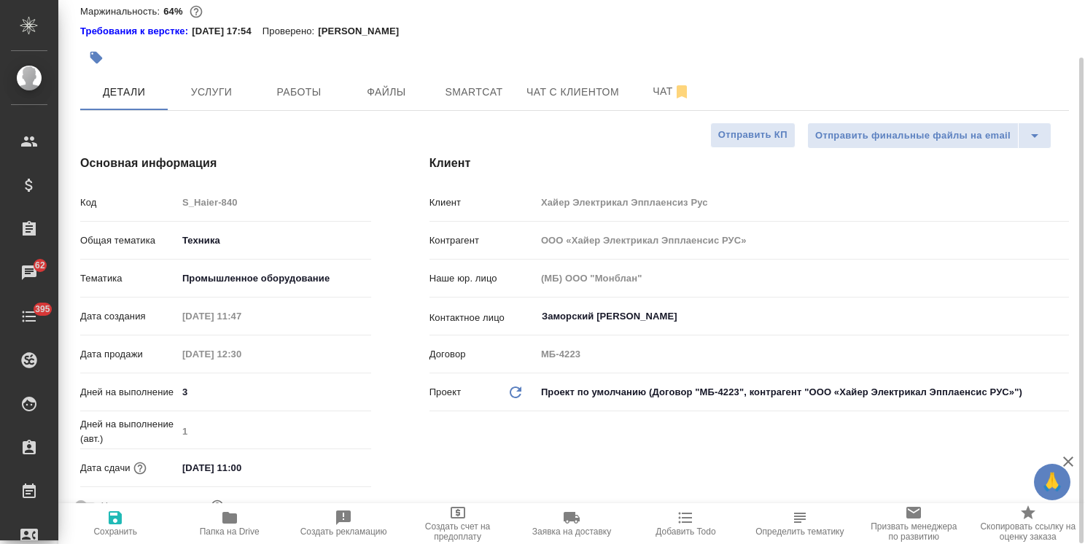
type textarea "x"
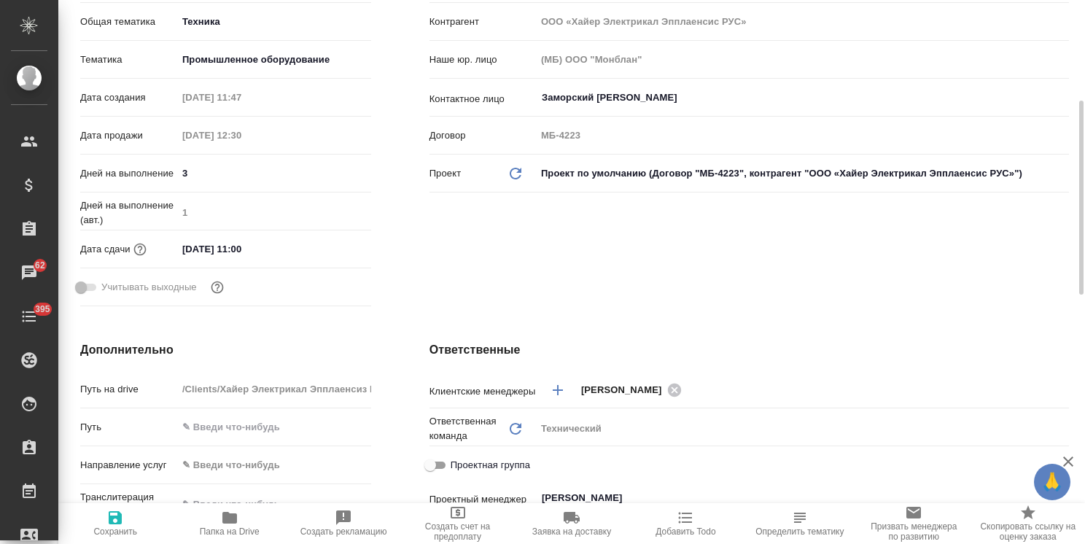
click at [271, 252] on div "Дата сдачи 18.09.2025 11:00" at bounding box center [225, 249] width 291 height 26
click at [316, 260] on div "18.09.2025 11:00" at bounding box center [274, 248] width 194 height 21
click at [261, 260] on input "18.09.2025 11:00" at bounding box center [241, 248] width 128 height 21
click at [329, 254] on icon "button" at bounding box center [328, 247] width 13 height 15
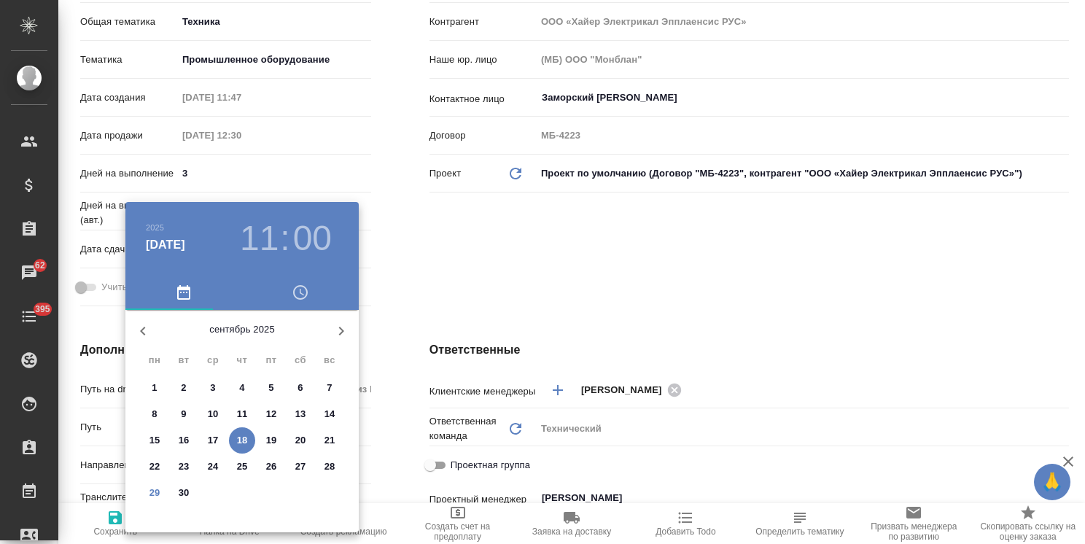
click at [182, 491] on p "30" at bounding box center [184, 493] width 11 height 15
type input "30.09.2025 11:00"
type textarea "x"
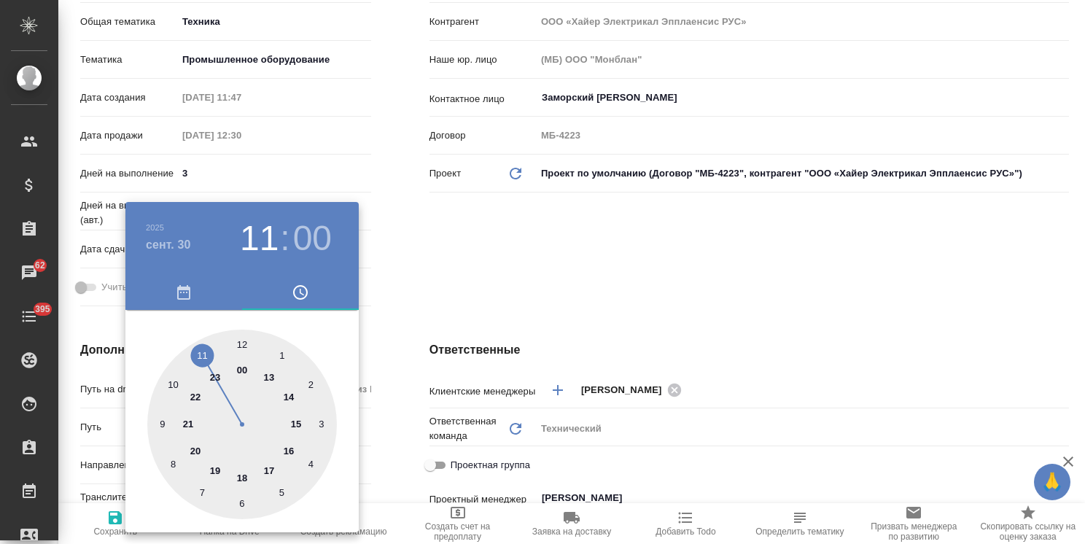
click at [403, 346] on div at bounding box center [542, 272] width 1085 height 544
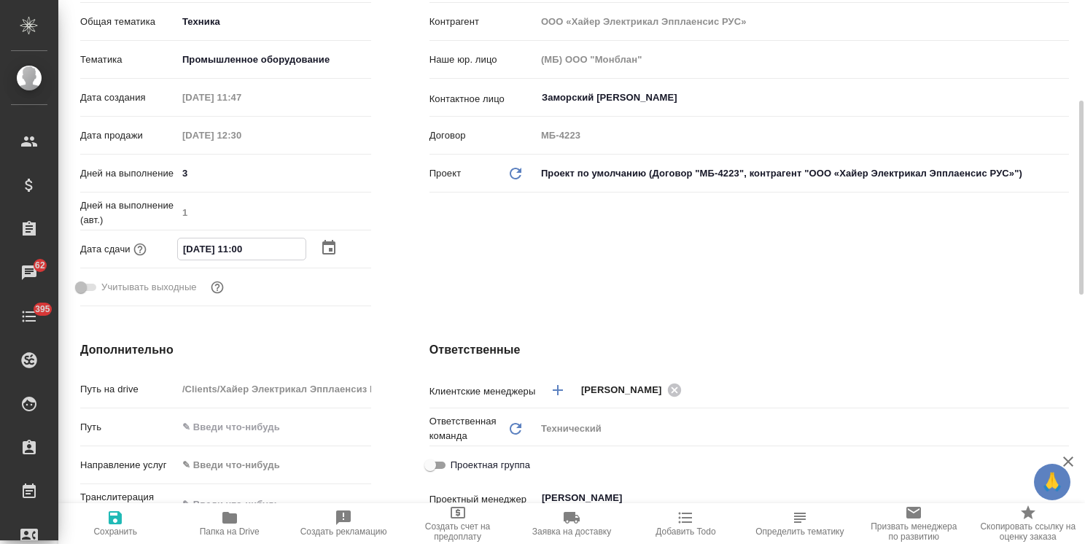
click at [238, 260] on input "30.09.2025 11:00" at bounding box center [242, 248] width 128 height 21
type input "30.09.2025 13:00"
type textarea "x"
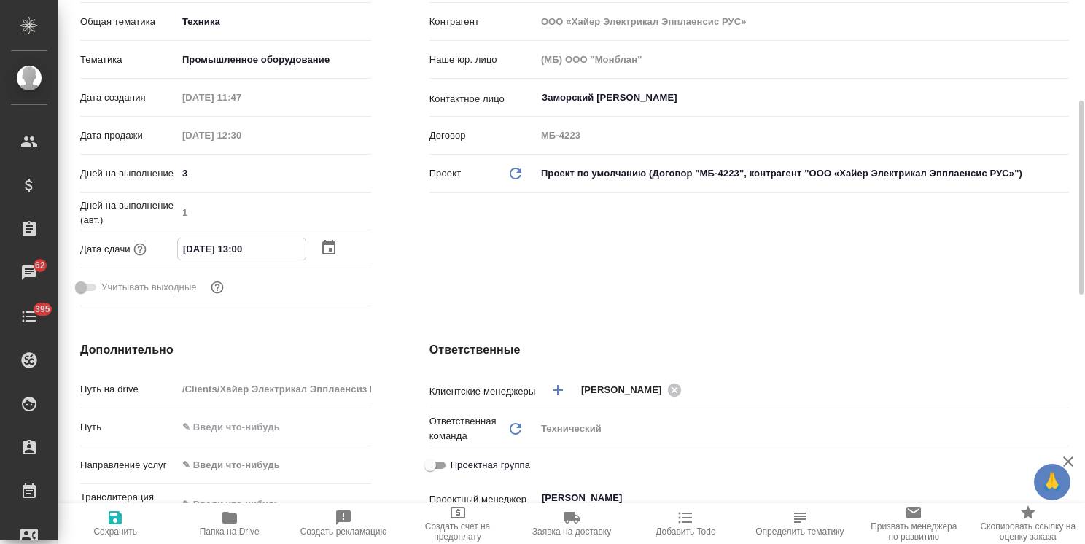
type input "30.09.2025 13:00"
click at [117, 518] on icon "button" at bounding box center [115, 517] width 13 height 13
type textarea "x"
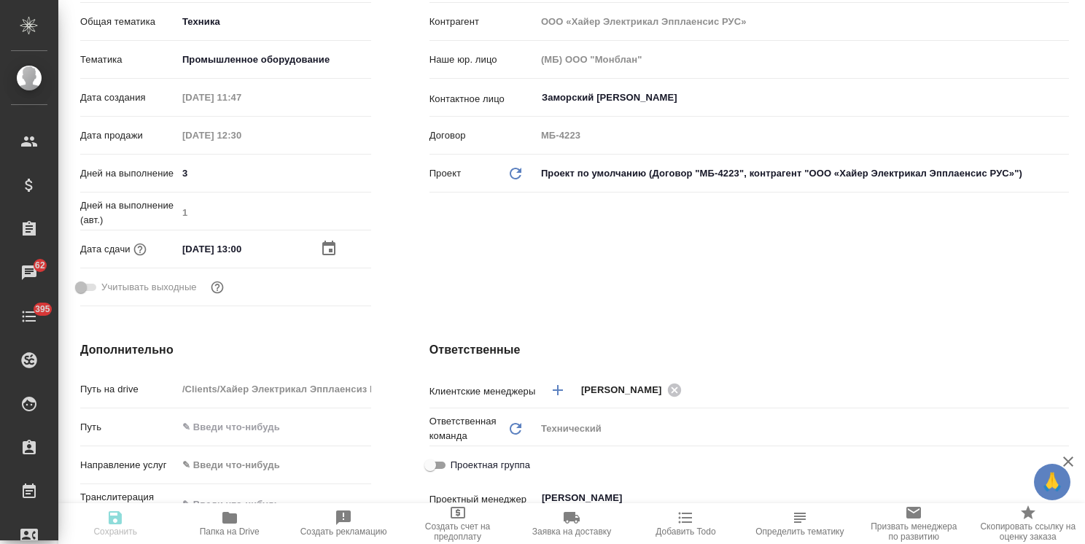
type textarea "x"
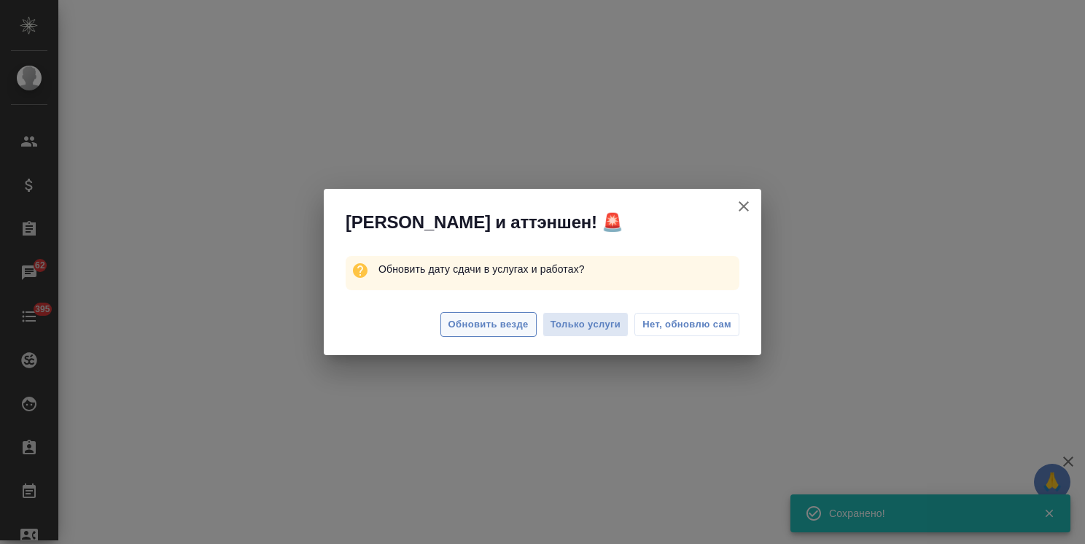
select select "RU"
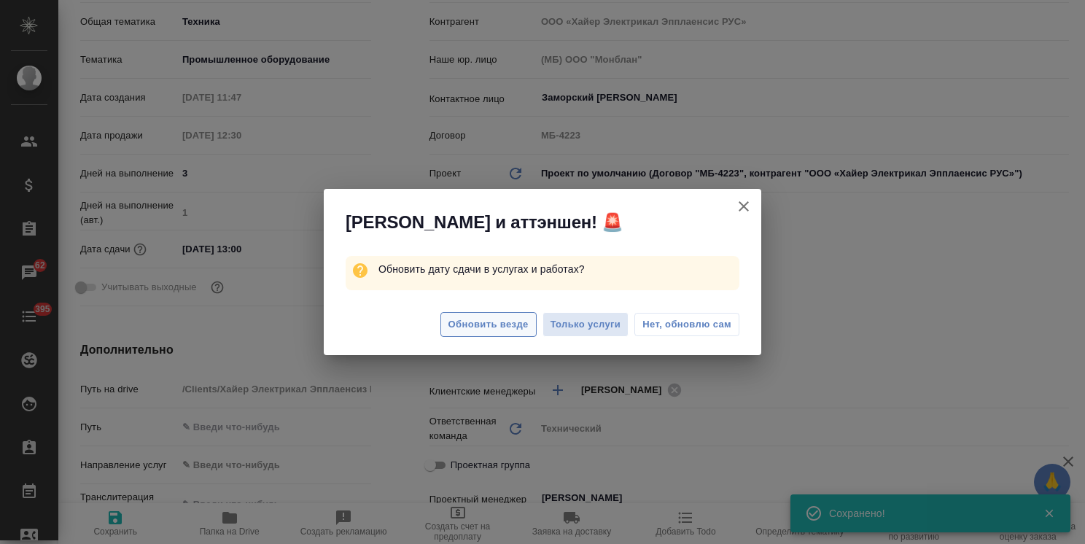
type textarea "x"
click at [475, 321] on span "Обновить везде" at bounding box center [488, 324] width 80 height 17
type textarea "x"
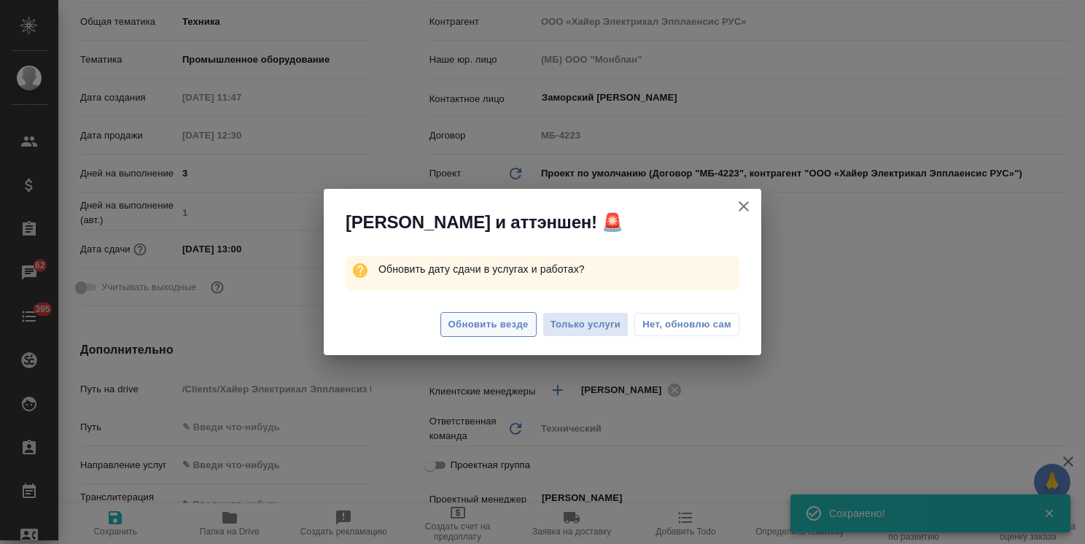
type textarea "x"
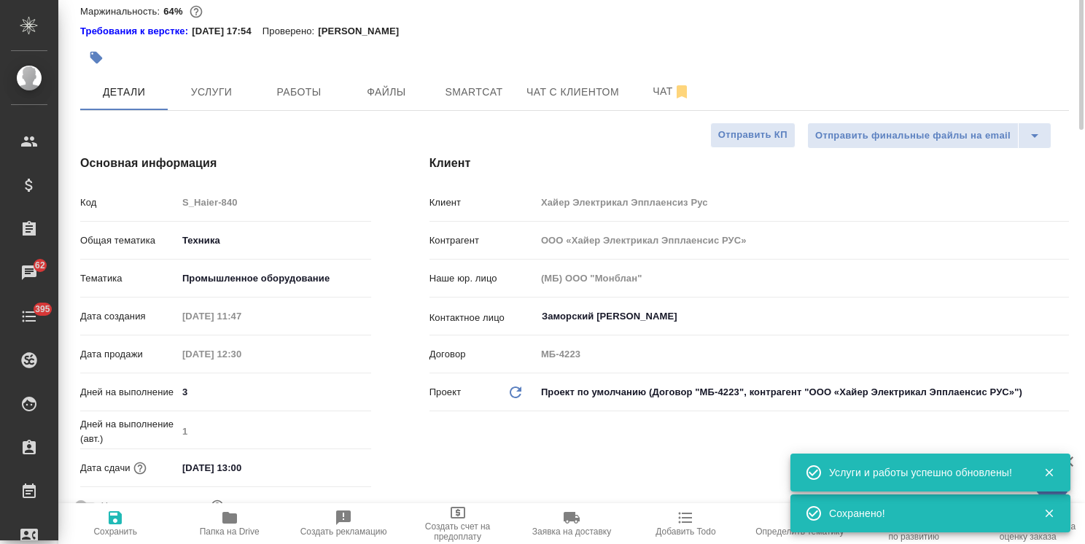
scroll to position [0, 0]
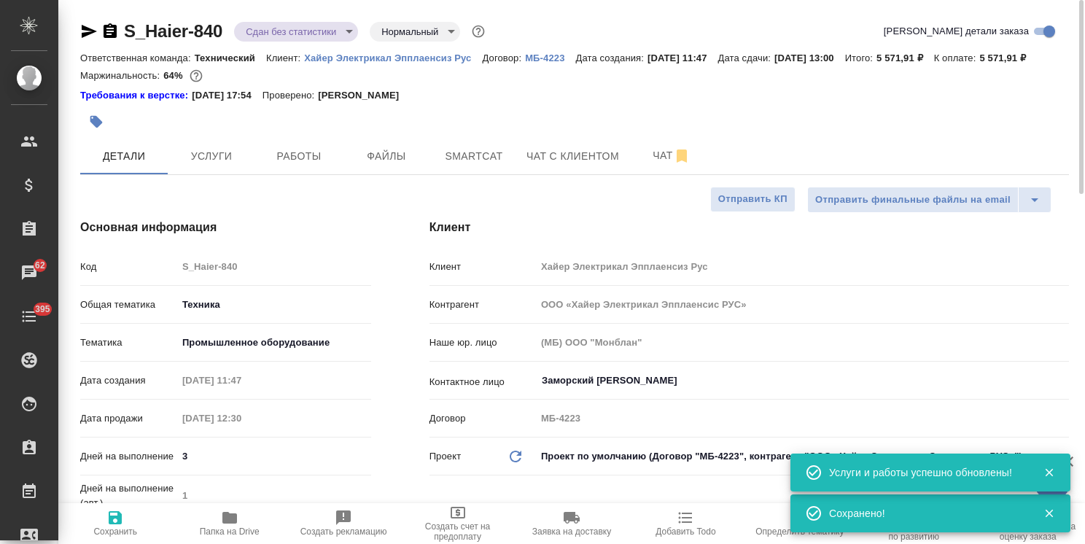
click at [319, 25] on body "🙏 .cls-1 fill:#fff; AWATERA Usmanova Olga Клиенты Спецификации Заказы 62 Чаты 3…" at bounding box center [542, 272] width 1085 height 544
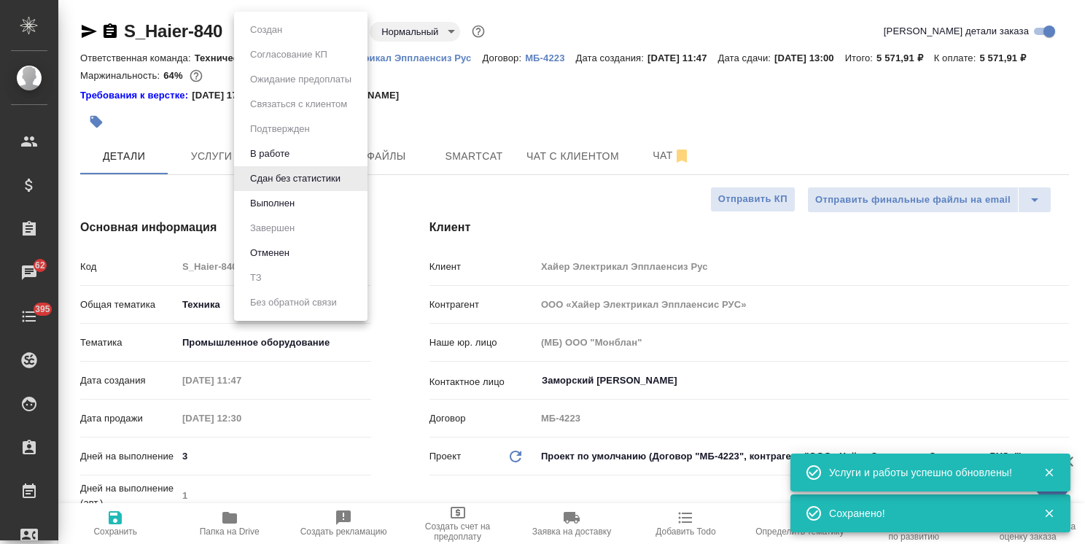
click at [280, 154] on button "В работе" at bounding box center [270, 154] width 48 height 16
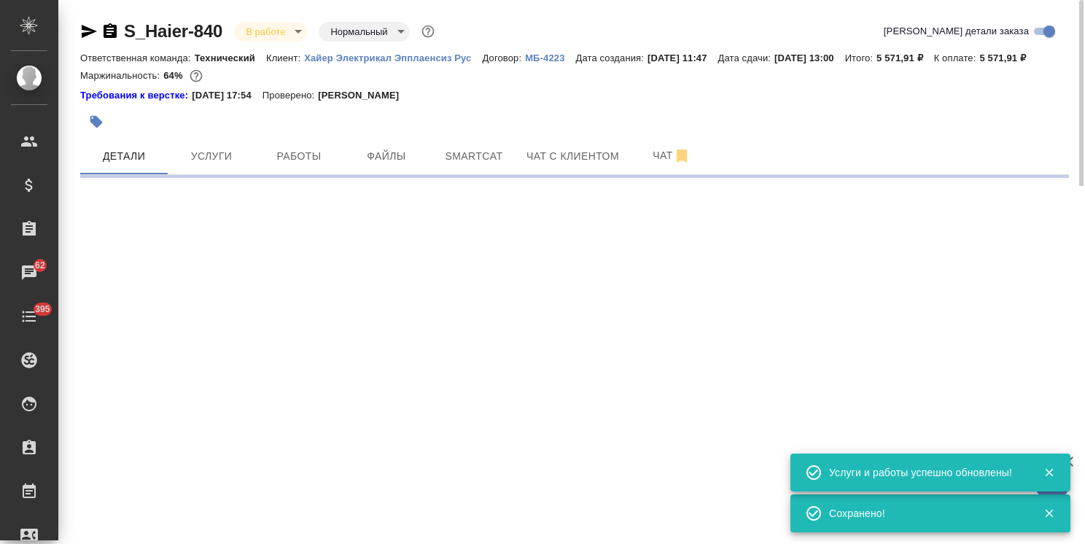
select select "RU"
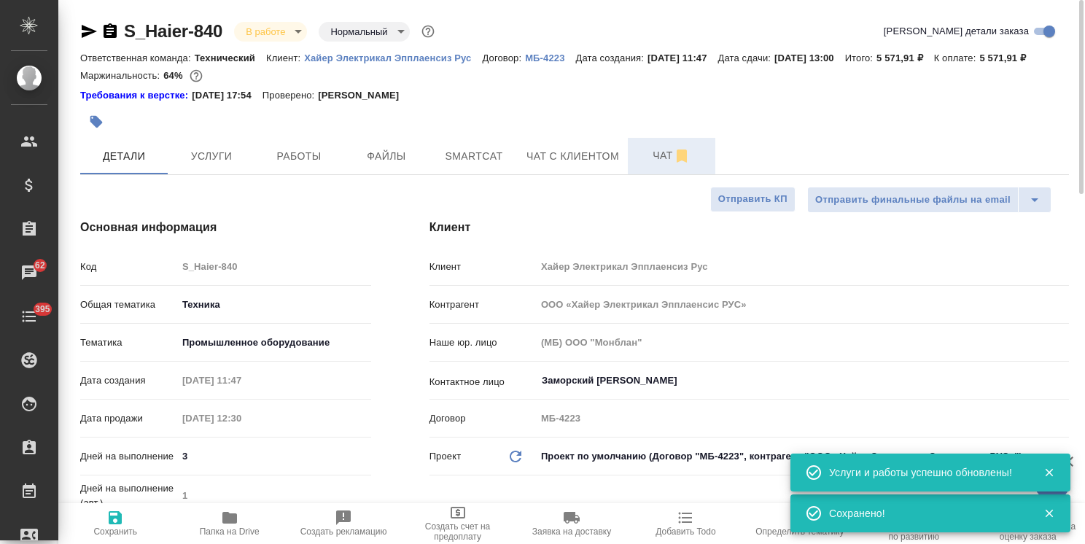
type textarea "x"
click at [656, 165] on span "Чат" at bounding box center [671, 156] width 70 height 18
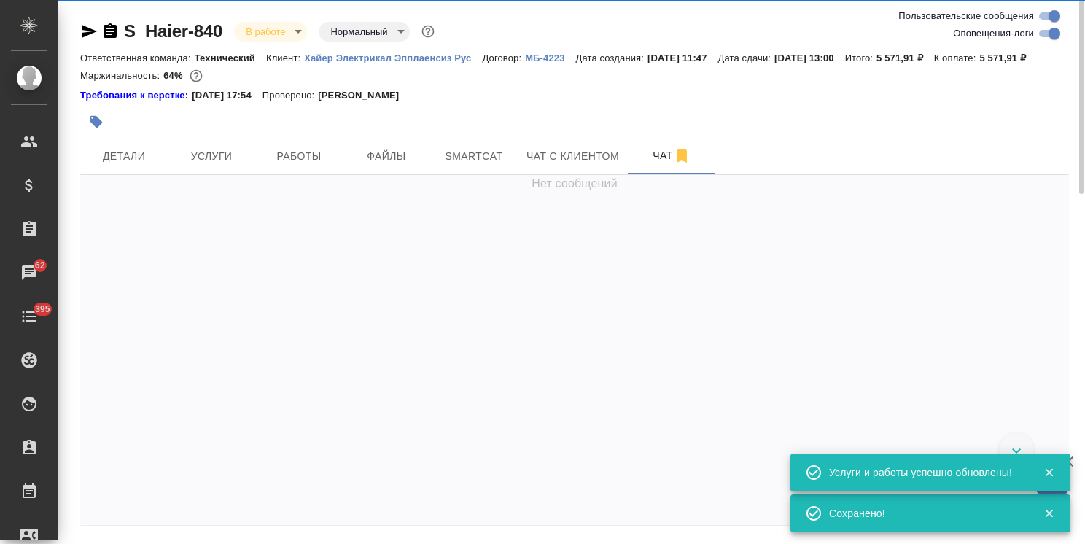
scroll to position [19026, 0]
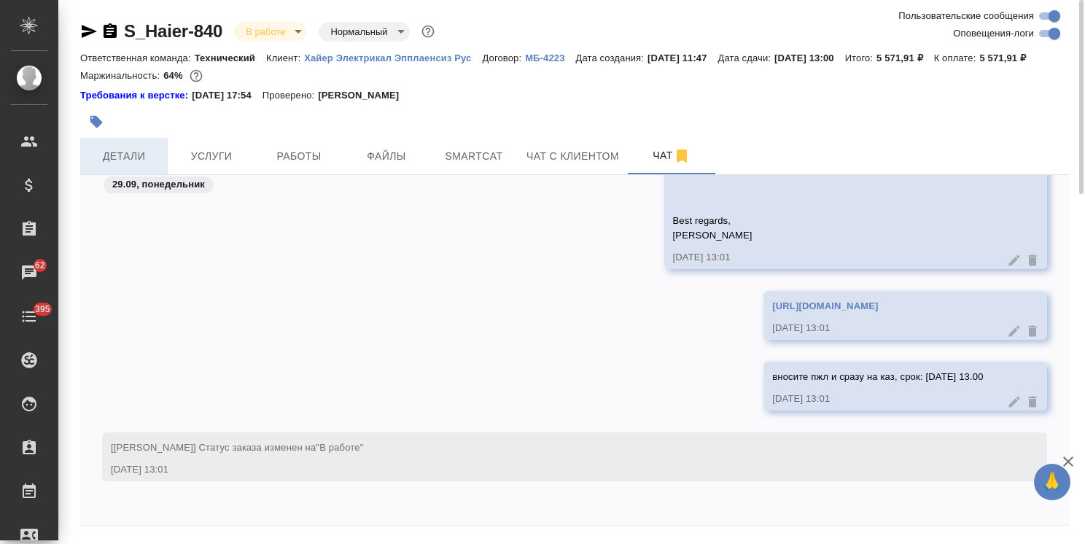
click at [110, 165] on span "Детали" at bounding box center [124, 156] width 70 height 18
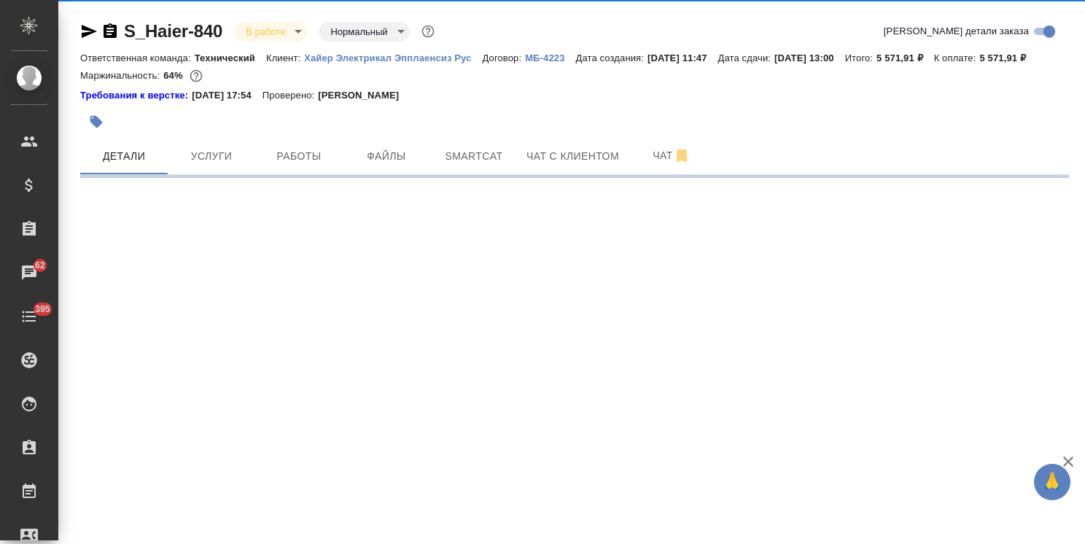
select select "RU"
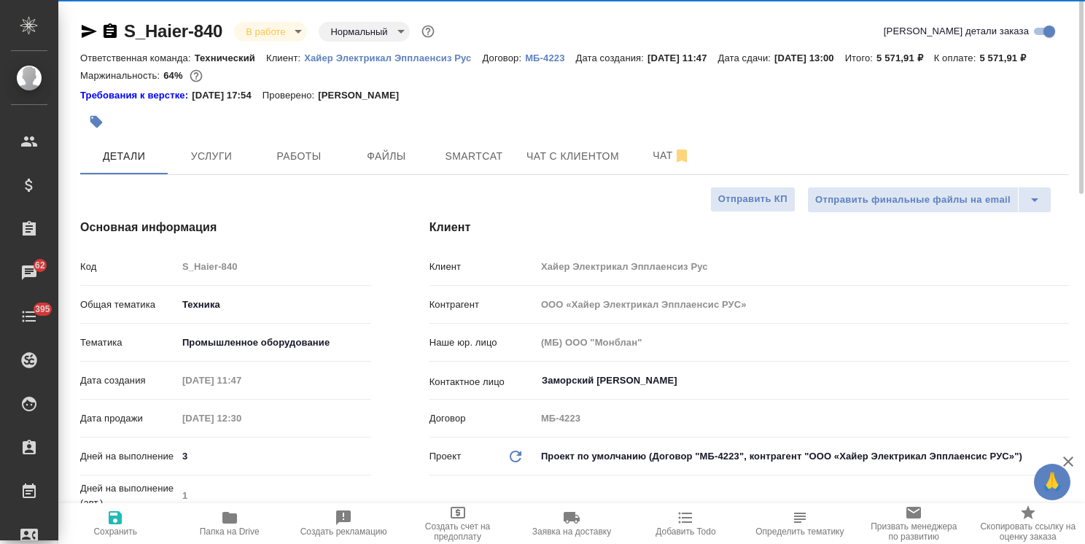
type textarea "x"
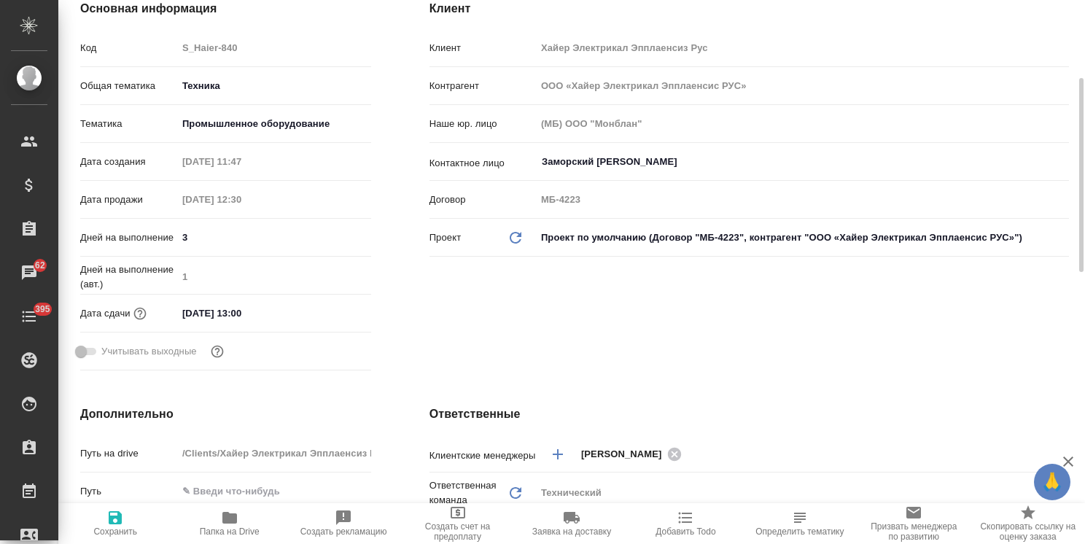
scroll to position [146, 0]
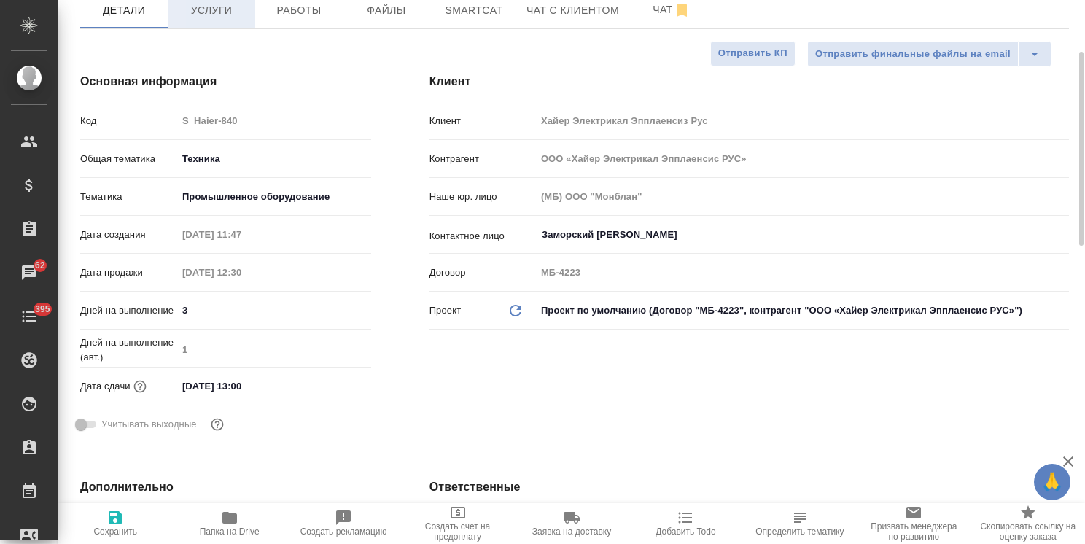
type textarea "x"
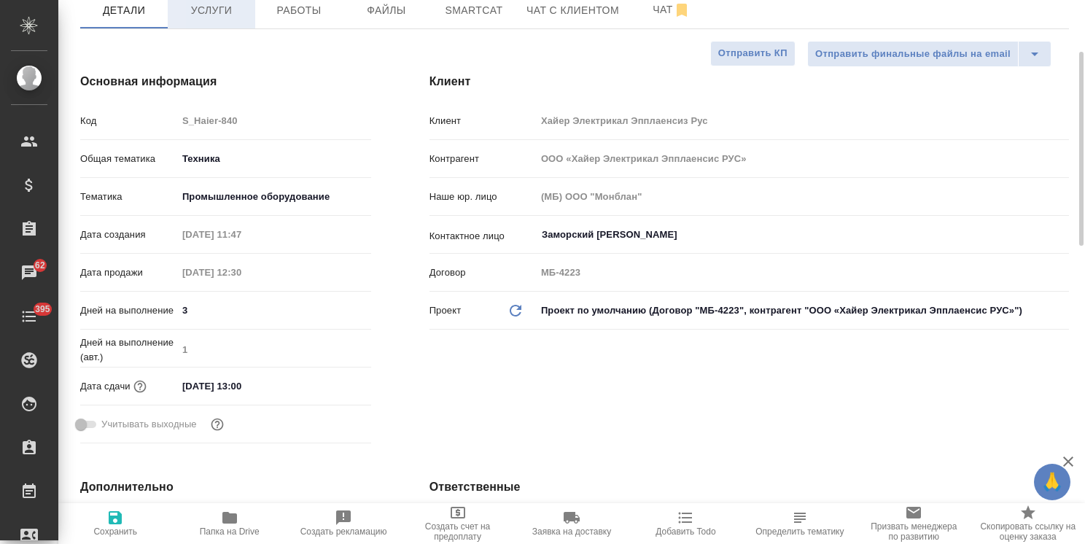
type textarea "x"
click at [644, 19] on span "Чат" at bounding box center [671, 10] width 70 height 18
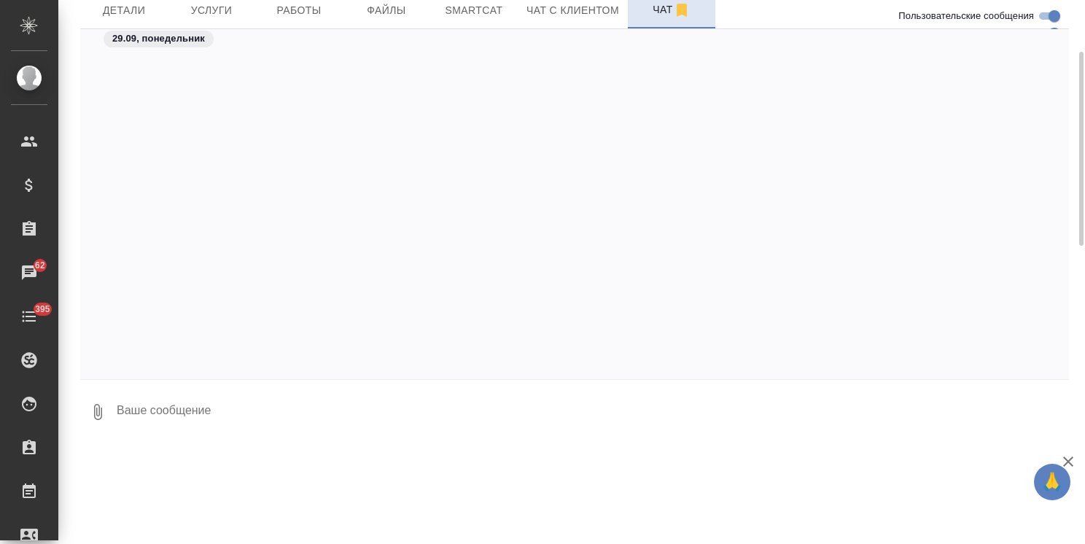
scroll to position [19026, 0]
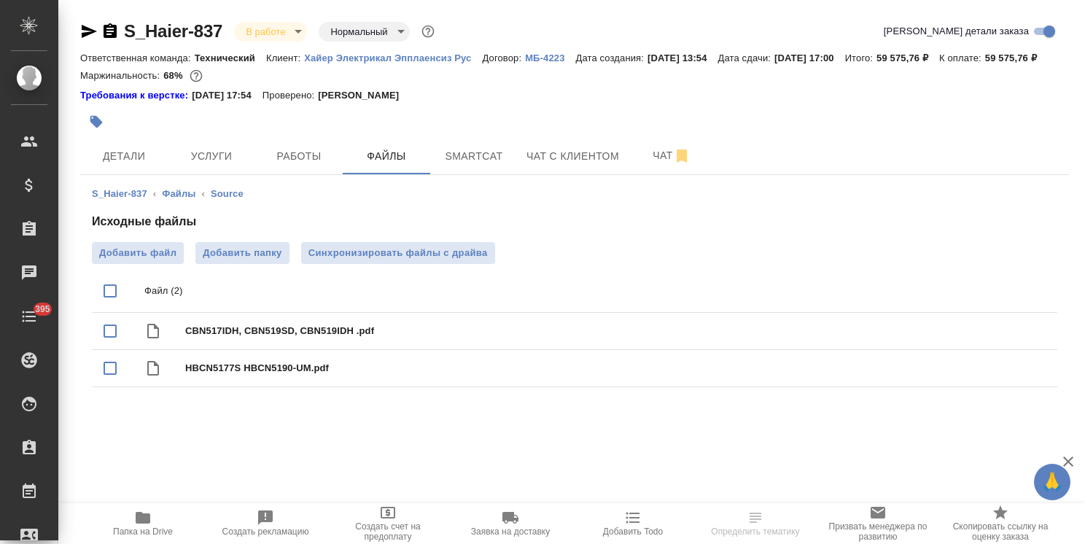
click at [149, 520] on icon "button" at bounding box center [143, 518] width 15 height 12
click at [376, 260] on span "Синхронизировать файлы с драйва" at bounding box center [397, 253] width 179 height 15
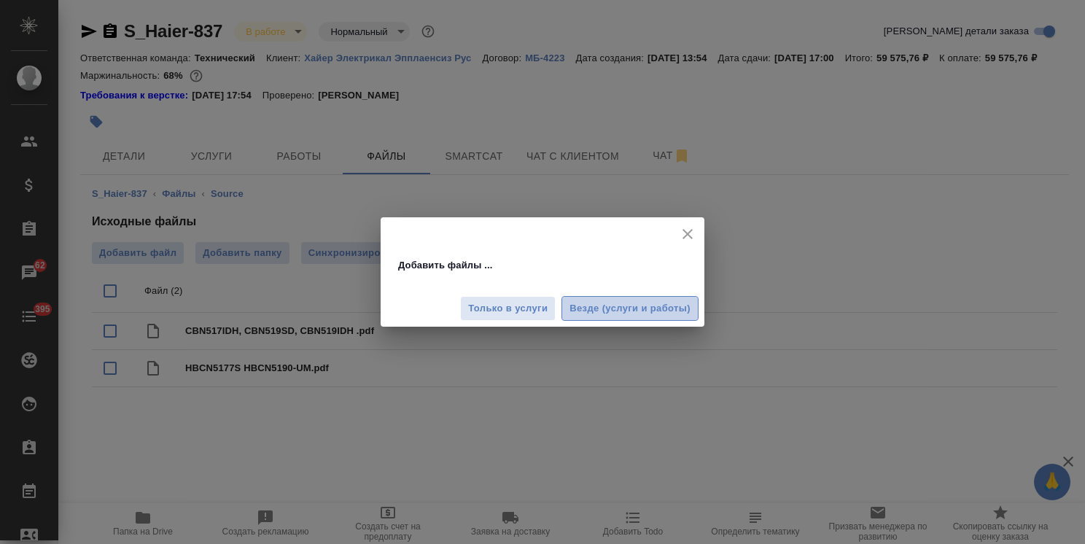
click at [607, 302] on span "Везде (услуги и работы)" at bounding box center [629, 308] width 121 height 17
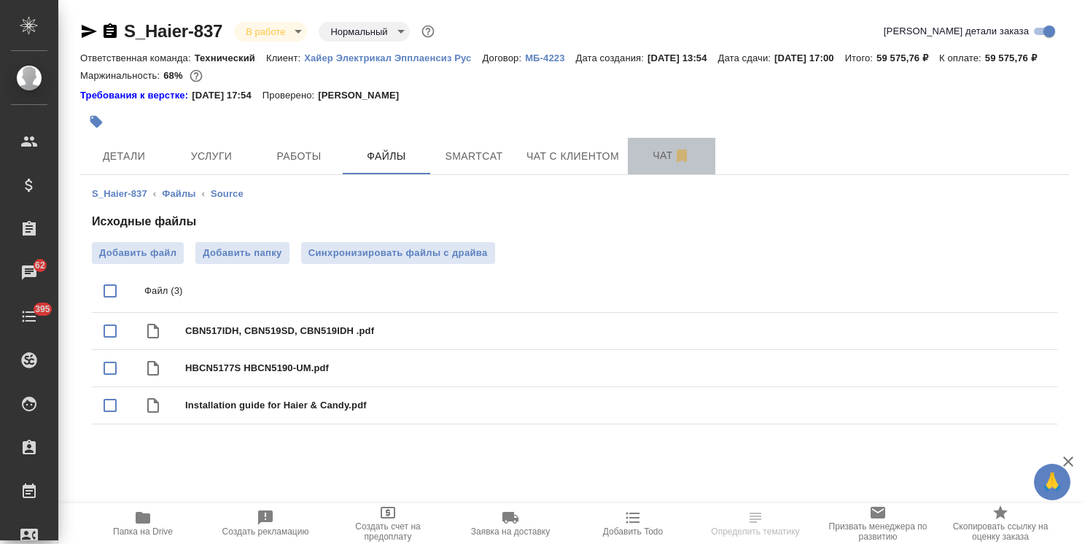
click at [668, 165] on span "Чат" at bounding box center [671, 156] width 70 height 18
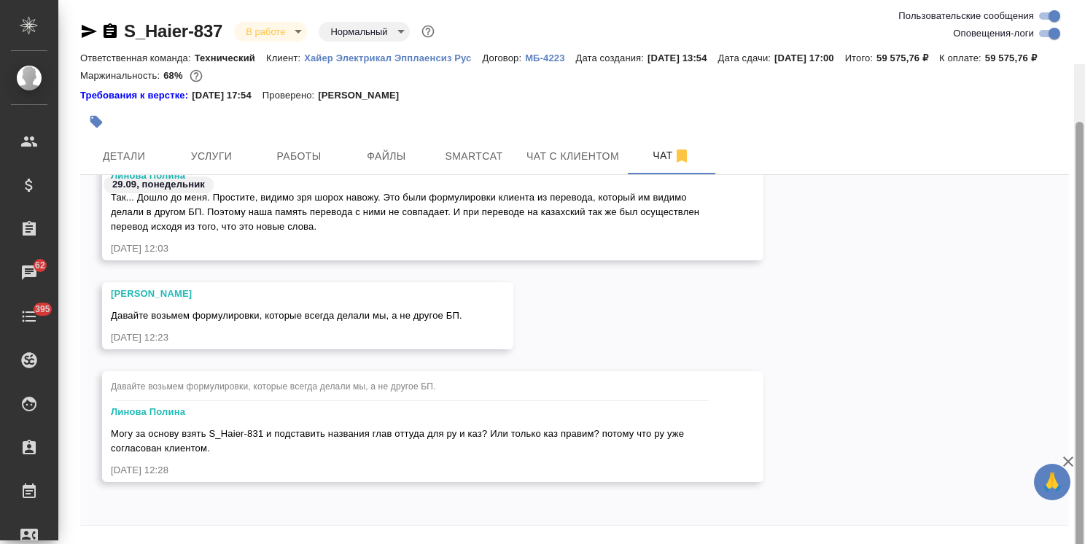
scroll to position [64, 0]
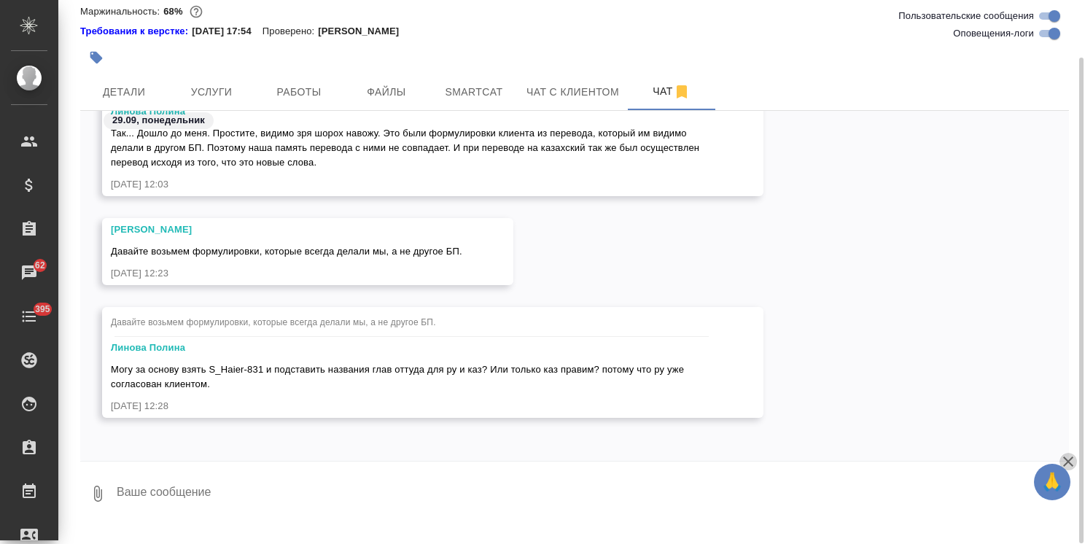
click at [1064, 460] on icon "button" at bounding box center [1067, 461] width 17 height 17
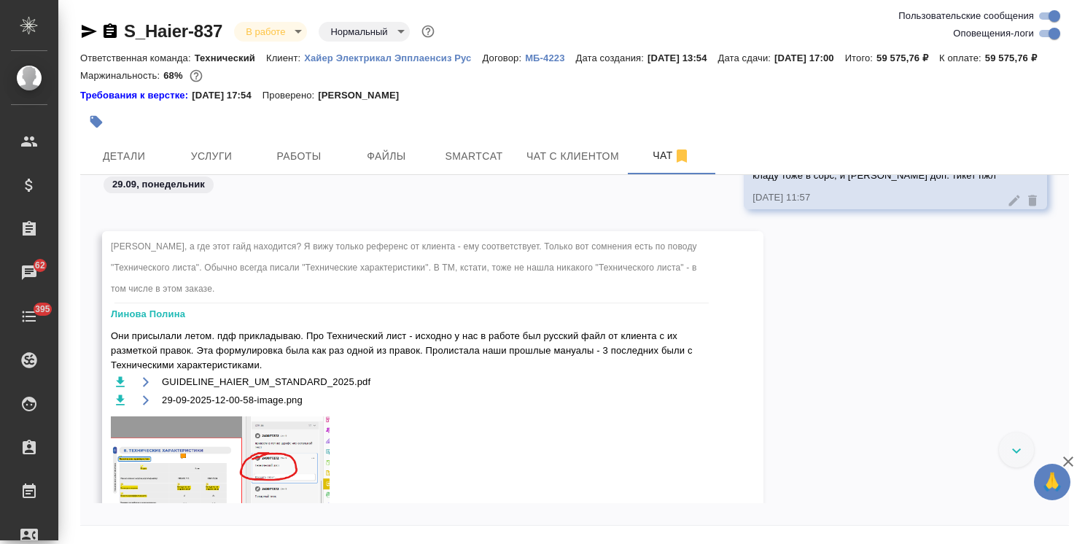
scroll to position [58535, 0]
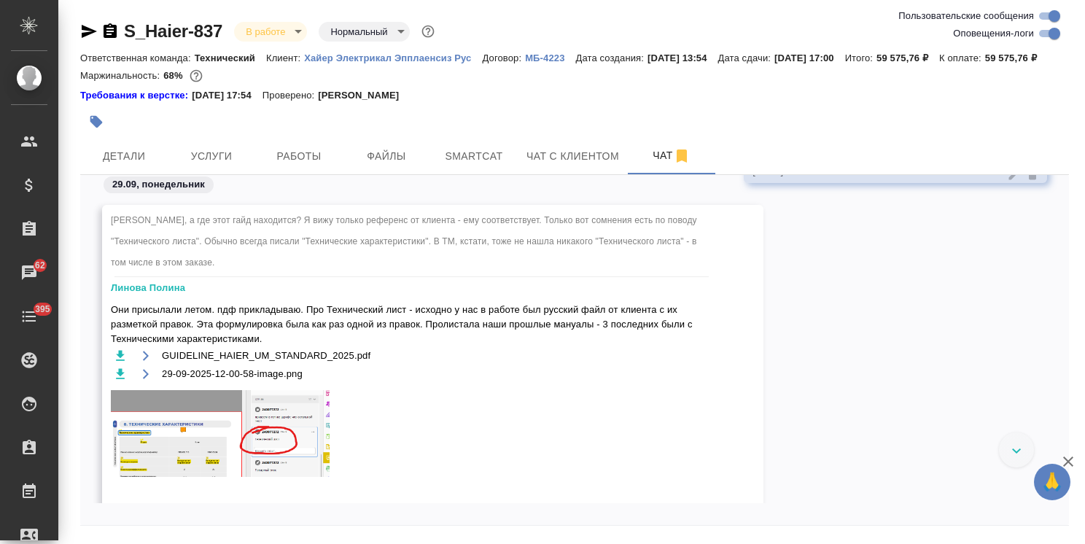
click at [1059, 461] on icon "button" at bounding box center [1067, 461] width 17 height 17
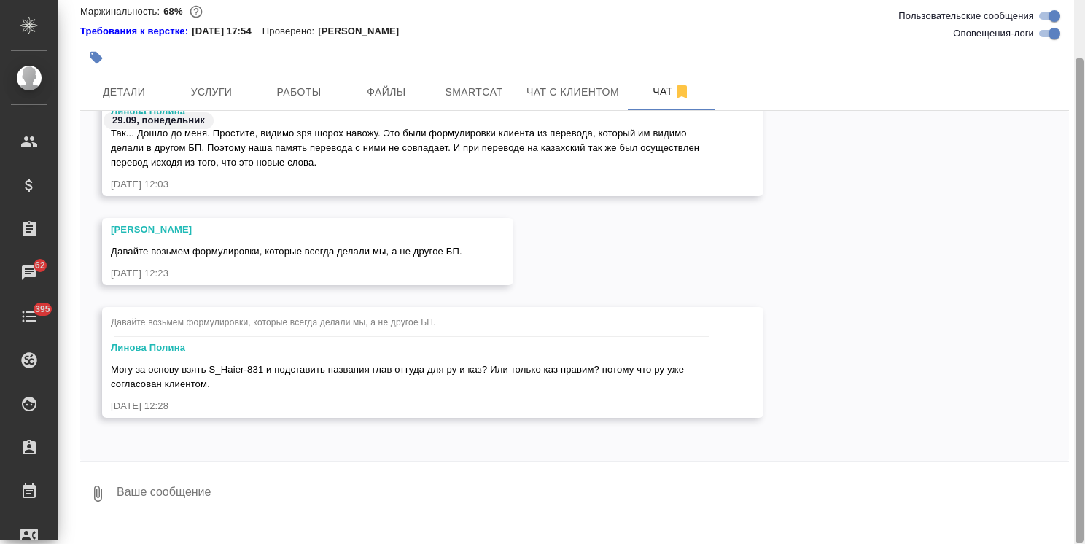
scroll to position [64, 0]
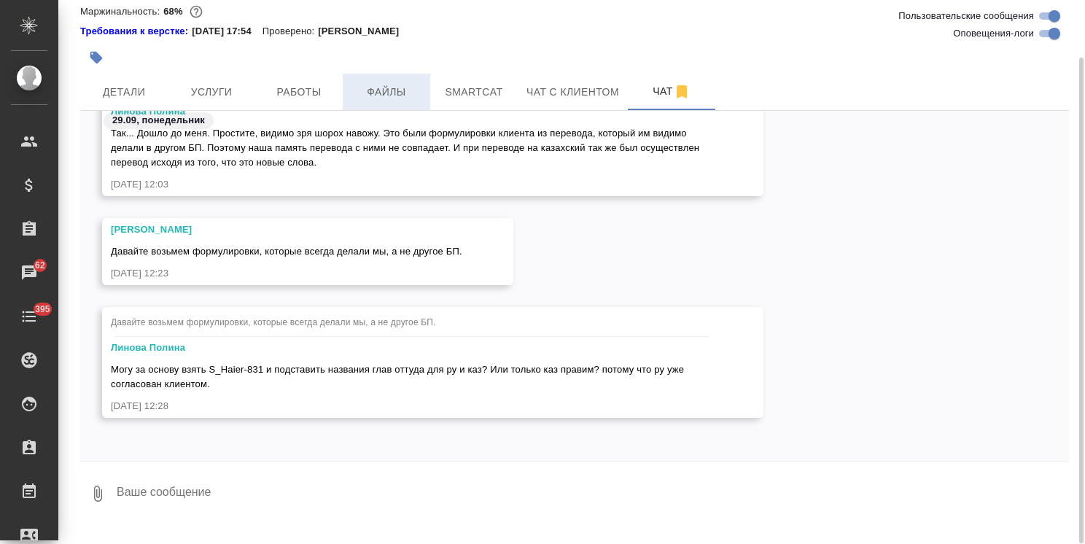
click at [412, 101] on span "Файлы" at bounding box center [386, 92] width 70 height 18
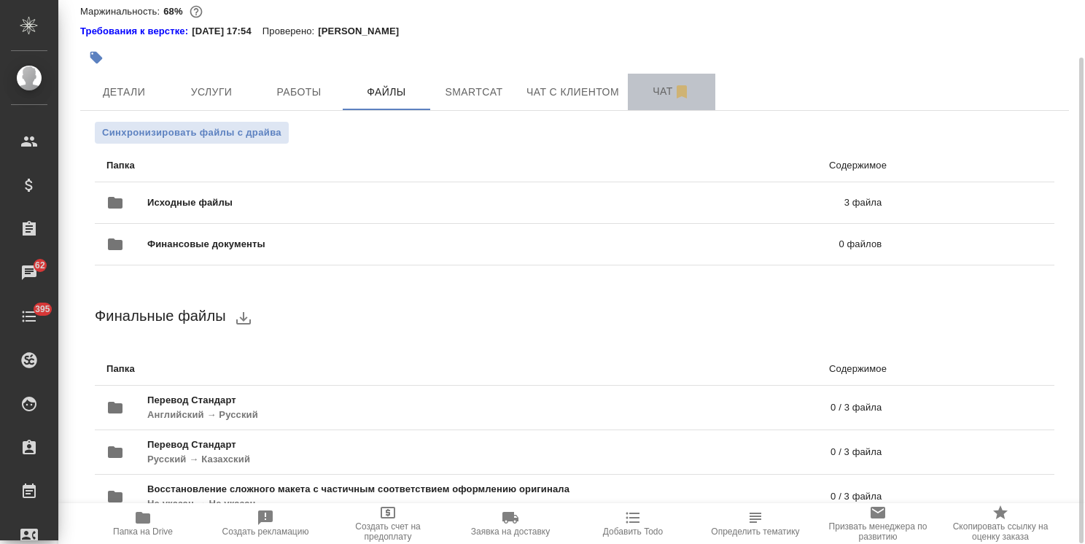
click at [655, 101] on span "Чат" at bounding box center [671, 91] width 70 height 18
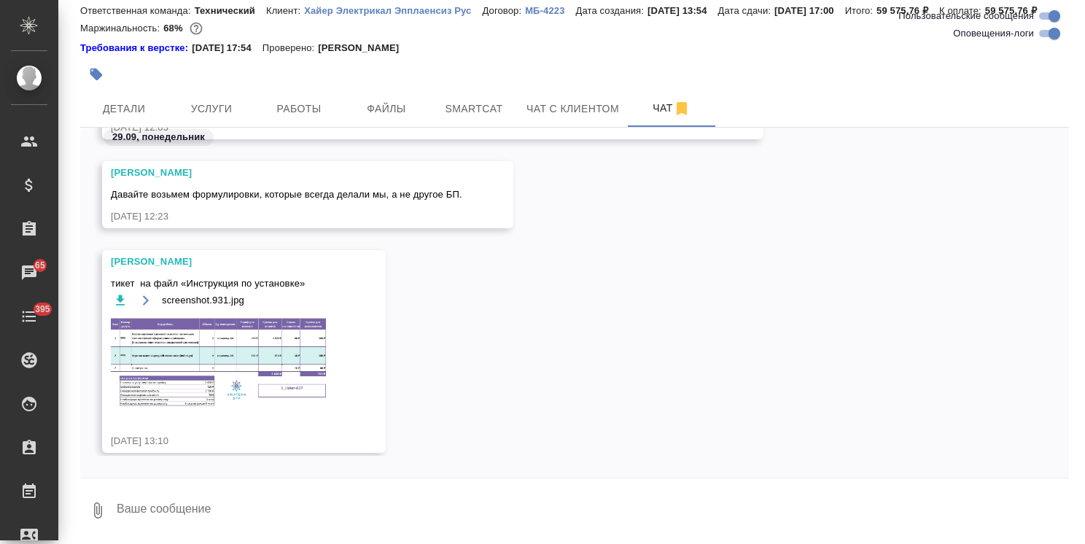
scroll to position [58630, 0]
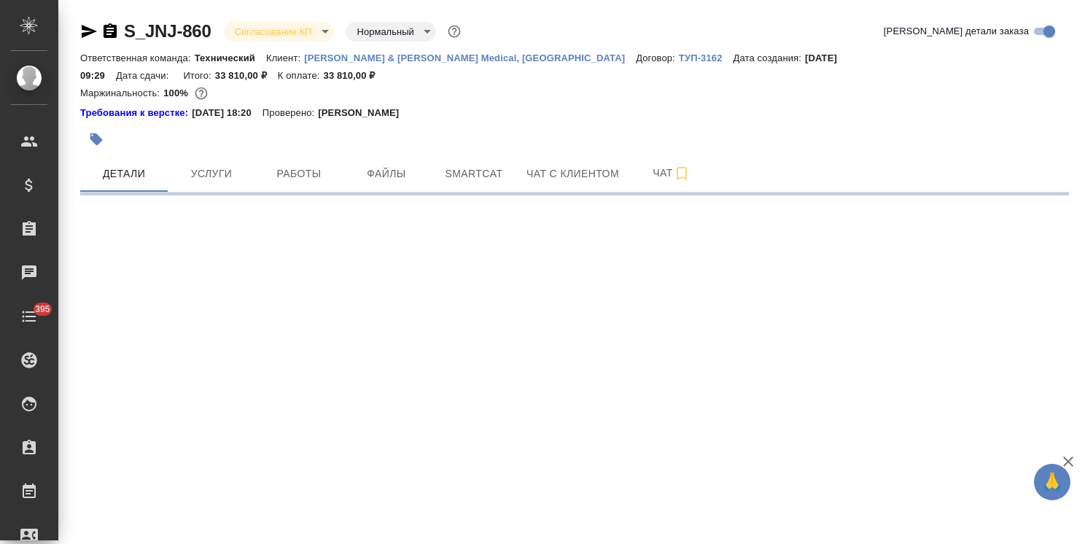
select select "RU"
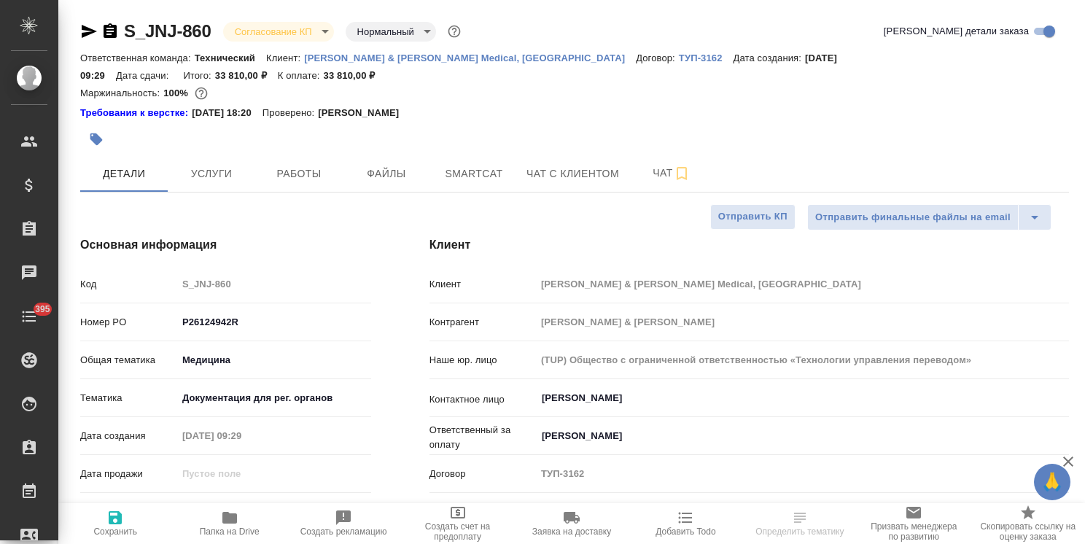
type textarea "x"
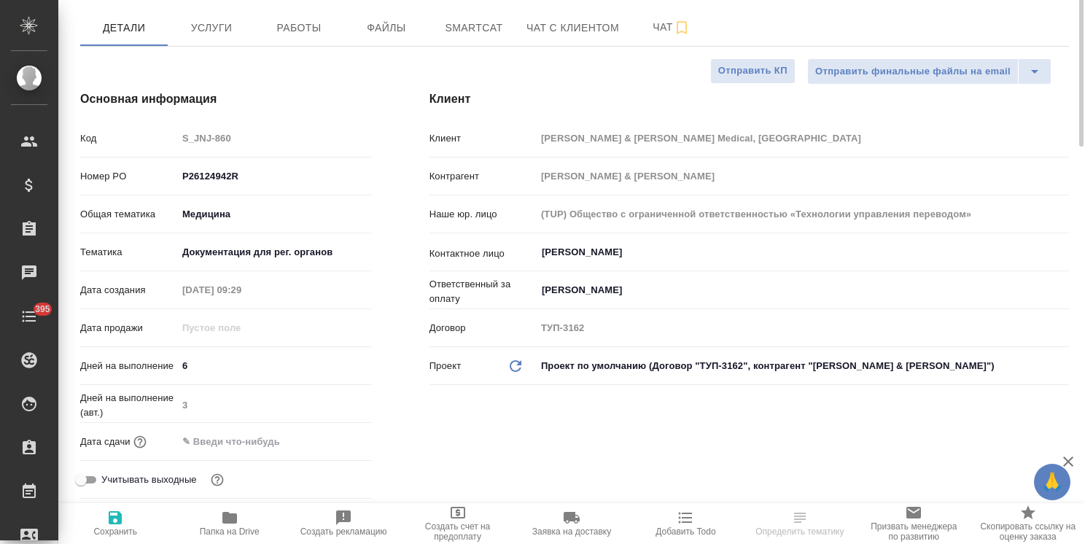
type textarea "x"
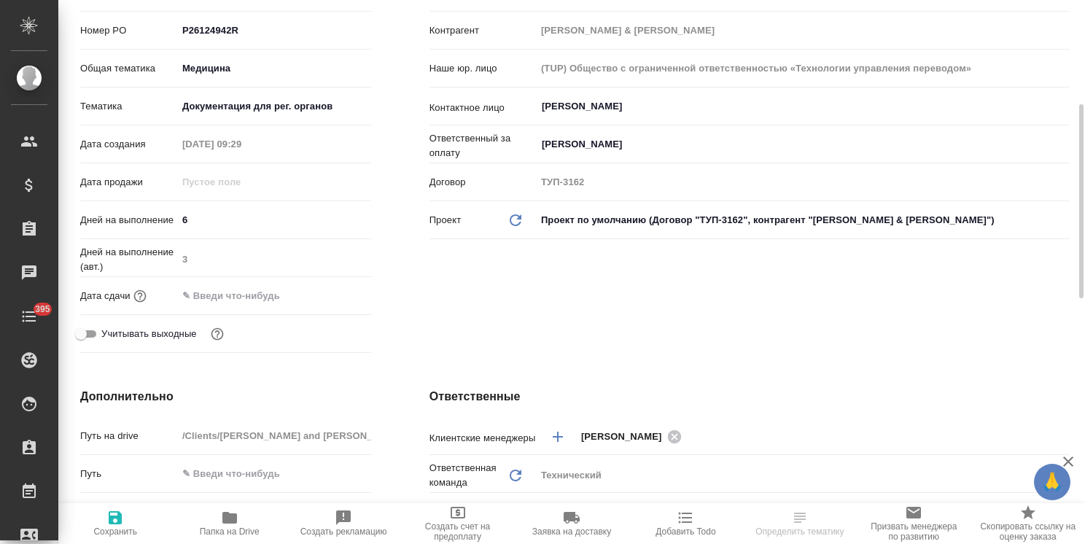
type textarea "x"
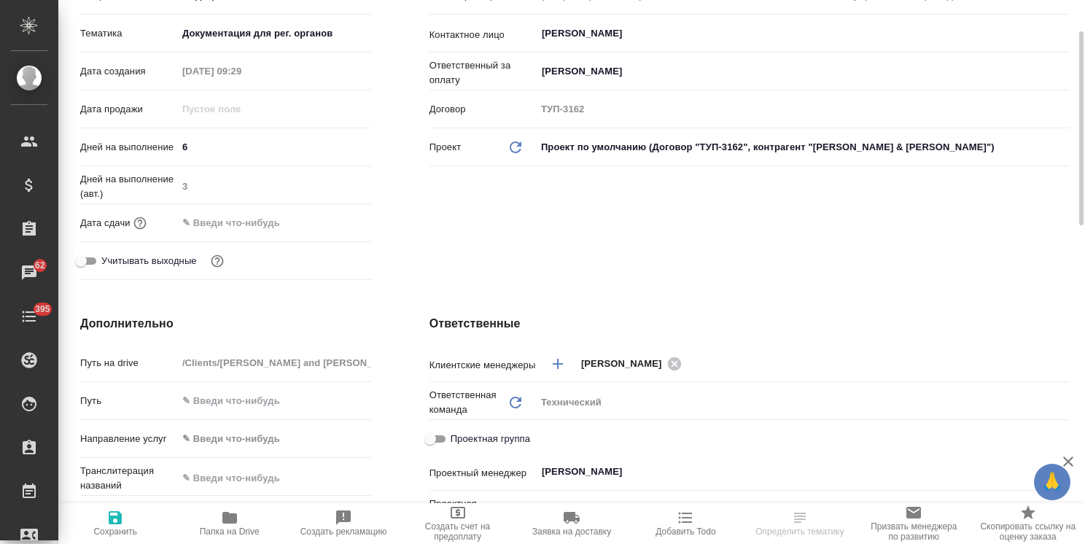
scroll to position [292, 0]
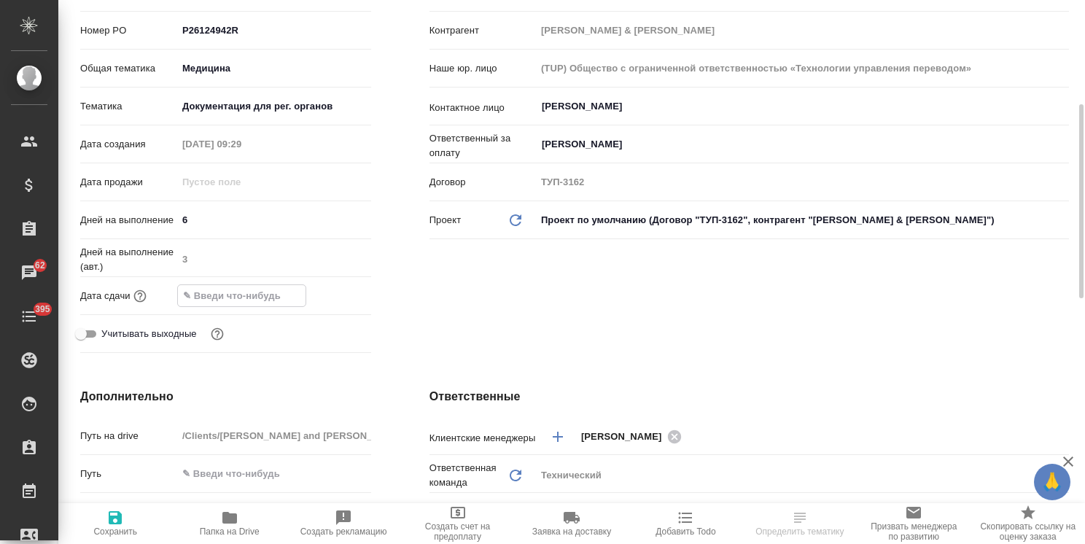
click at [266, 285] on input "text" at bounding box center [242, 295] width 128 height 21
click at [324, 286] on icon "button" at bounding box center [328, 294] width 17 height 17
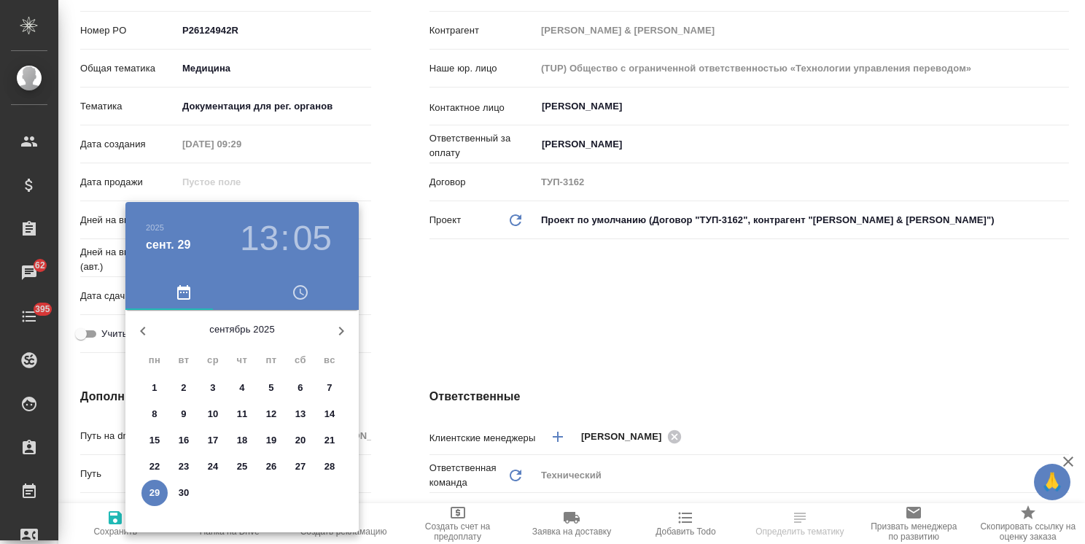
click at [340, 335] on icon "button" at bounding box center [340, 330] width 17 height 17
click at [242, 386] on p "2" at bounding box center [241, 388] width 5 height 15
type input "02.10.2025 13:05"
type textarea "x"
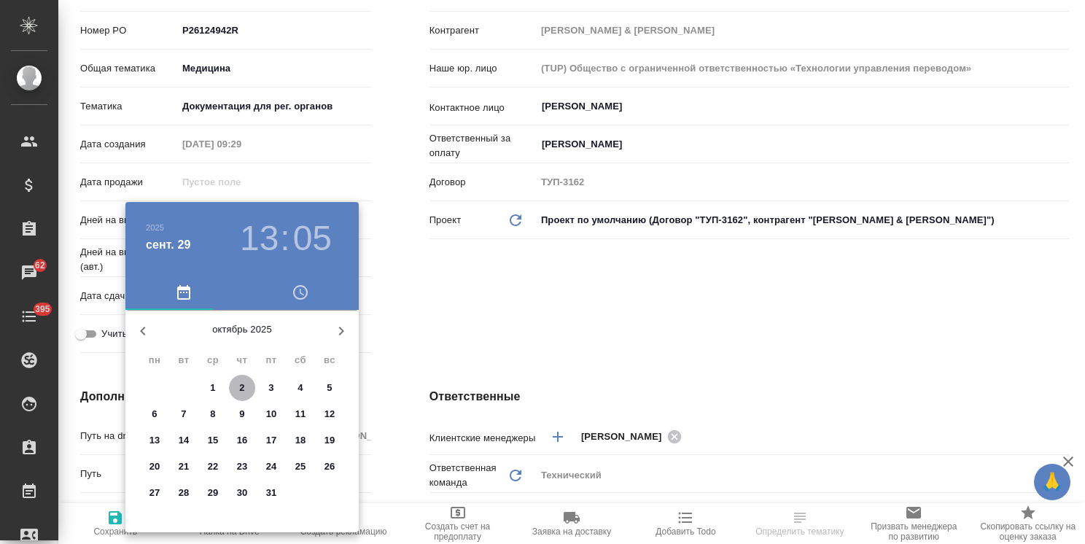
type textarea "x"
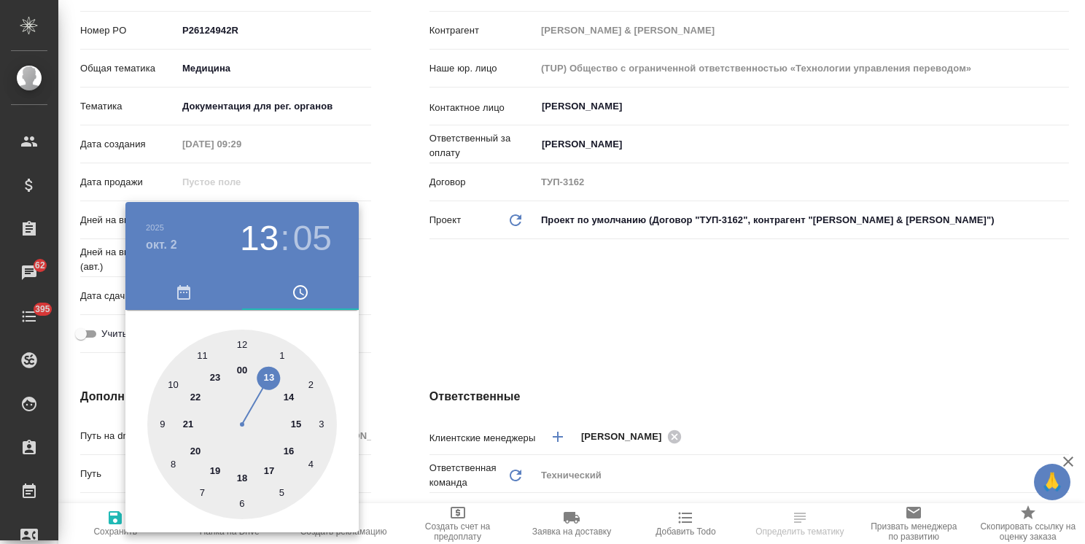
click at [482, 286] on div at bounding box center [542, 272] width 1085 height 544
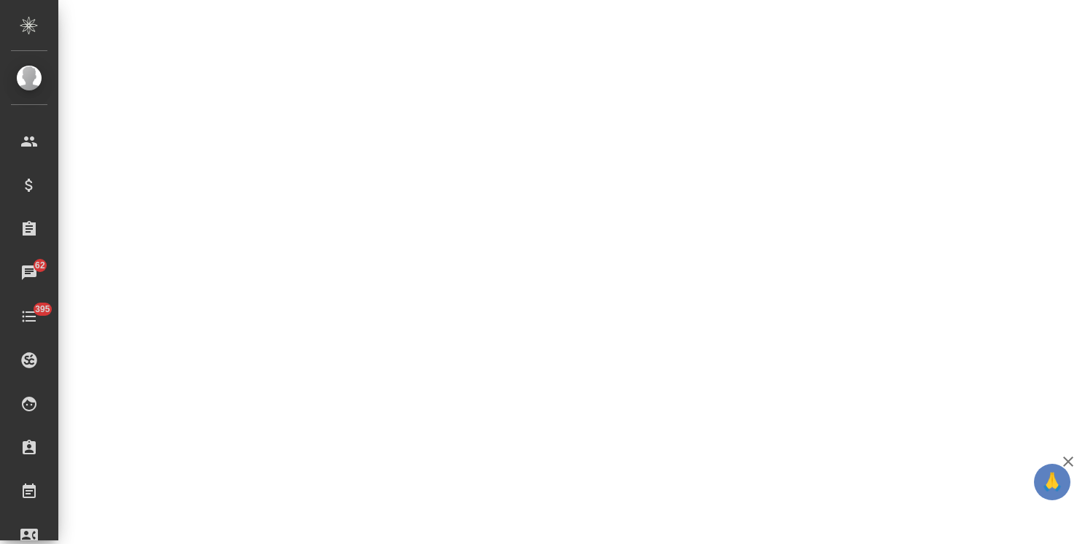
select select "RU"
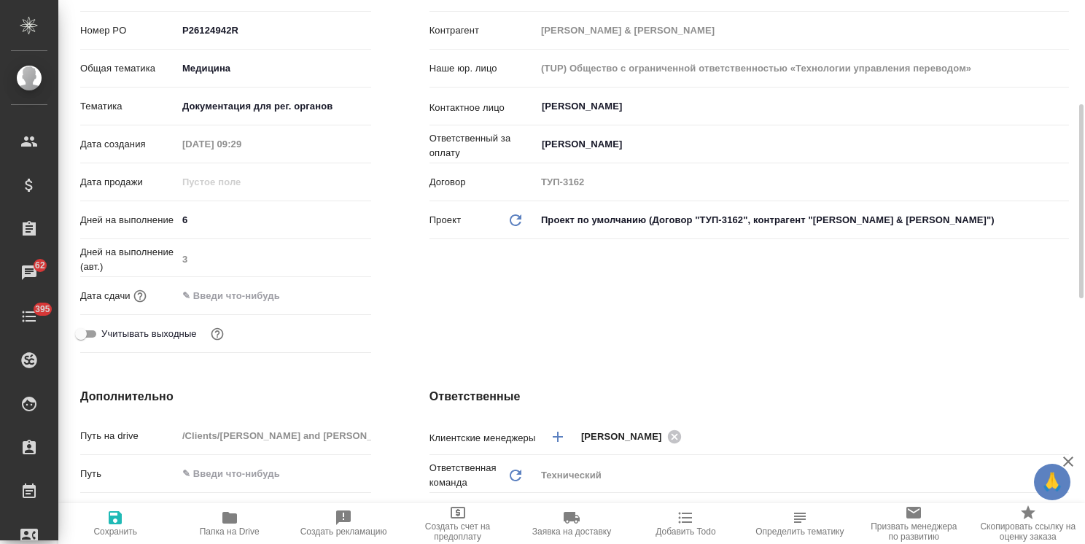
type textarea "x"
click at [254, 285] on input "text" at bounding box center [241, 295] width 128 height 21
click at [312, 284] on div at bounding box center [274, 295] width 194 height 23
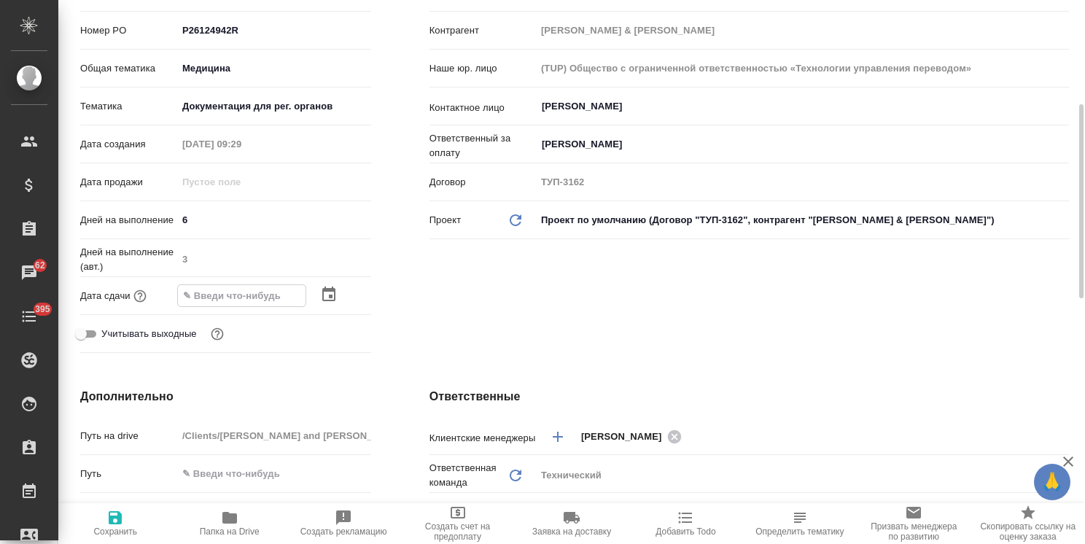
click at [321, 286] on icon "button" at bounding box center [328, 294] width 17 height 17
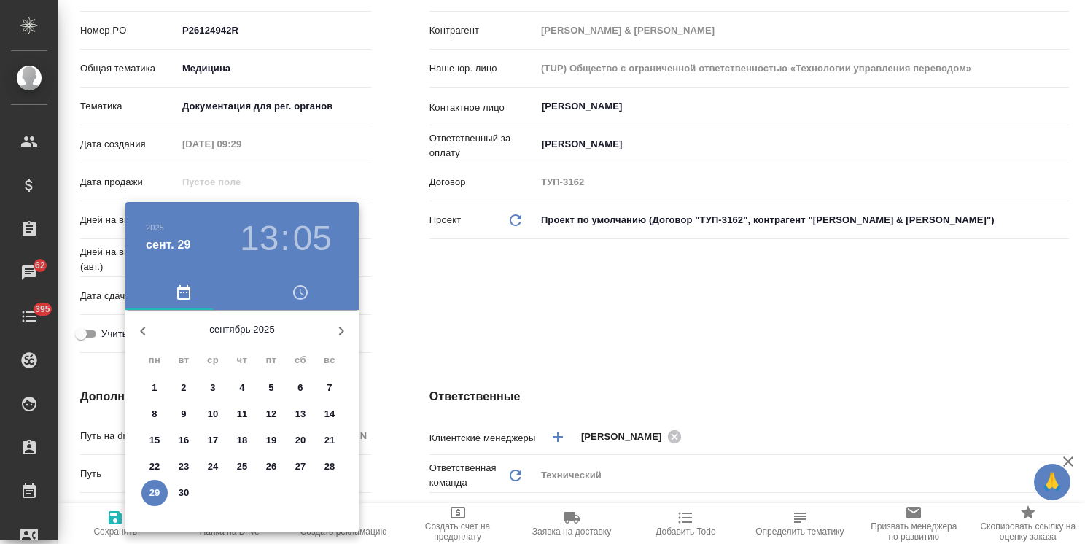
click at [341, 325] on icon "button" at bounding box center [340, 330] width 17 height 17
click at [230, 385] on span "2" at bounding box center [242, 388] width 26 height 15
type input "02.10.2025 13:05"
type textarea "x"
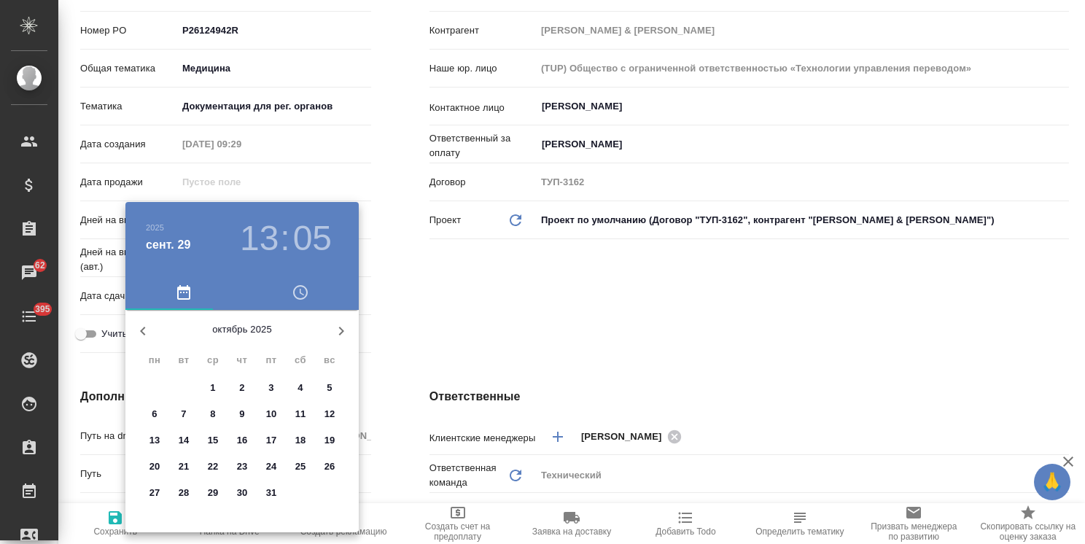
type textarea "x"
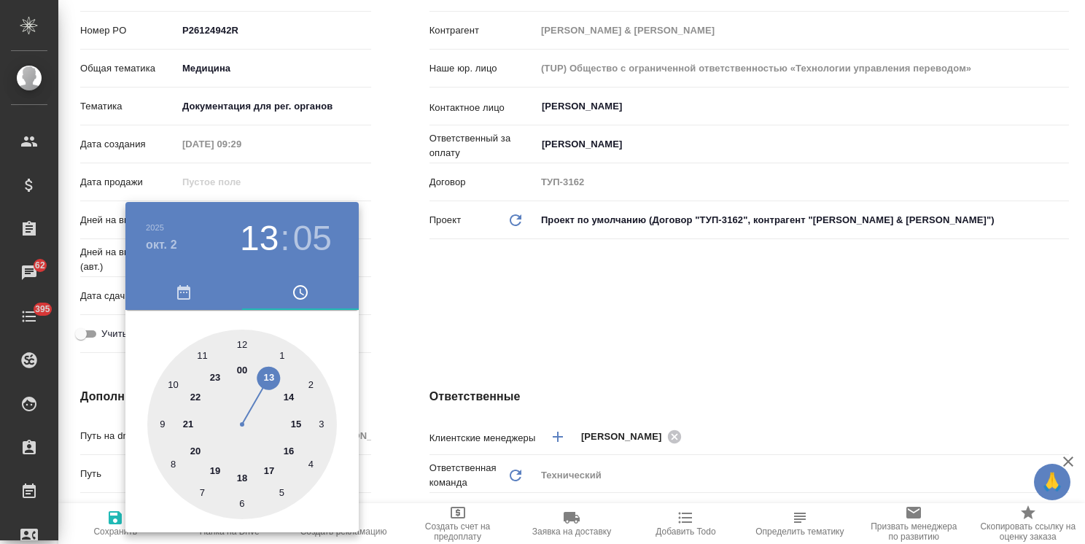
click at [421, 272] on div at bounding box center [542, 272] width 1085 height 544
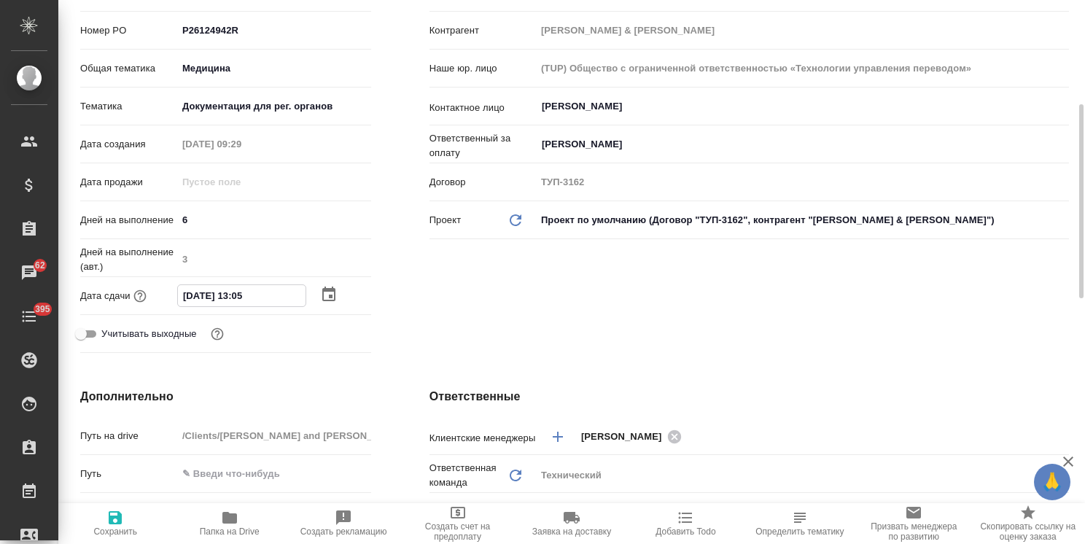
click at [238, 285] on input "02.10.2025 13:05" at bounding box center [242, 295] width 128 height 21
type input "02.10.2025 12:05"
type textarea "x"
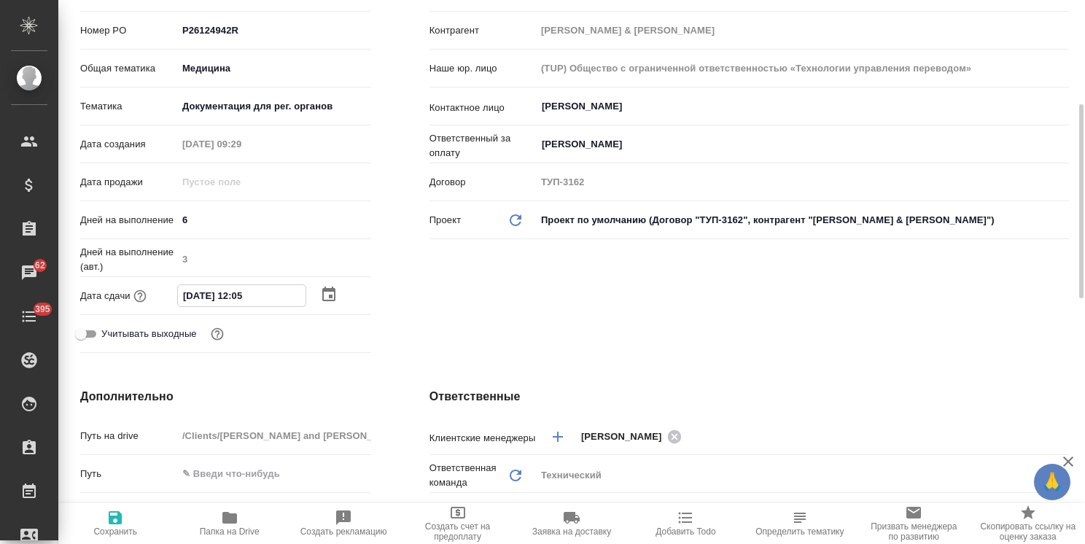
drag, startPoint x: 260, startPoint y: 279, endPoint x: 249, endPoint y: 283, distance: 12.2
click at [249, 285] on input "02.10.2025 12:05" at bounding box center [242, 295] width 128 height 21
type input "02.10.2025 12:0_"
type textarea "x"
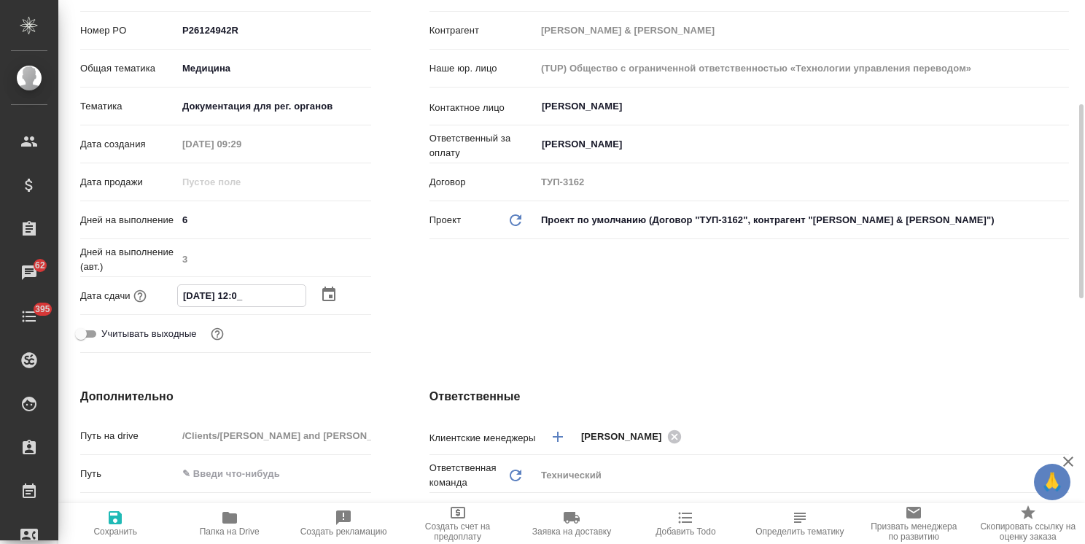
type textarea "x"
type input "02.10.2025 12:00"
type textarea "x"
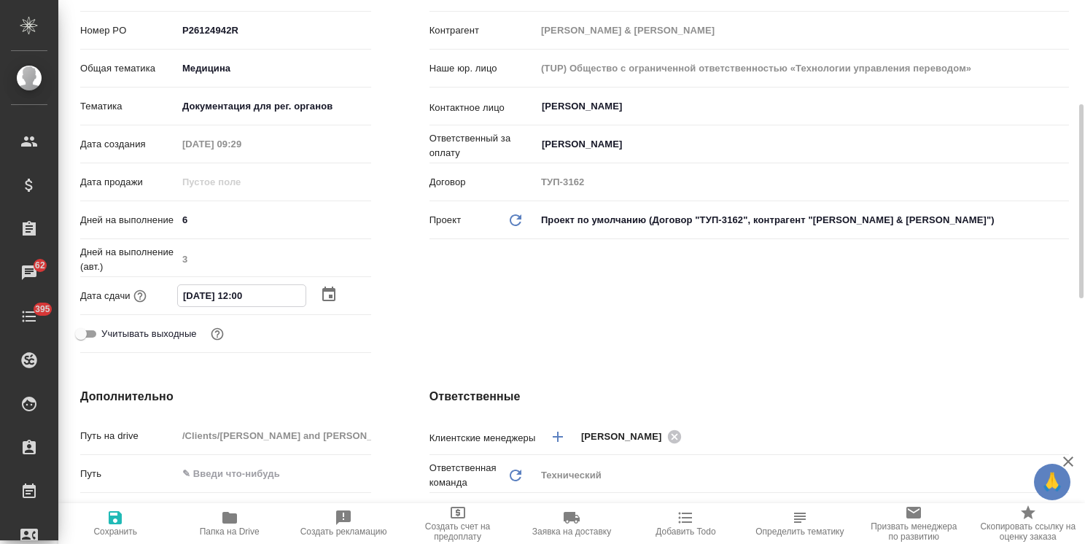
type input "02.10.2025 12:00"
click at [119, 518] on icon "button" at bounding box center [115, 517] width 13 height 13
type textarea "x"
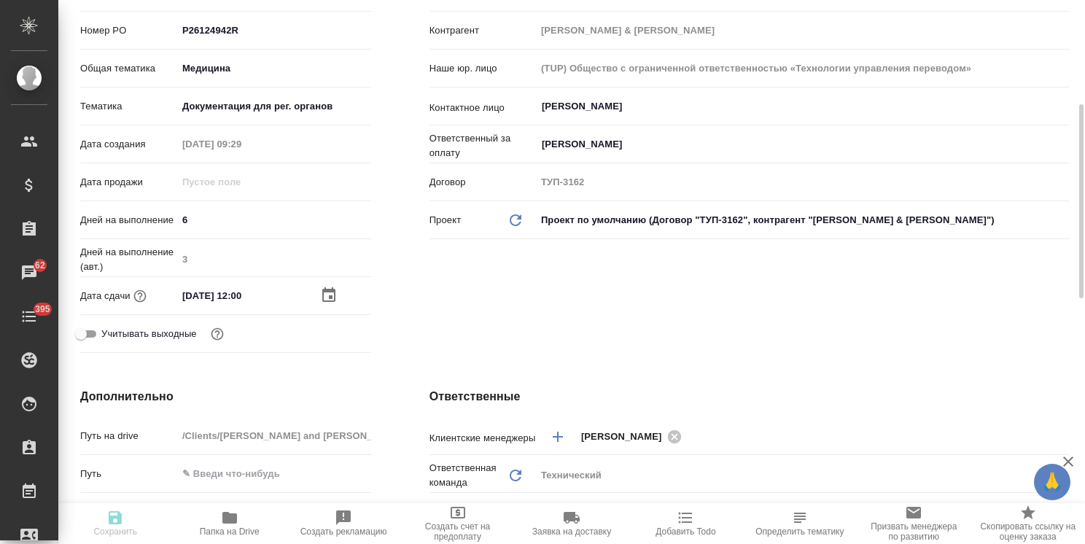
type textarea "x"
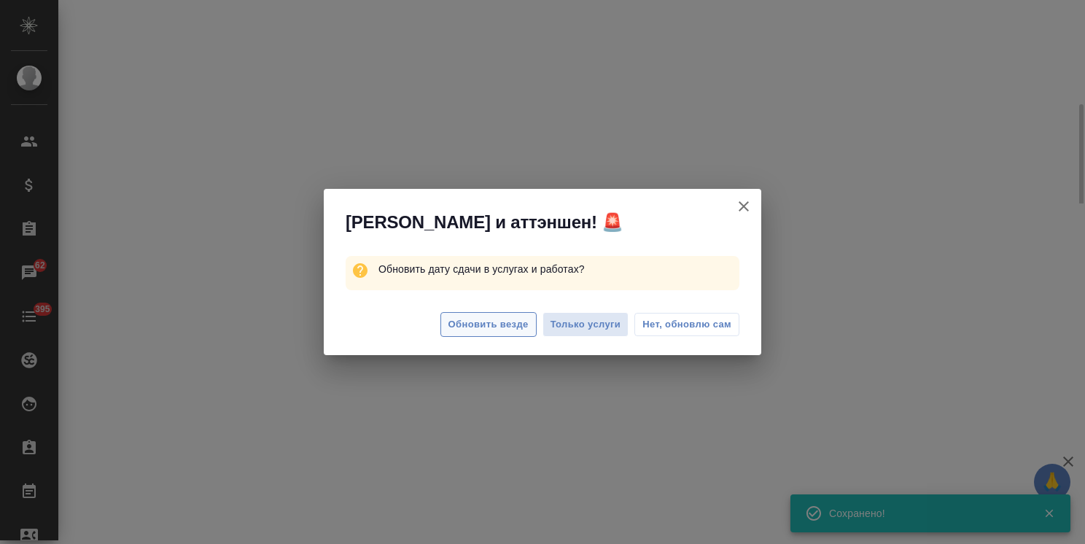
click at [501, 318] on span "Обновить везде" at bounding box center [488, 324] width 80 height 17
select select "RU"
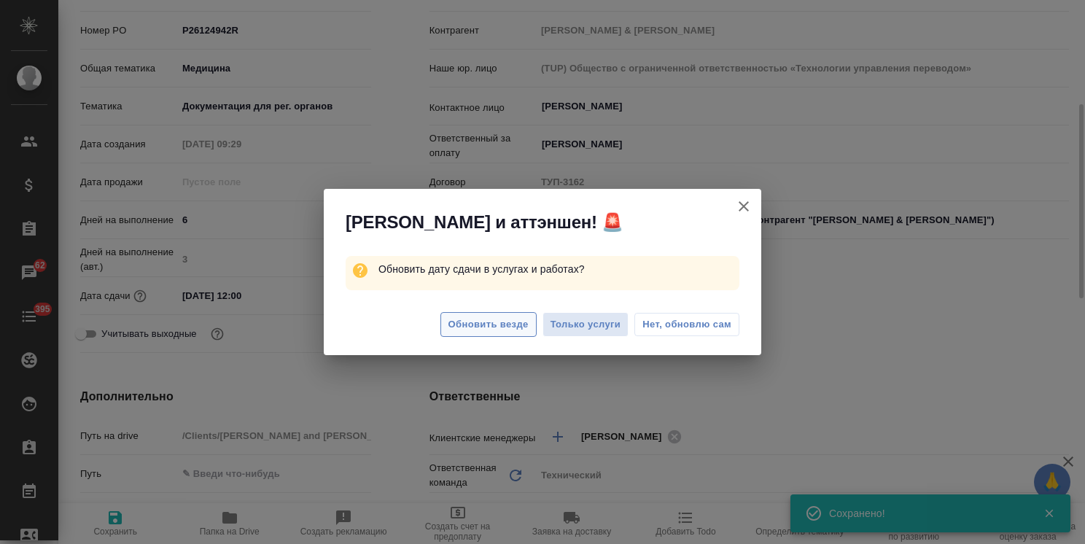
type textarea "x"
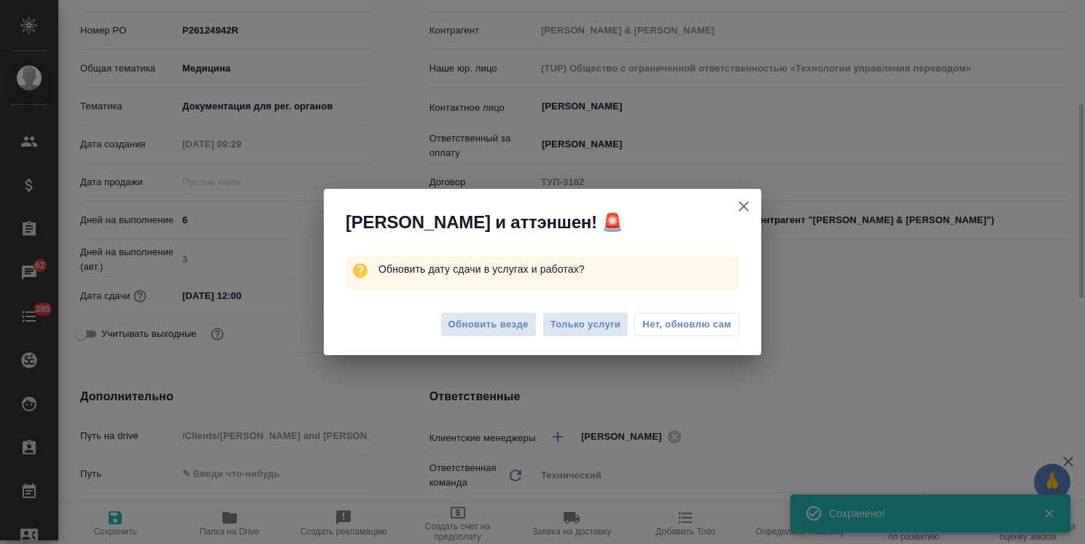
type textarea "x"
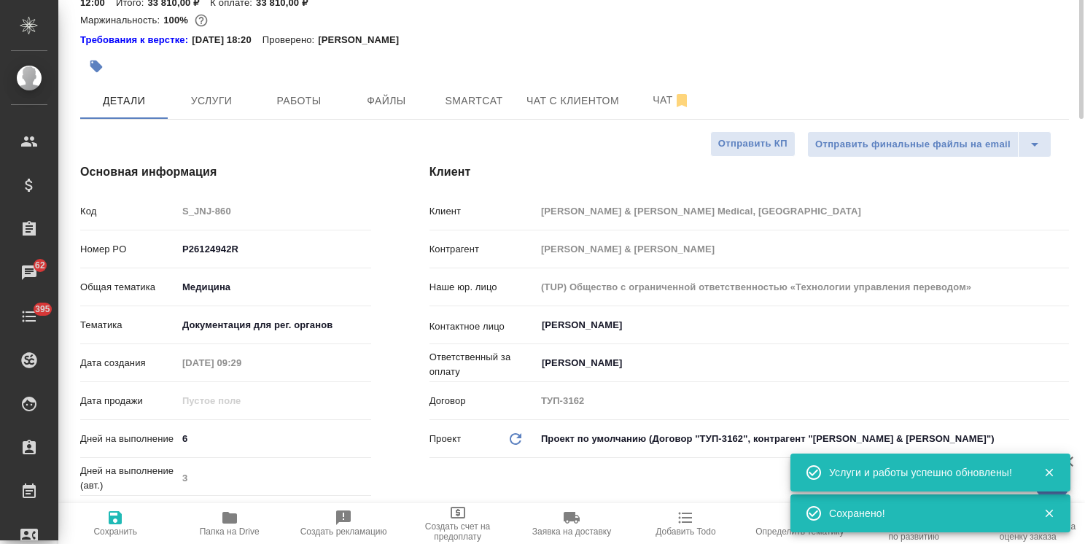
scroll to position [0, 0]
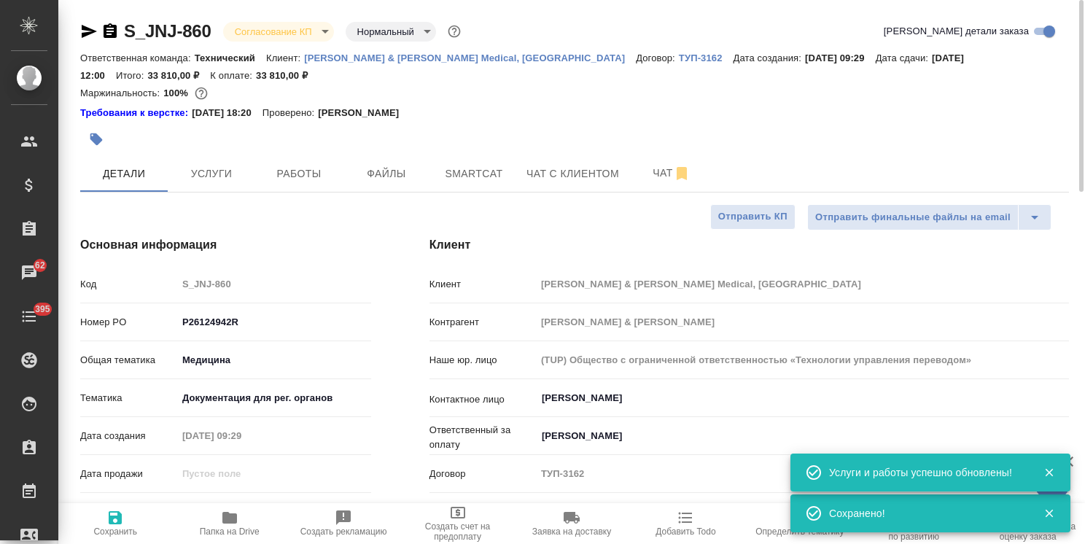
click at [281, 22] on body "🙏 .cls-1 fill:#fff; AWATERA Usmanova Olga Клиенты Спецификации Заказы 62 Чаты 3…" at bounding box center [542, 272] width 1085 height 544
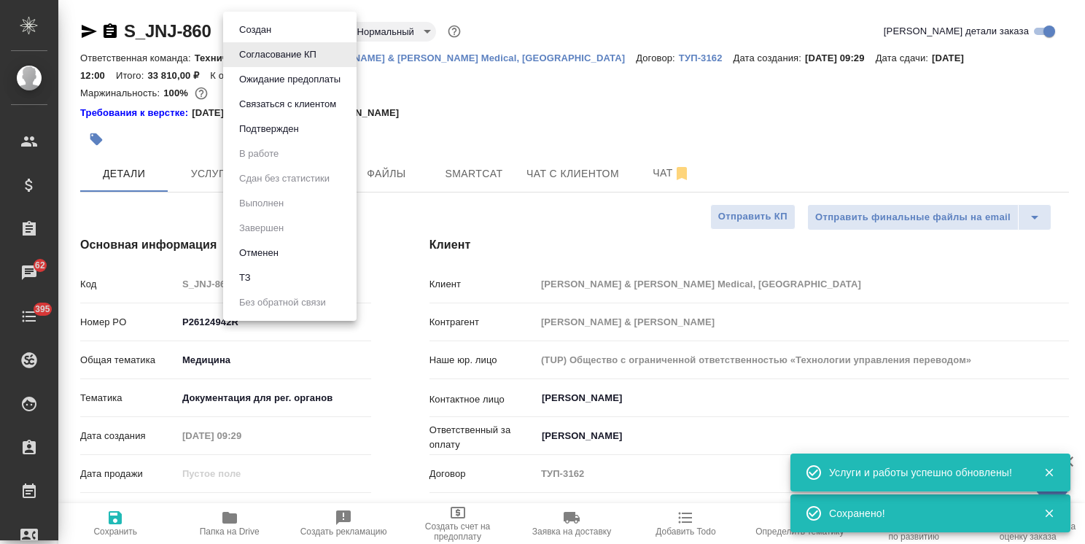
click at [281, 134] on button "Подтвержден" at bounding box center [269, 129] width 69 height 16
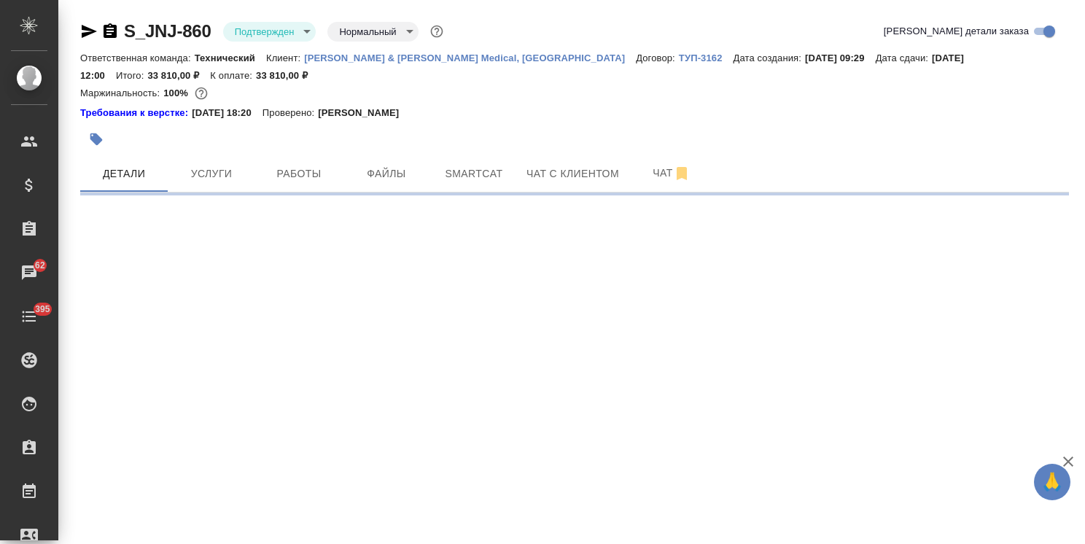
select select "RU"
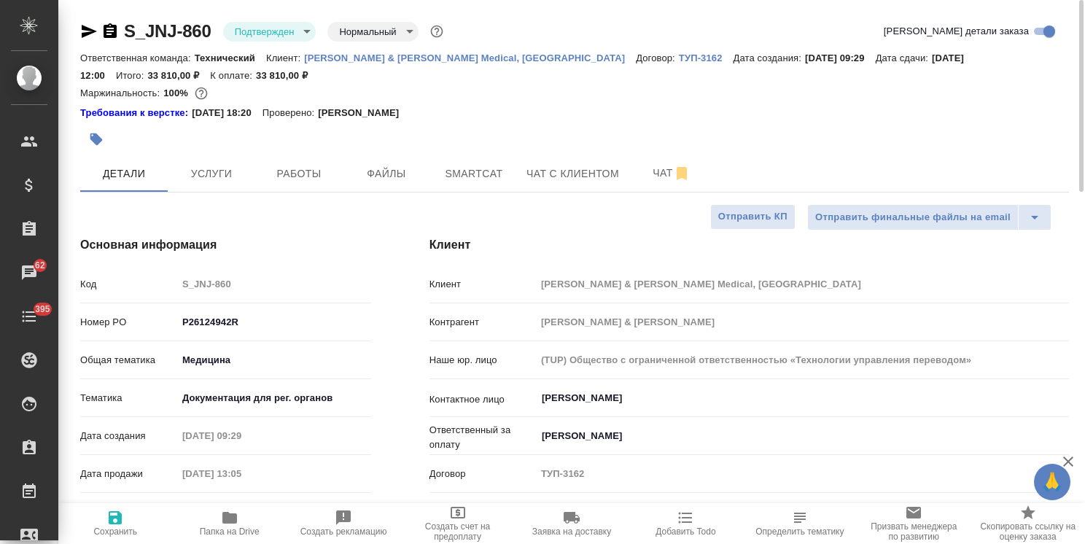
type textarea "x"
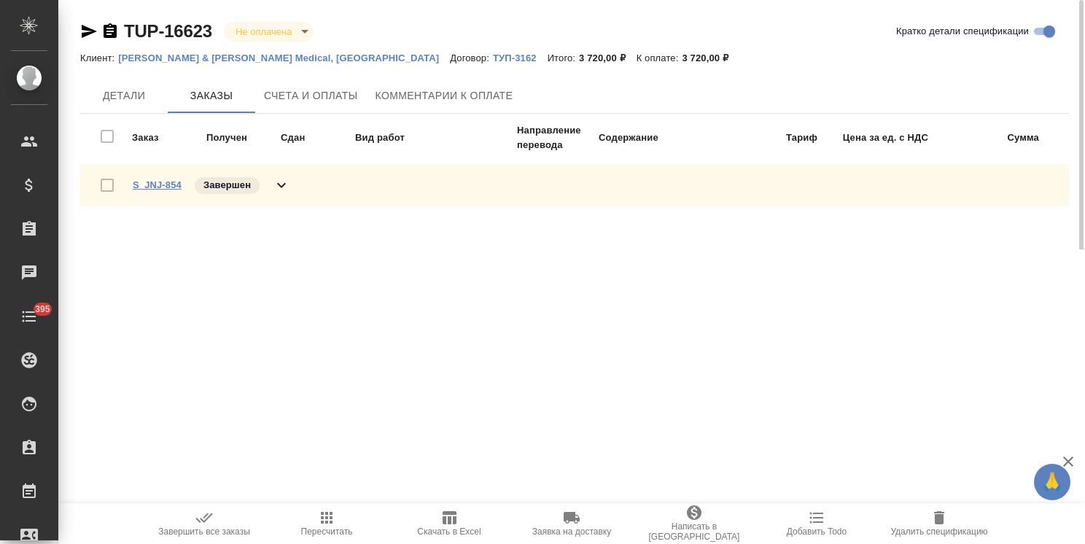
click at [163, 186] on link "S_JNJ-854" at bounding box center [157, 184] width 49 height 11
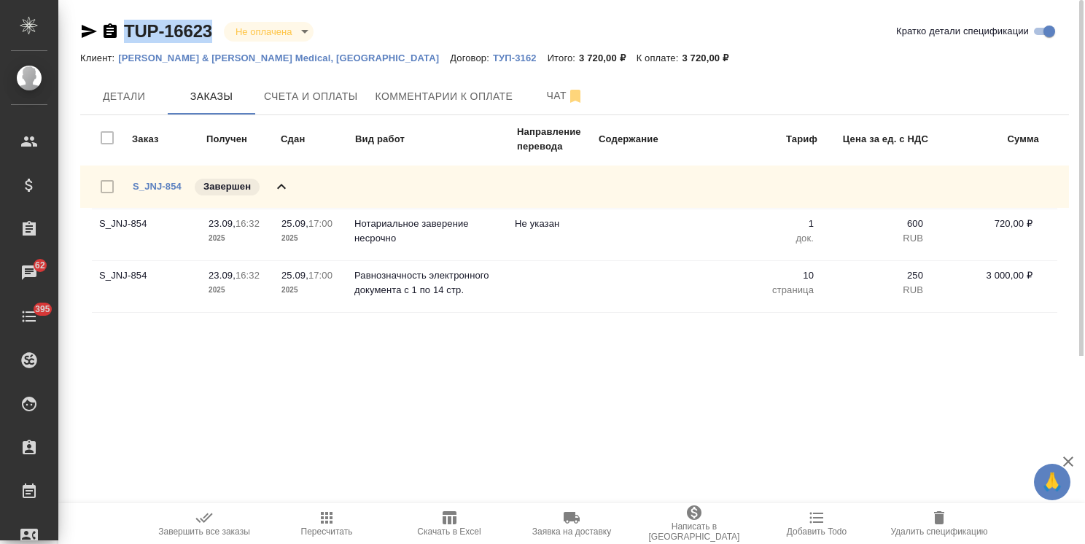
drag, startPoint x: 225, startPoint y: 13, endPoint x: 87, endPoint y: 16, distance: 137.1
click at [87, 17] on div "TUP-16623 Не оплачена notPayed Кратко детали спецификации Клиент: [PERSON_NAME]…" at bounding box center [574, 178] width 1005 height 356
copy link "TUP-16623"
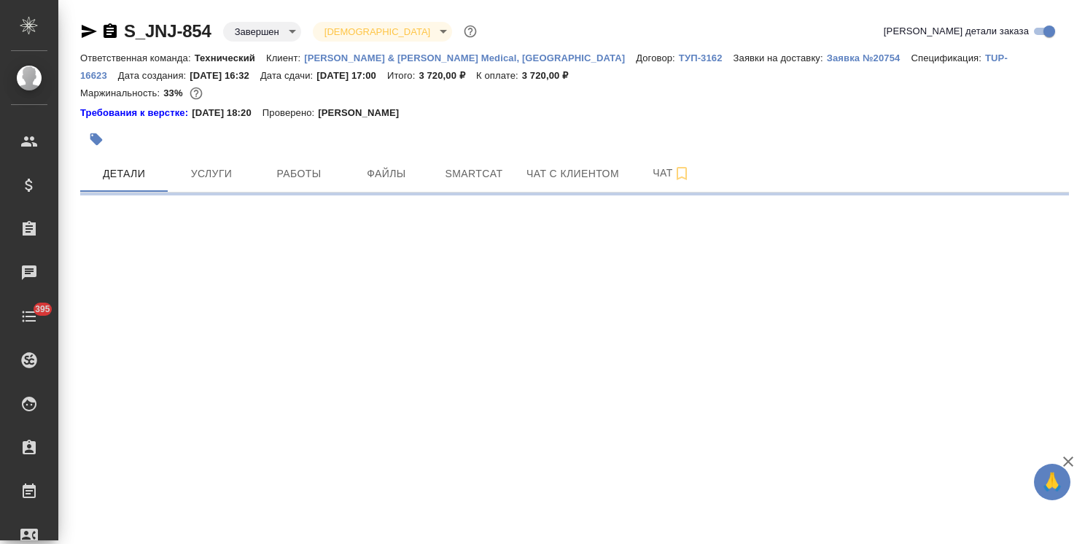
select select "RU"
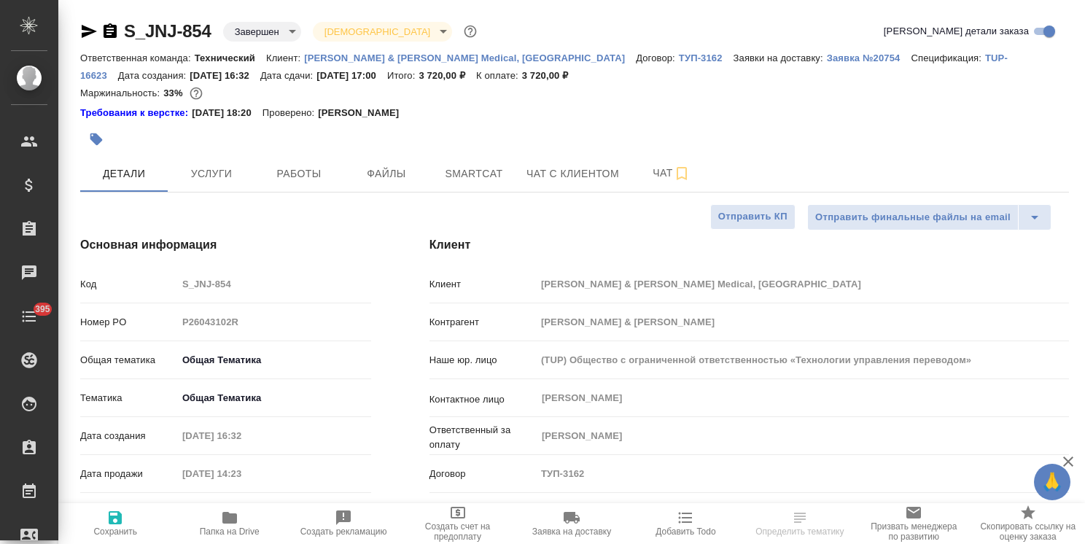
type textarea "x"
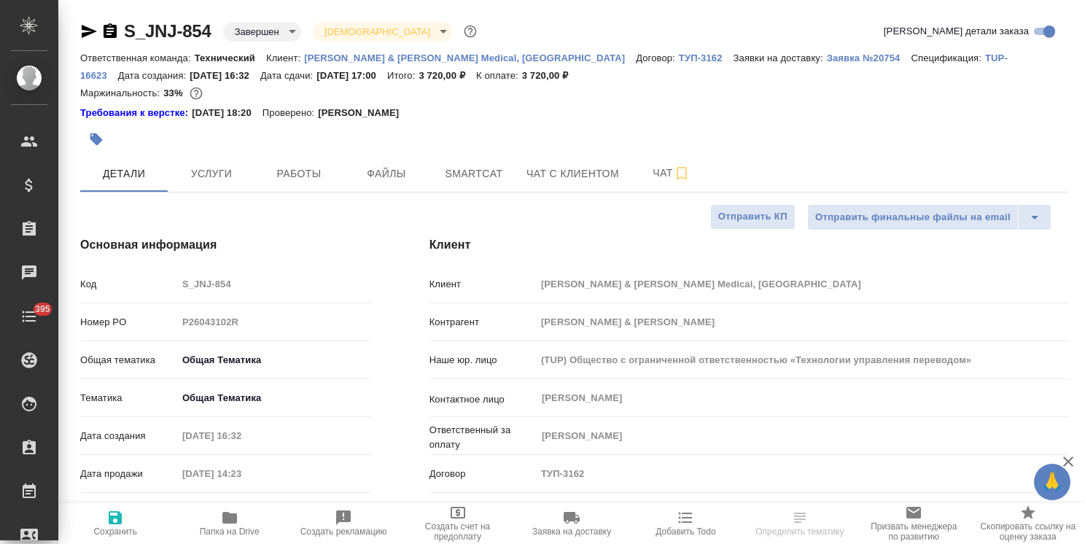
type textarea "x"
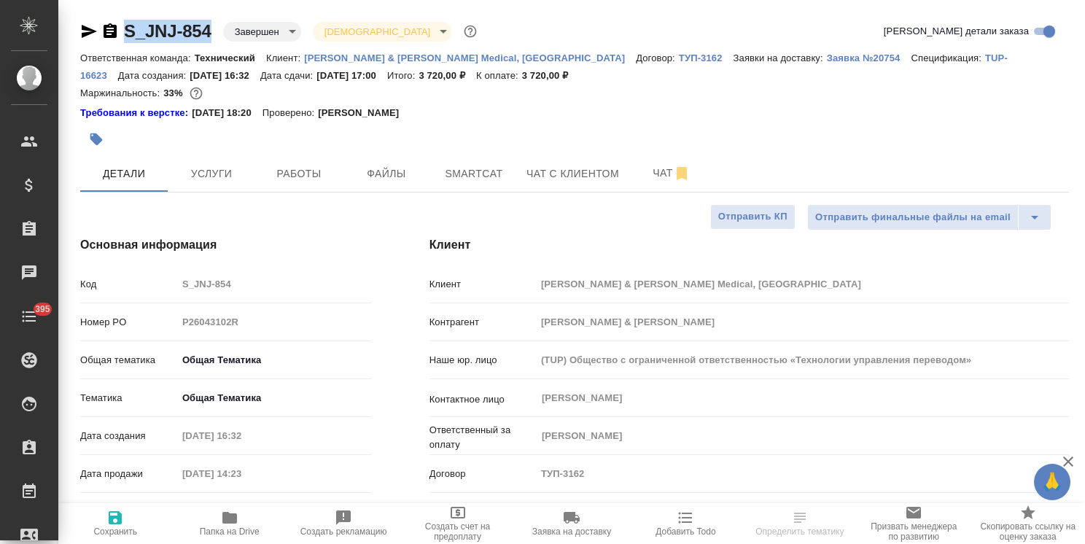
drag, startPoint x: 227, startPoint y: 18, endPoint x: 105, endPoint y: 4, distance: 122.5
copy link "S_JNJ-854"
type textarea "x"
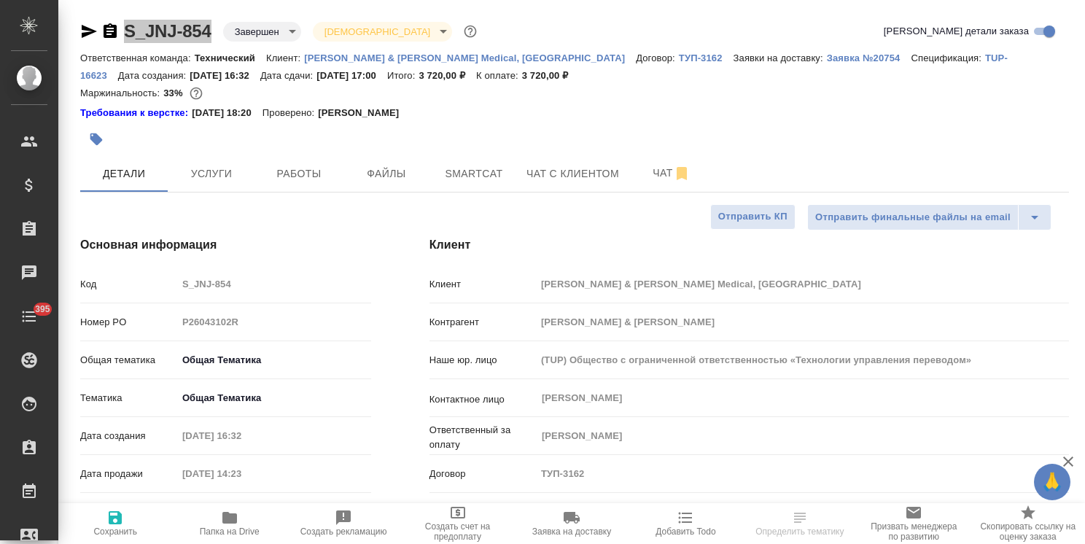
type textarea "x"
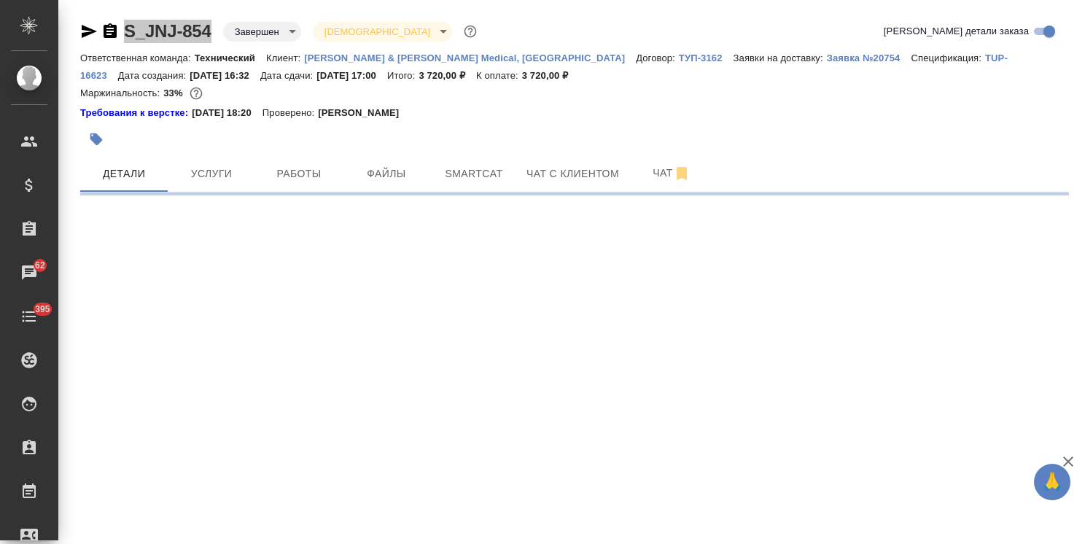
select select "RU"
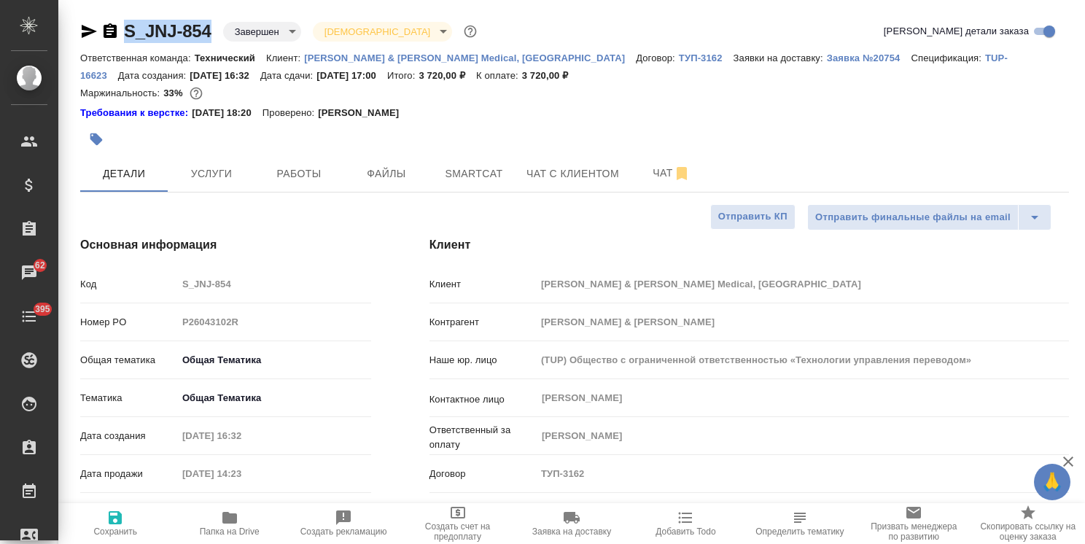
type textarea "x"
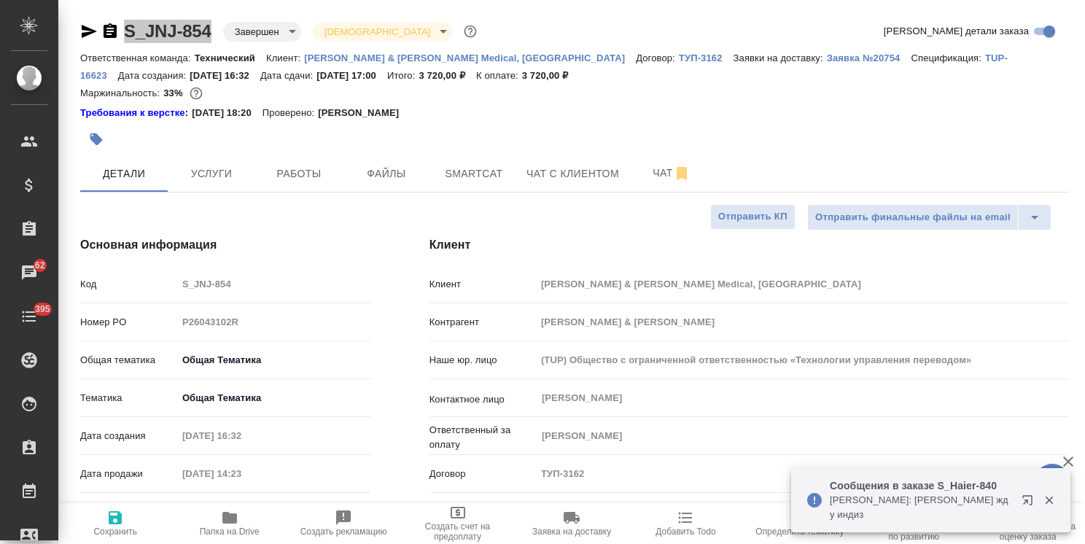
type textarea "x"
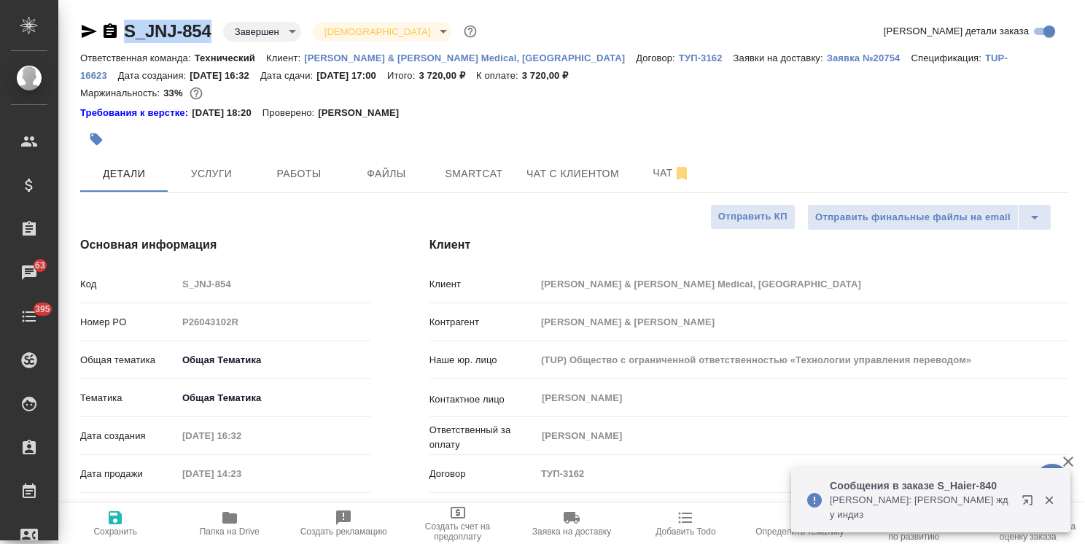
type textarea "x"
click at [240, 515] on span "Папка на Drive" at bounding box center [229, 523] width 96 height 28
type textarea "x"
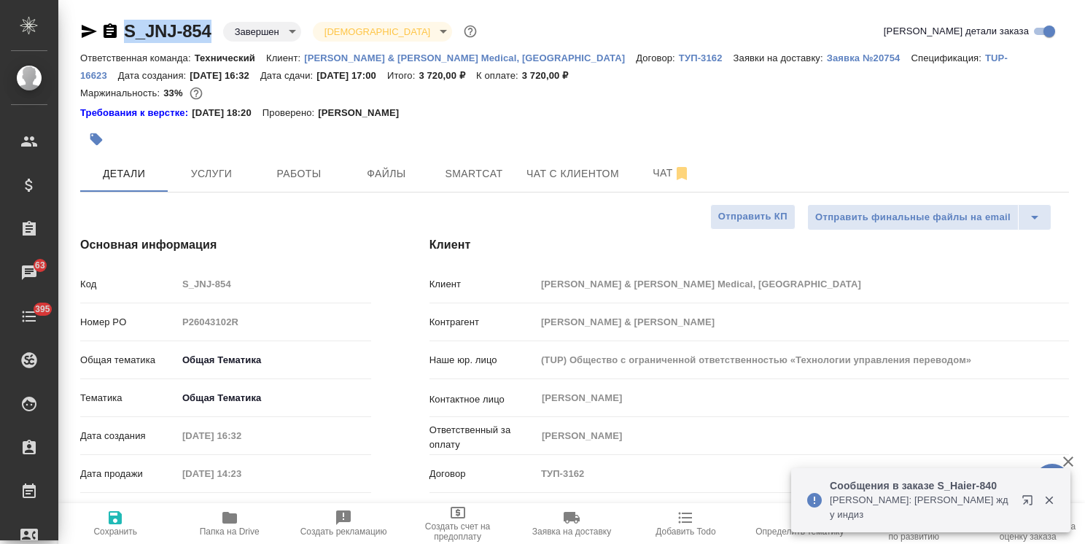
type textarea "x"
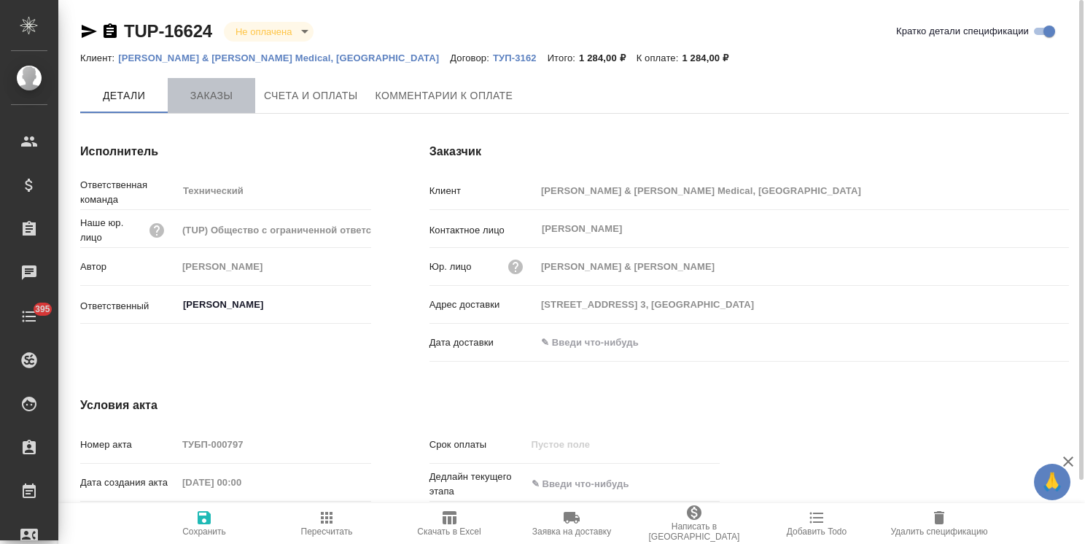
click at [219, 109] on button "Заказы" at bounding box center [211, 95] width 87 height 35
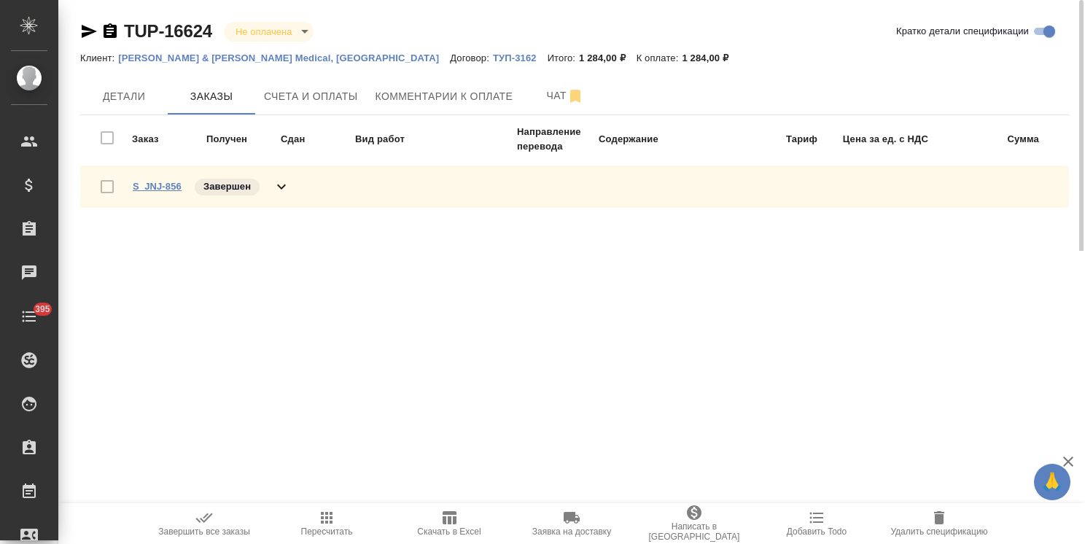
click at [167, 184] on link "S_JNJ-856" at bounding box center [157, 186] width 49 height 11
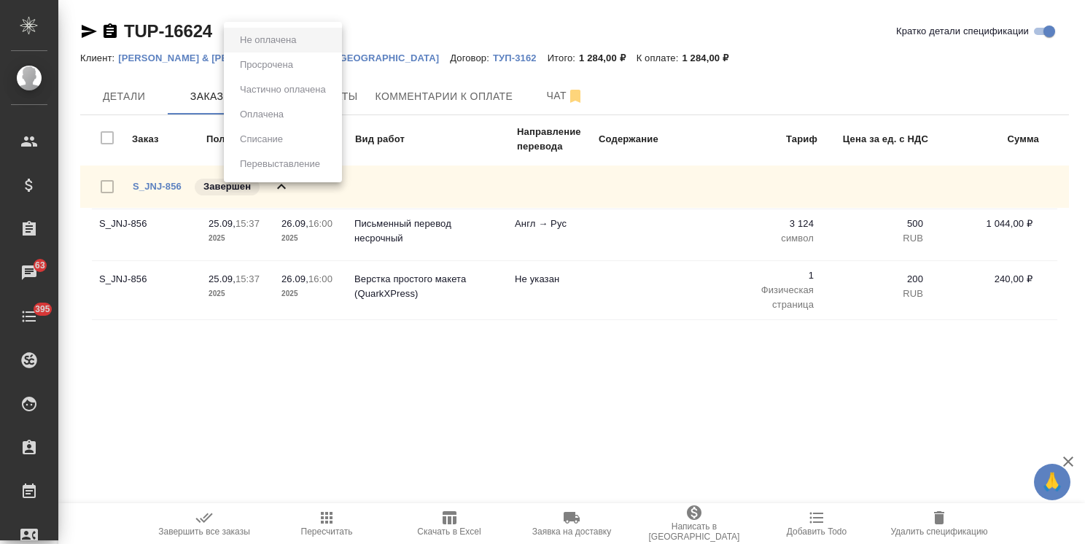
drag, startPoint x: 228, startPoint y: 26, endPoint x: 95, endPoint y: 16, distance: 133.1
click at [95, 16] on body "🙏 .cls-1 fill:#fff; AWATERA [PERSON_NAME] Спецификации Заказы 63 Чаты 395 Todo …" at bounding box center [542, 272] width 1085 height 544
click at [246, 16] on div at bounding box center [542, 272] width 1085 height 544
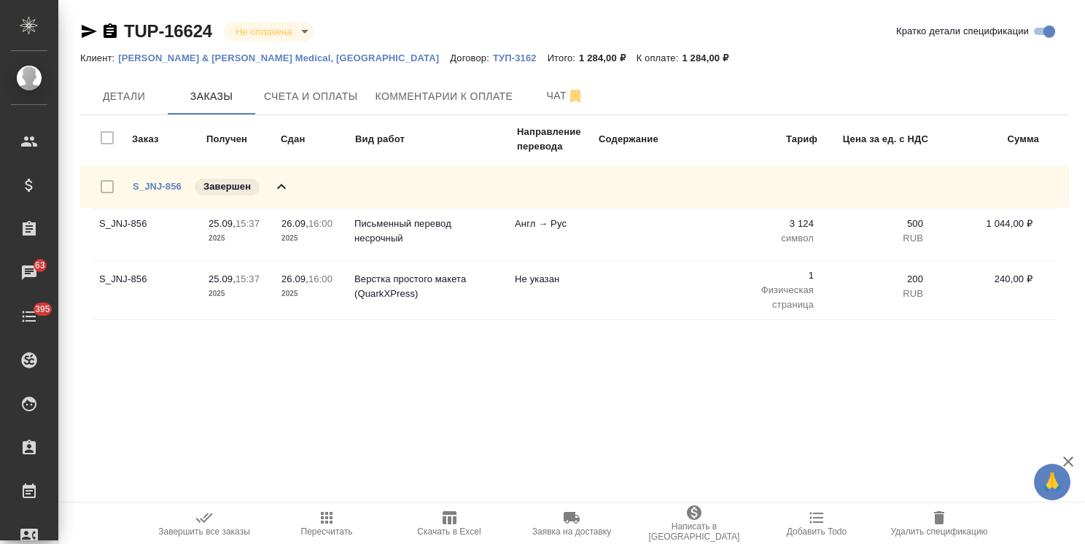
click at [207, 10] on div "Не оплачена Просрочена Частично оплачена Оплачена Списание Перевыставление" at bounding box center [542, 272] width 1085 height 544
drag, startPoint x: 218, startPoint y: 14, endPoint x: 87, endPoint y: 10, distance: 130.5
click at [87, 10] on div "TUP-16624 Не оплачена notPayed Кратко детали спецификации Клиент: Johnson & Joh…" at bounding box center [574, 181] width 1005 height 363
copy link "TUP-16624"
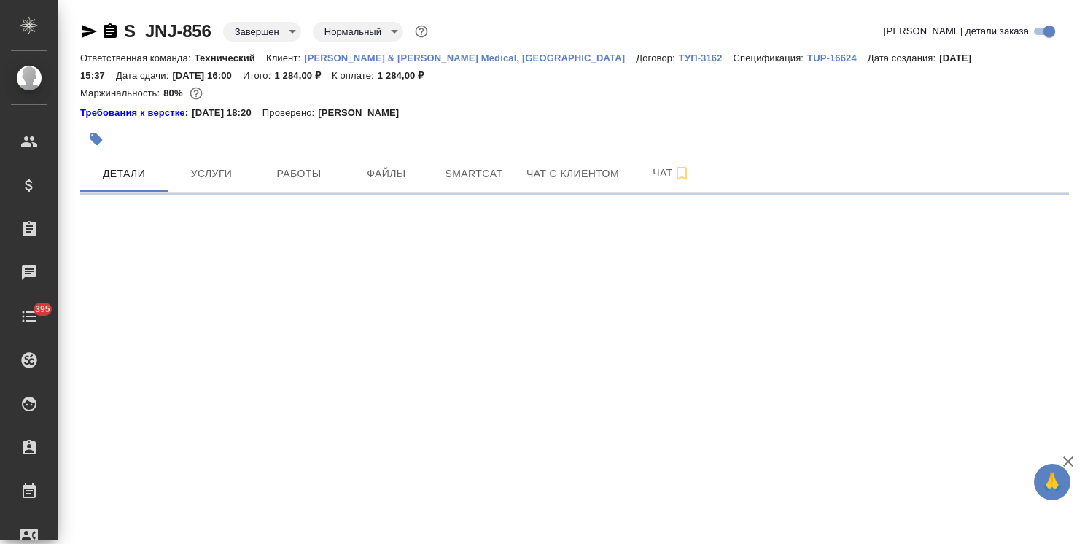
select select "RU"
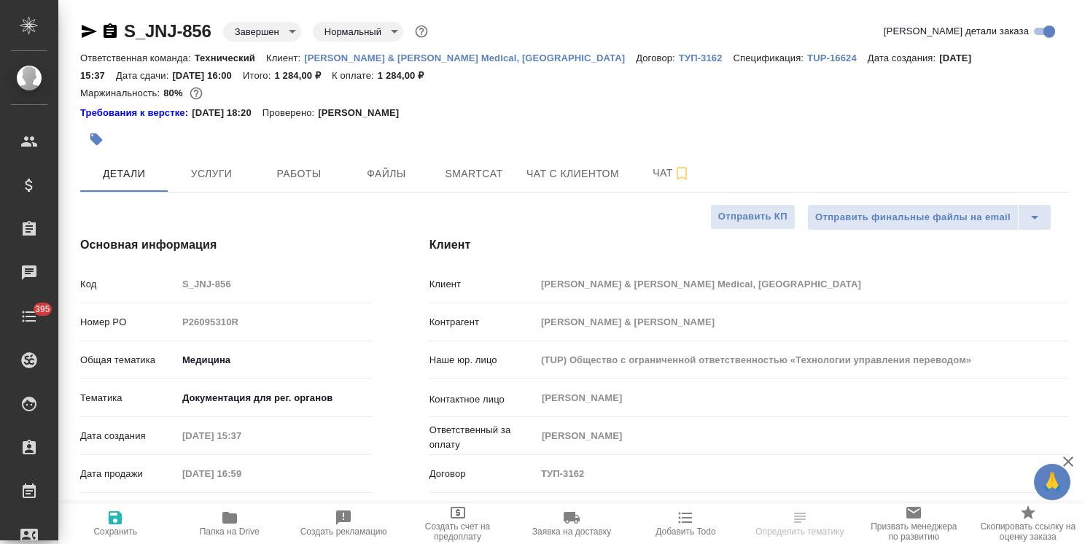
type textarea "x"
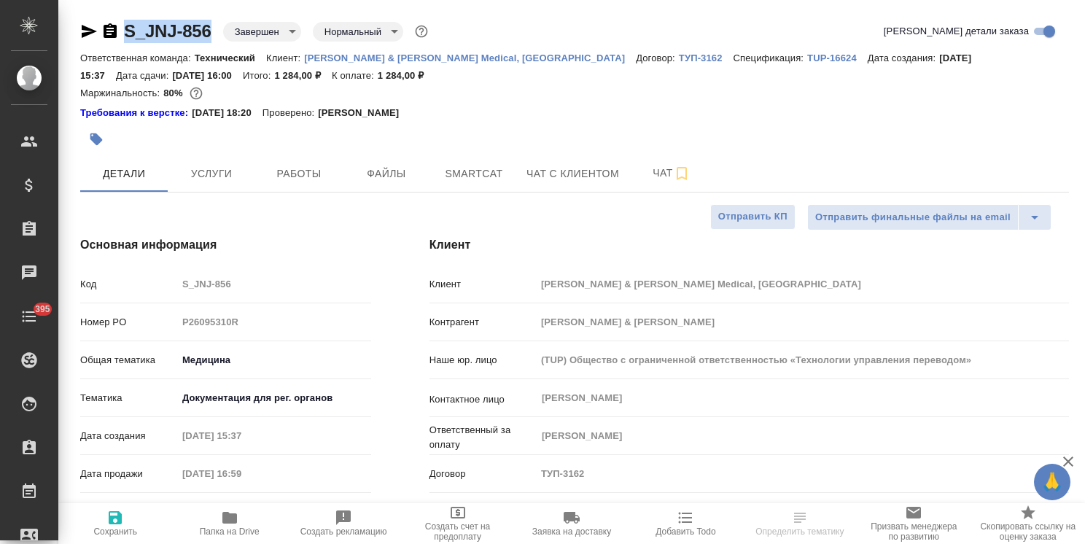
type textarea "x"
drag, startPoint x: 208, startPoint y: 15, endPoint x: 99, endPoint y: 17, distance: 108.6
type textarea "x"
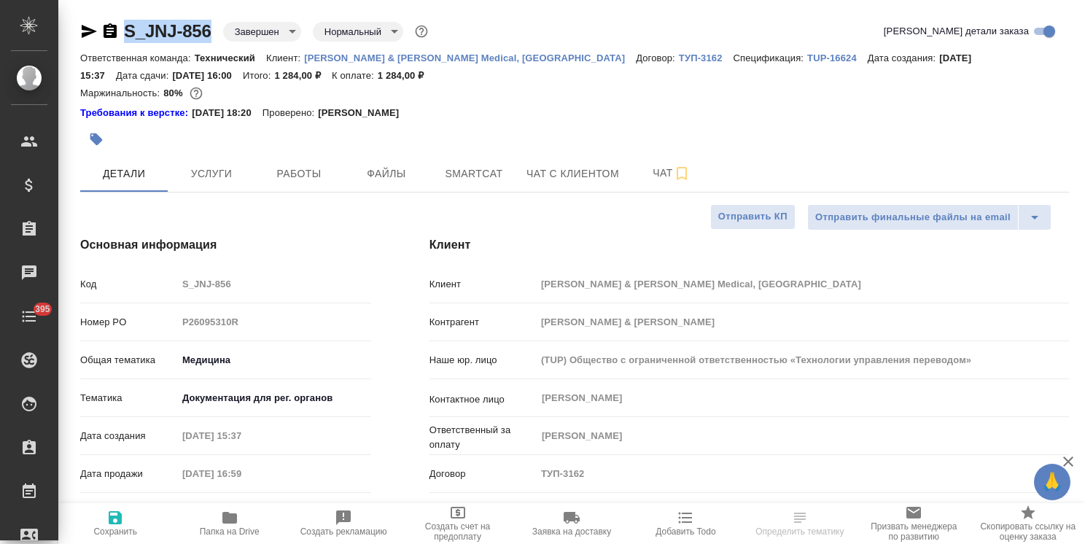
type textarea "x"
select select "RU"
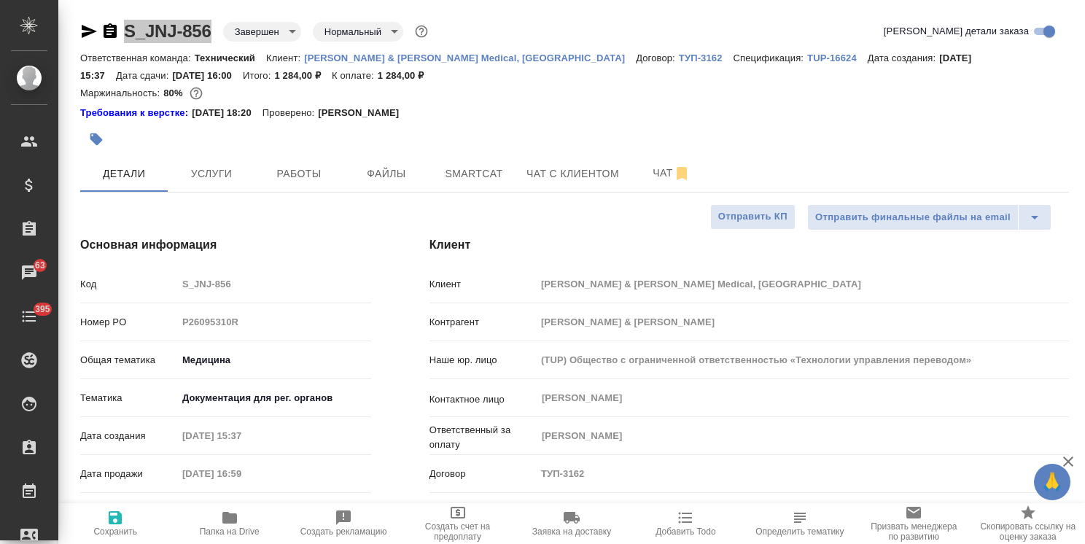
type textarea "x"
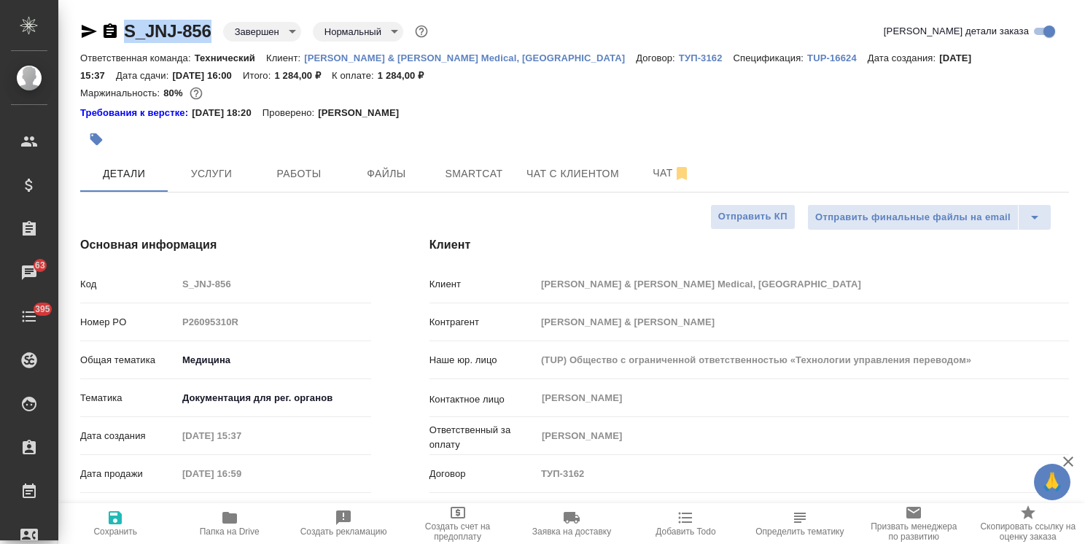
type textarea "x"
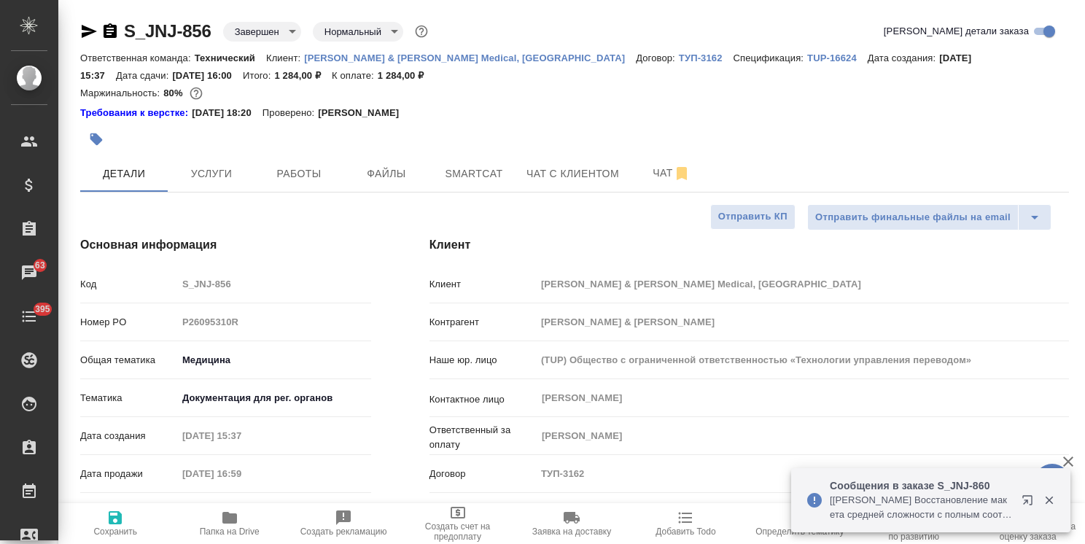
click at [221, 177] on span "Услуги" at bounding box center [211, 174] width 70 height 18
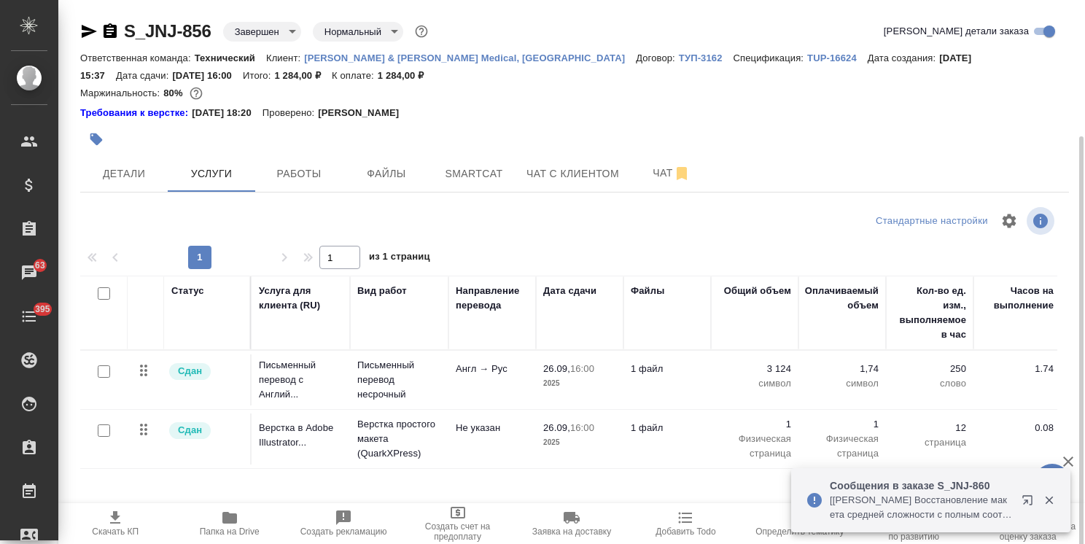
scroll to position [73, 0]
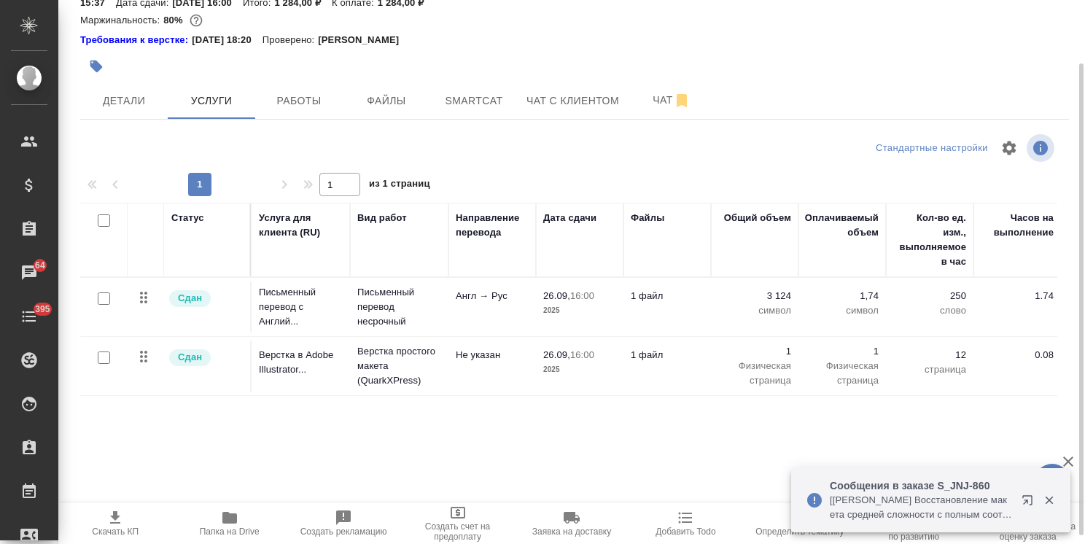
click at [236, 531] on span "Папка на Drive" at bounding box center [230, 531] width 60 height 10
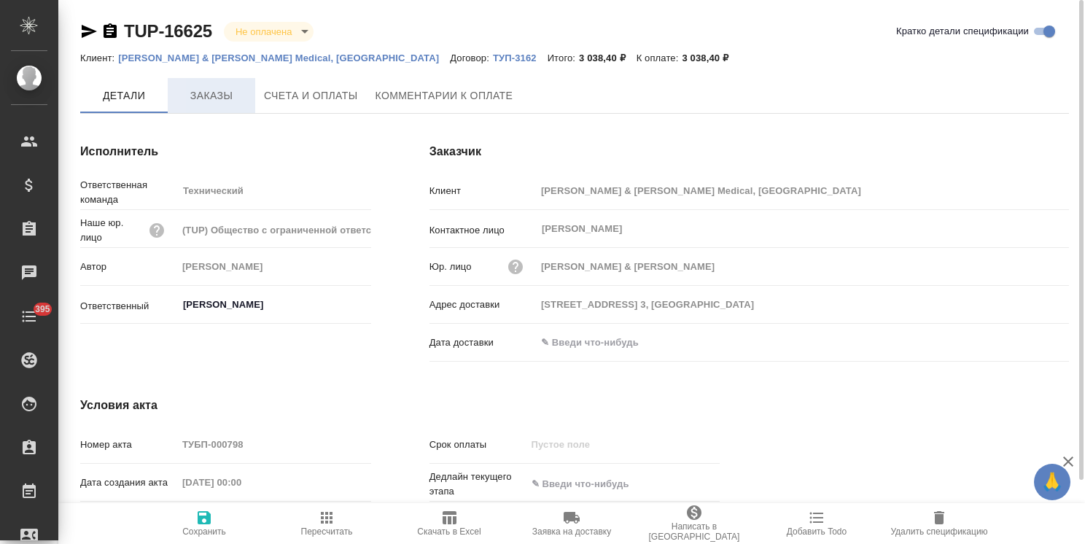
click at [216, 100] on span "Заказы" at bounding box center [211, 96] width 70 height 18
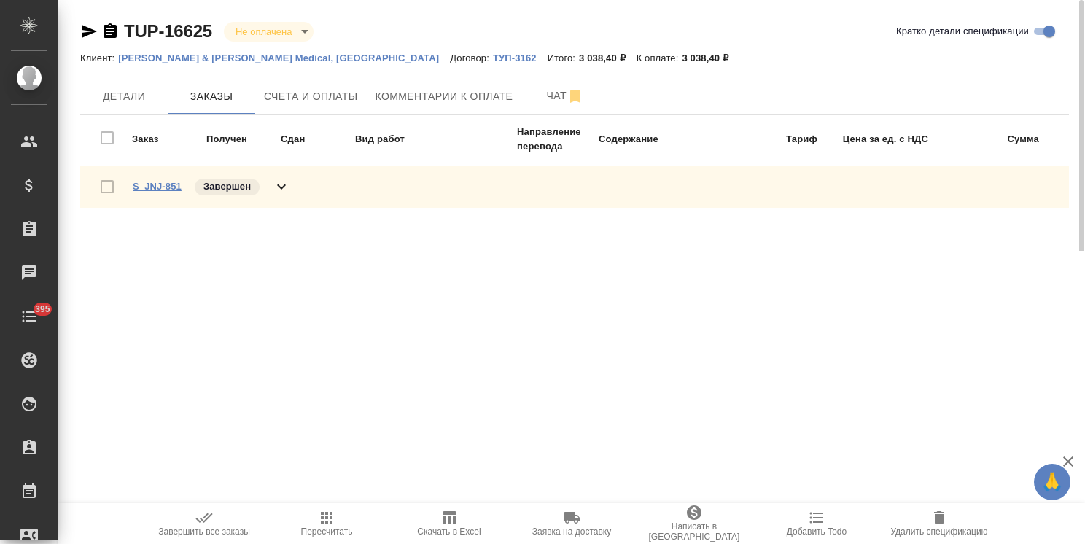
click at [175, 185] on link "S_JNJ-851" at bounding box center [157, 186] width 49 height 11
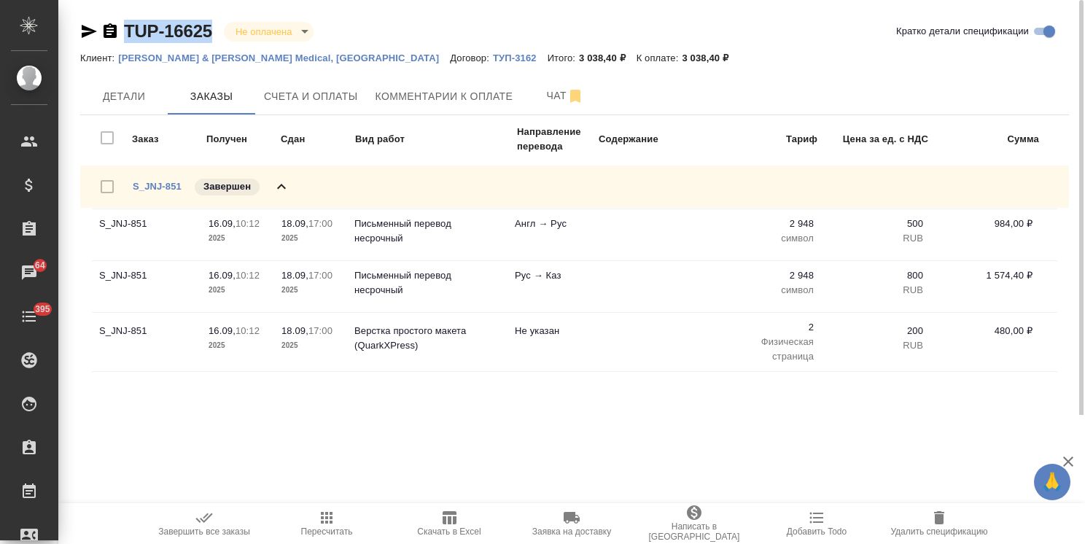
drag, startPoint x: 219, startPoint y: 20, endPoint x: 109, endPoint y: 17, distance: 110.8
click at [109, 17] on div "TUP-16625 Не оплачена notPayed Кратко детали спецификации Клиент: Johnson & Joh…" at bounding box center [574, 207] width 1005 height 415
copy link "TUP-16625"
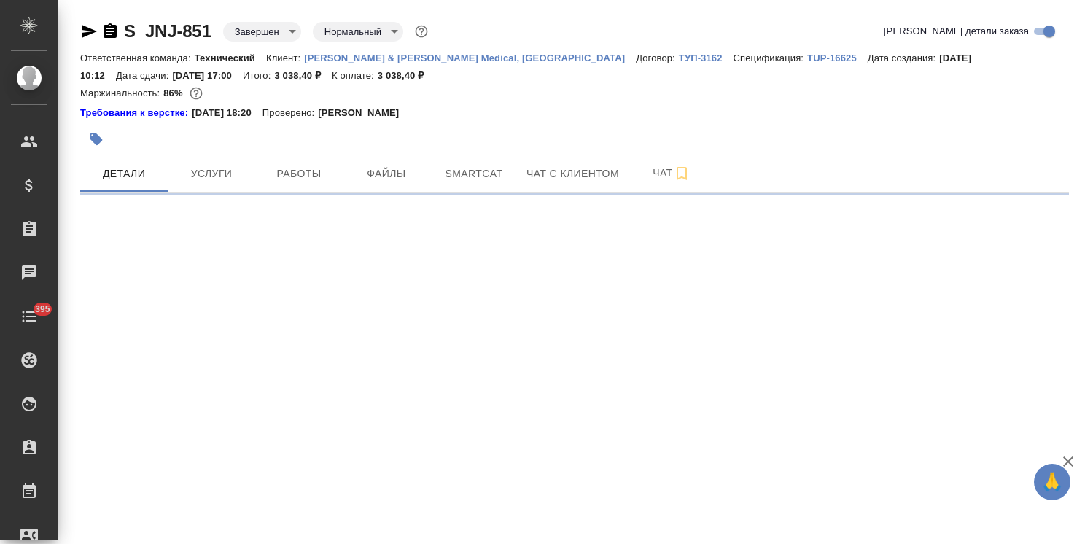
select select "RU"
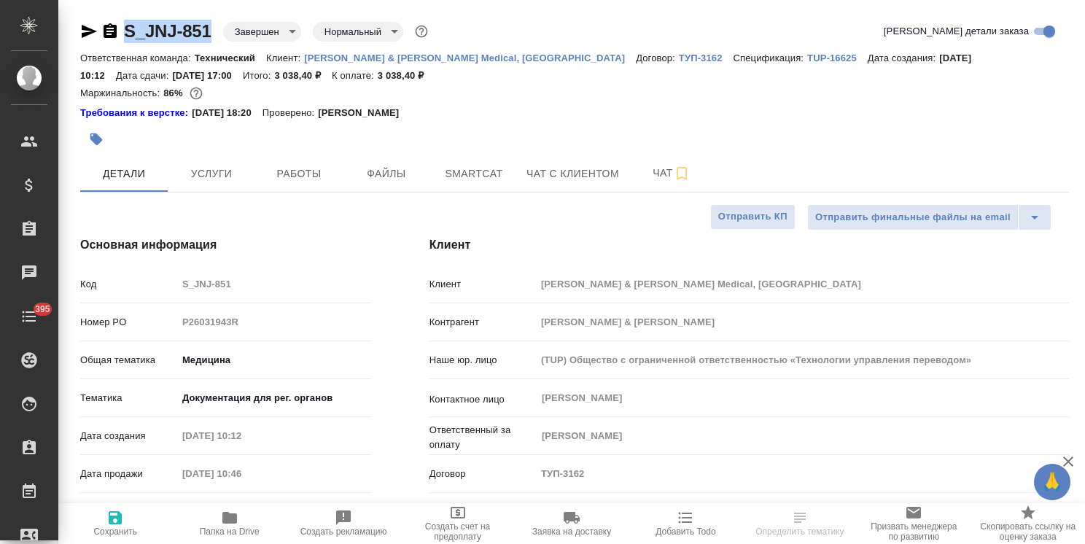
type textarea "x"
drag, startPoint x: 139, startPoint y: 9, endPoint x: 99, endPoint y: 7, distance: 40.1
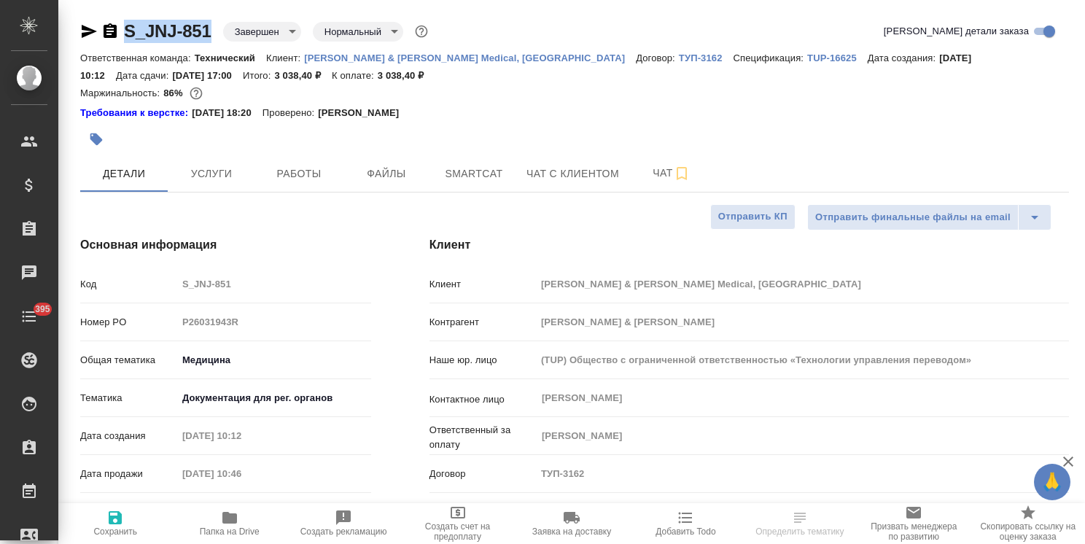
type textarea "x"
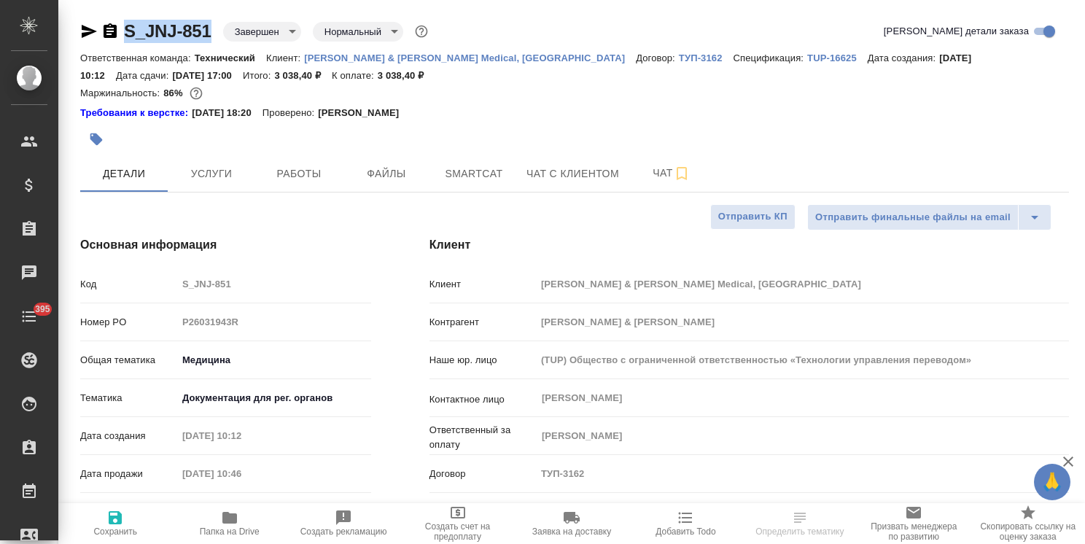
type textarea "x"
select select "RU"
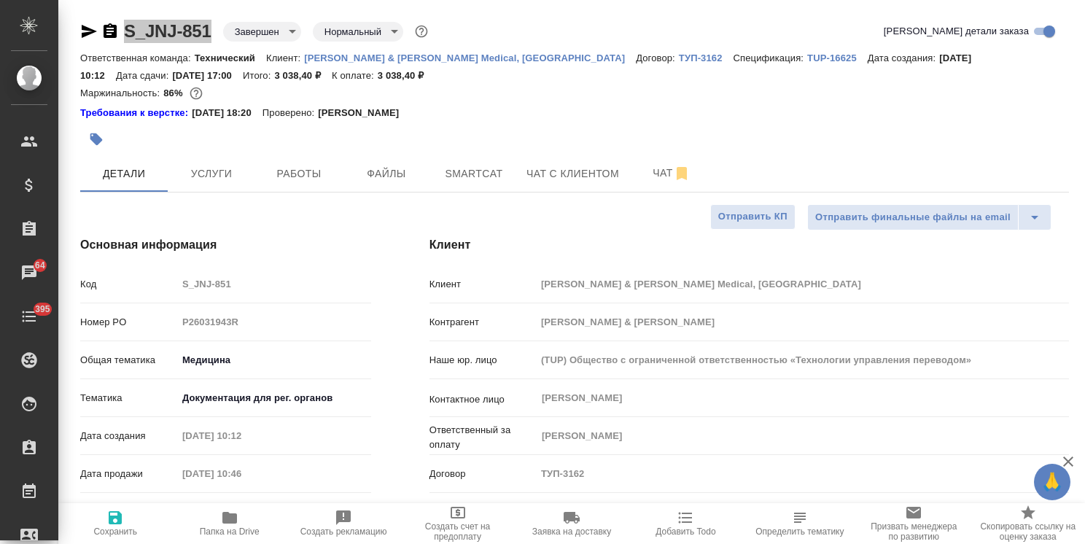
type textarea "x"
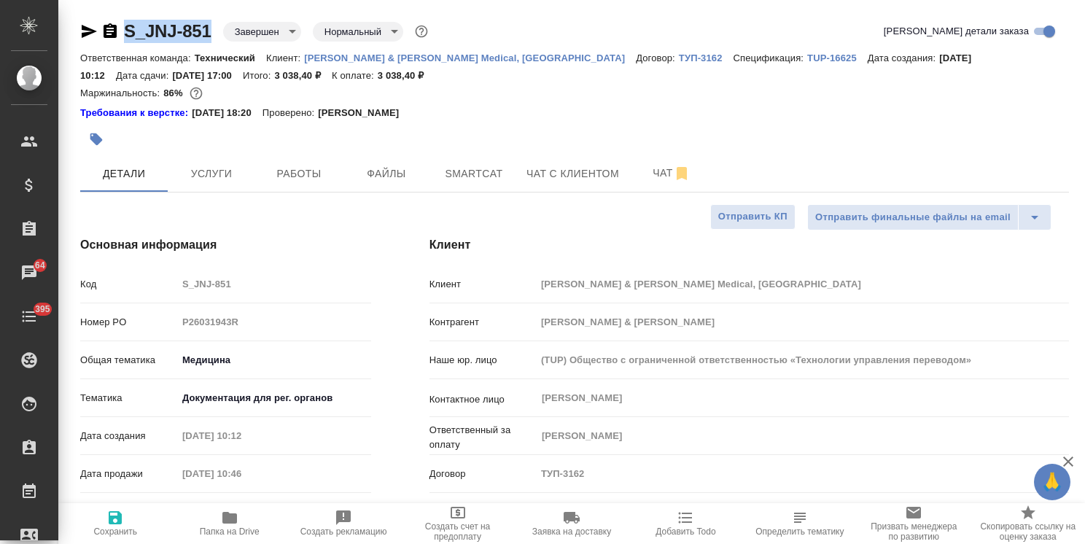
type textarea "x"
click at [197, 176] on span "Услуги" at bounding box center [211, 174] width 70 height 18
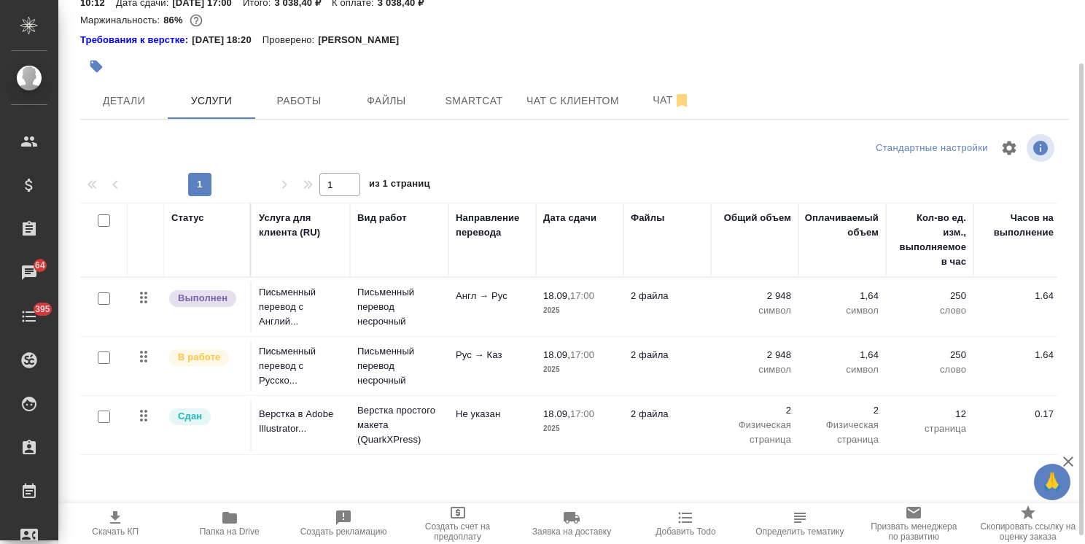
scroll to position [82, 0]
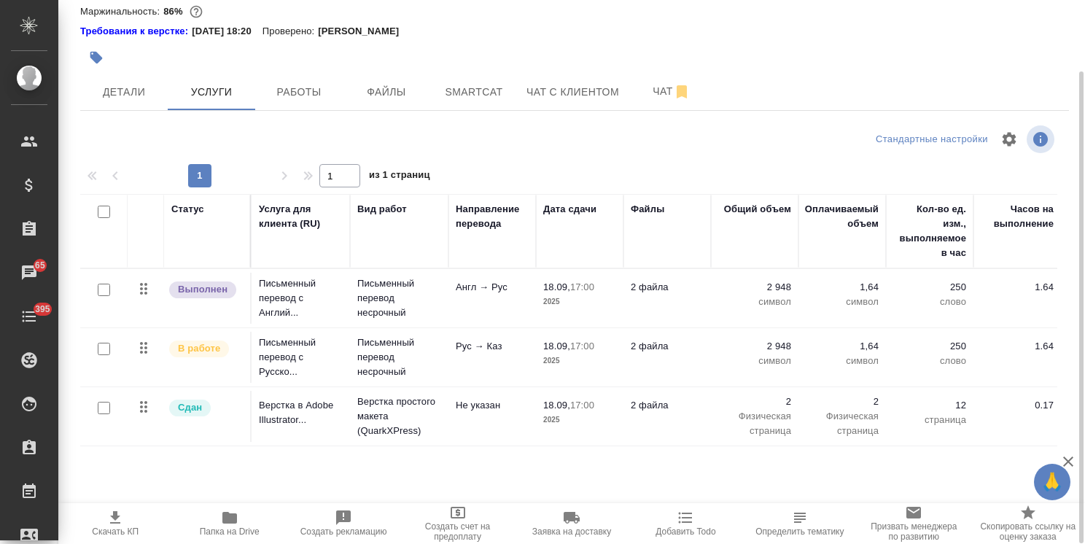
click at [230, 523] on icon "button" at bounding box center [229, 517] width 17 height 17
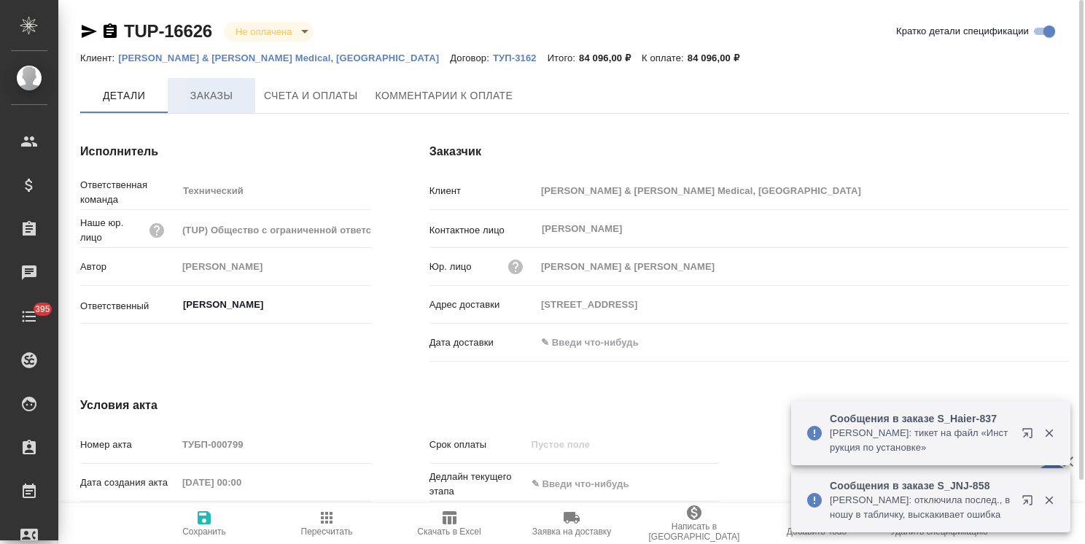
click at [218, 103] on span "Заказы" at bounding box center [211, 96] width 70 height 18
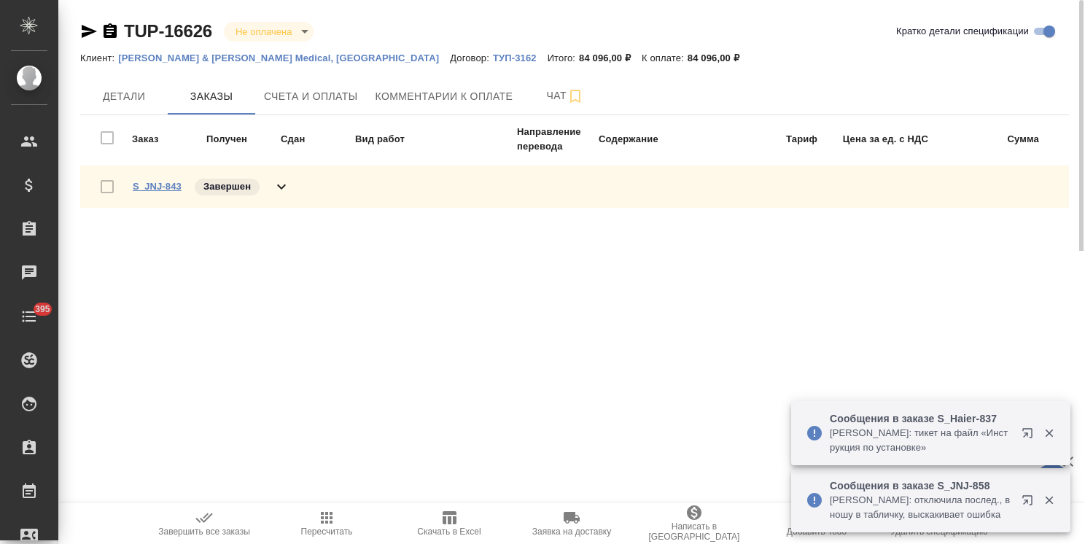
click at [165, 185] on link "S_JNJ-843" at bounding box center [157, 186] width 49 height 11
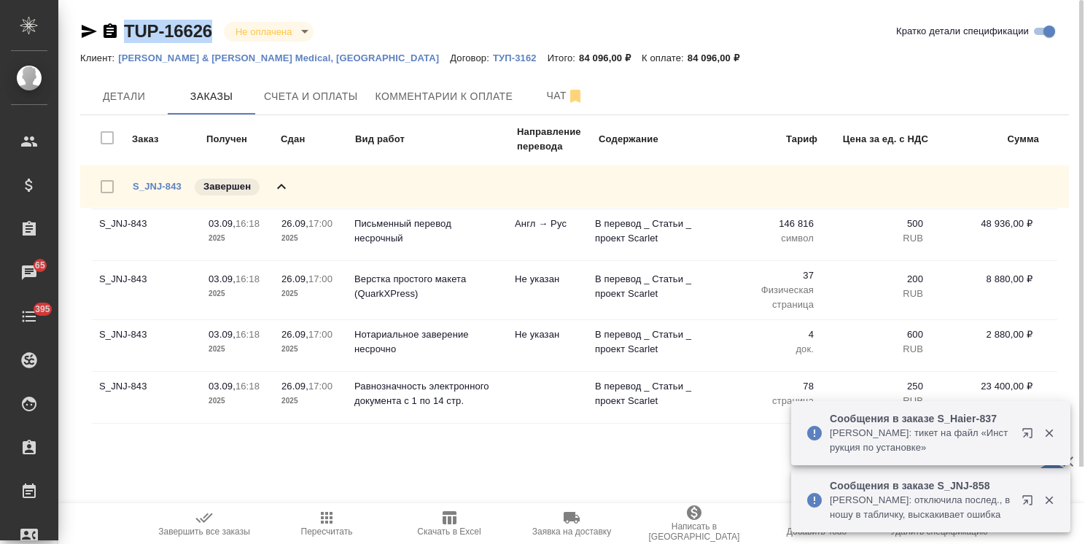
drag, startPoint x: 218, startPoint y: 12, endPoint x: 74, endPoint y: 3, distance: 143.9
click at [74, 3] on div "TUP-16626 Не оплачена notPayed Кратко детали спецификации Клиент: [PERSON_NAME]…" at bounding box center [574, 233] width 1005 height 467
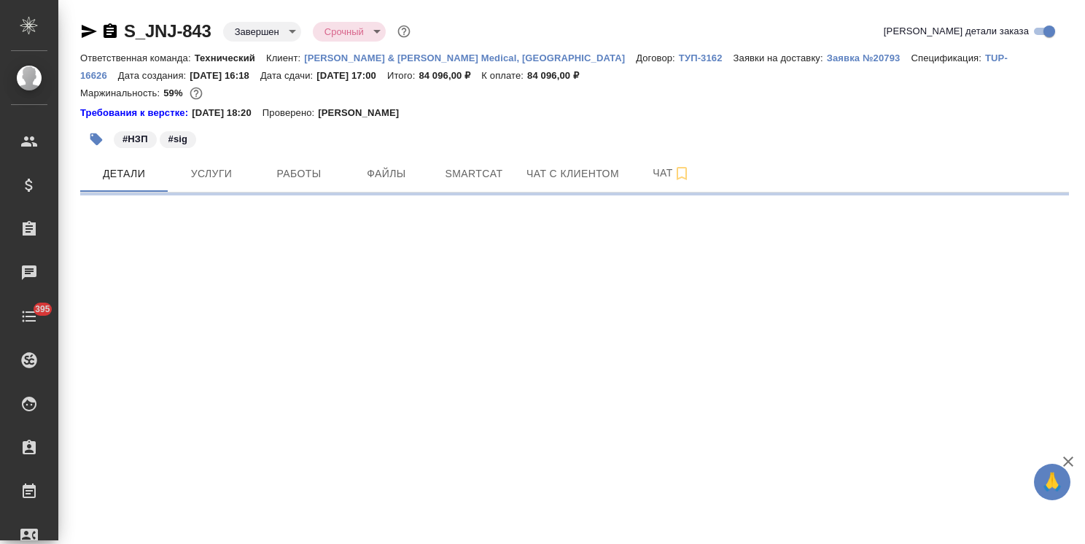
select select "RU"
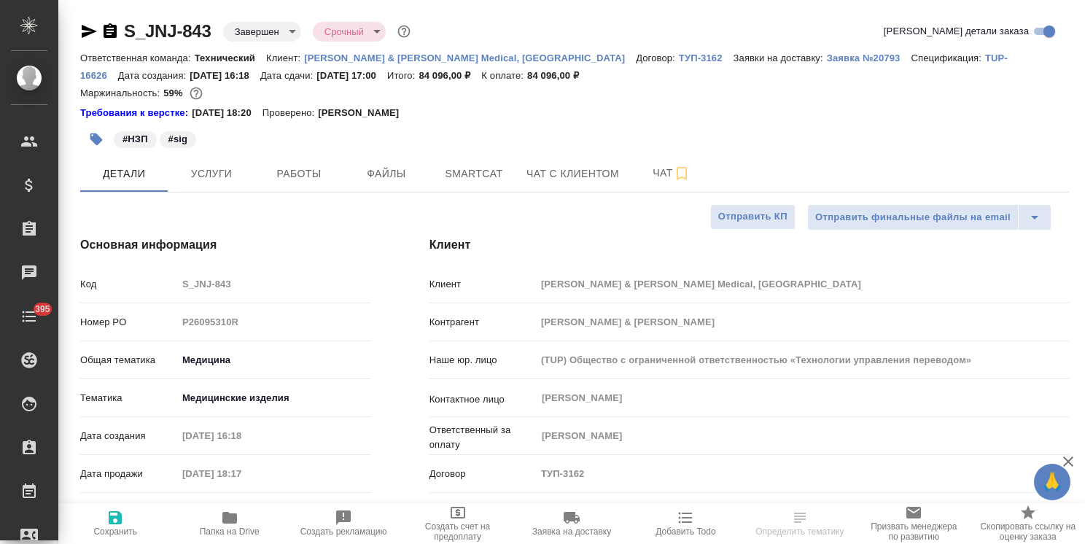
type textarea "x"
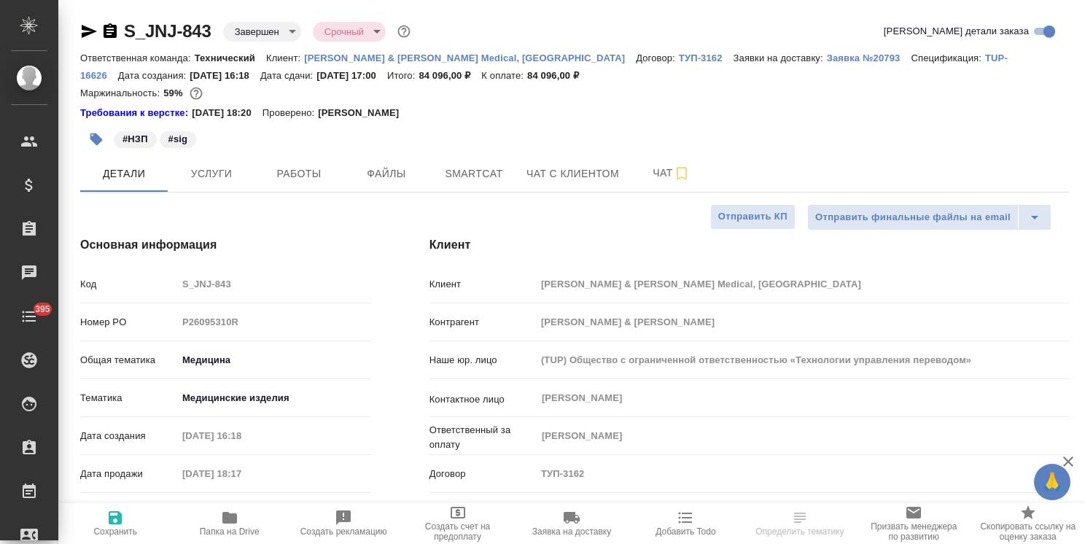
type textarea "x"
drag, startPoint x: 222, startPoint y: 15, endPoint x: 93, endPoint y: 17, distance: 128.3
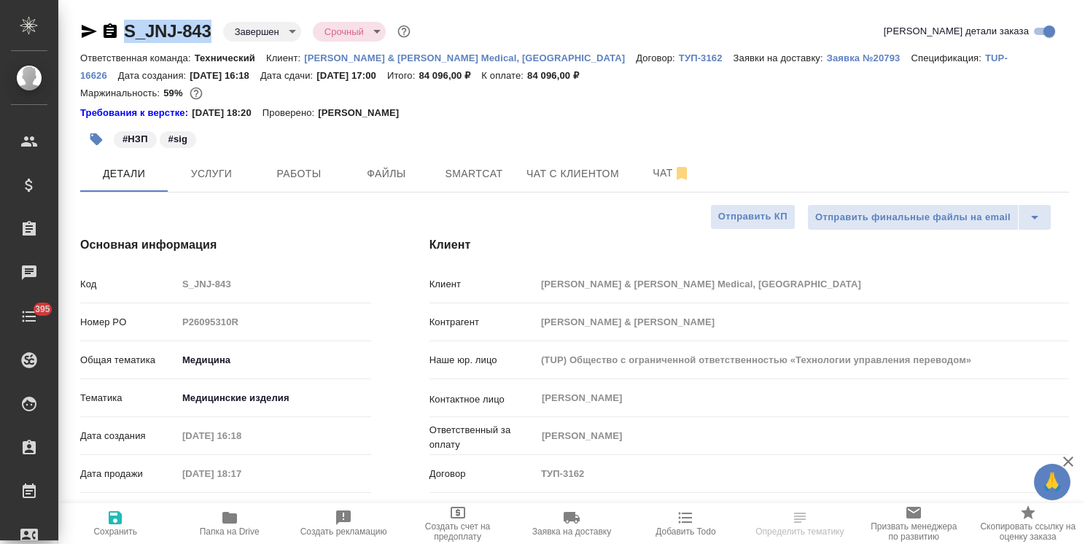
copy link "S_JNJ-843"
type textarea "x"
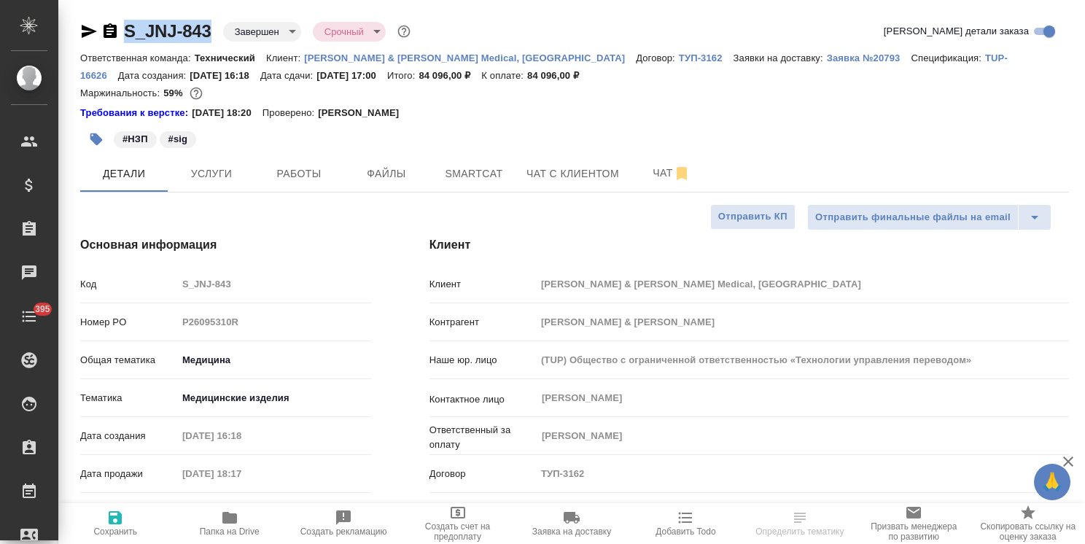
type textarea "x"
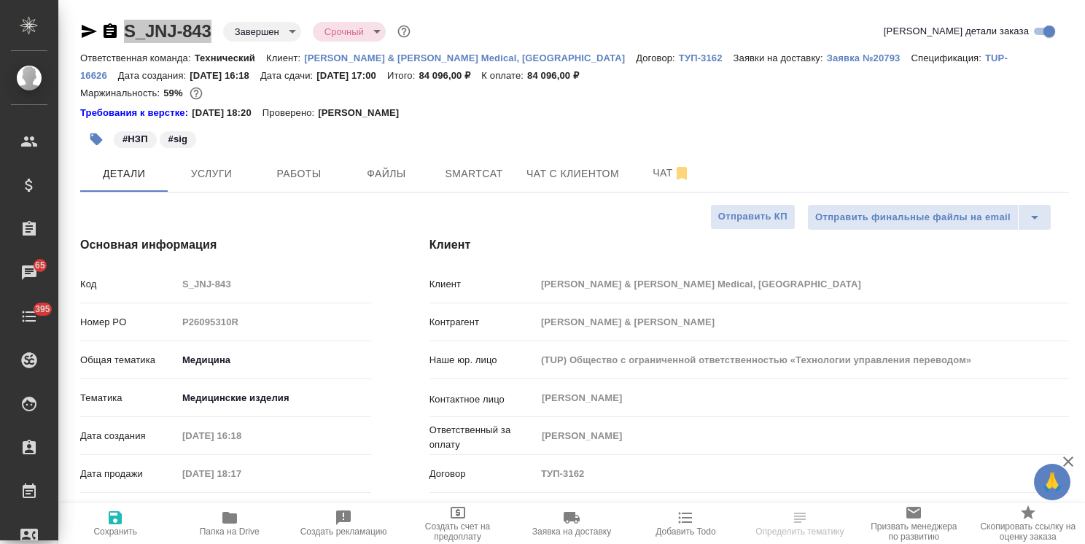
type textarea "x"
select select "RU"
type textarea "x"
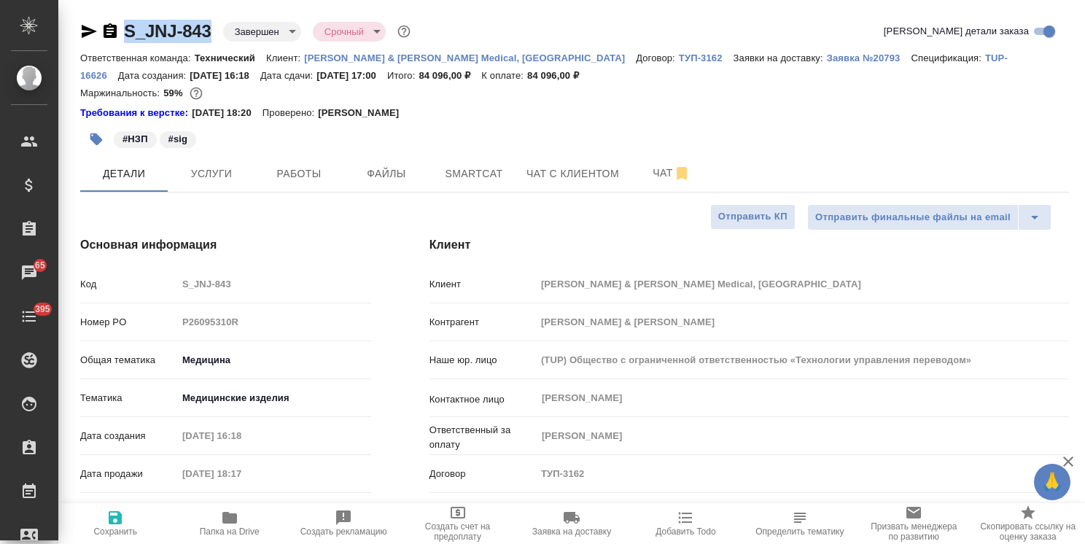
type textarea "x"
click at [237, 174] on span "Услуги" at bounding box center [211, 174] width 70 height 18
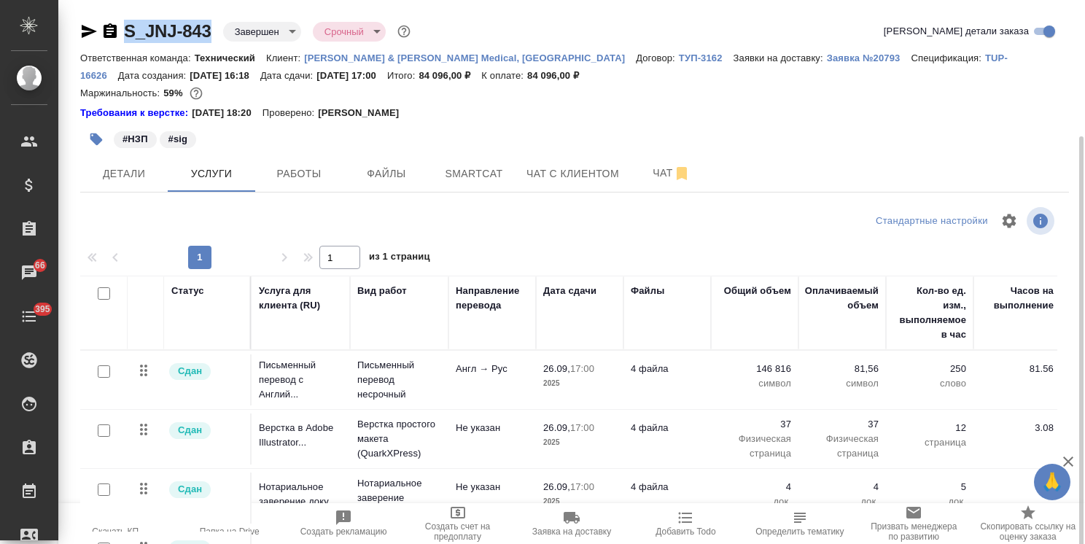
scroll to position [82, 0]
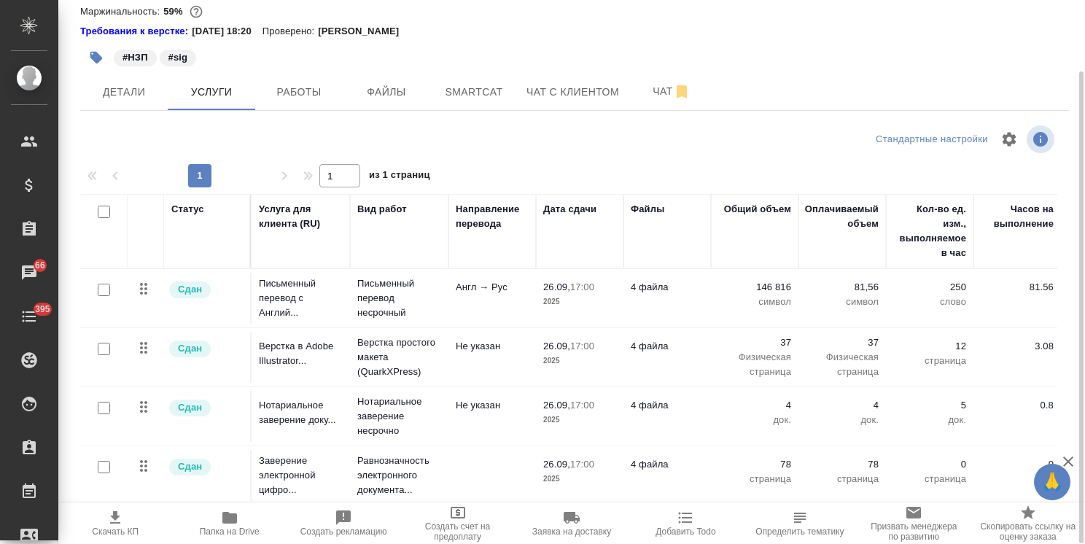
click at [251, 510] on span "Папка на Drive" at bounding box center [229, 523] width 96 height 28
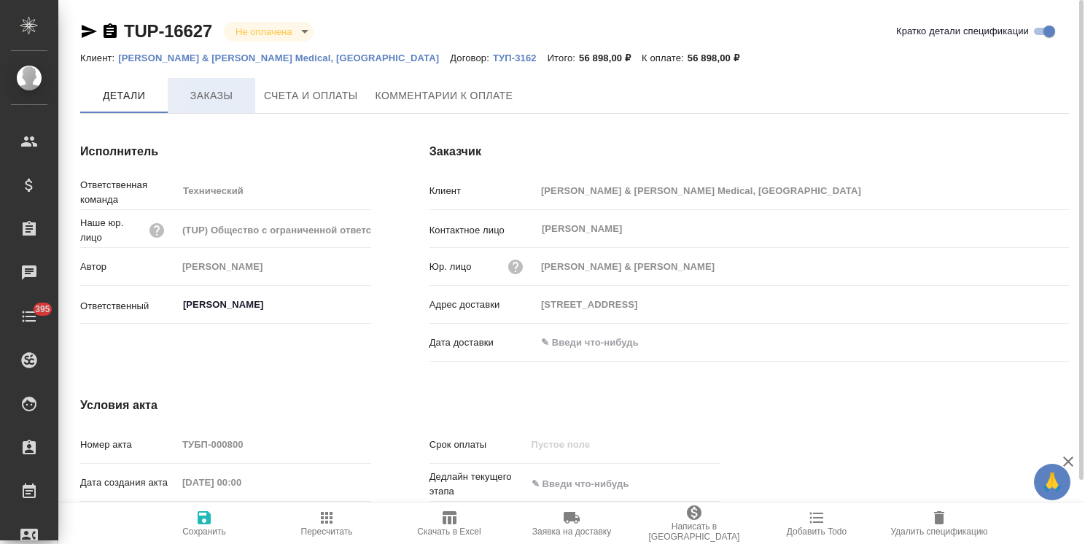
click at [207, 85] on button "Заказы" at bounding box center [211, 95] width 87 height 35
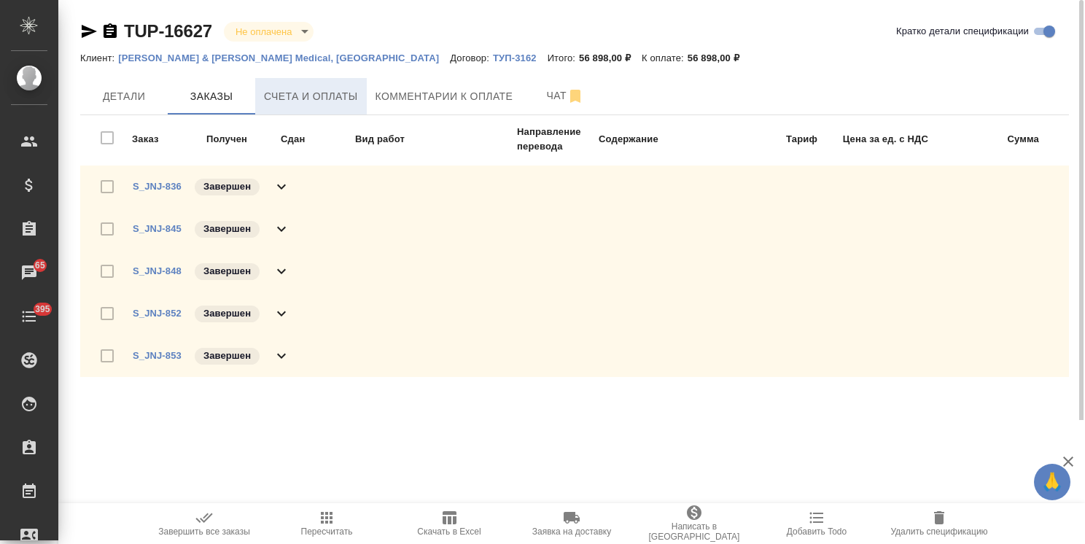
click at [335, 90] on span "Счета и оплаты" at bounding box center [311, 96] width 94 height 18
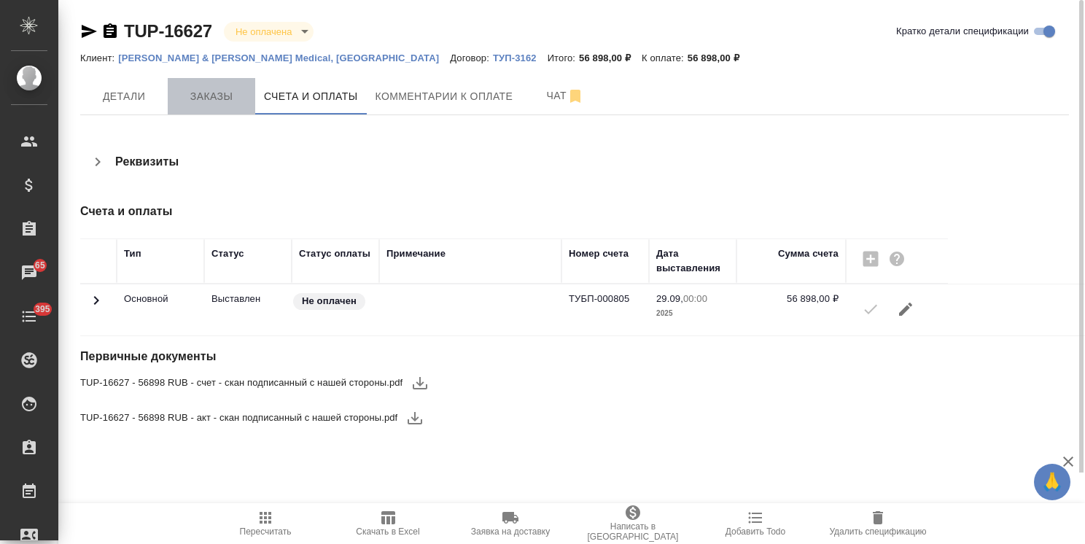
click at [218, 95] on span "Заказы" at bounding box center [211, 96] width 70 height 18
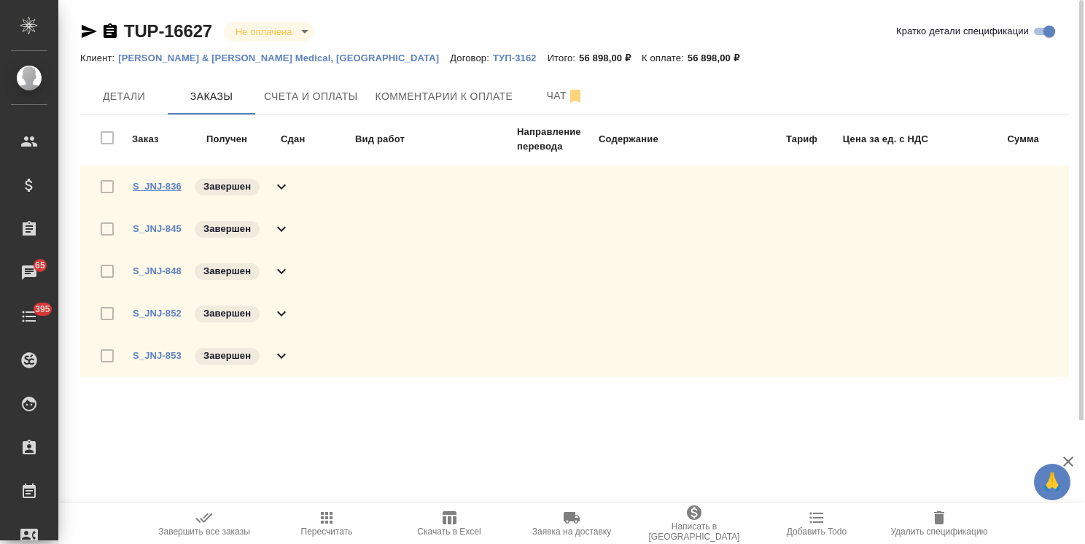
click at [169, 185] on link "S_JNJ-836" at bounding box center [157, 186] width 49 height 11
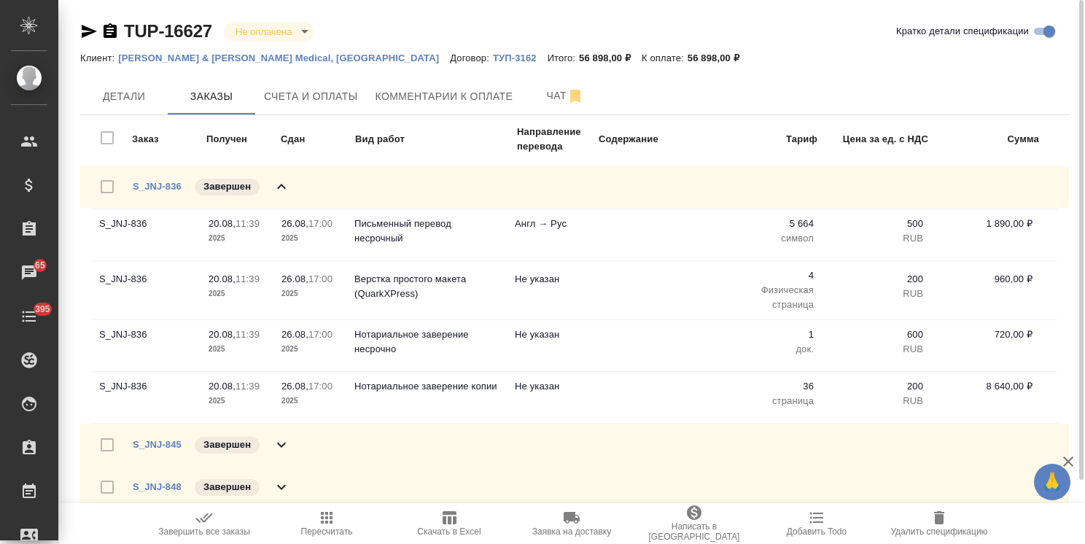
click at [291, 182] on div "S_JNJ-836 Завершен" at bounding box center [574, 186] width 988 height 42
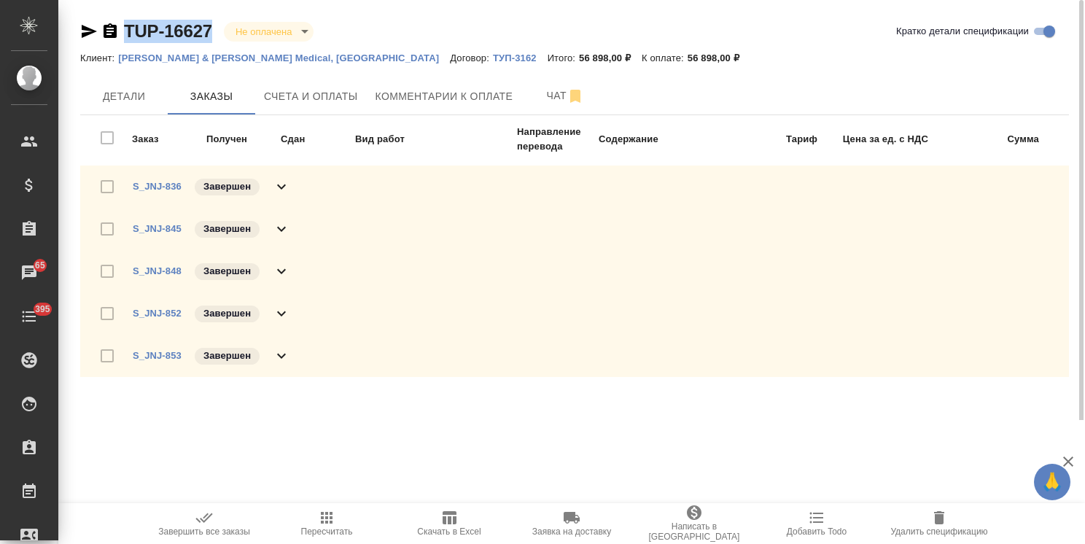
drag, startPoint x: 183, startPoint y: 16, endPoint x: 119, endPoint y: 17, distance: 64.2
click at [119, 17] on div "TUP-16627 Не оплачена notPayed Кратко детали спецификации Клиент: Johnson & Joh…" at bounding box center [574, 210] width 1005 height 420
copy link "TUP-16627"
click at [167, 184] on link "S_JNJ-836" at bounding box center [157, 186] width 49 height 11
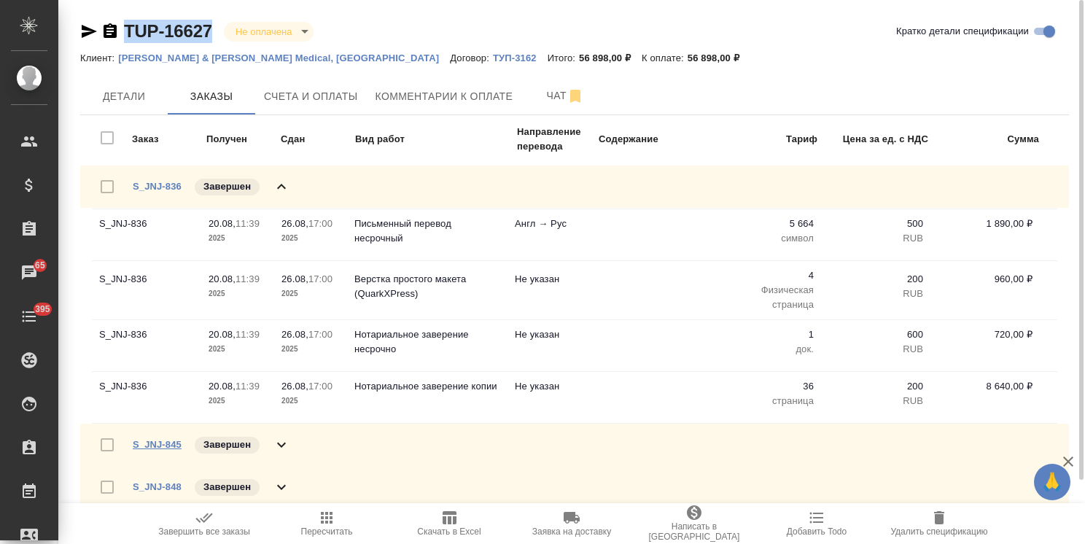
click at [165, 443] on link "S_JNJ-845" at bounding box center [157, 444] width 49 height 11
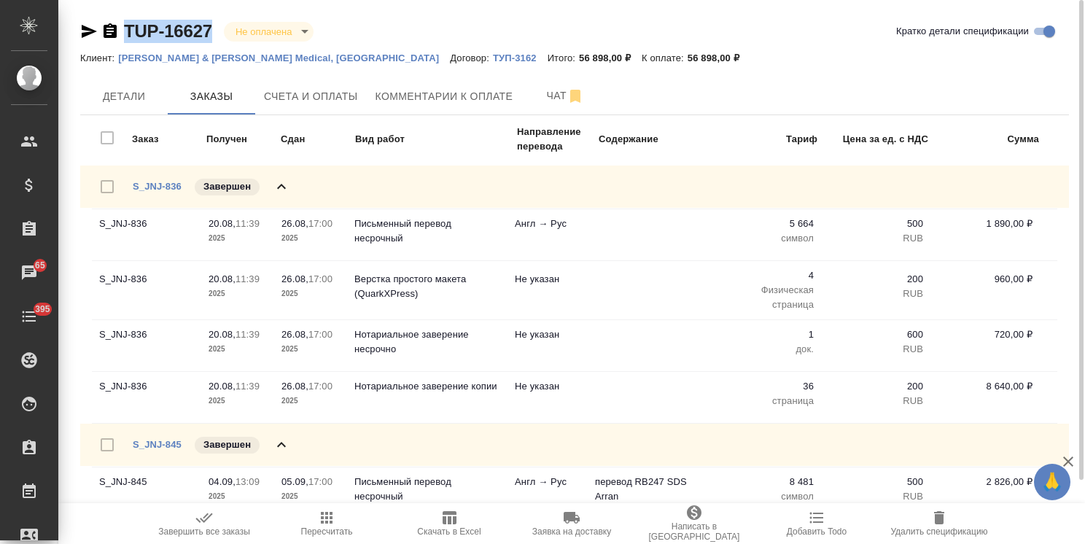
click at [274, 175] on div "S_JNJ-836 Завершен" at bounding box center [574, 186] width 988 height 42
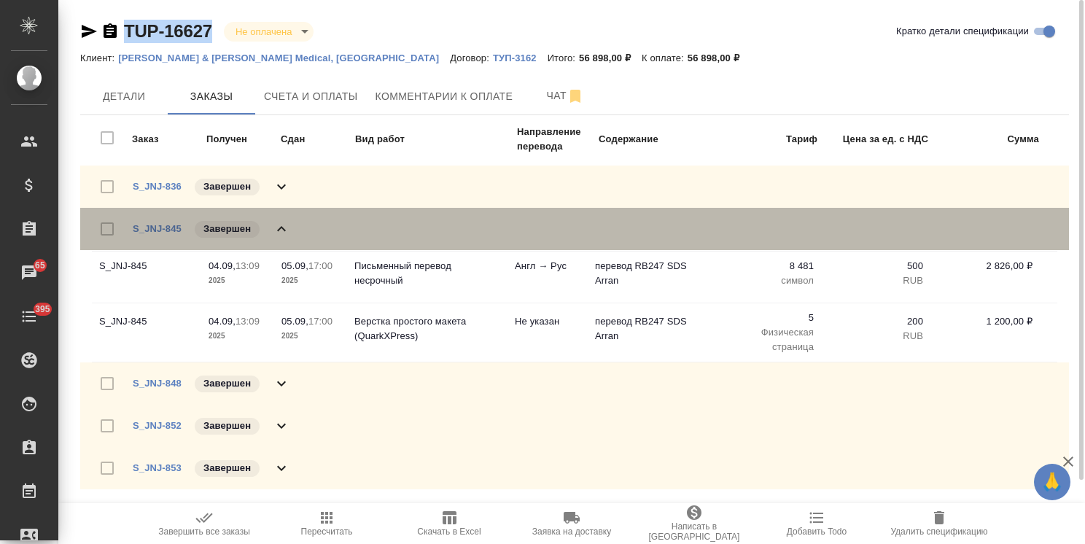
click at [281, 226] on icon at bounding box center [281, 228] width 9 height 5
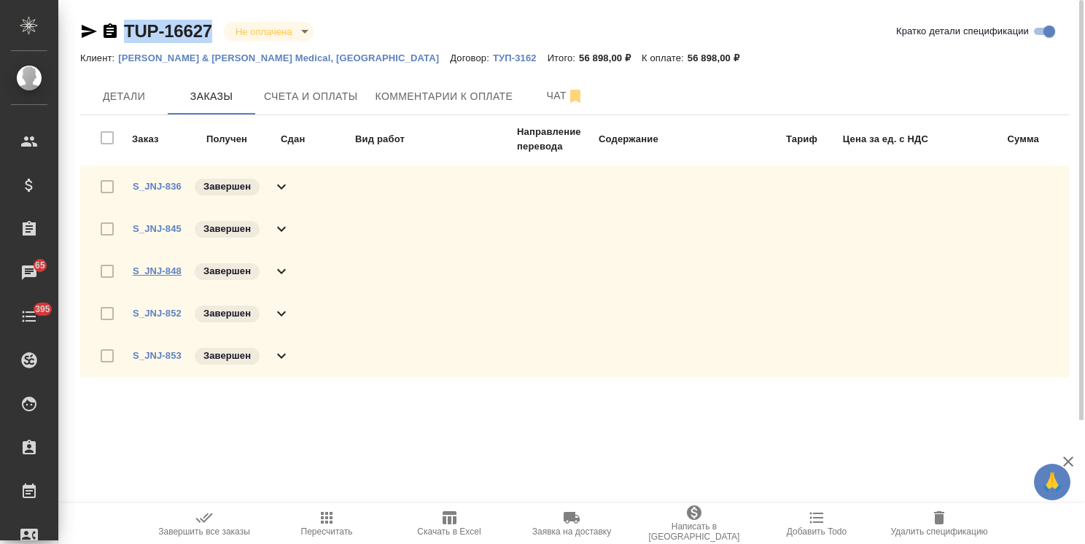
click at [167, 270] on link "S_JNJ-848" at bounding box center [157, 270] width 49 height 11
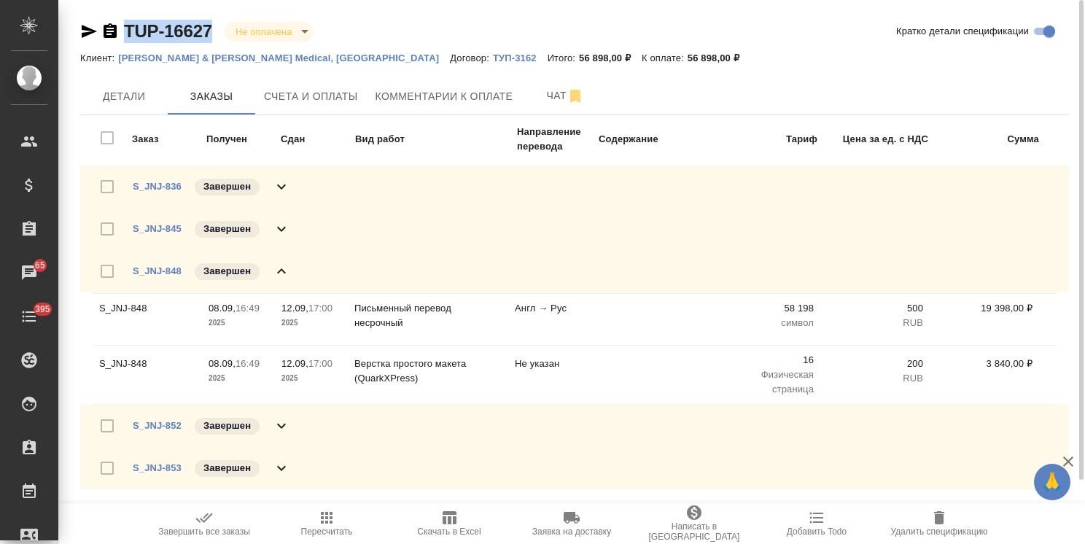
click at [289, 261] on div "S_JNJ-848 Завершен" at bounding box center [211, 271] width 157 height 20
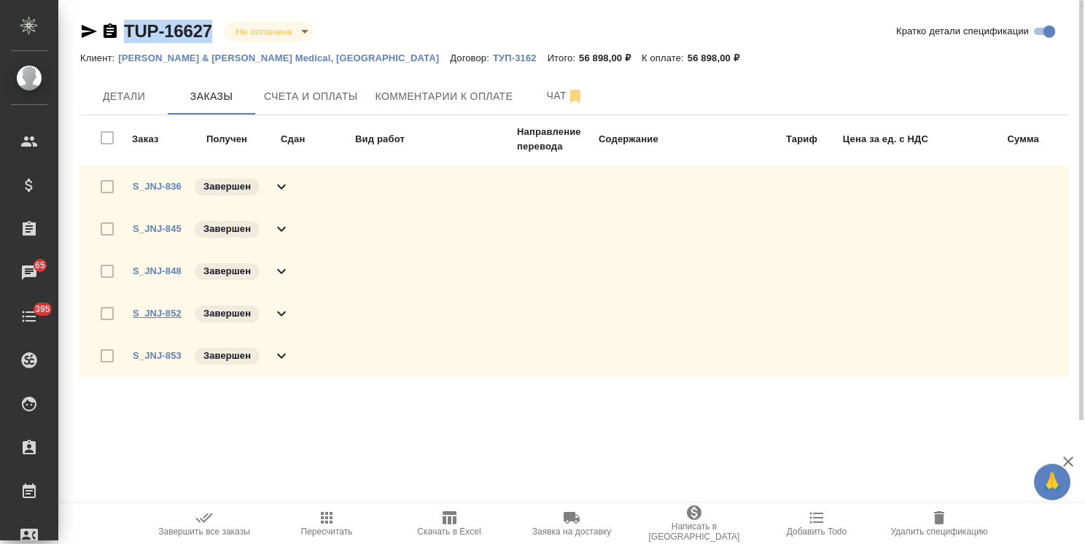
click at [163, 308] on link "S_JNJ-852" at bounding box center [157, 313] width 49 height 11
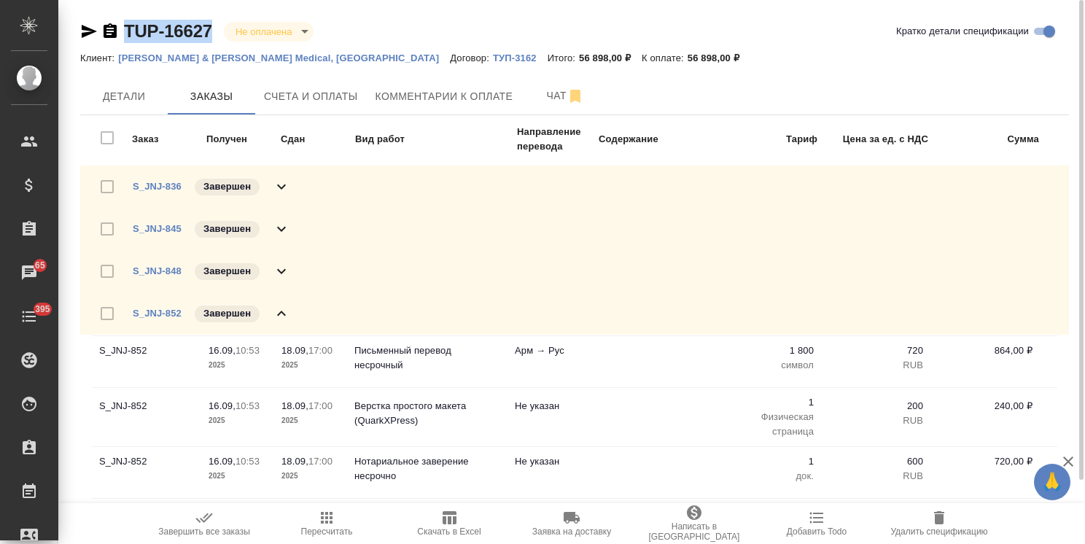
click at [279, 305] on icon at bounding box center [281, 313] width 17 height 17
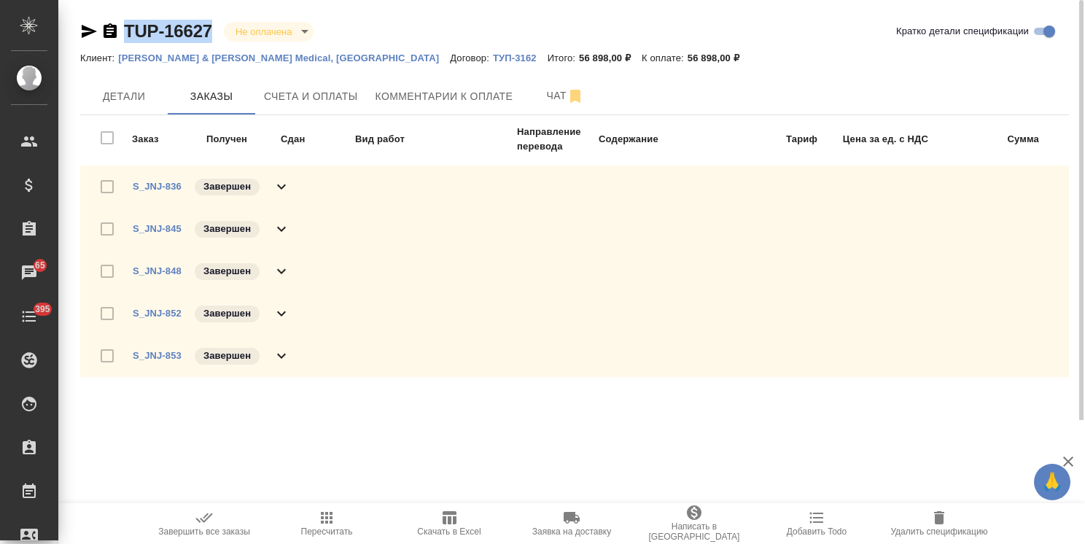
click at [284, 353] on icon at bounding box center [281, 355] width 17 height 17
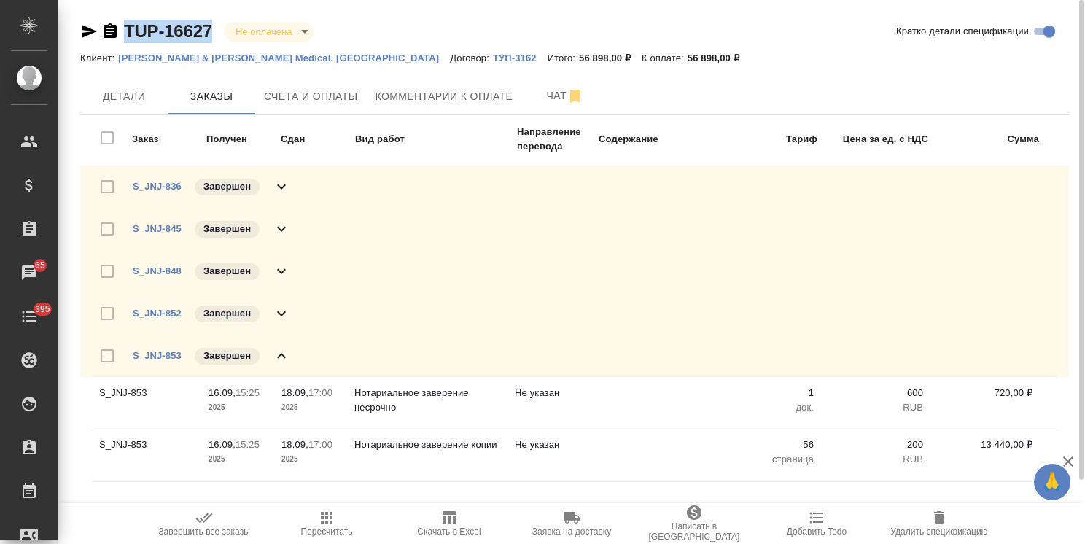
scroll to position [20, 0]
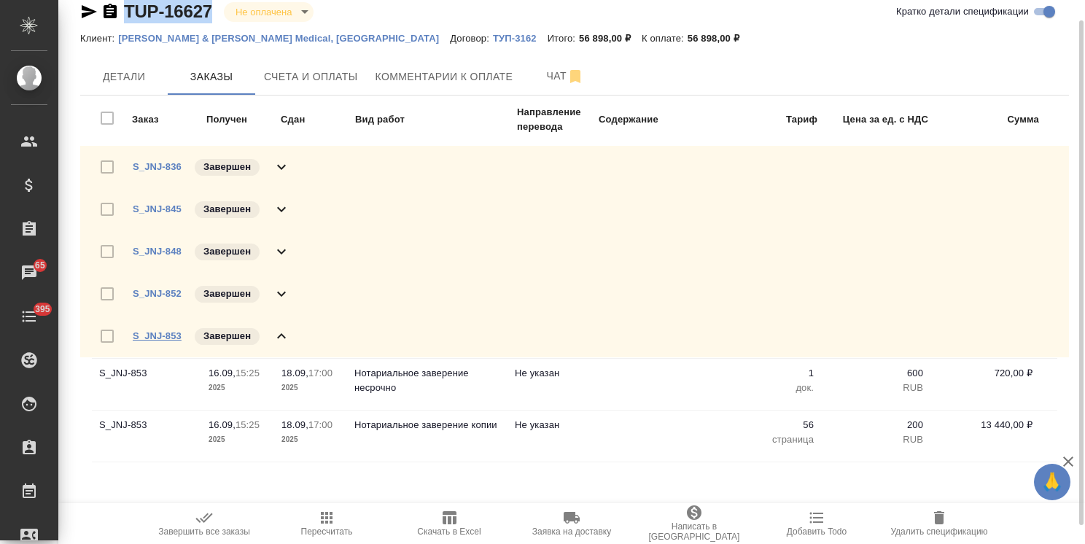
click at [165, 334] on link "S_JNJ-853" at bounding box center [157, 335] width 49 height 11
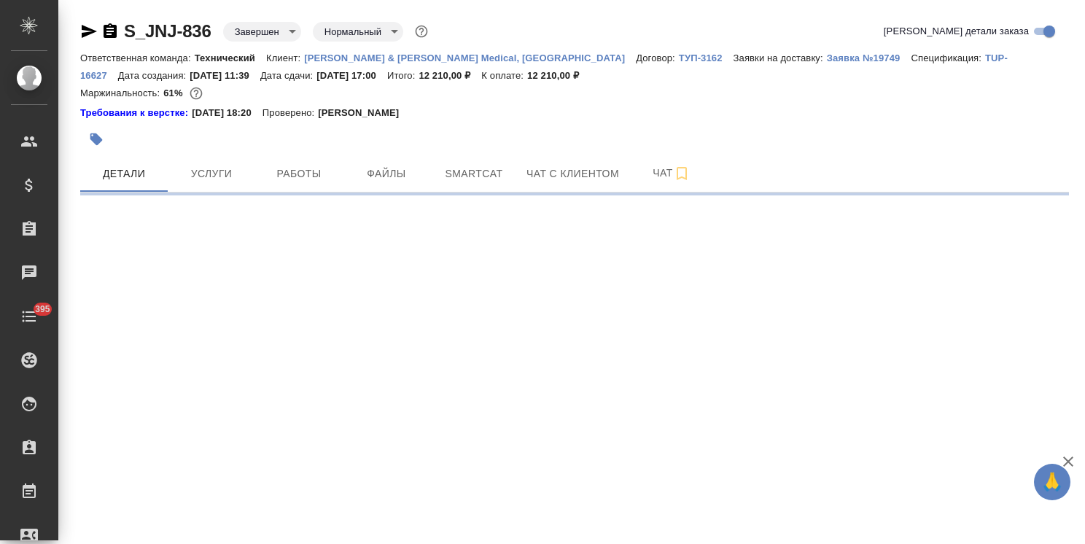
select select "RU"
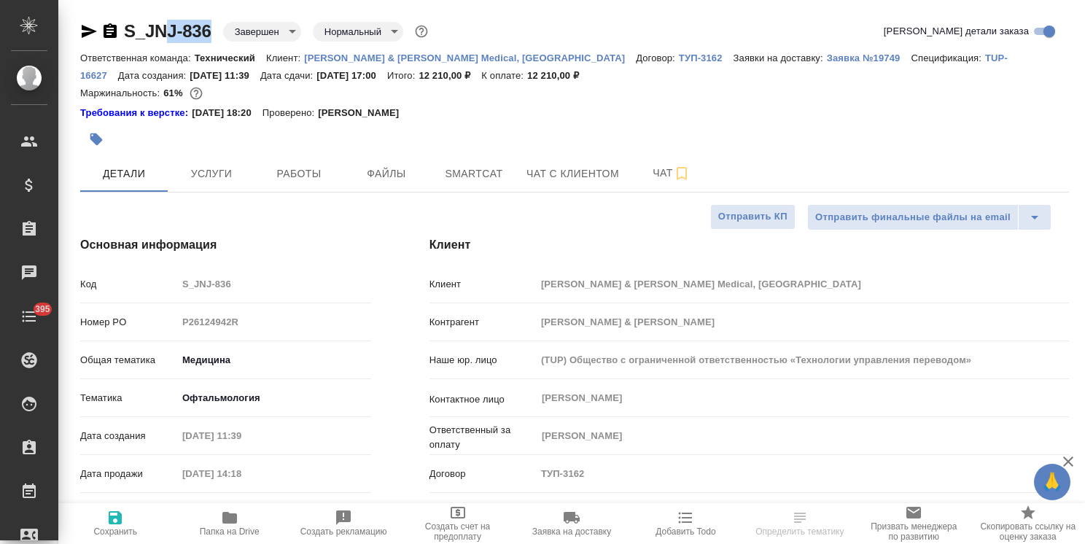
type textarea "x"
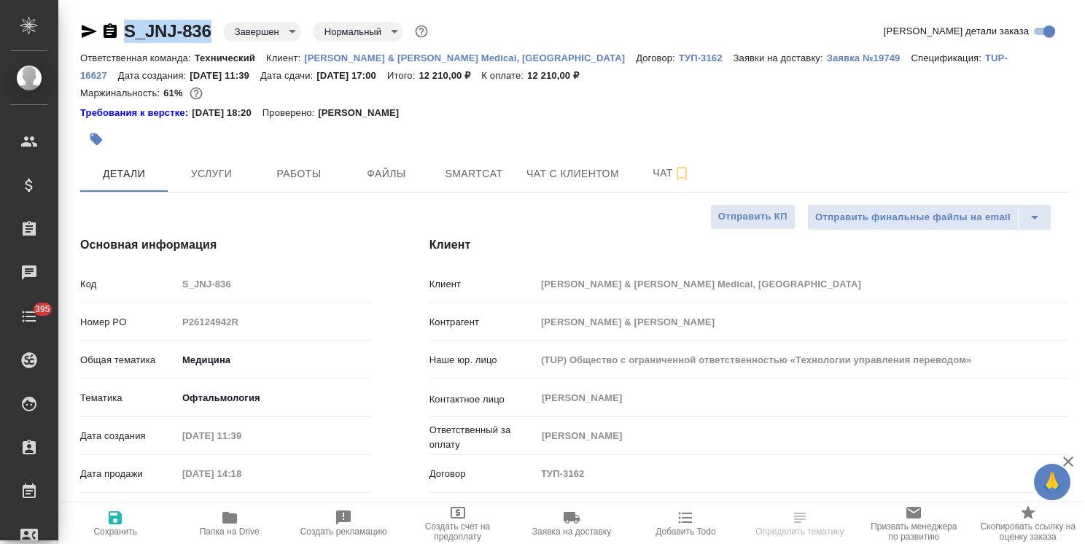
type textarea "x"
drag, startPoint x: 193, startPoint y: 19, endPoint x: 114, endPoint y: 22, distance: 79.5
type textarea "x"
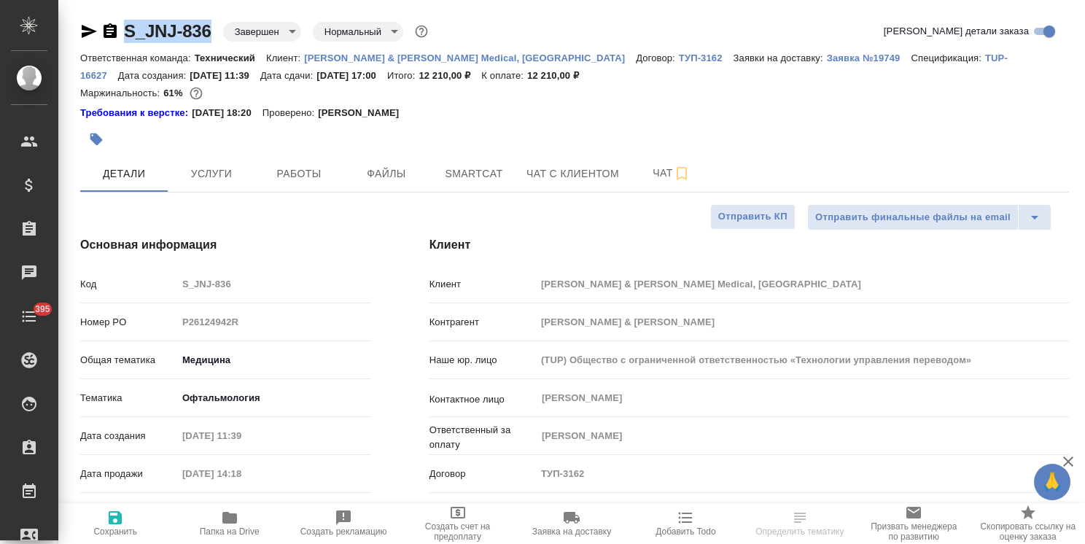
type textarea "x"
select select "RU"
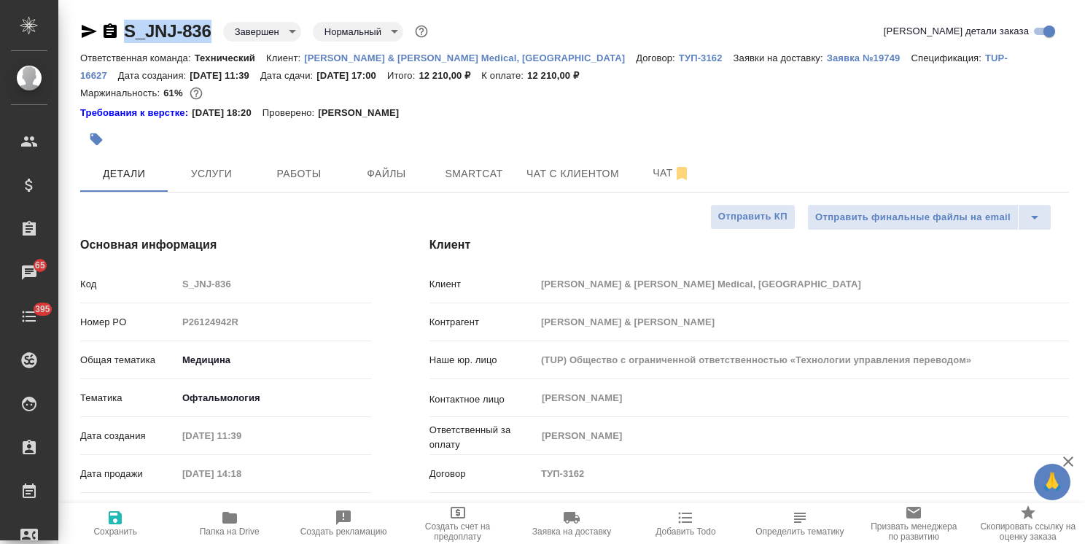
type textarea "x"
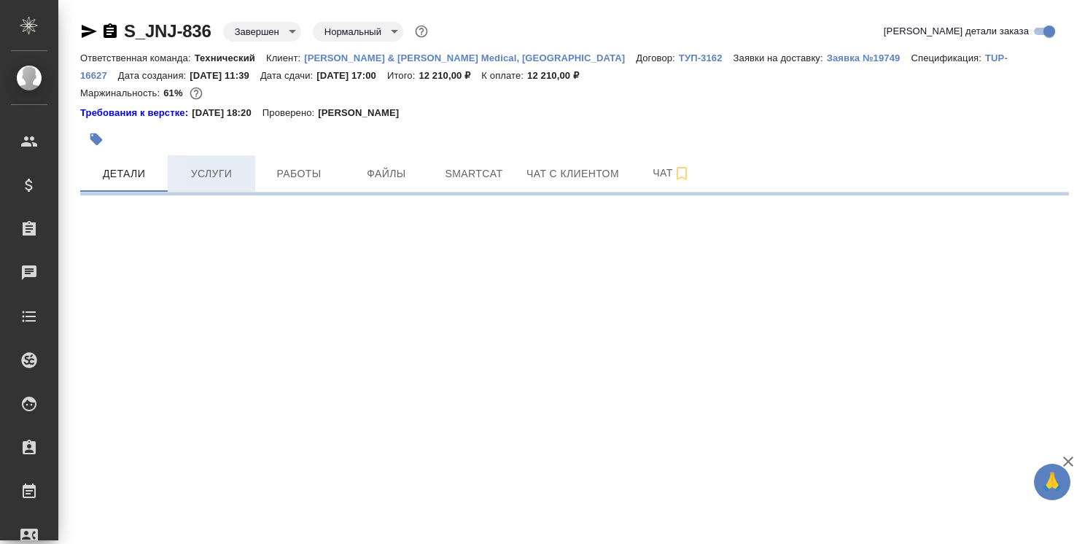
select select "RU"
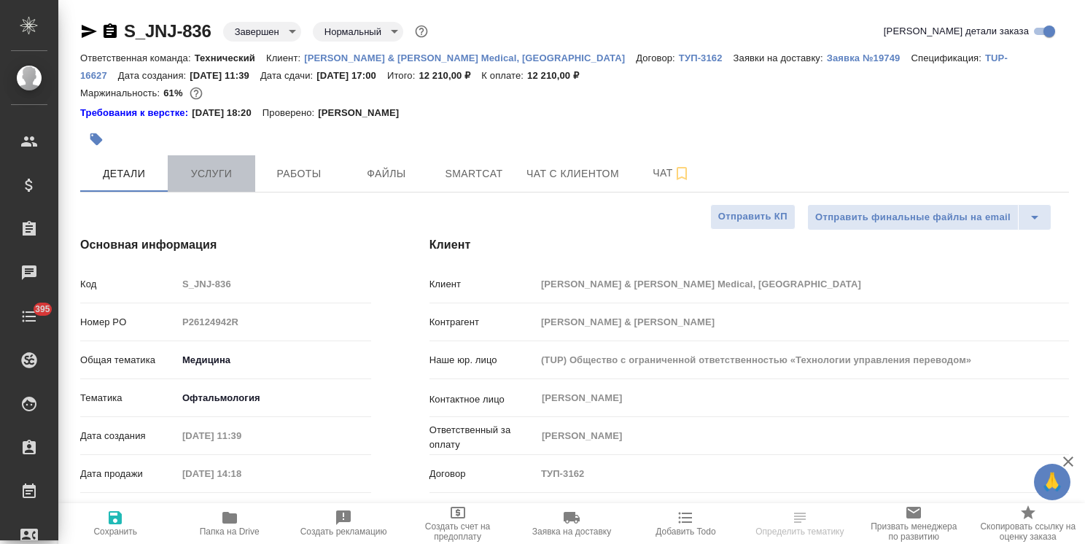
click at [201, 165] on span "Услуги" at bounding box center [211, 174] width 70 height 18
type textarea "x"
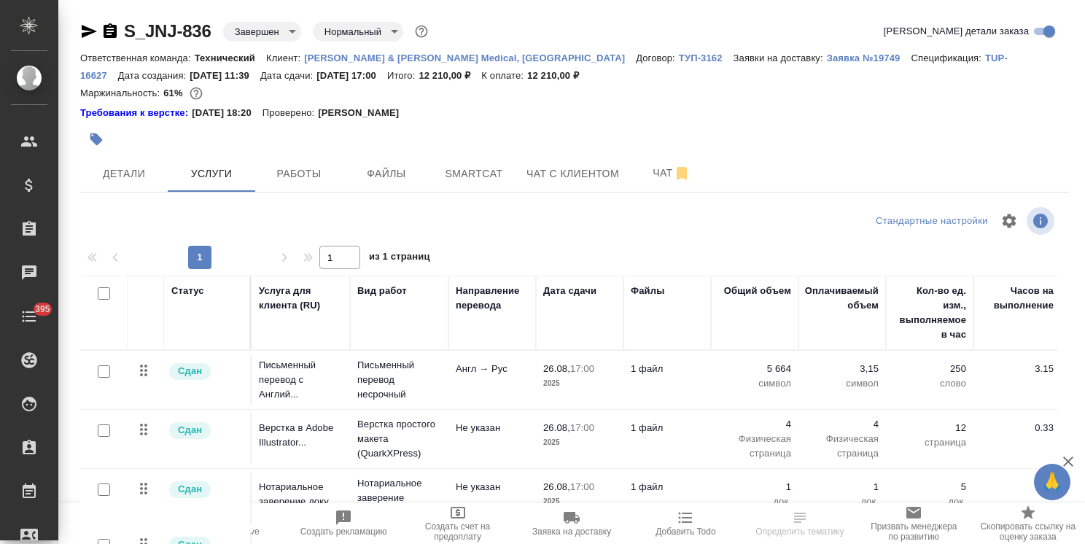
scroll to position [82, 0]
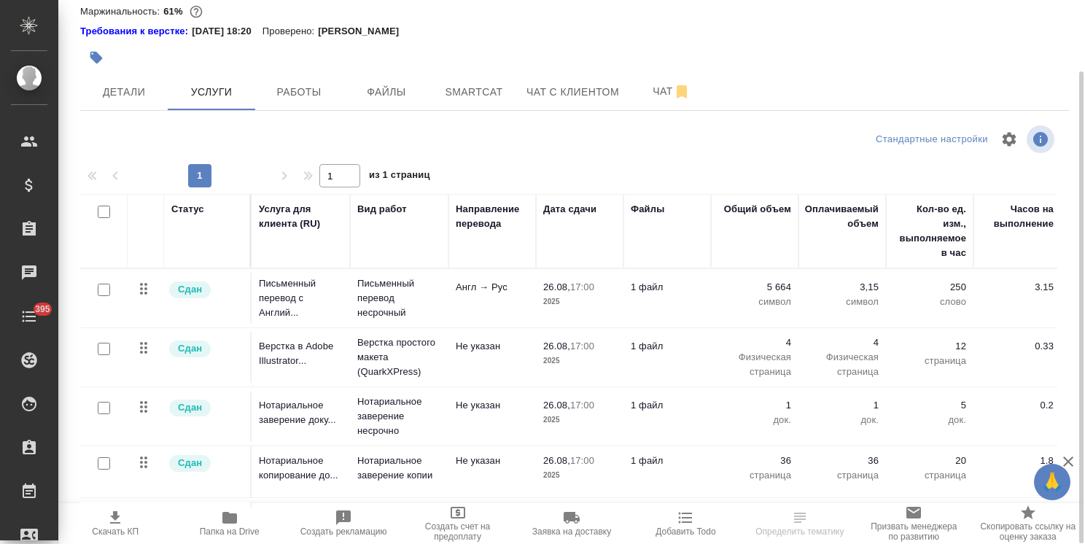
click at [236, 520] on icon "button" at bounding box center [229, 518] width 15 height 12
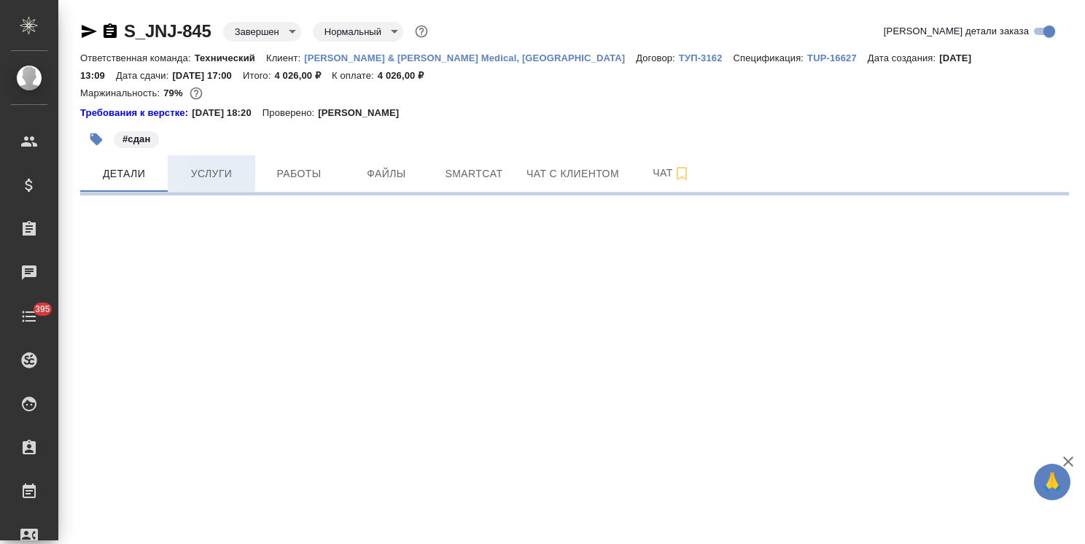
click at [224, 163] on button "Услуги" at bounding box center [211, 173] width 87 height 36
select select "RU"
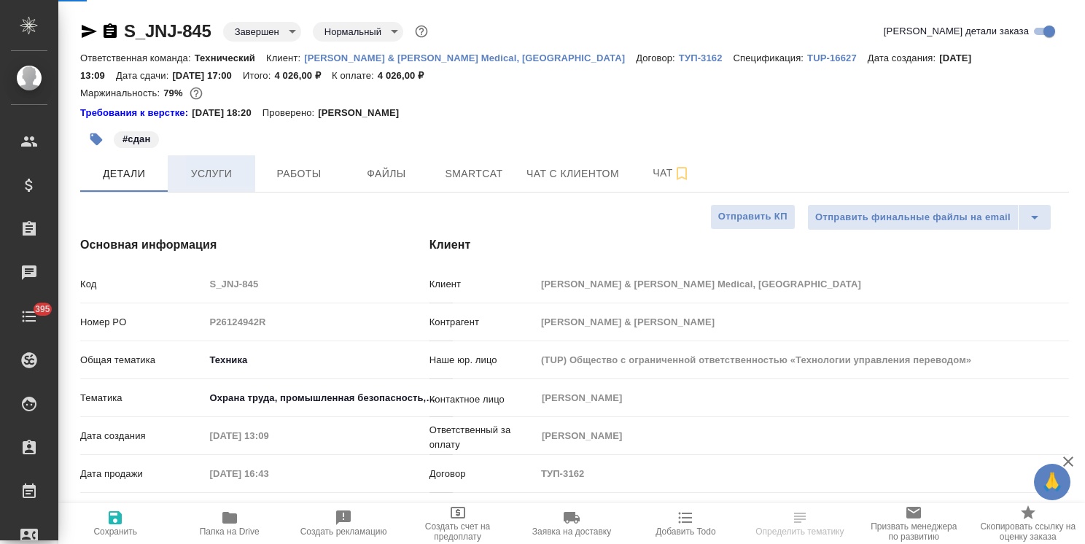
type textarea "x"
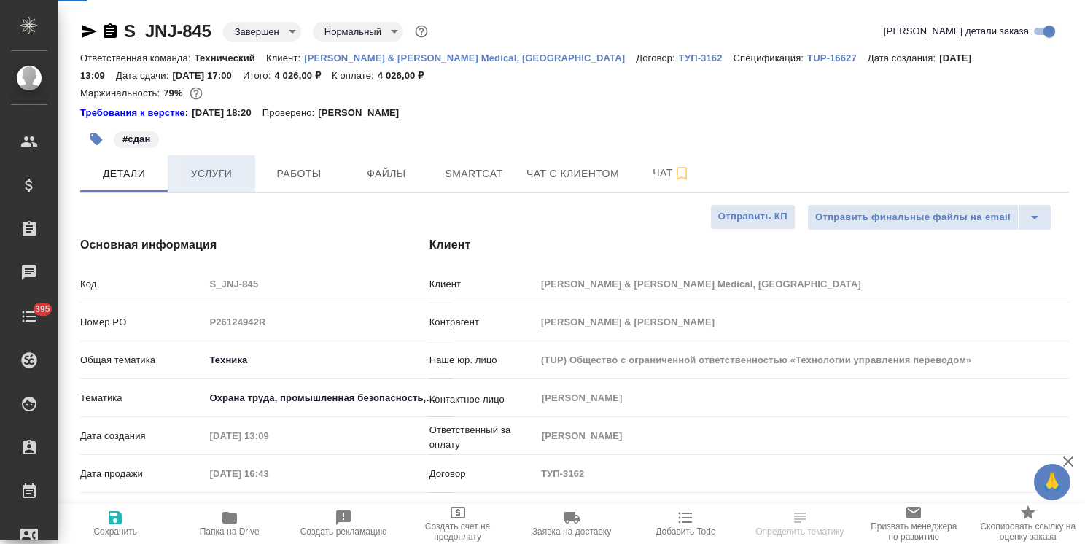
type textarea "x"
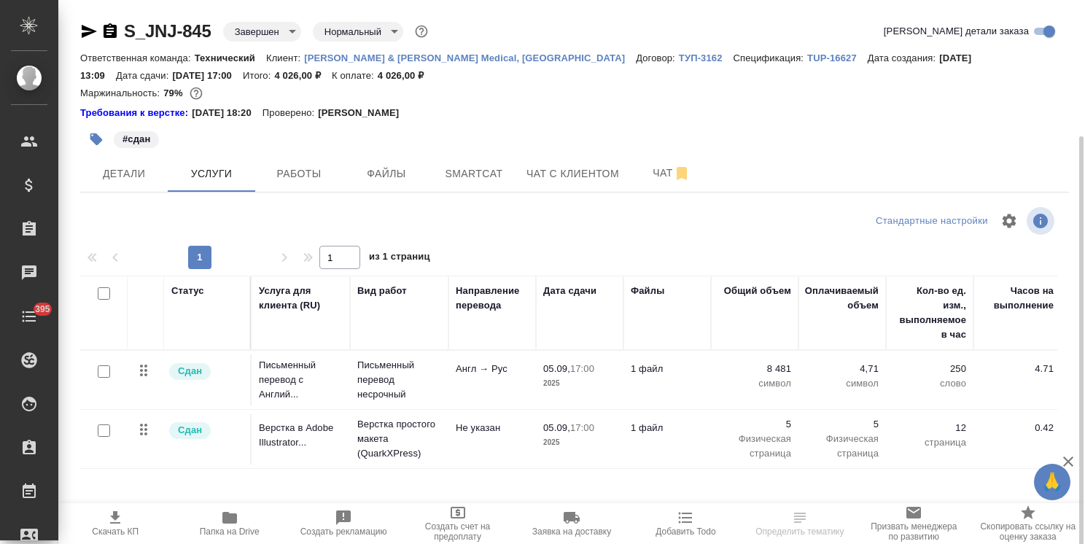
scroll to position [82, 0]
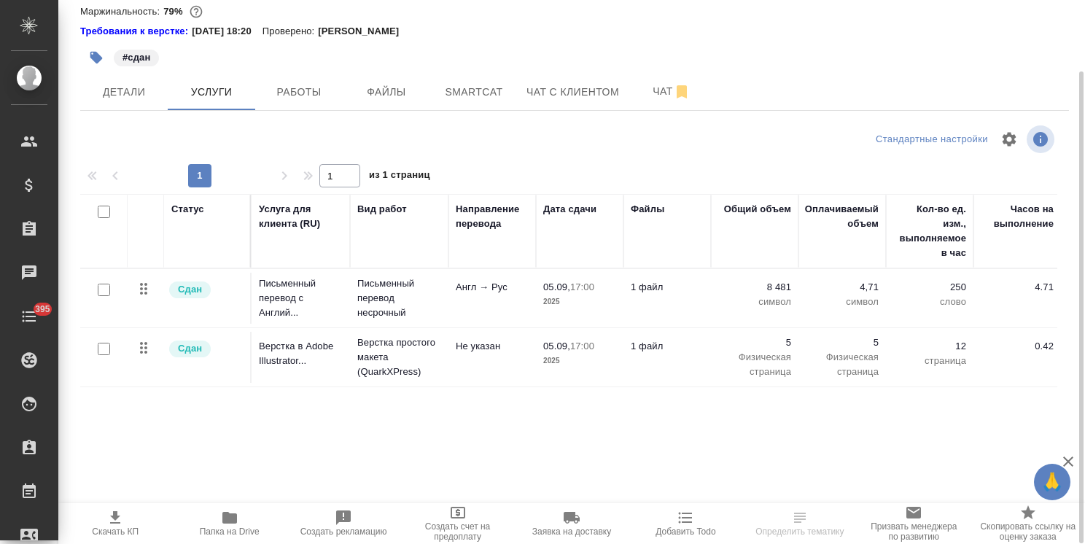
click at [255, 526] on span "Папка на Drive" at bounding box center [229, 523] width 96 height 28
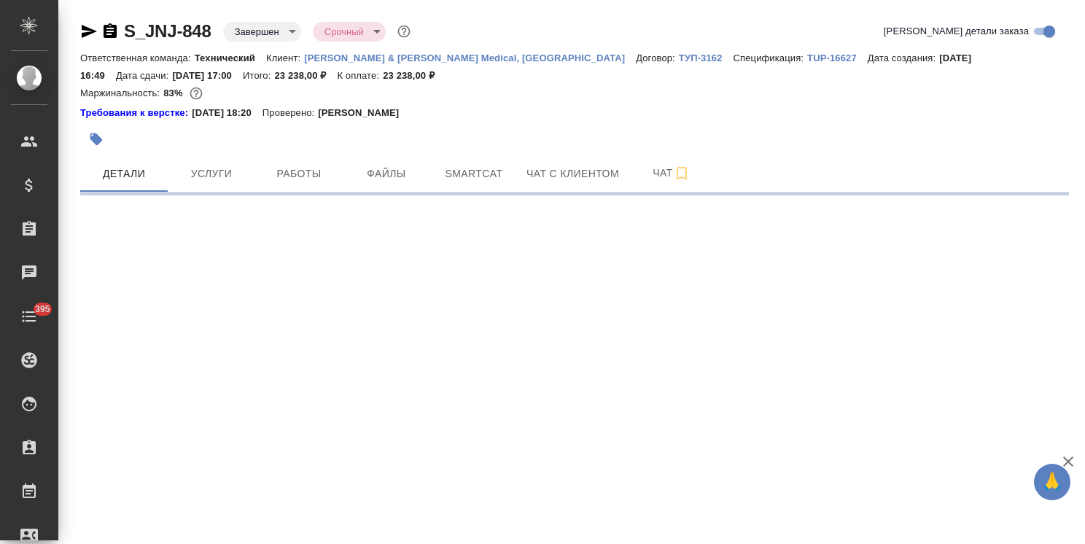
select select "RU"
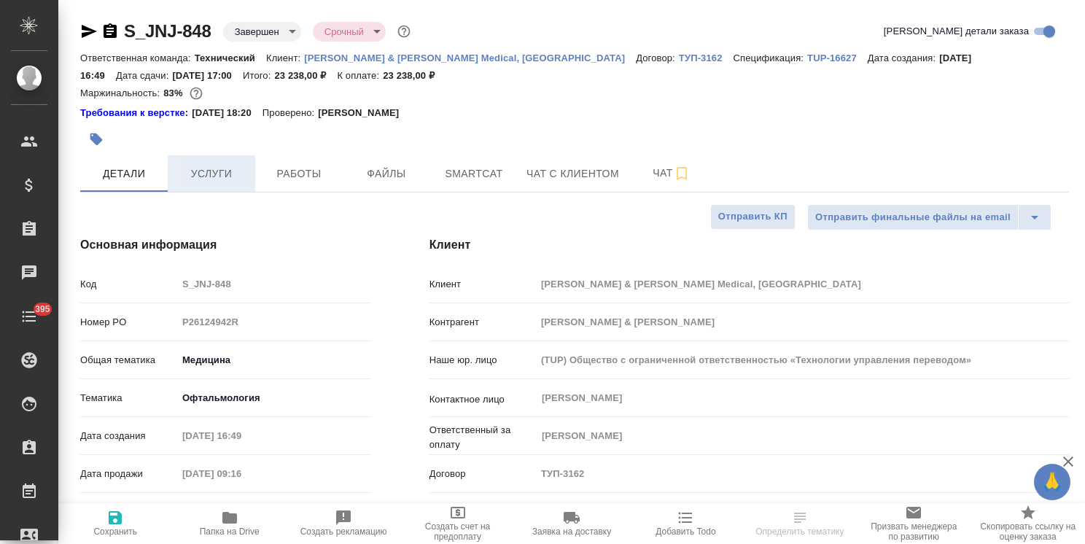
type textarea "x"
click at [210, 173] on span "Услуги" at bounding box center [211, 174] width 70 height 18
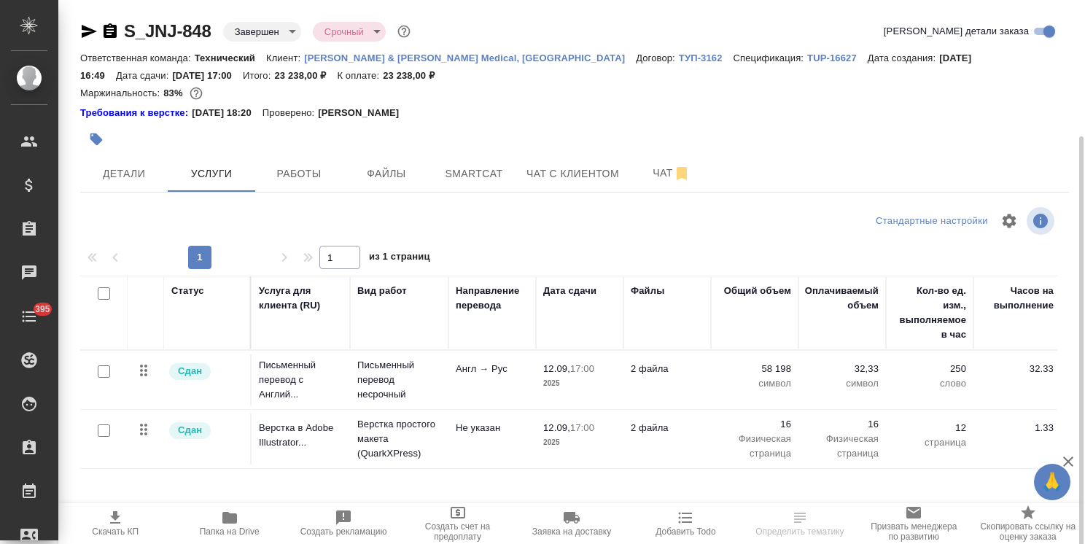
scroll to position [82, 0]
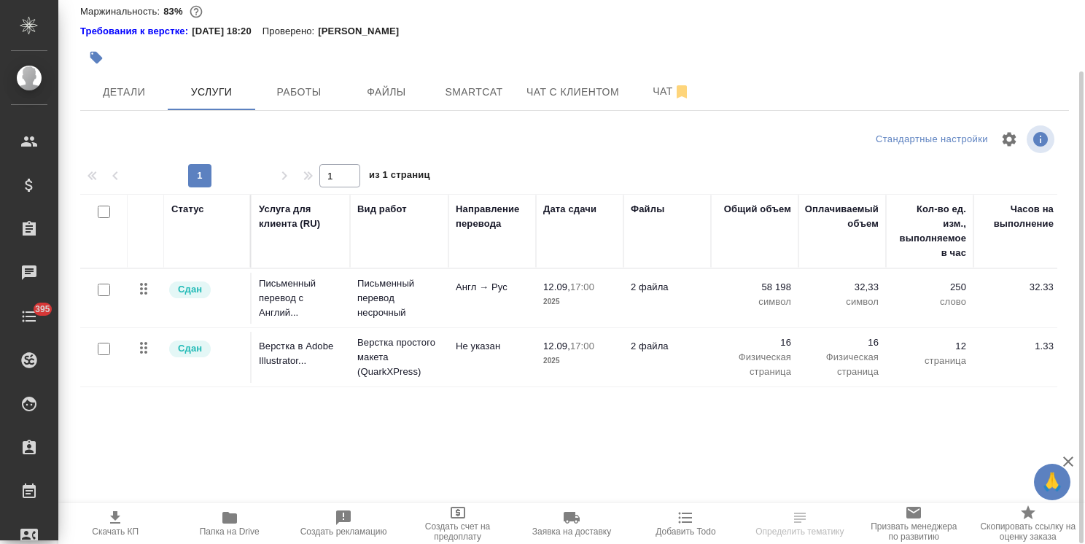
click at [229, 522] on icon "button" at bounding box center [229, 518] width 15 height 12
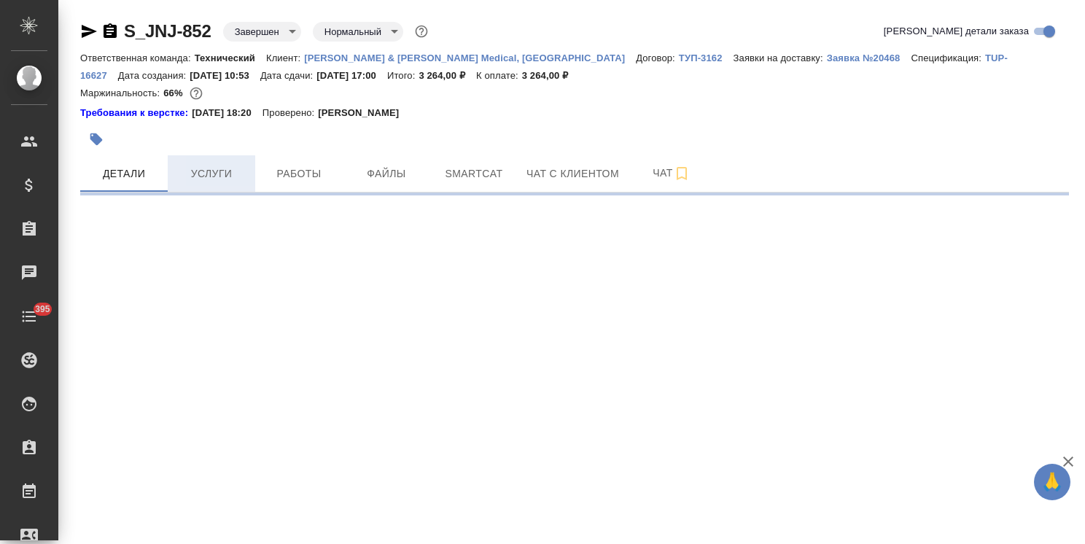
select select "RU"
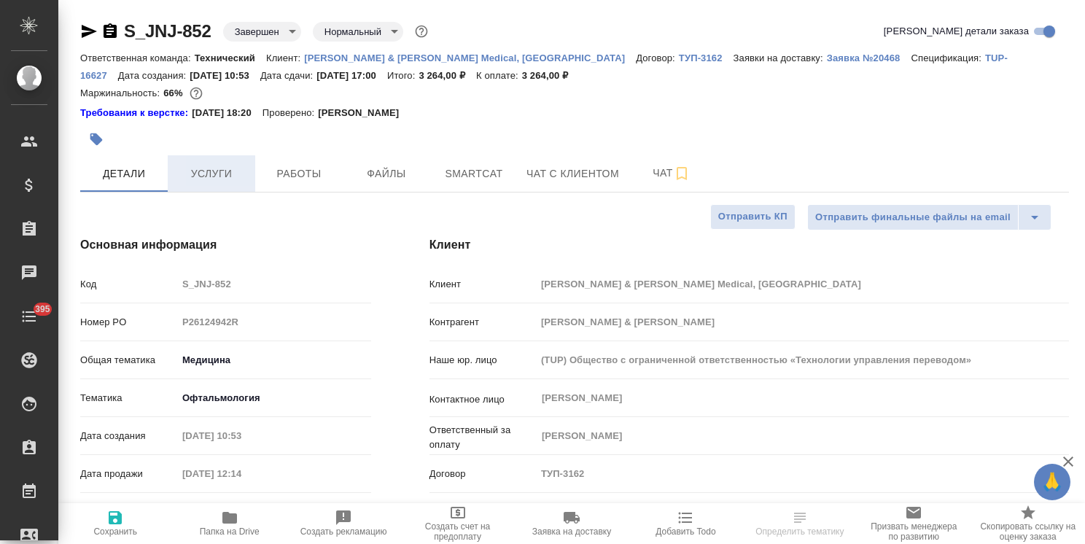
type textarea "x"
click at [204, 175] on span "Услуги" at bounding box center [211, 174] width 70 height 18
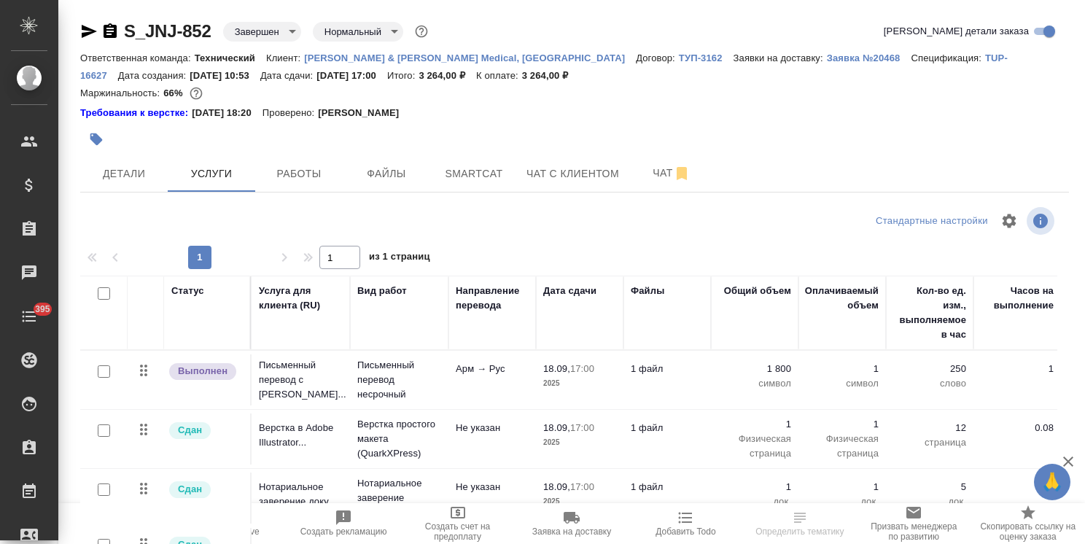
scroll to position [82, 0]
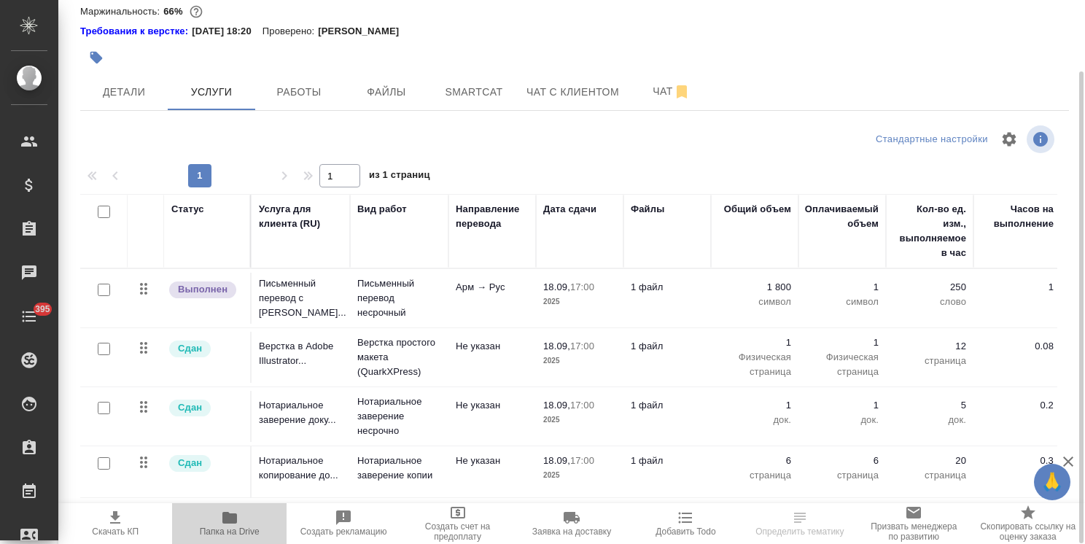
click at [227, 525] on icon "button" at bounding box center [229, 517] width 17 height 17
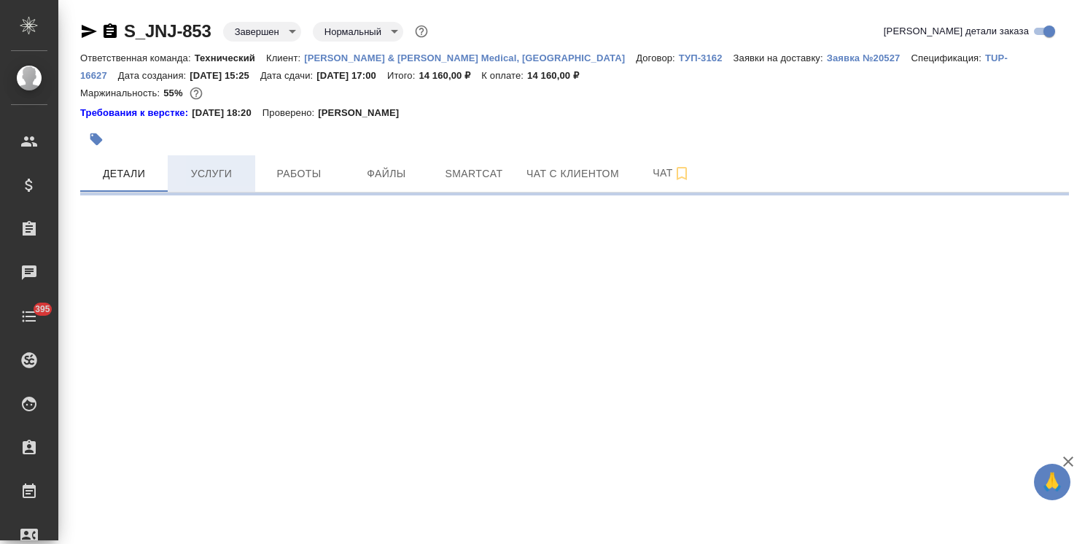
click at [225, 173] on span "Услуги" at bounding box center [211, 174] width 70 height 18
select select "RU"
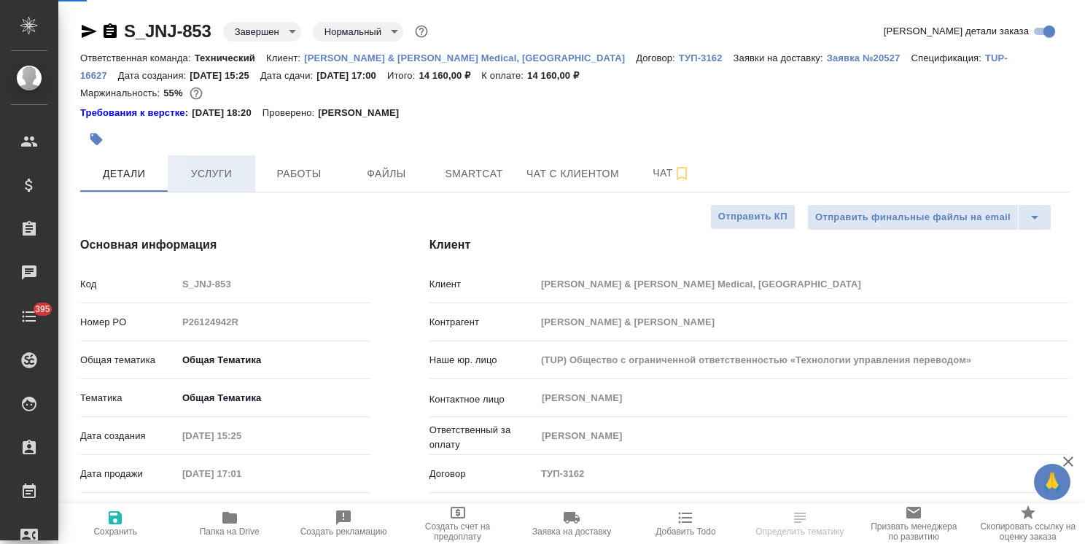
type textarea "x"
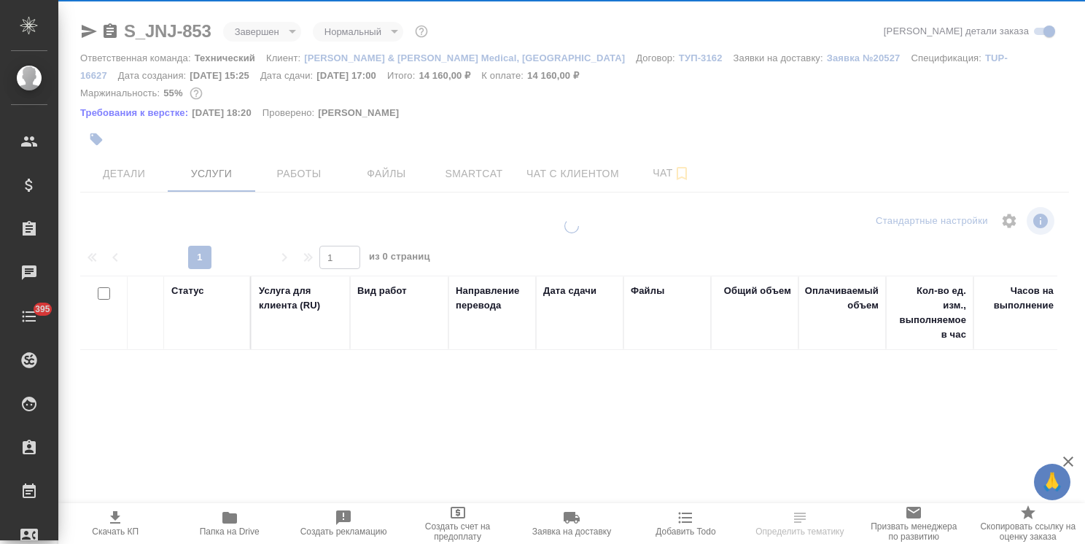
click at [222, 160] on button "Услуги" at bounding box center [211, 173] width 87 height 36
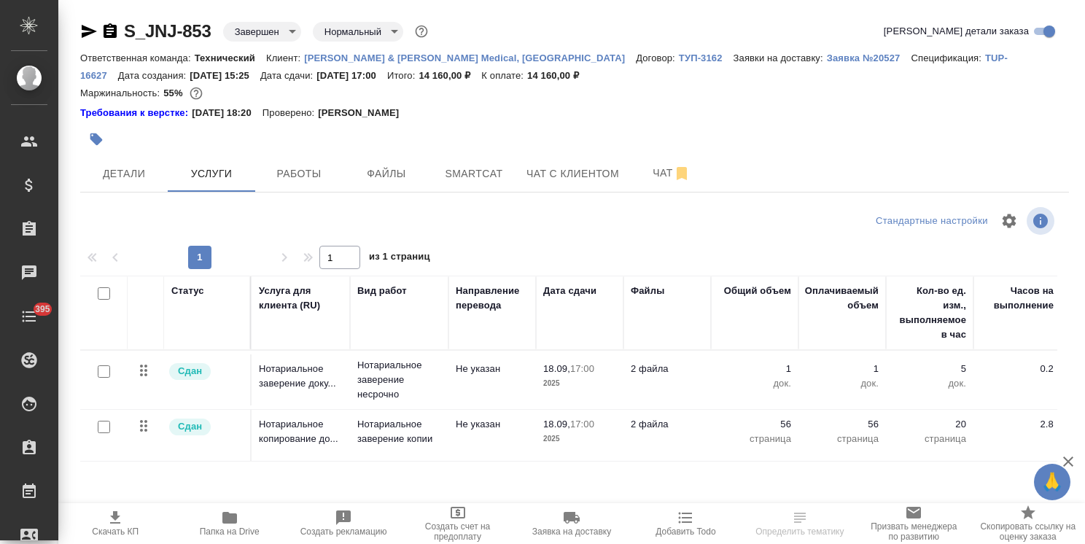
click at [236, 519] on icon "button" at bounding box center [229, 517] width 17 height 17
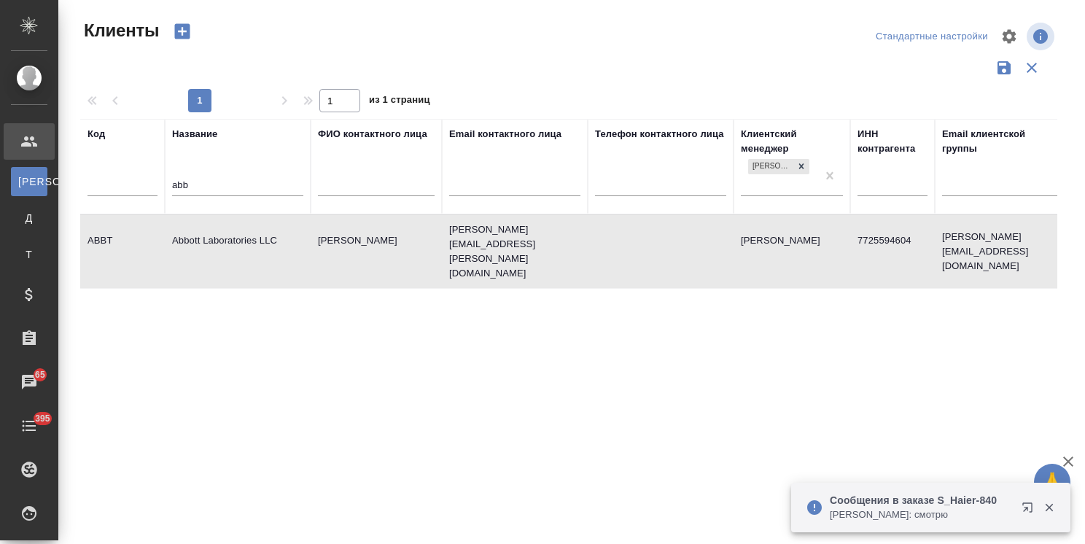
select select "RU"
drag, startPoint x: 124, startPoint y: 193, endPoint x: 52, endPoint y: 176, distance: 73.4
click at [58, 187] on div "Клиенты Стандартные настройки 1 1 из 1 страниц Код Название abb ФИО контактного…" at bounding box center [571, 326] width 1026 height 652
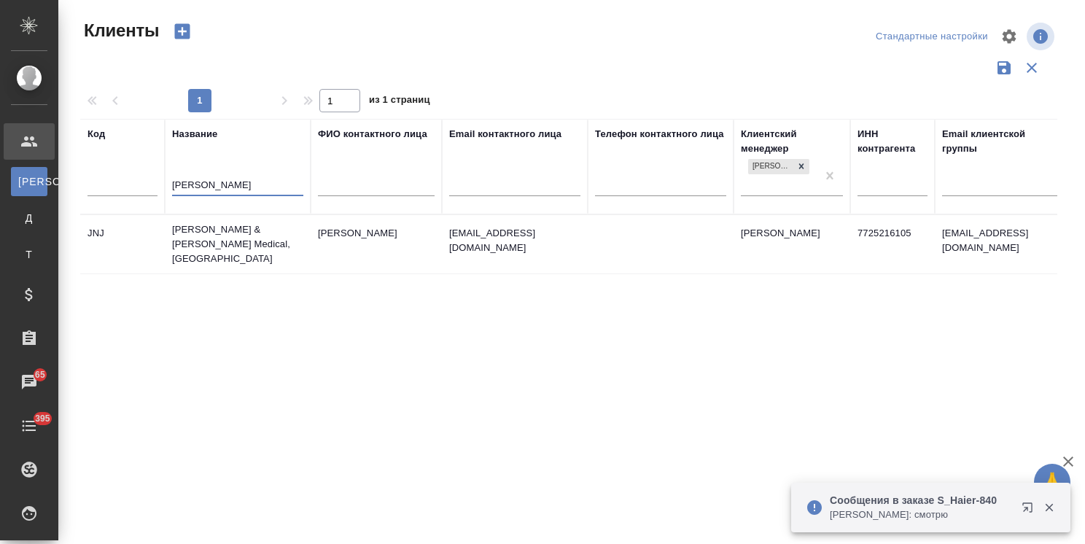
type input "john"
click at [229, 229] on td "[PERSON_NAME] & [PERSON_NAME] Medical, [GEOGRAPHIC_DATA]" at bounding box center [238, 244] width 146 height 58
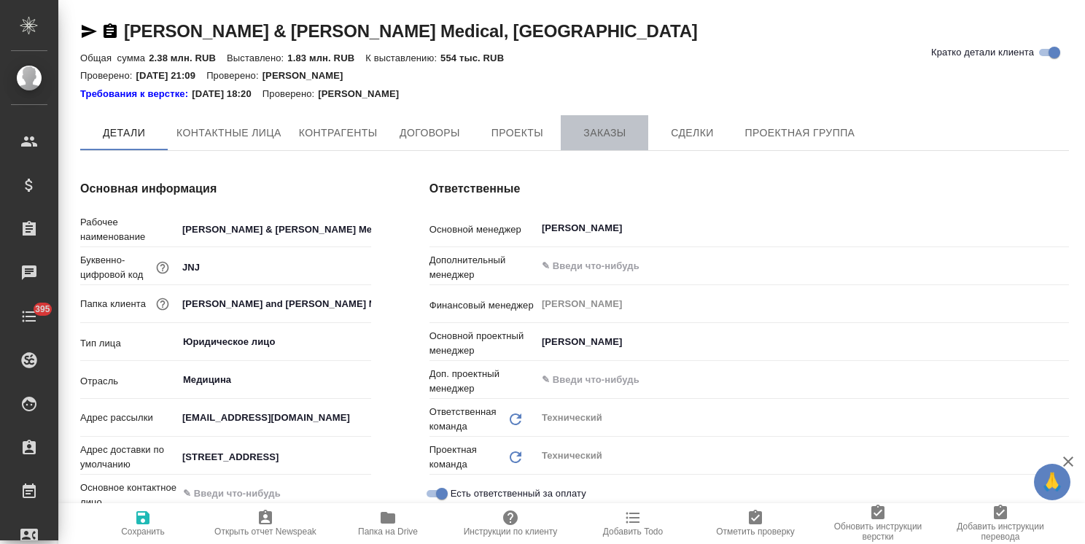
click at [615, 133] on span "Заказы" at bounding box center [604, 133] width 70 height 18
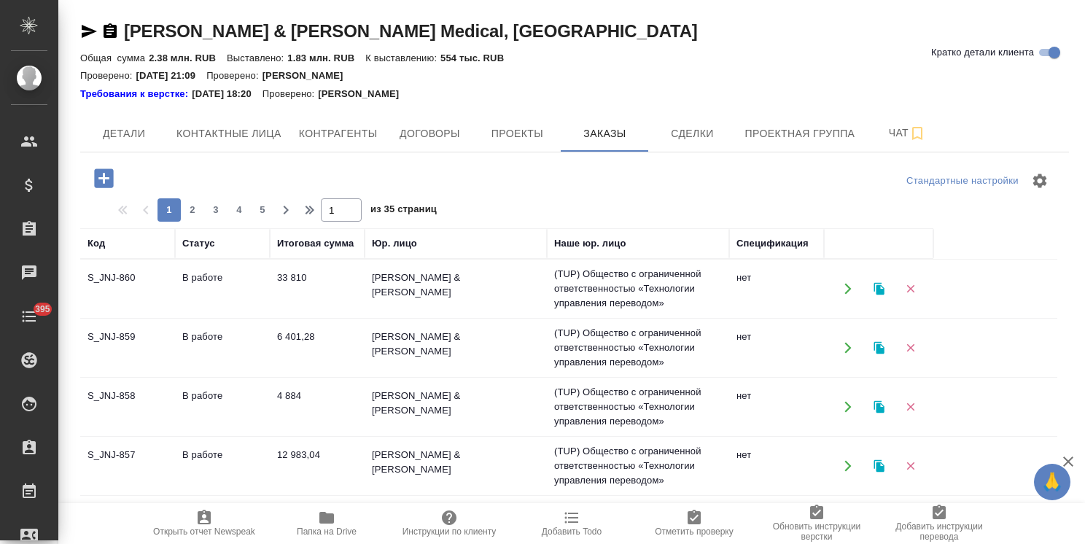
click at [123, 176] on button "button" at bounding box center [104, 178] width 40 height 30
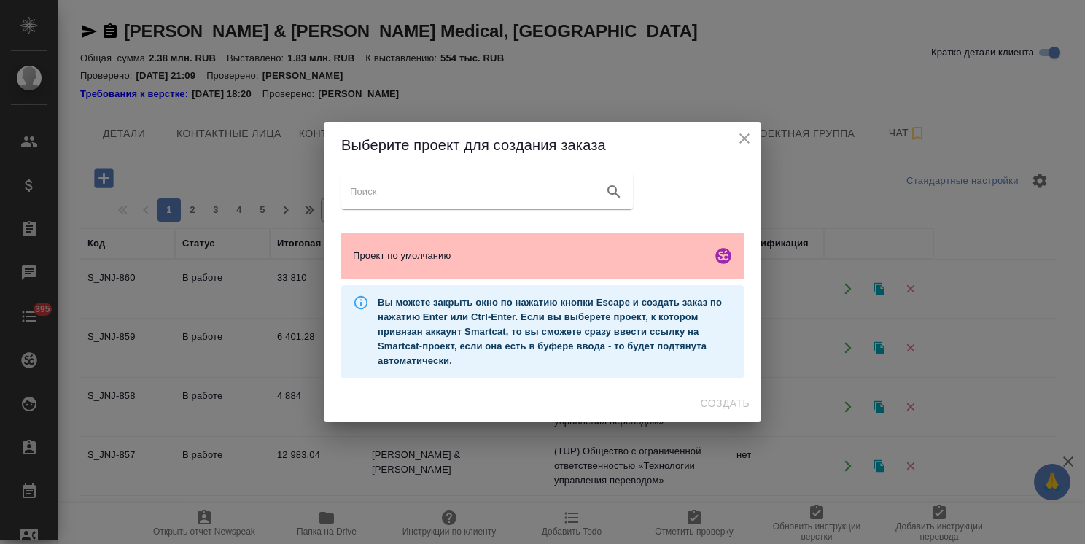
click at [469, 246] on div "Проект по умолчанию" at bounding box center [542, 256] width 402 height 47
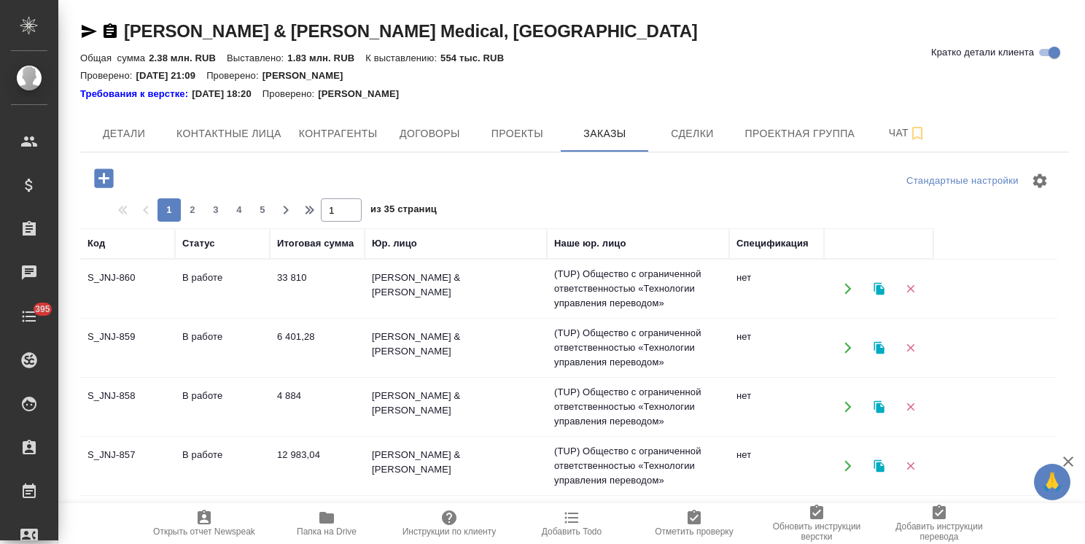
click at [104, 176] on icon "button" at bounding box center [104, 178] width 26 height 26
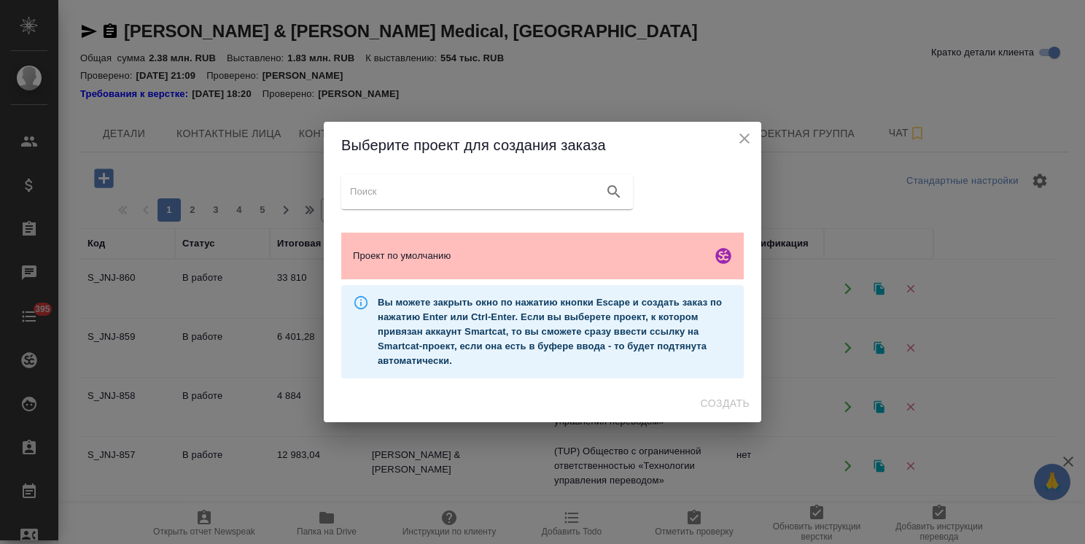
click at [526, 252] on span "Проект по умолчанию" at bounding box center [529, 256] width 353 height 15
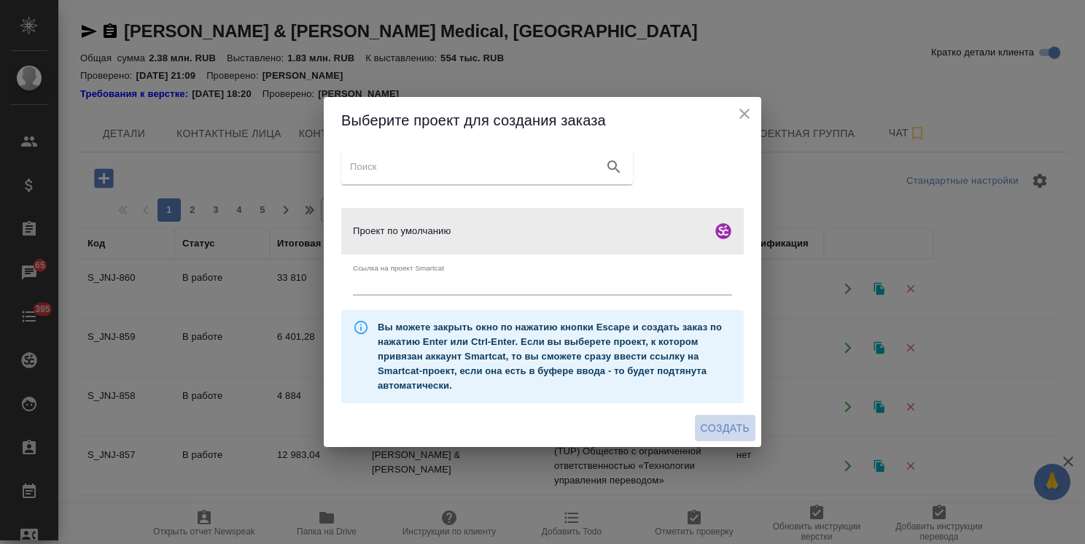
click at [722, 425] on span "Создать" at bounding box center [725, 428] width 49 height 18
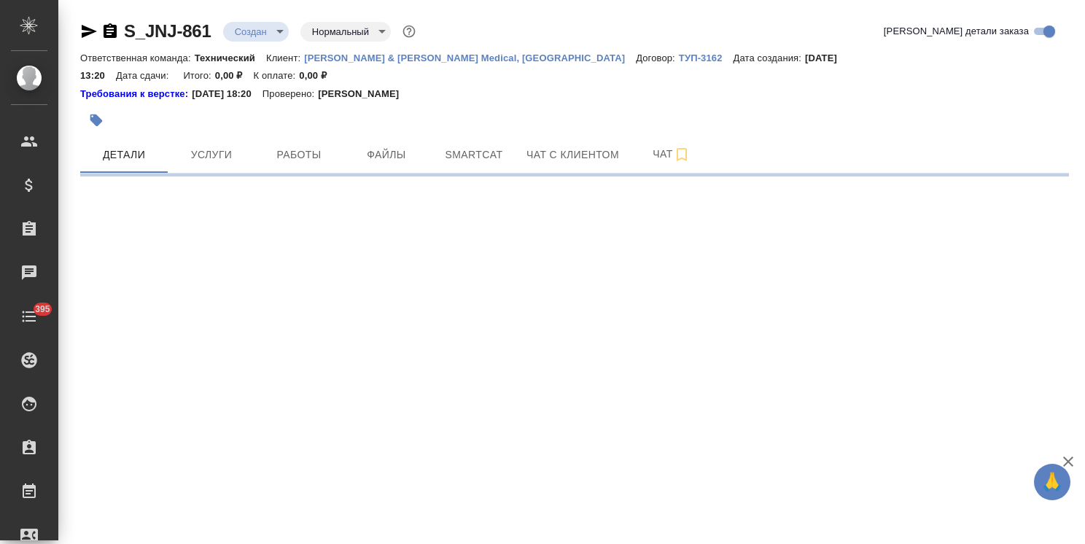
select select "RU"
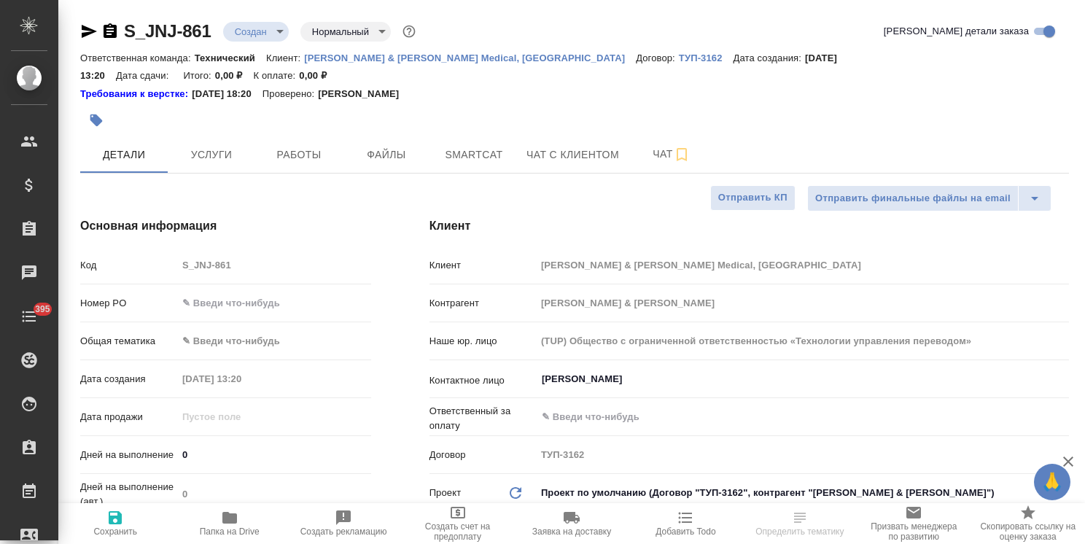
type textarea "x"
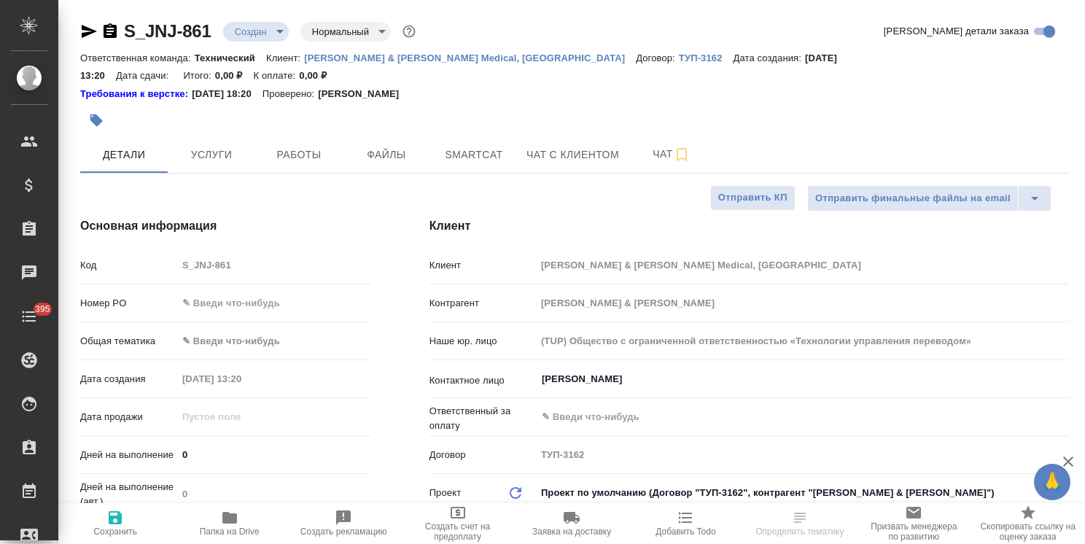
type textarea "x"
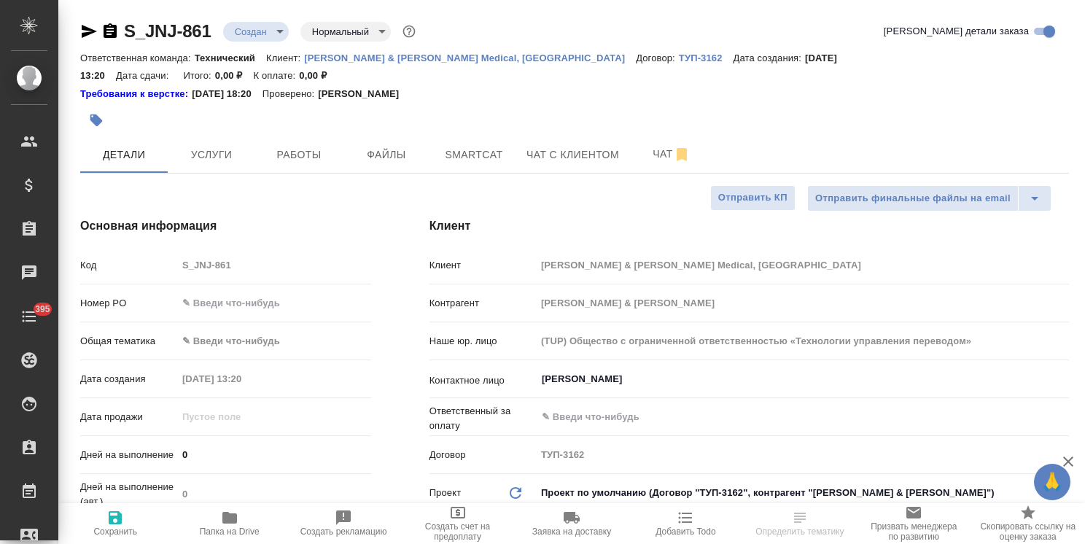
type textarea "x"
select select "RU"
type textarea "x"
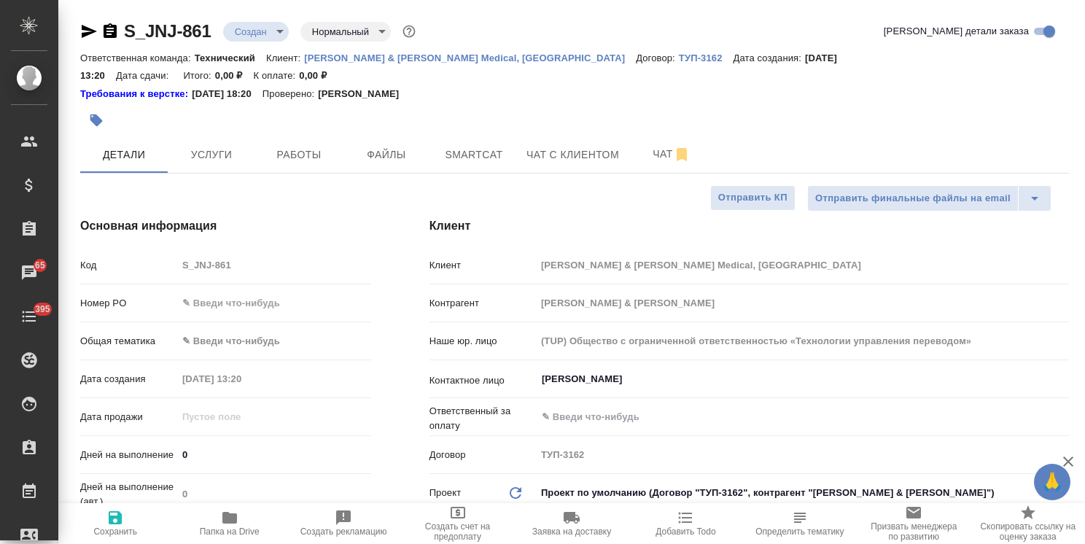
type textarea "x"
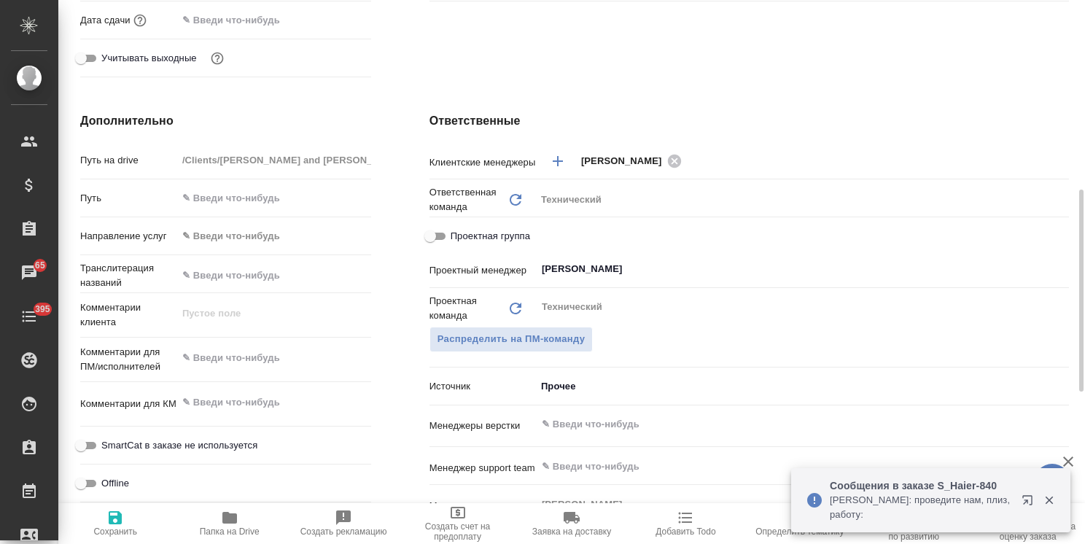
type textarea "x"
click at [269, 346] on textarea at bounding box center [274, 358] width 192 height 25
paste textarea "Loremi, dolorsitam, consectetur adi elitseddoe te incididu utlabor+etdolorem+al…"
type textarea "Loremi, dolorsitam, consectetur adi elitseddoe te incididu utlabor+etdolorem+al…"
type textarea "x"
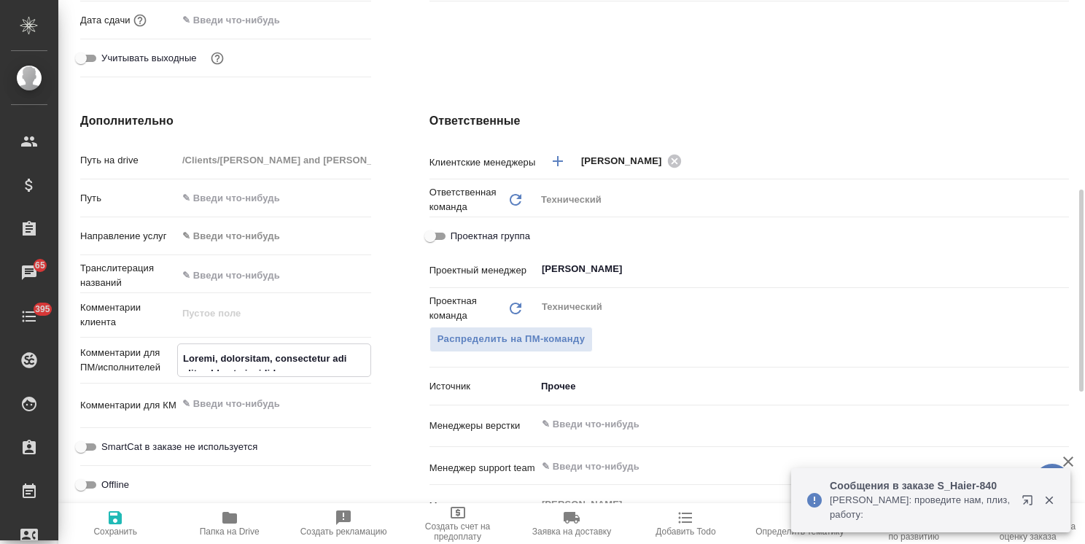
type textarea "x"
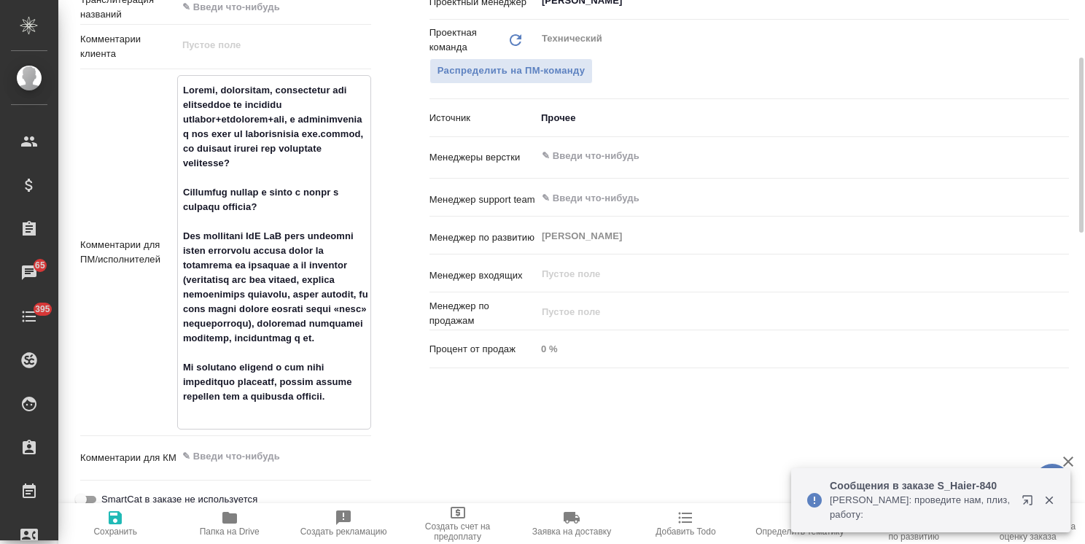
scroll to position [851, 0]
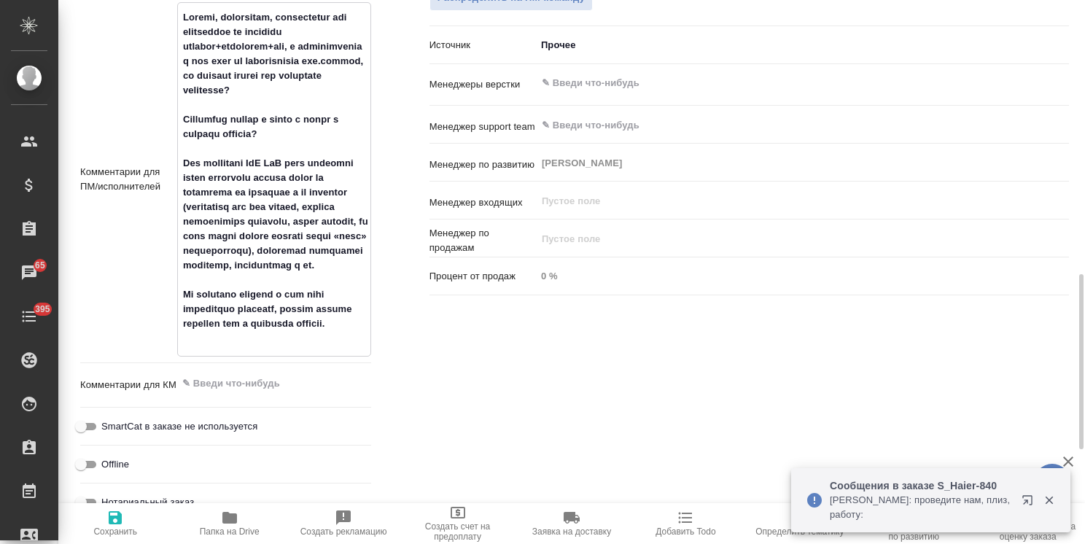
type textarea "Loremi, dolorsitam, consectetur adi elitseddoe te incididu utlabor+etdolorem+al…"
type textarea "x"
click at [117, 518] on icon "button" at bounding box center [115, 517] width 13 height 13
type textarea "x"
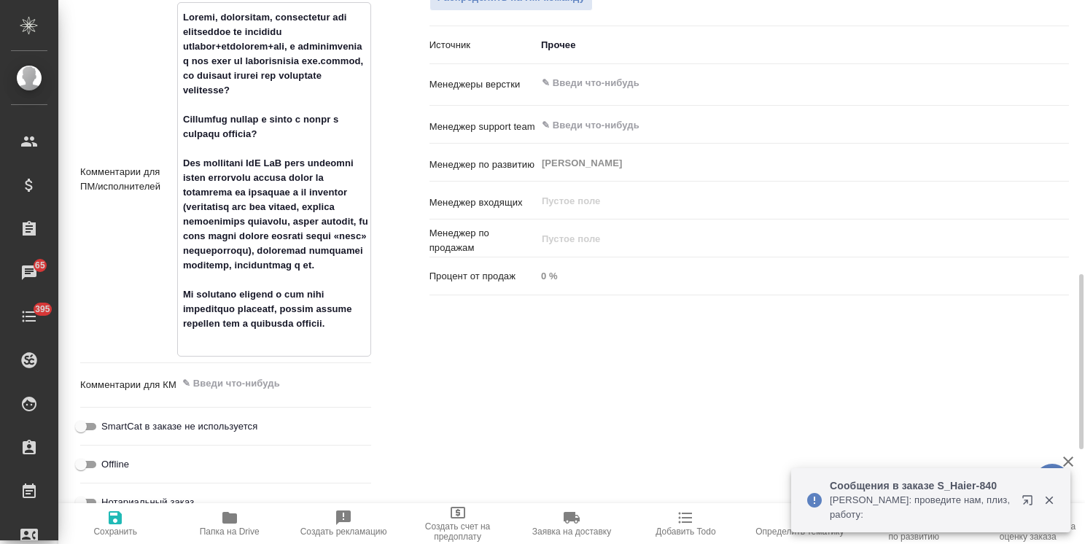
type textarea "x"
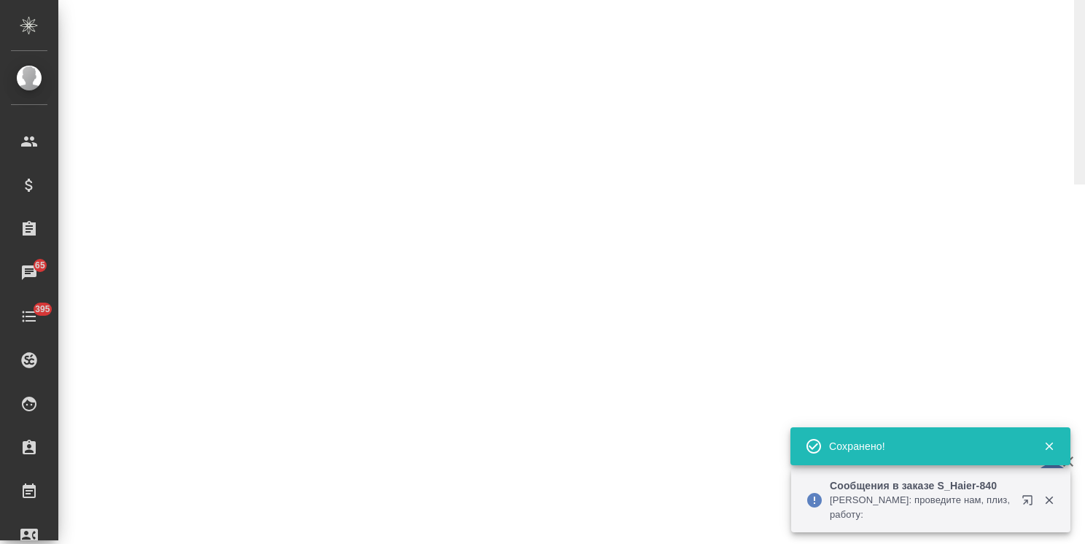
select select "RU"
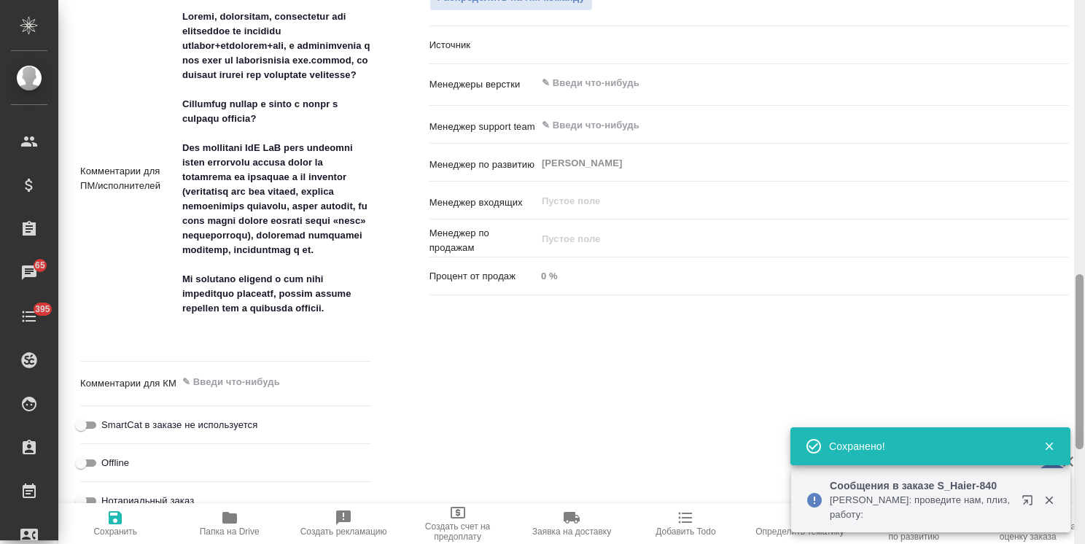
type textarea "x"
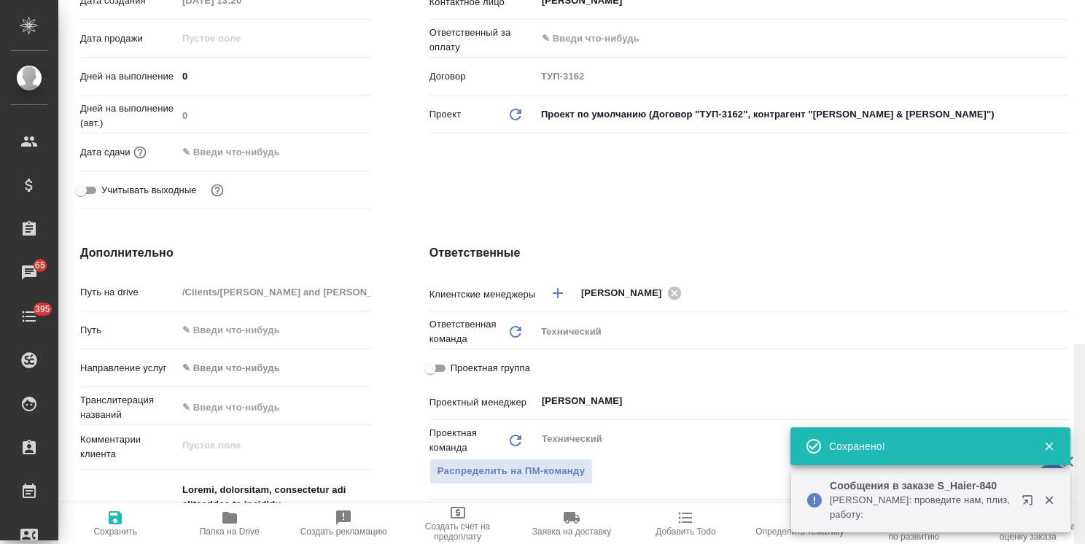
scroll to position [41, 0]
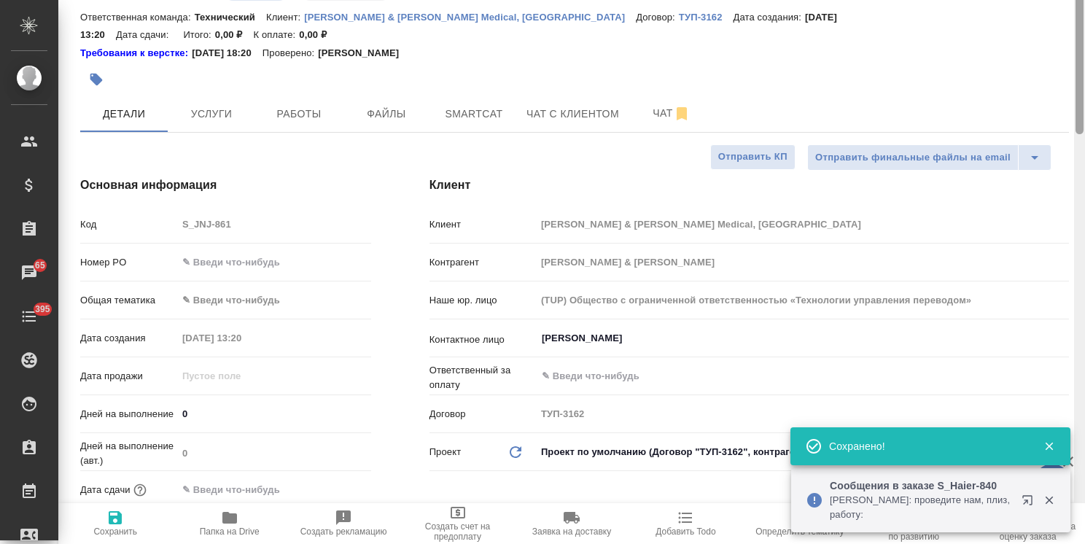
drag, startPoint x: 1077, startPoint y: 396, endPoint x: 502, endPoint y: 97, distance: 647.5
click at [1084, 97] on html "🙏 .cls-1 fill:#fff; AWATERA [PERSON_NAME] Спецификации Заказы 65 Чаты 395 Todo …" at bounding box center [542, 272] width 1085 height 544
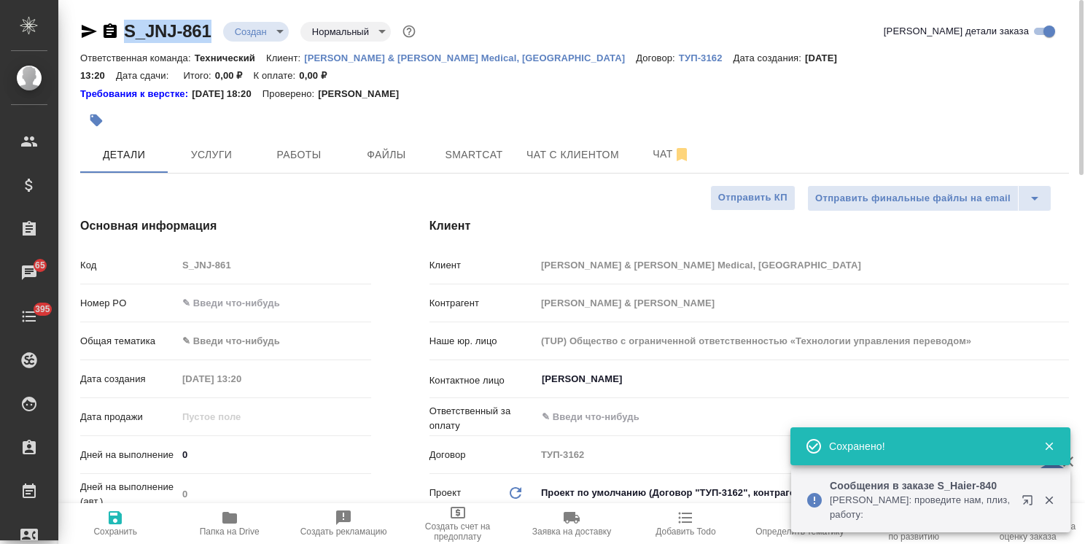
drag, startPoint x: 216, startPoint y: 16, endPoint x: 90, endPoint y: 22, distance: 125.5
copy link "S_JNJ-861"
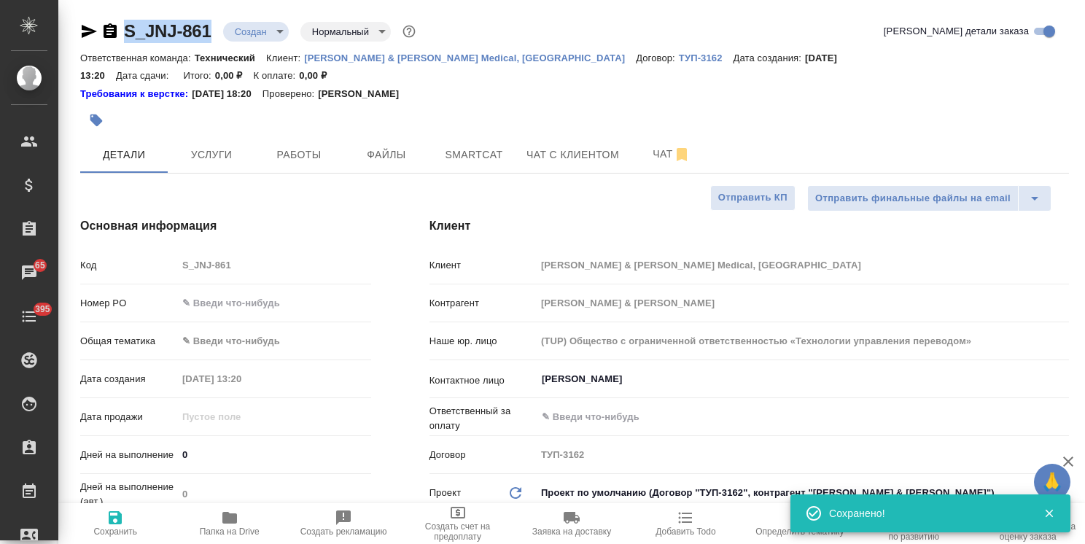
click at [302, 217] on h4 "Основная информация" at bounding box center [225, 225] width 291 height 17
type textarea "x"
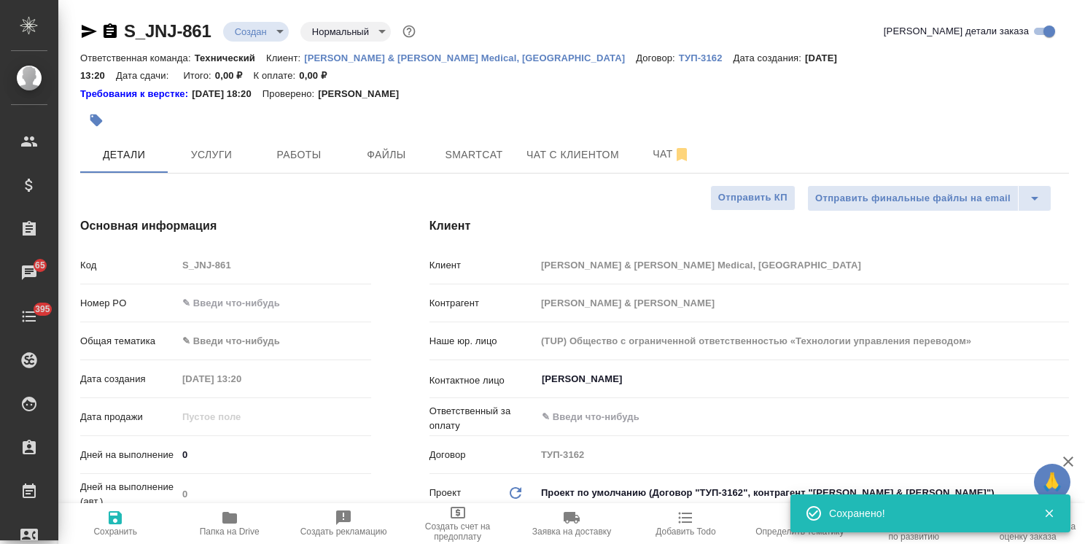
type textarea "x"
click at [612, 370] on input "[PERSON_NAME]" at bounding box center [777, 378] width 475 height 17
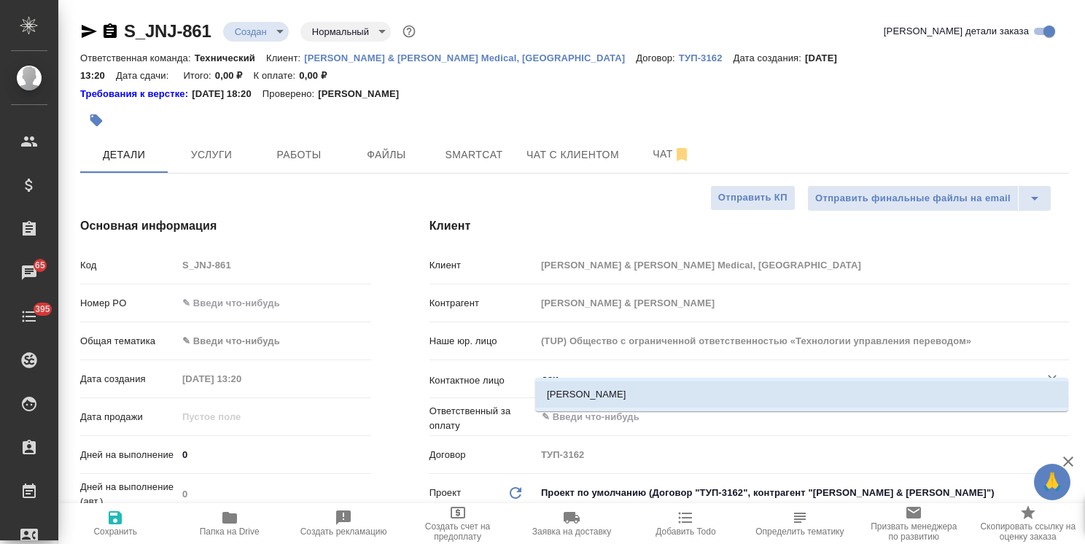
click at [599, 402] on li "[PERSON_NAME]" at bounding box center [801, 394] width 533 height 26
type input "[PERSON_NAME]"
type textarea "x"
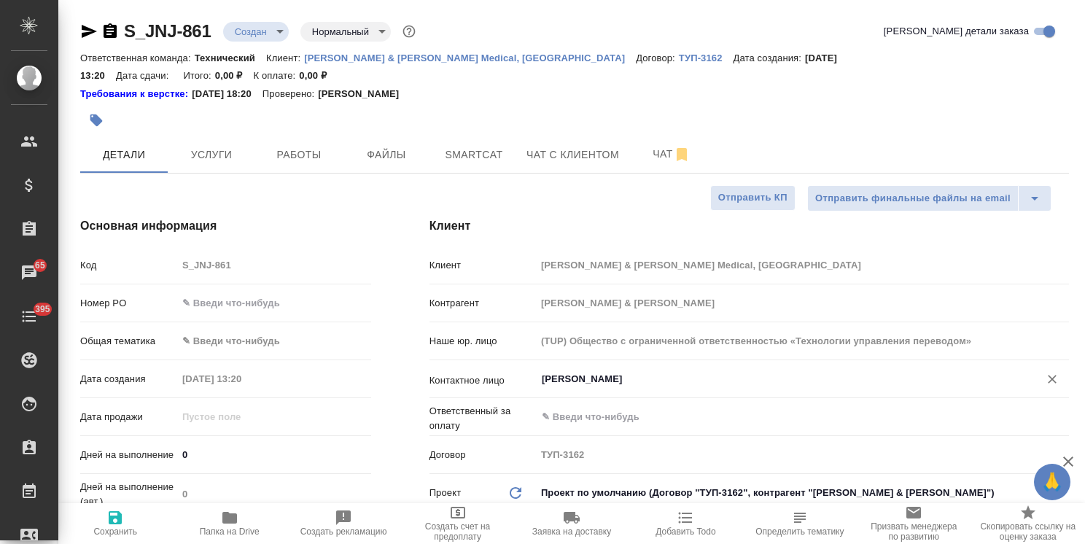
type input "[PERSON_NAME]"
click at [599, 408] on input "text" at bounding box center [777, 416] width 475 height 17
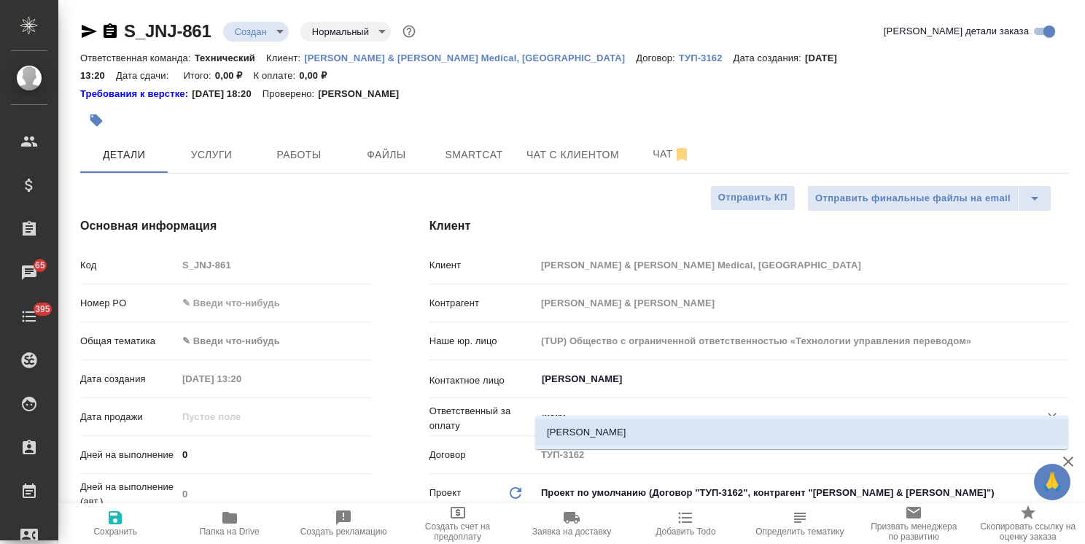
click at [606, 433] on li "[PERSON_NAME]" at bounding box center [801, 432] width 533 height 26
type input "[PERSON_NAME]"
type textarea "x"
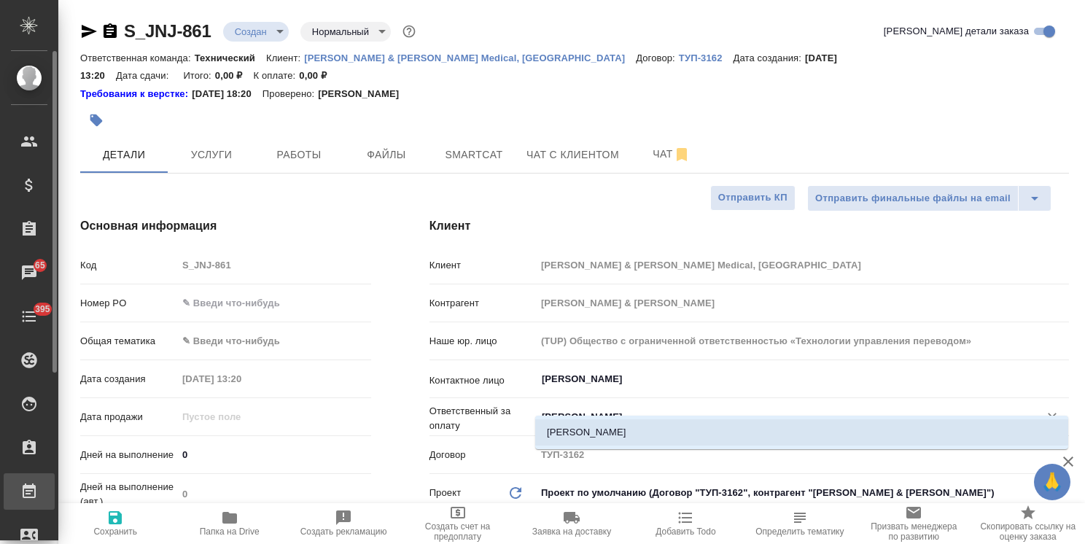
type textarea "x"
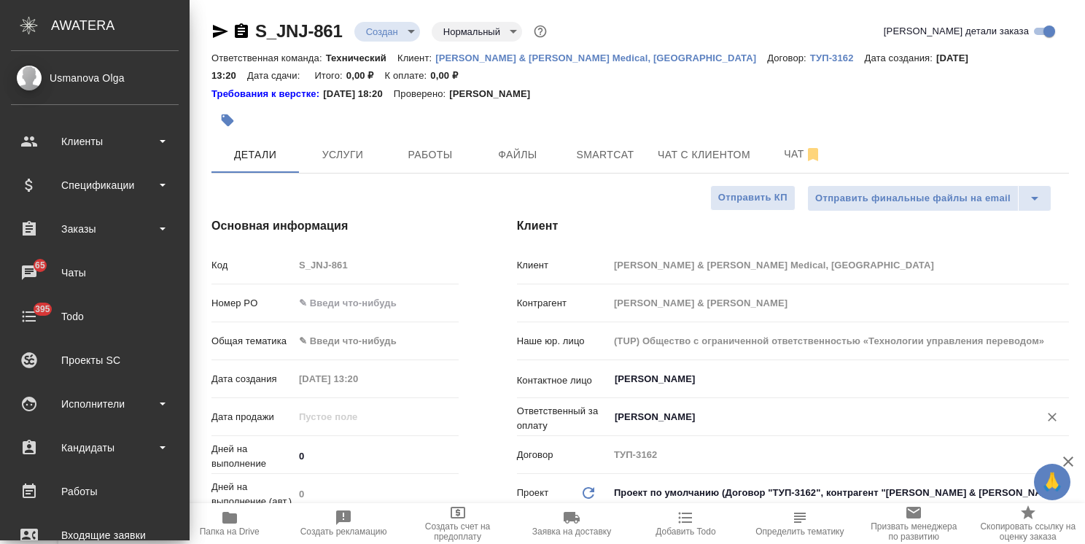
type textarea "x"
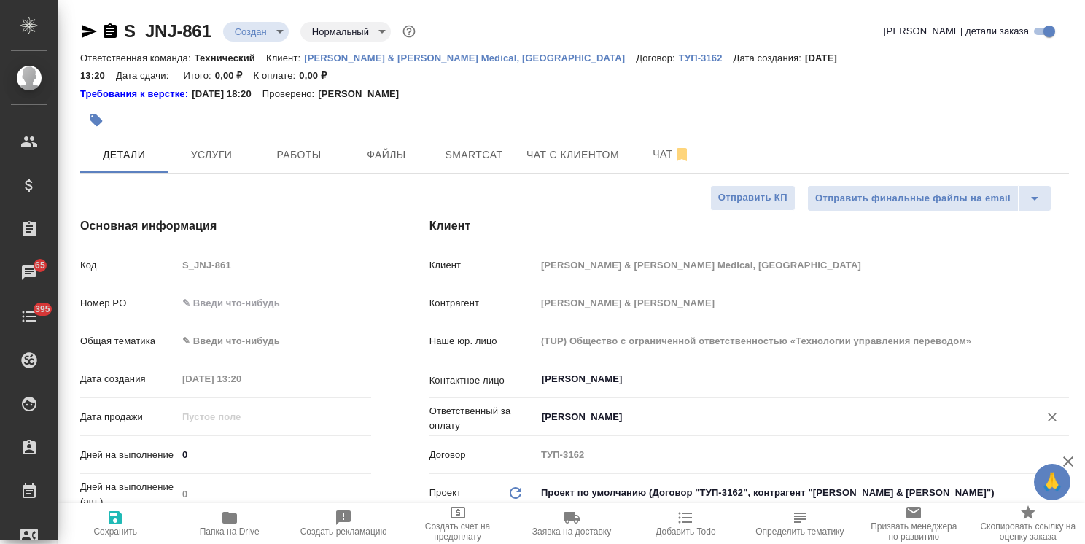
type input "[PERSON_NAME]"
click at [115, 526] on span "Сохранить" at bounding box center [115, 531] width 44 height 10
type textarea "x"
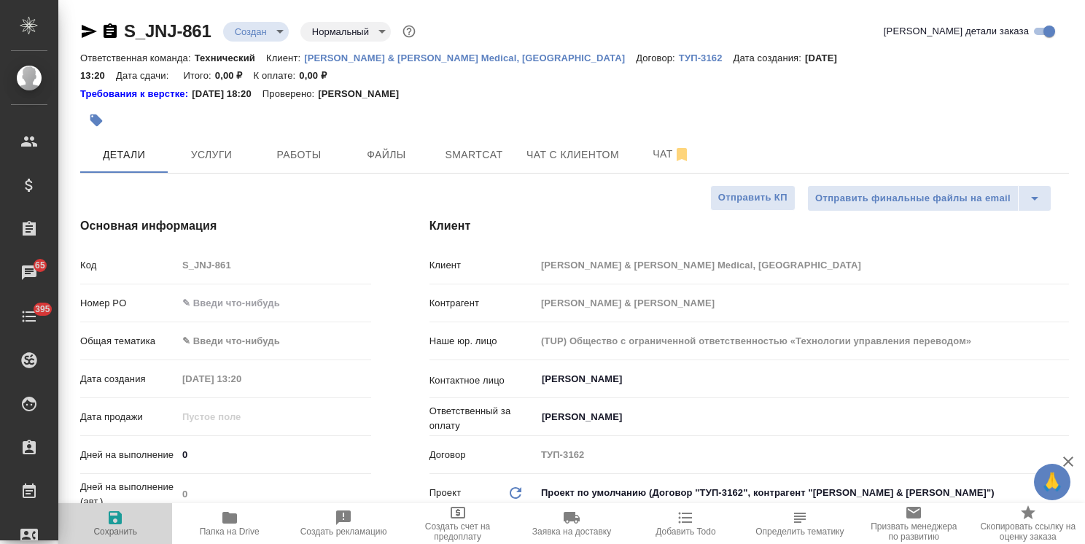
type textarea "x"
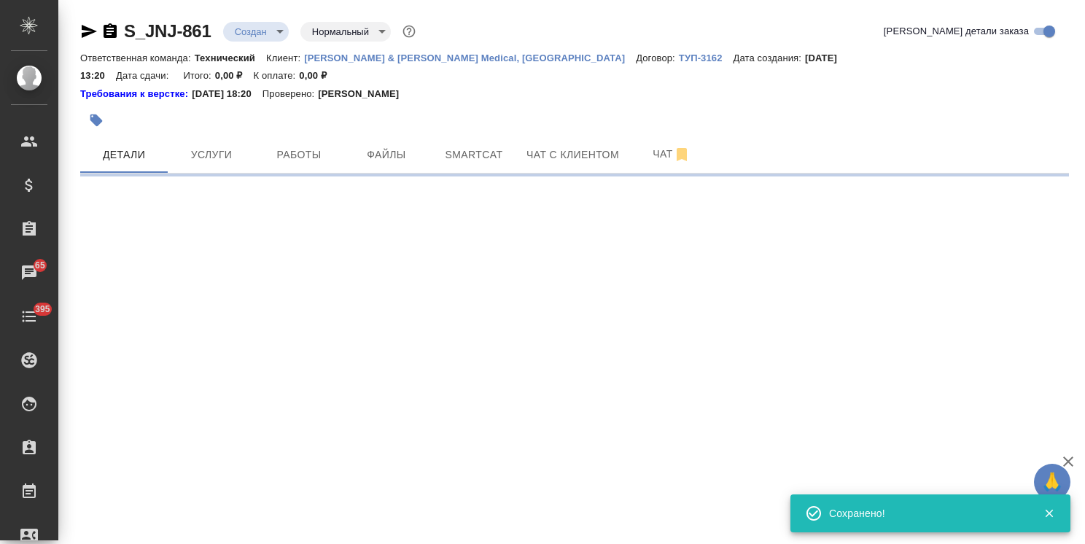
select select "RU"
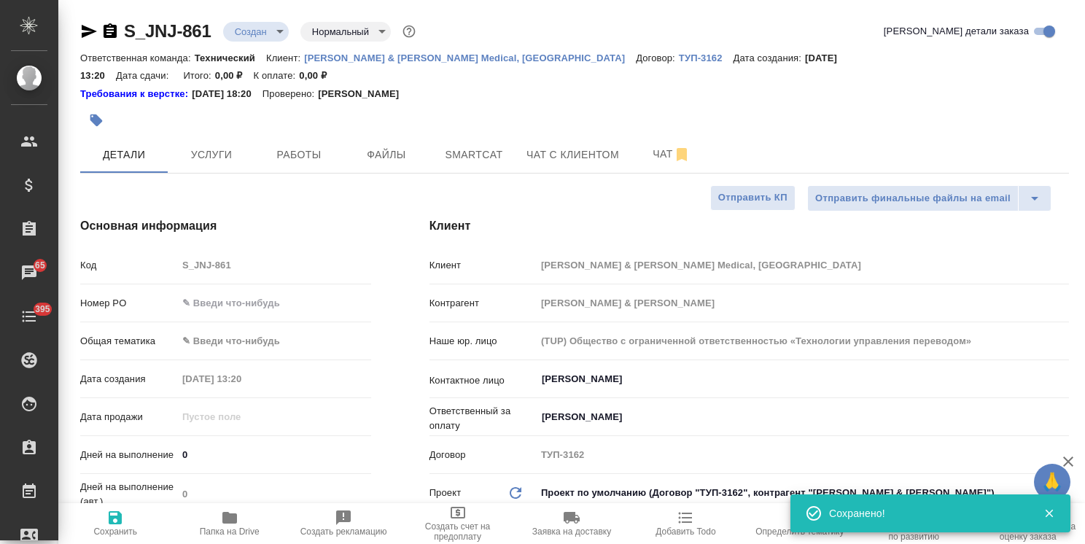
type textarea "x"
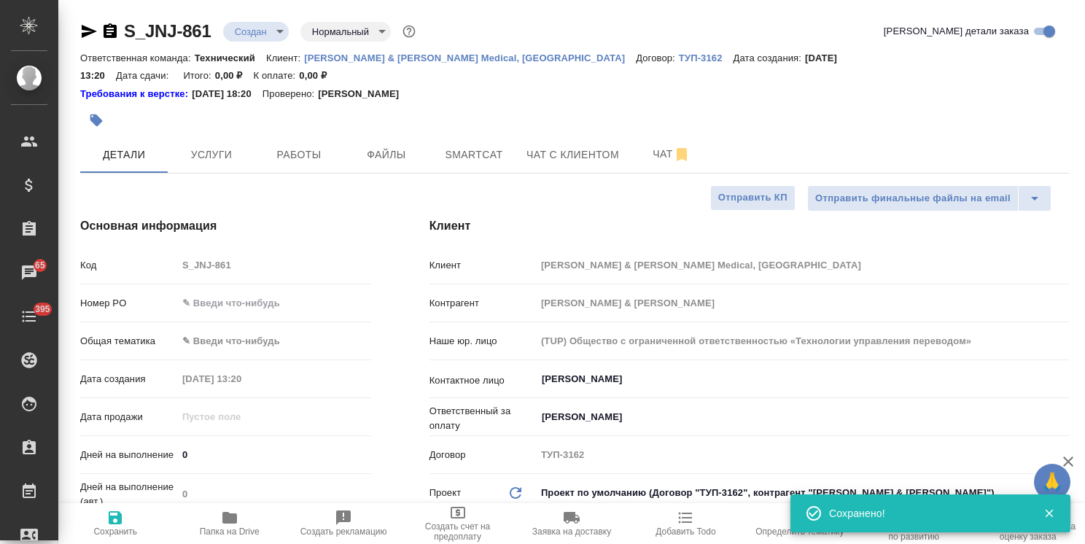
type textarea "x"
click at [238, 292] on input "text" at bounding box center [274, 302] width 194 height 21
paste input "P26124942R"
type input "P26124942R"
type textarea "x"
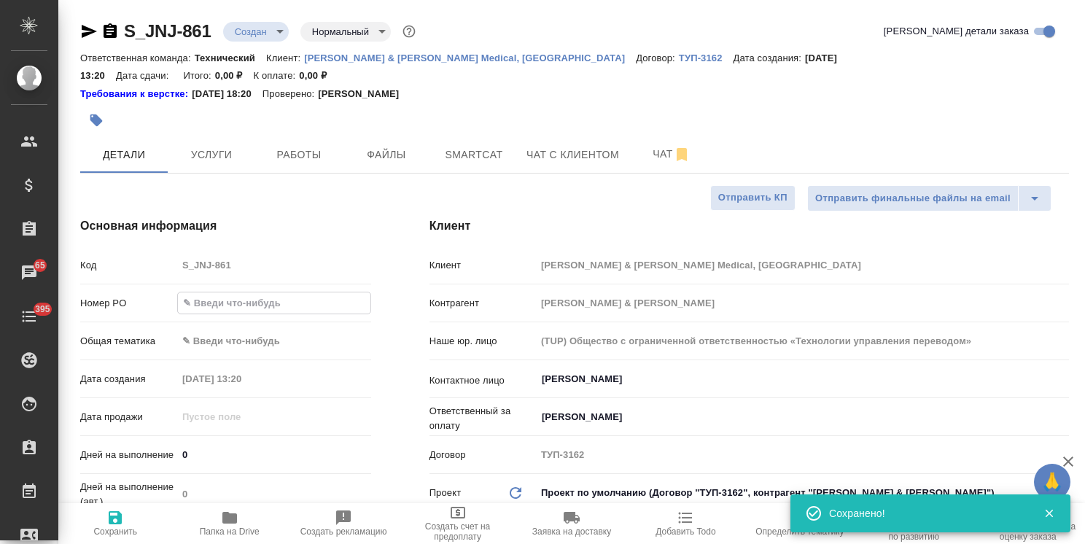
type textarea "x"
type input "P26124942R"
click at [118, 520] on icon "button" at bounding box center [115, 517] width 13 height 13
type textarea "x"
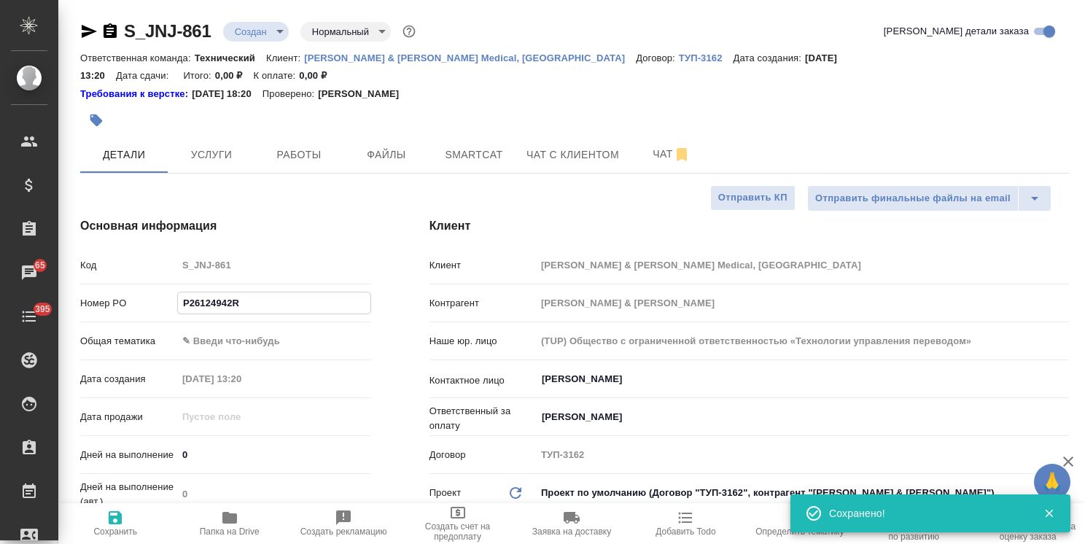
type textarea "x"
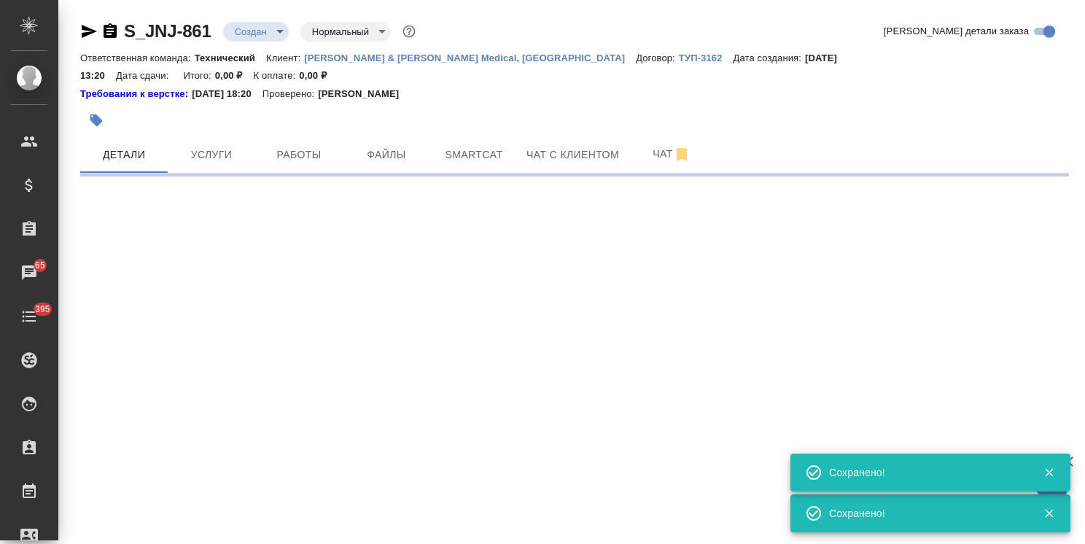
select select "RU"
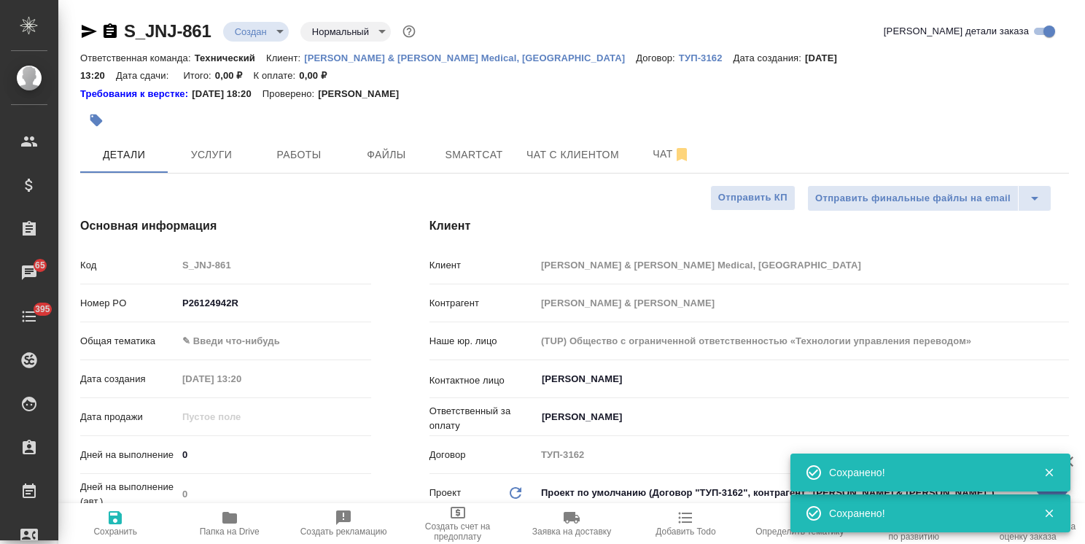
type textarea "x"
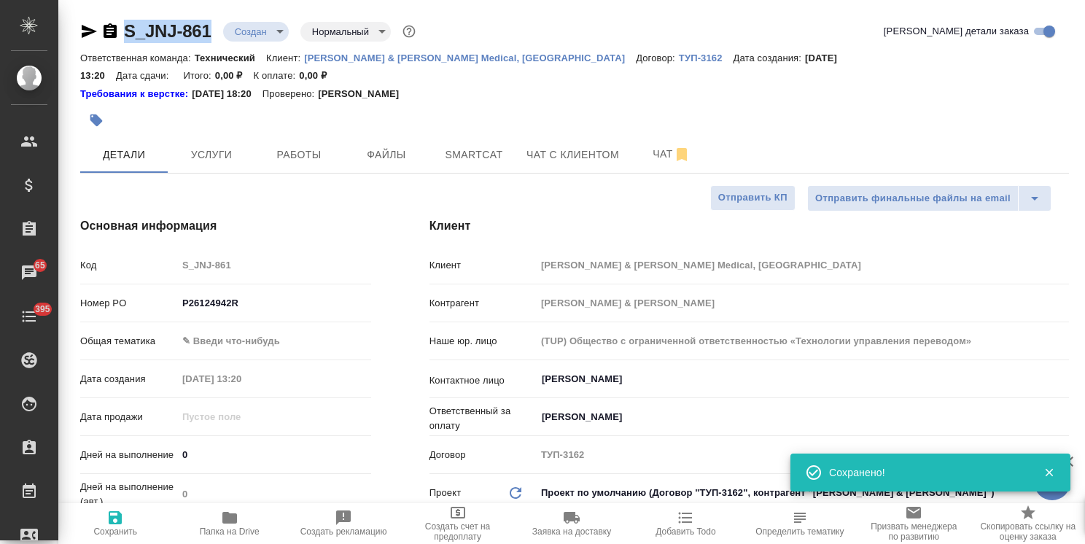
drag, startPoint x: 216, startPoint y: 11, endPoint x: 113, endPoint y: 21, distance: 103.3
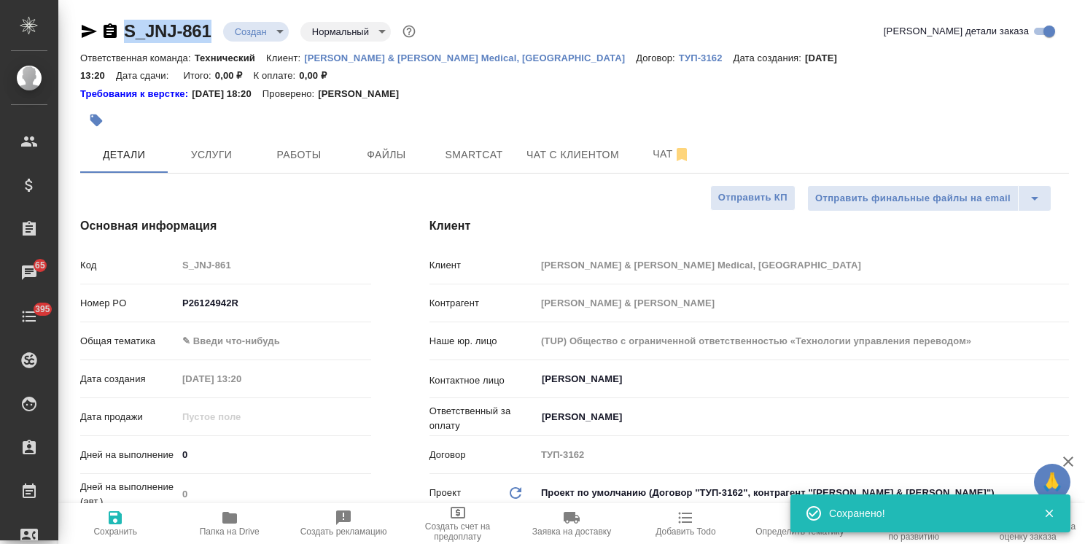
copy link "S_JNJ-861"
click at [350, 136] on button "Файлы" at bounding box center [386, 154] width 87 height 36
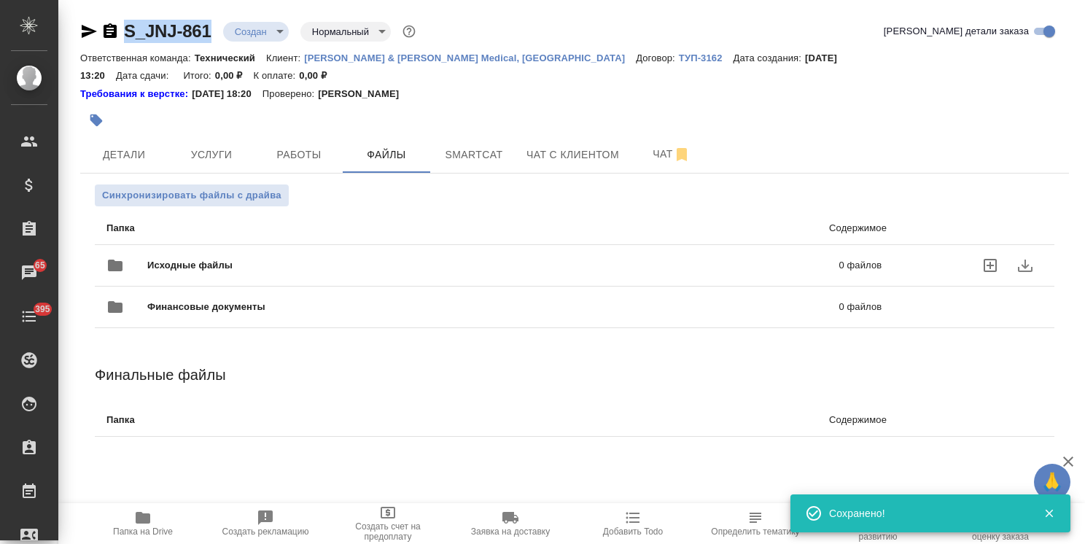
click at [205, 248] on div "Исходные файлы 0 файлов" at bounding box center [493, 265] width 775 height 35
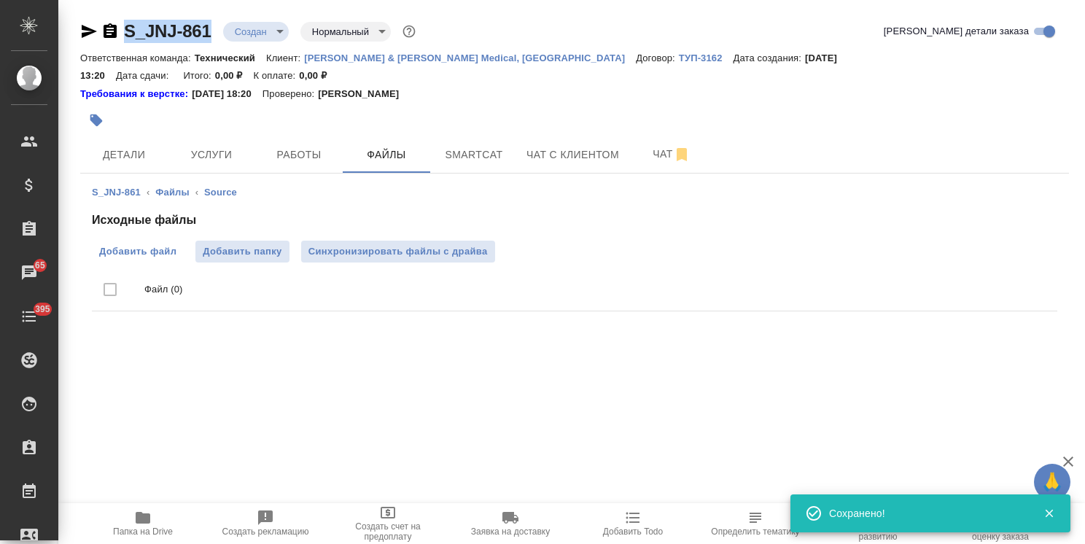
click at [144, 244] on span "Добавить файл" at bounding box center [137, 251] width 77 height 15
click at [0, 0] on input "Добавить файл" at bounding box center [0, 0] width 0 height 0
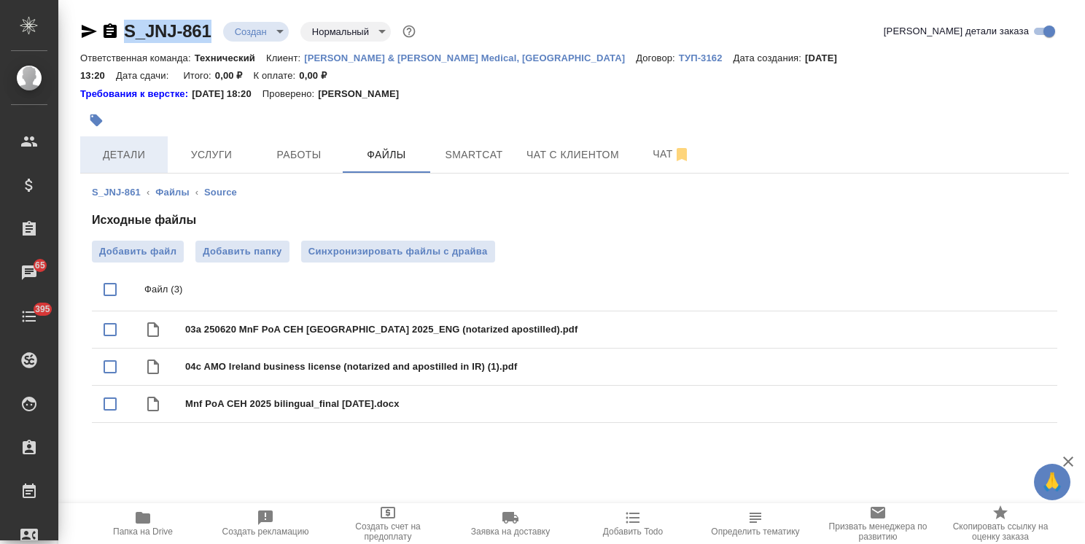
click at [143, 146] on span "Детали" at bounding box center [124, 155] width 70 height 18
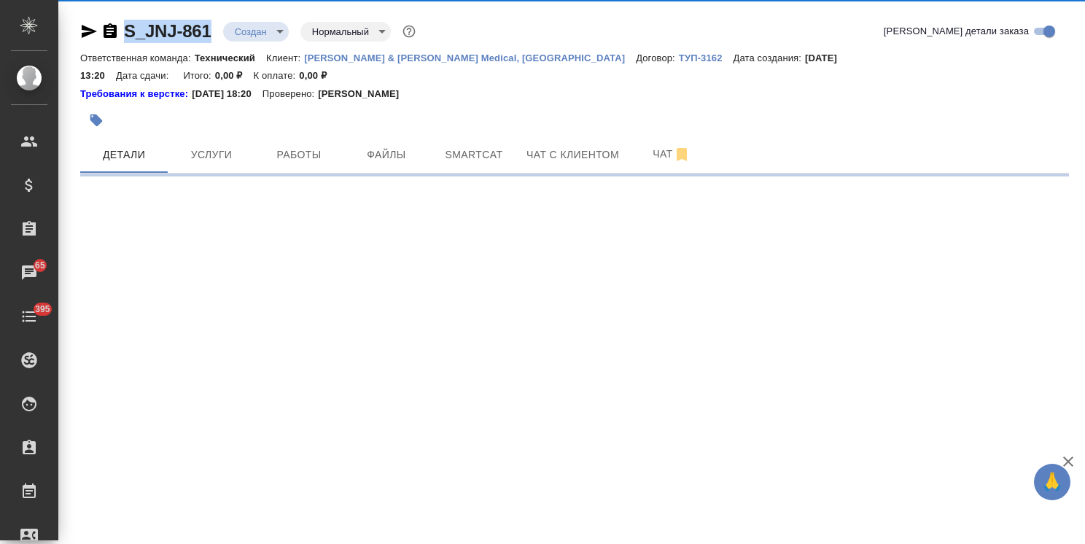
click at [215, 13] on div "S_JNJ-861 Создан new Нормальный normal Кратко детали заказа Ответственная коман…" at bounding box center [574, 92] width 1005 height 184
select select "RU"
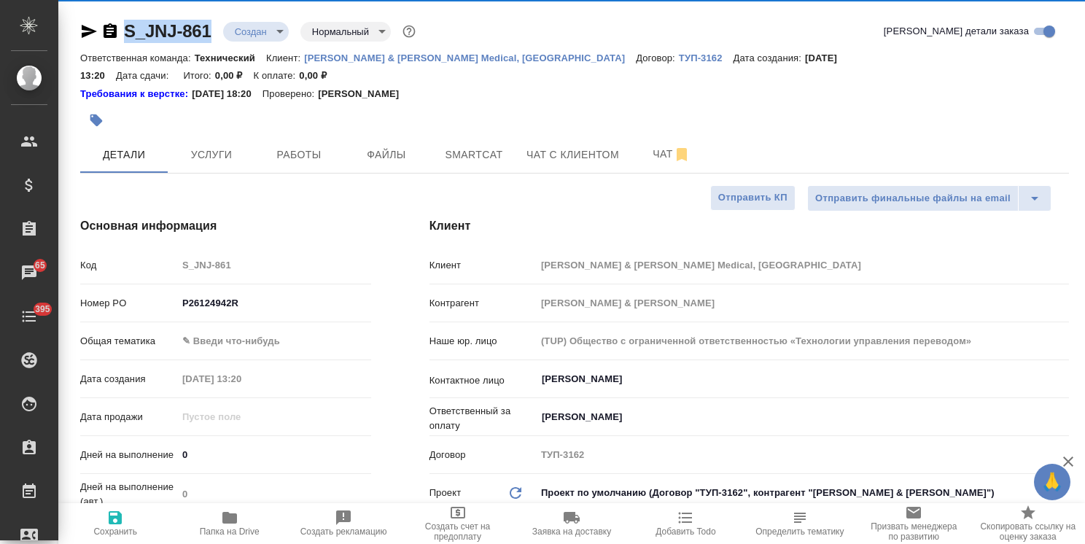
type textarea "x"
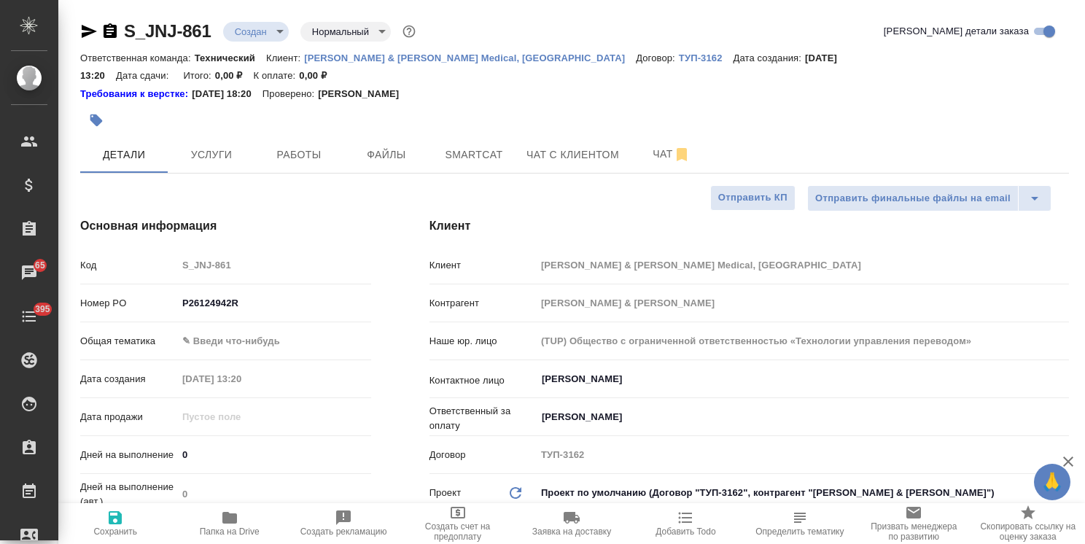
drag, startPoint x: 222, startPoint y: 8, endPoint x: 105, endPoint y: 15, distance: 116.8
copy link "S_JNJ-861"
type textarea "x"
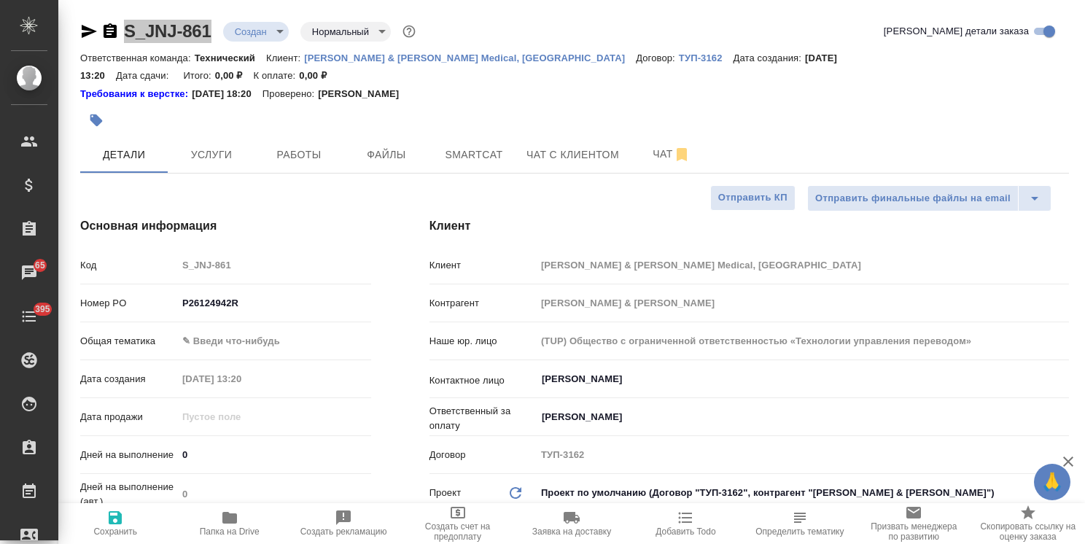
type textarea "x"
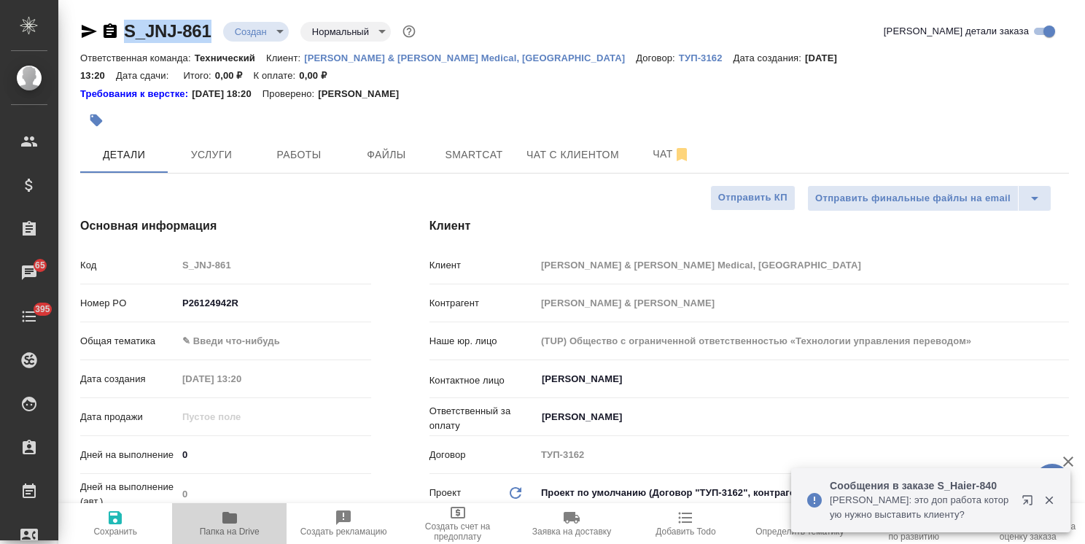
click at [245, 529] on span "Папка на Drive" at bounding box center [230, 531] width 60 height 10
type textarea "x"
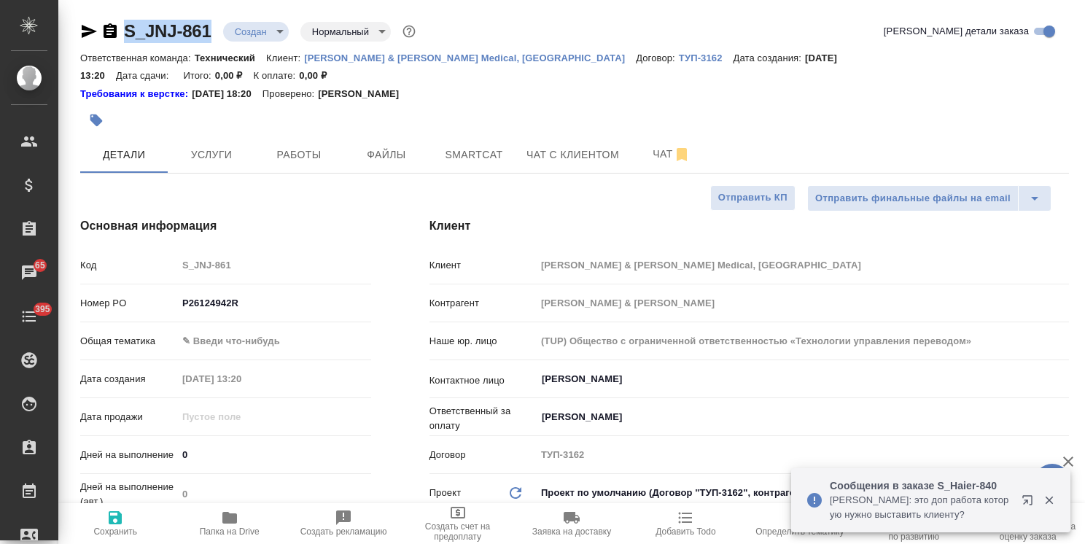
type textarea "x"
